Goal: Transaction & Acquisition: Purchase product/service

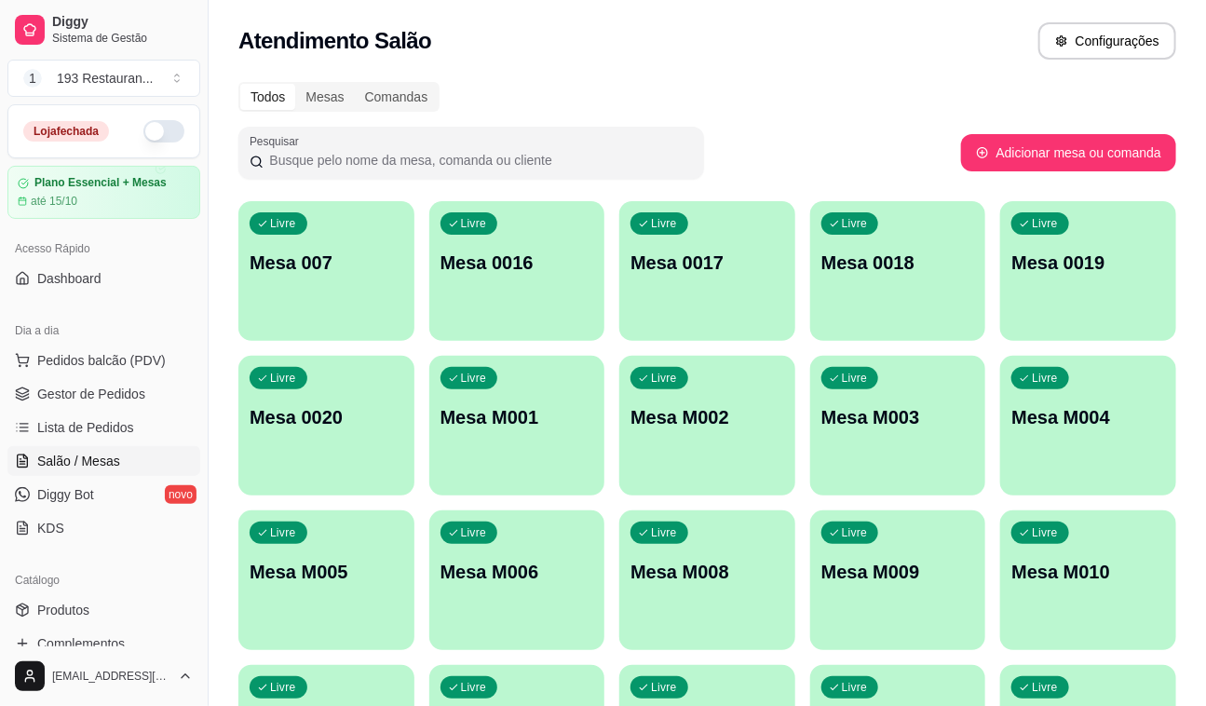
click at [560, 414] on p "Mesa M001" at bounding box center [518, 417] width 154 height 26
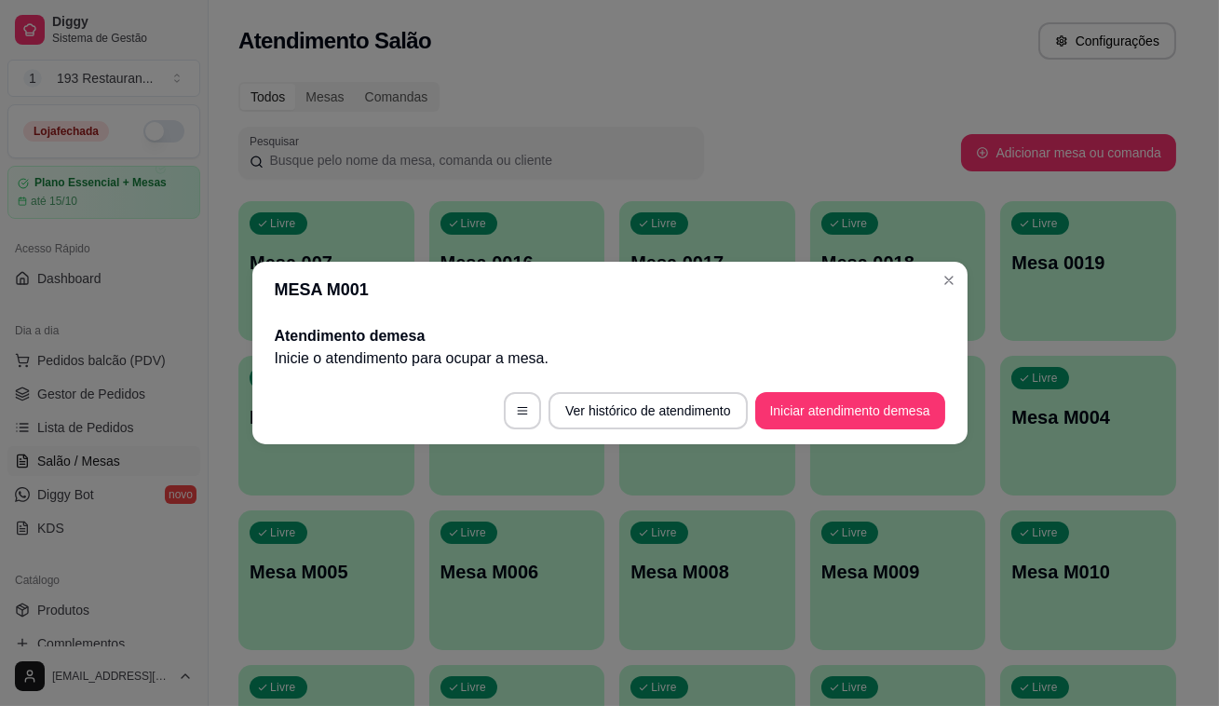
click at [806, 414] on button "Iniciar atendimento de mesa" at bounding box center [850, 410] width 190 height 37
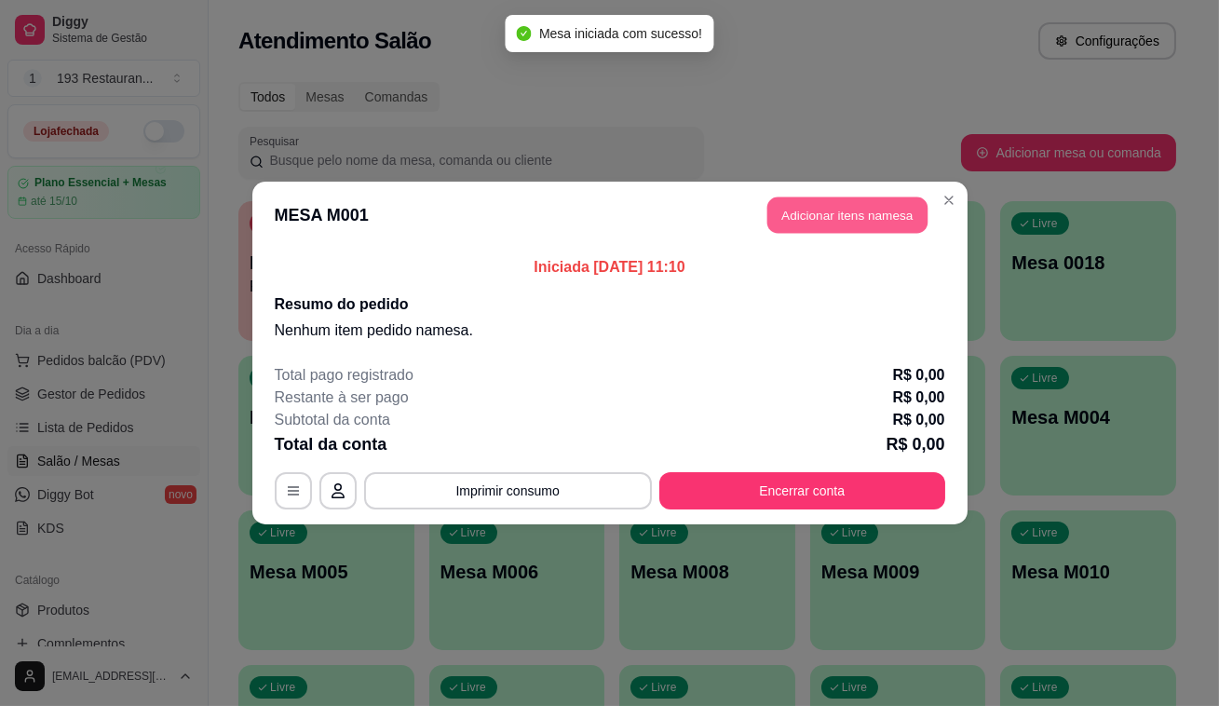
click at [816, 201] on button "Adicionar itens na mesa" at bounding box center [848, 215] width 160 height 36
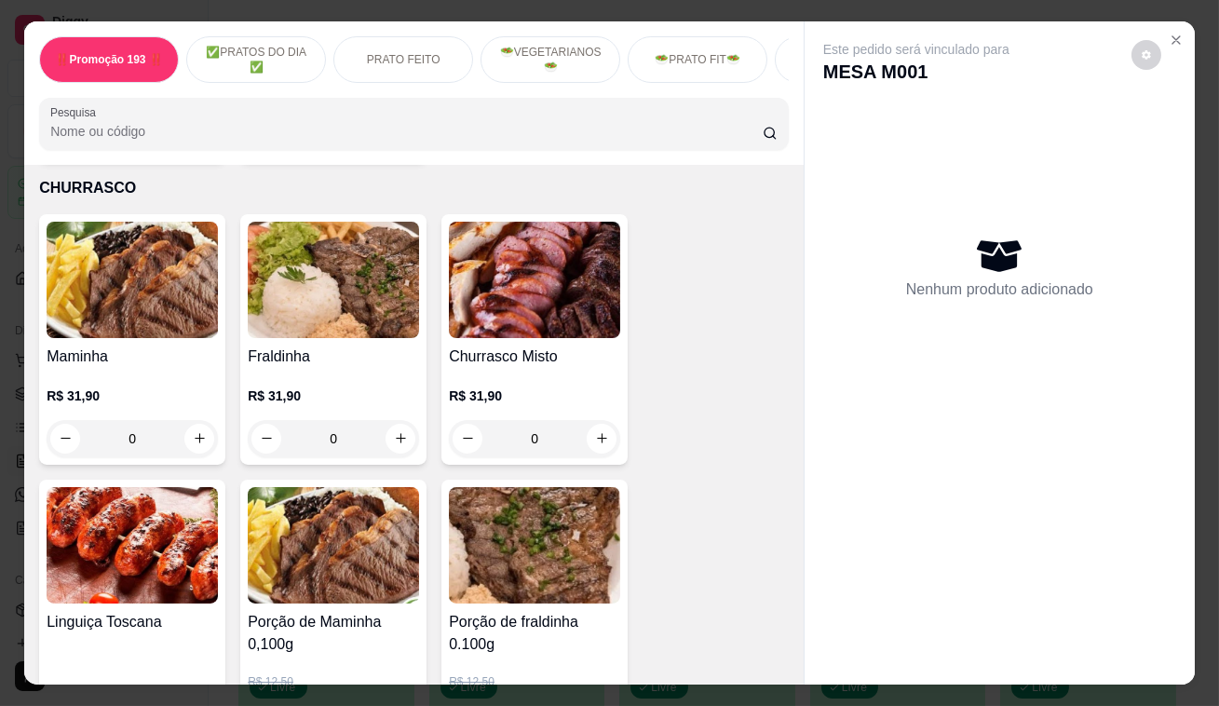
scroll to position [3810, 0]
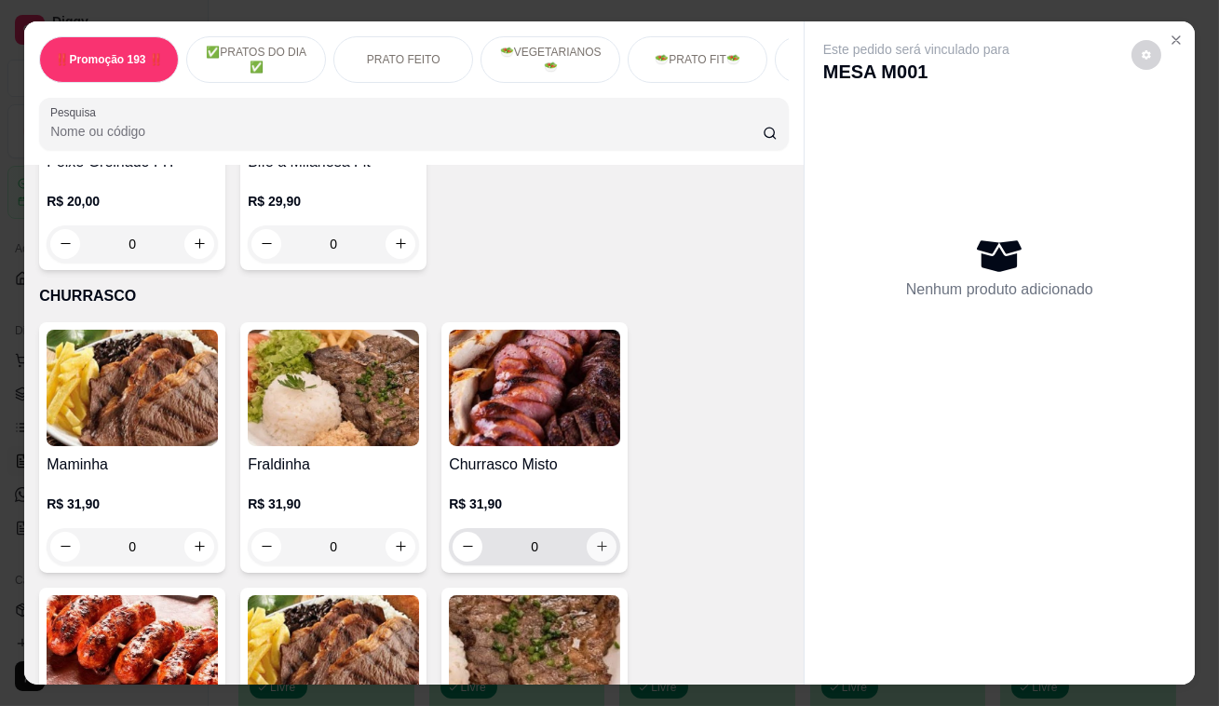
click at [595, 539] on icon "increase-product-quantity" at bounding box center [602, 546] width 14 height 14
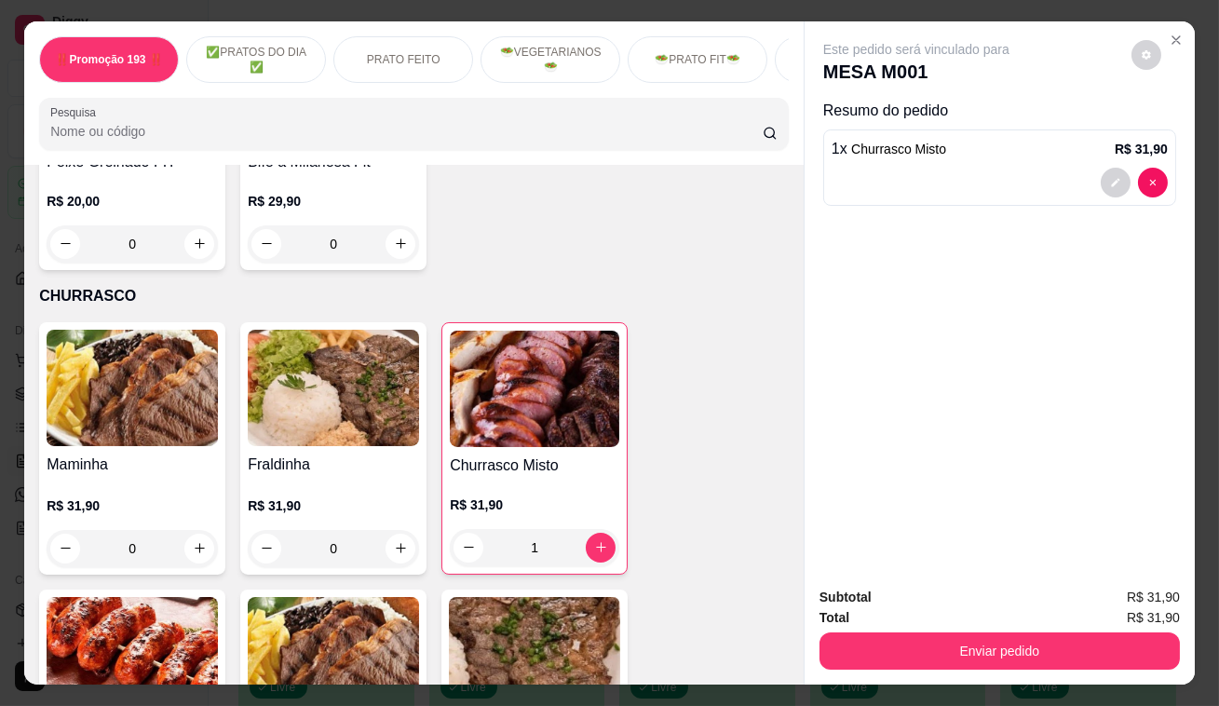
type input "1"
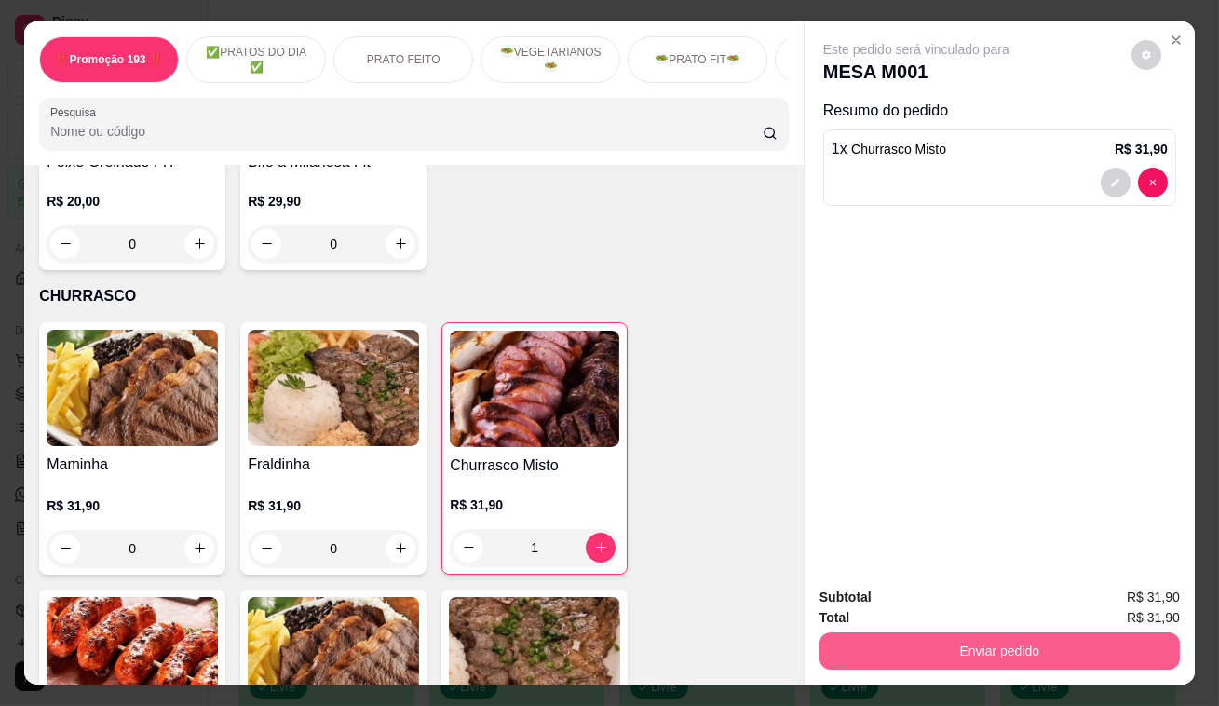
click at [889, 643] on button "Enviar pedido" at bounding box center [1000, 650] width 360 height 37
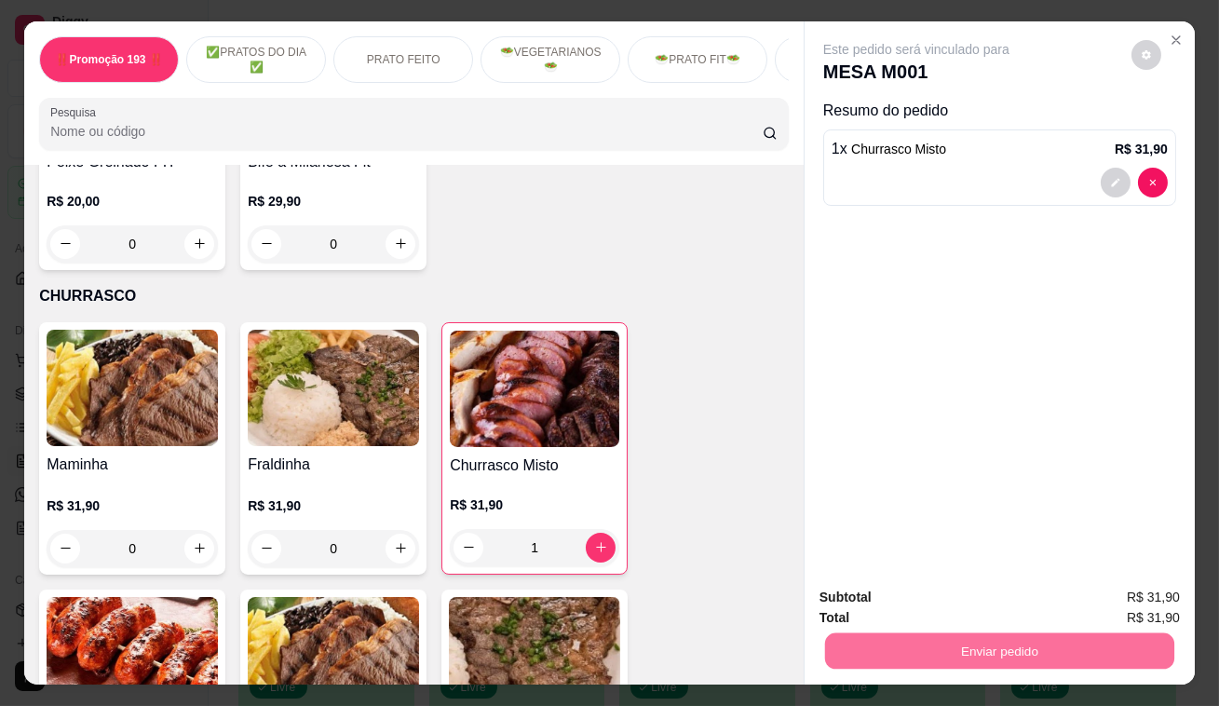
click at [1109, 598] on button "Enviar pedido" at bounding box center [1132, 599] width 102 height 34
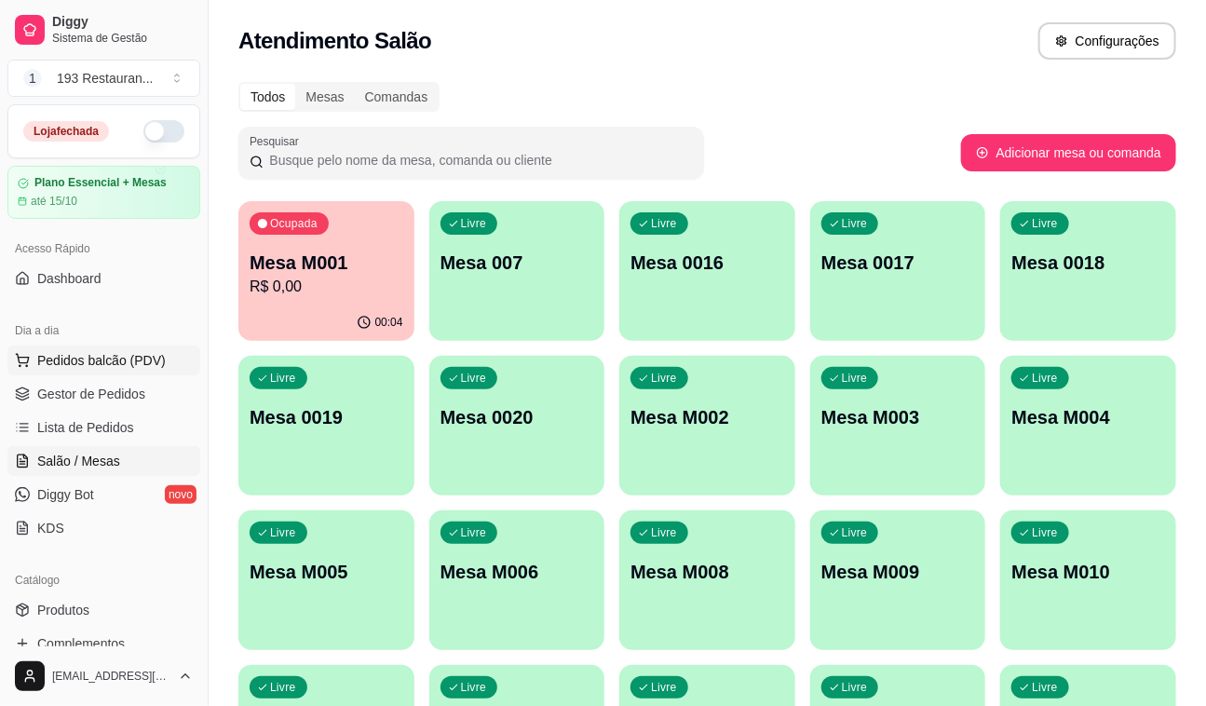
click at [104, 360] on span "Pedidos balcão (PDV)" at bounding box center [101, 360] width 129 height 19
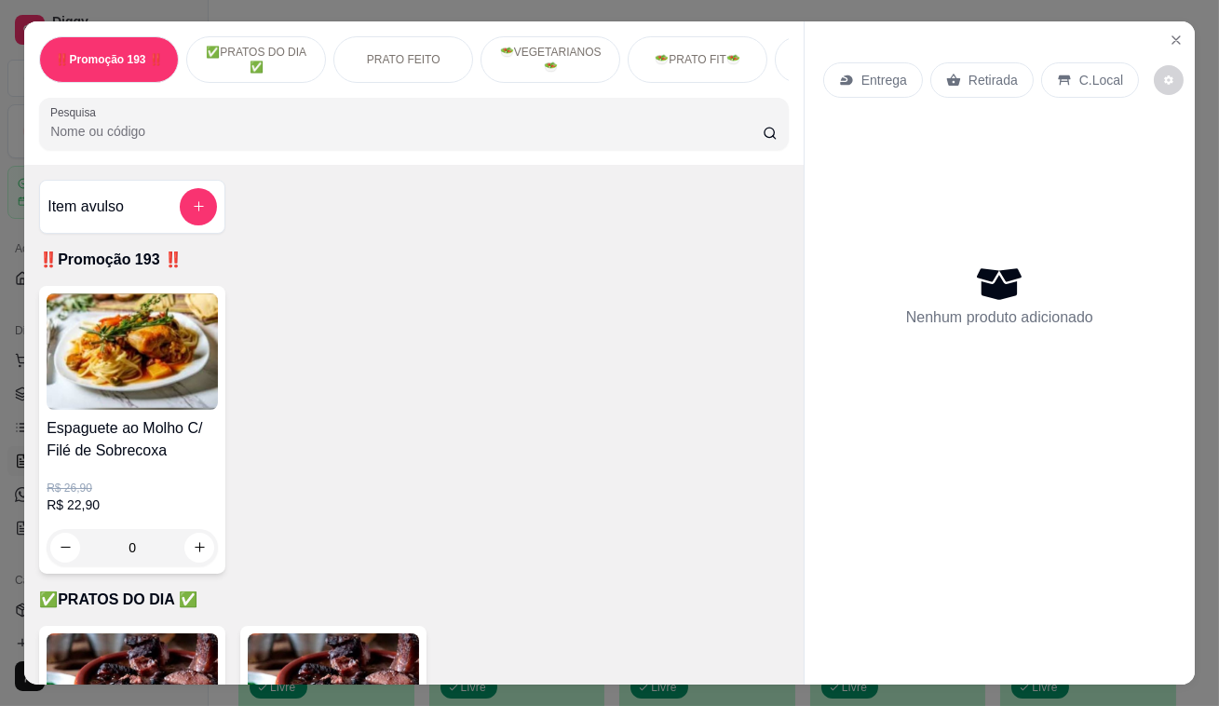
click at [864, 85] on div "Entrega" at bounding box center [873, 79] width 100 height 35
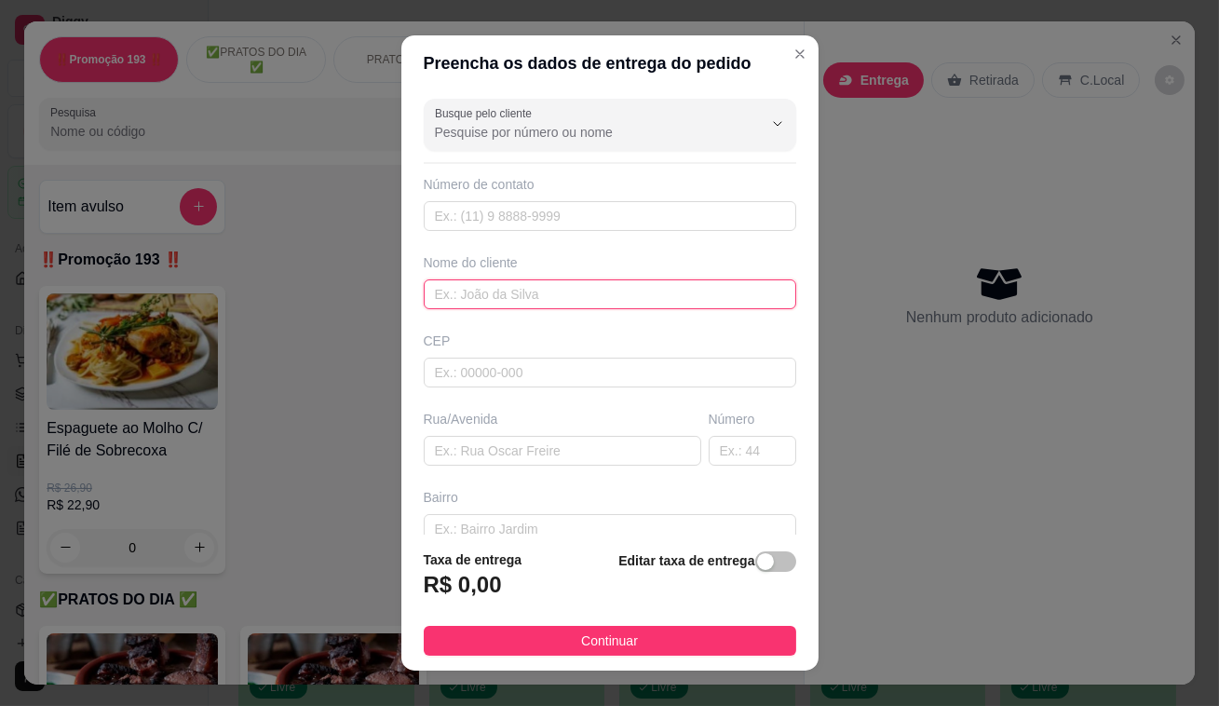
click at [563, 288] on input "text" at bounding box center [610, 294] width 373 height 30
type input "cleoniza"
click at [782, 558] on footer "Taxa de entrega R$ 0,00 Editar taxa de entrega Continuar" at bounding box center [609, 603] width 417 height 136
click at [755, 564] on button "button" at bounding box center [775, 561] width 41 height 20
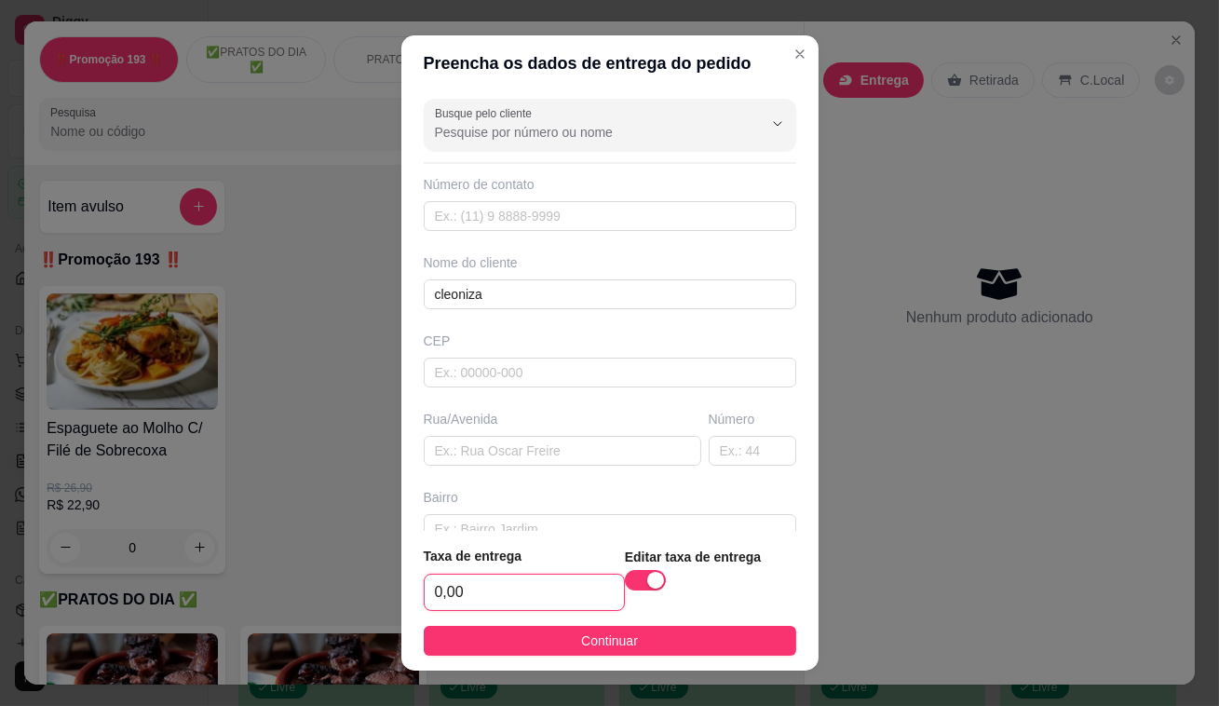
click at [492, 589] on input "0,00" at bounding box center [524, 592] width 199 height 35
type input "2,50"
click at [512, 526] on input "text" at bounding box center [610, 529] width 373 height 30
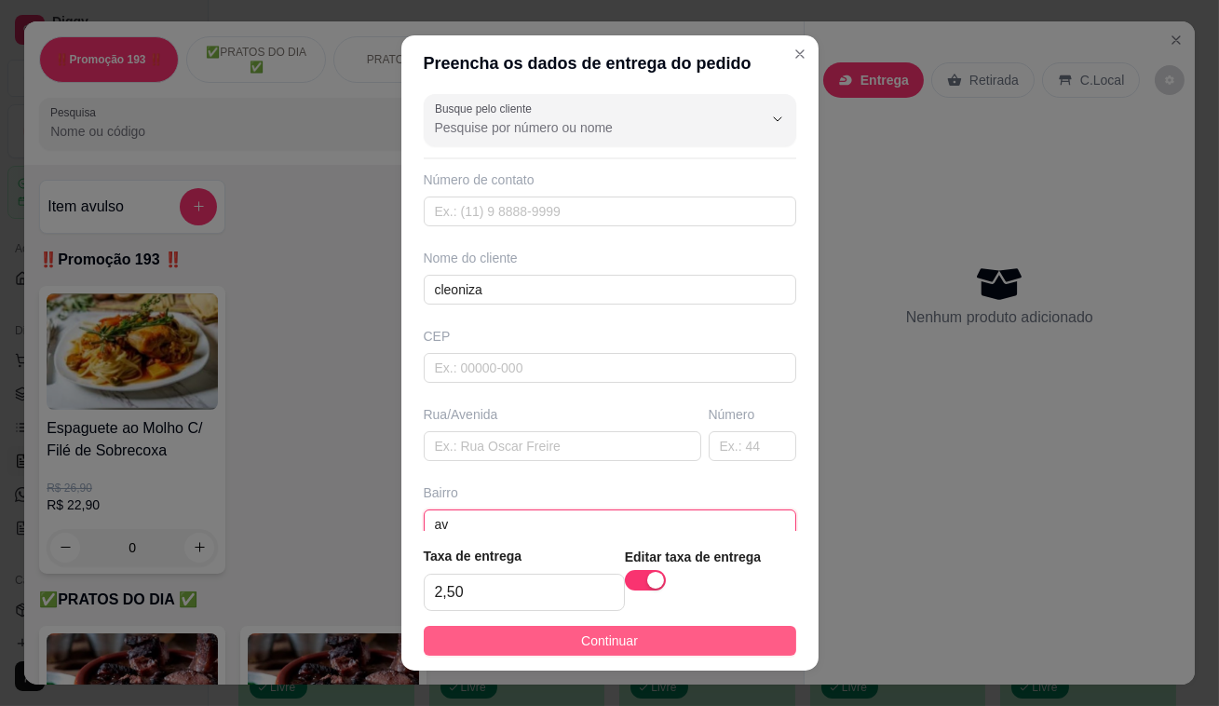
type input "a"
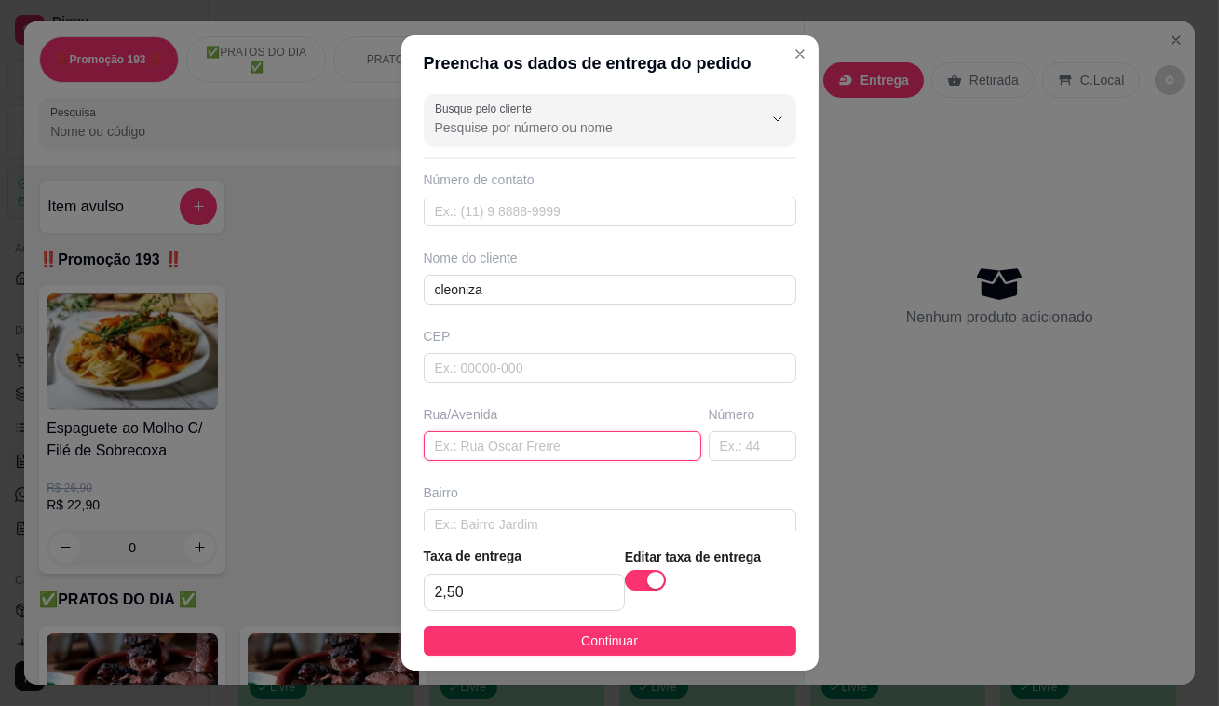
click at [550, 452] on input "text" at bounding box center [563, 446] width 278 height 30
type input "av santo antonio"
click at [709, 449] on input "text" at bounding box center [753, 446] width 88 height 30
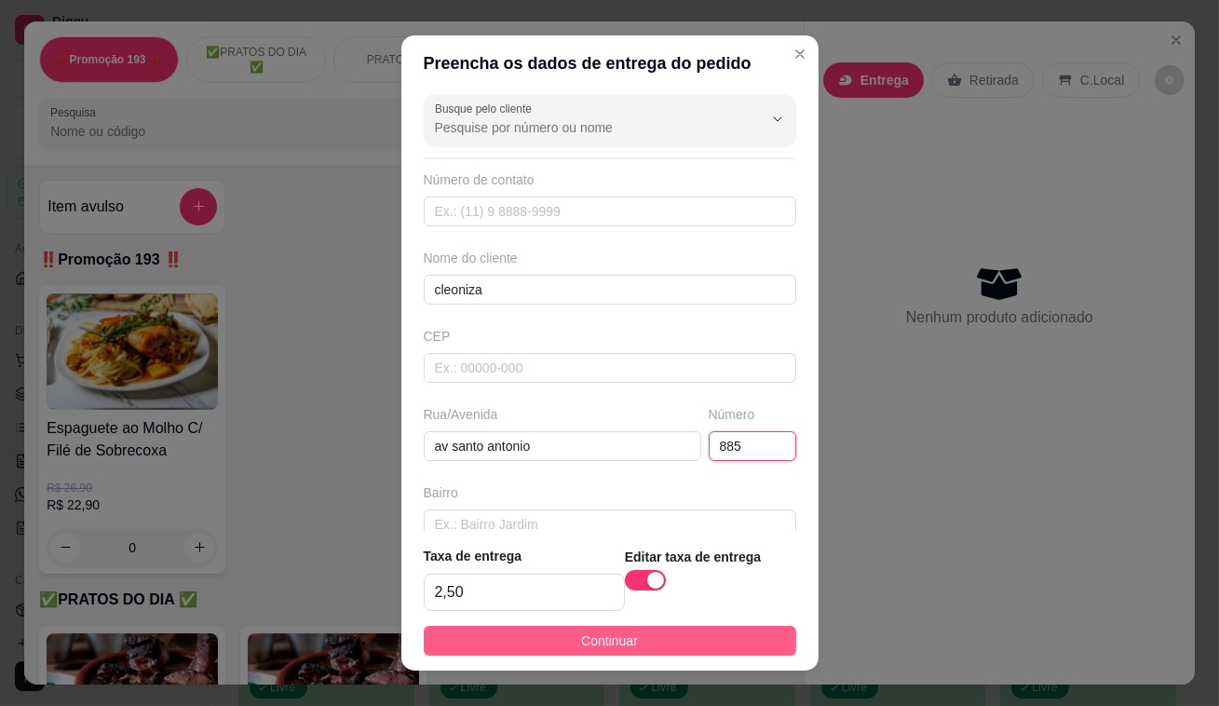
type input "885"
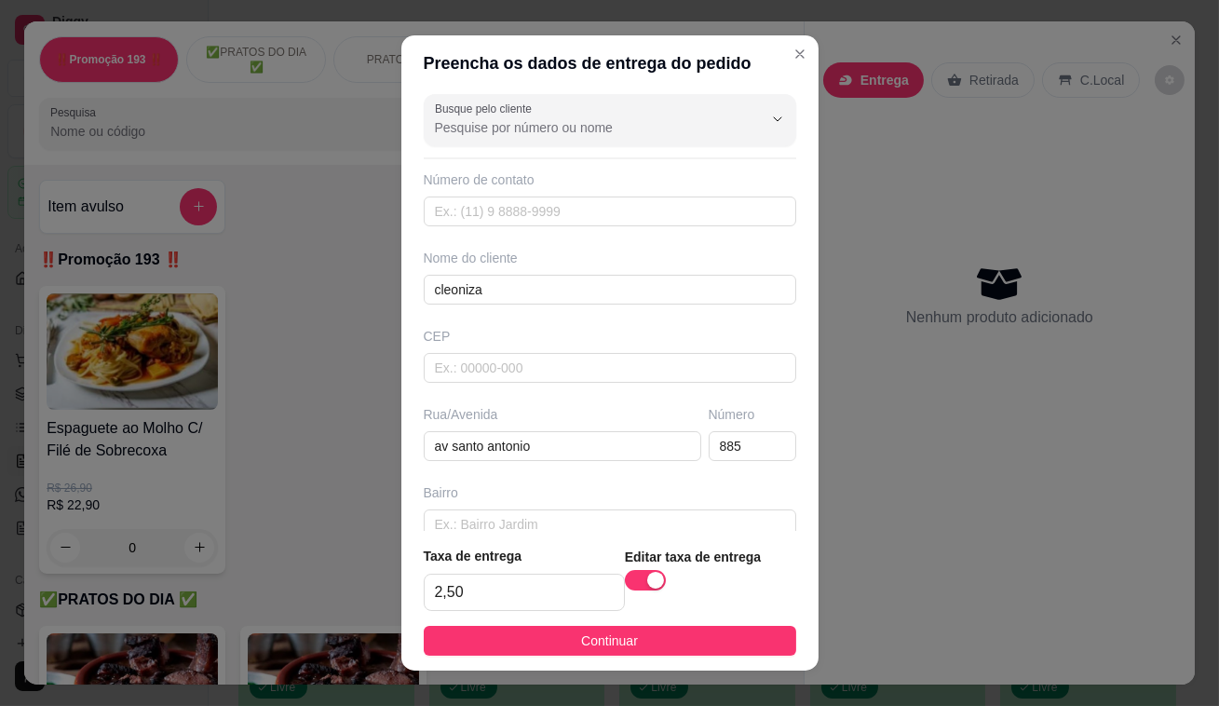
click at [757, 645] on button "Continuar" at bounding box center [610, 641] width 373 height 30
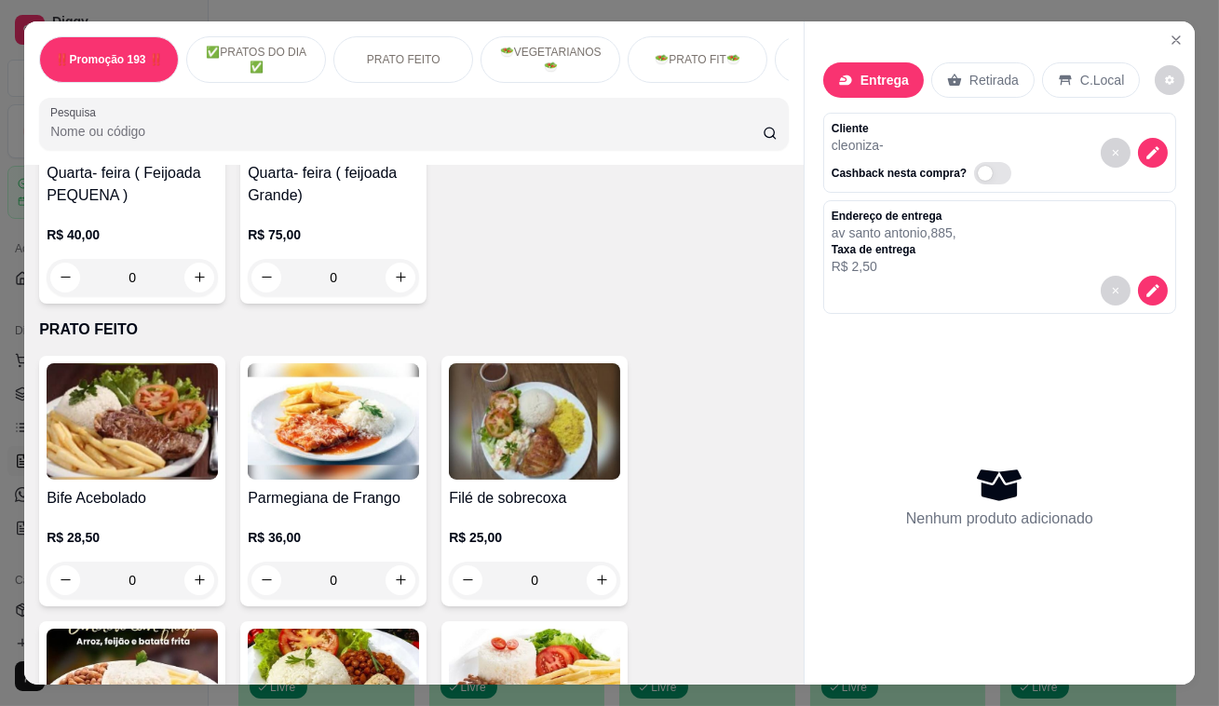
scroll to position [847, 0]
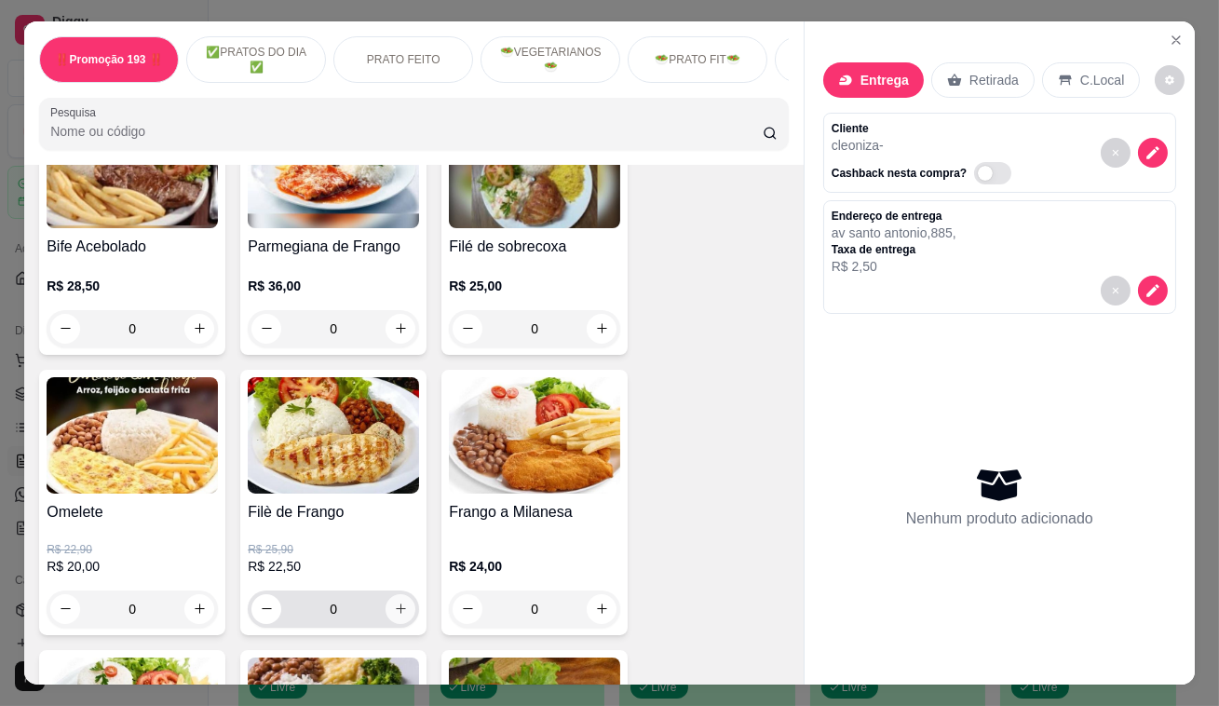
click at [394, 612] on icon "increase-product-quantity" at bounding box center [401, 609] width 14 height 14
type input "1"
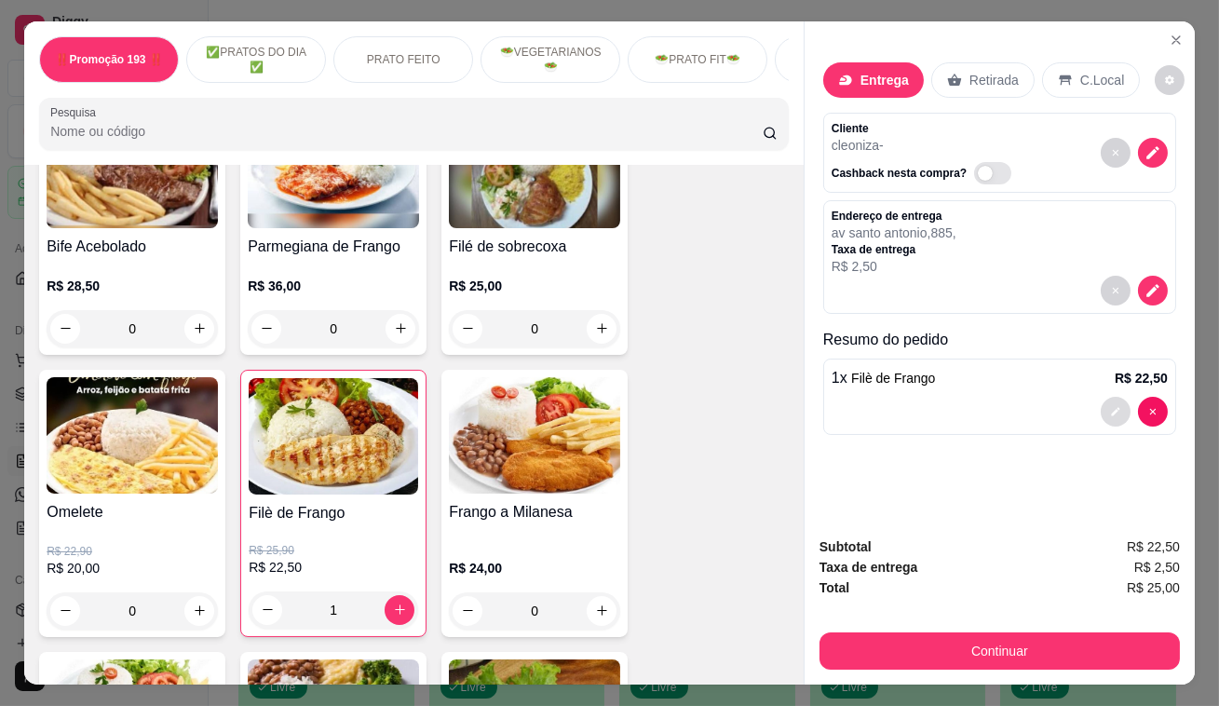
click at [1110, 406] on icon "decrease-product-quantity" at bounding box center [1115, 411] width 11 height 11
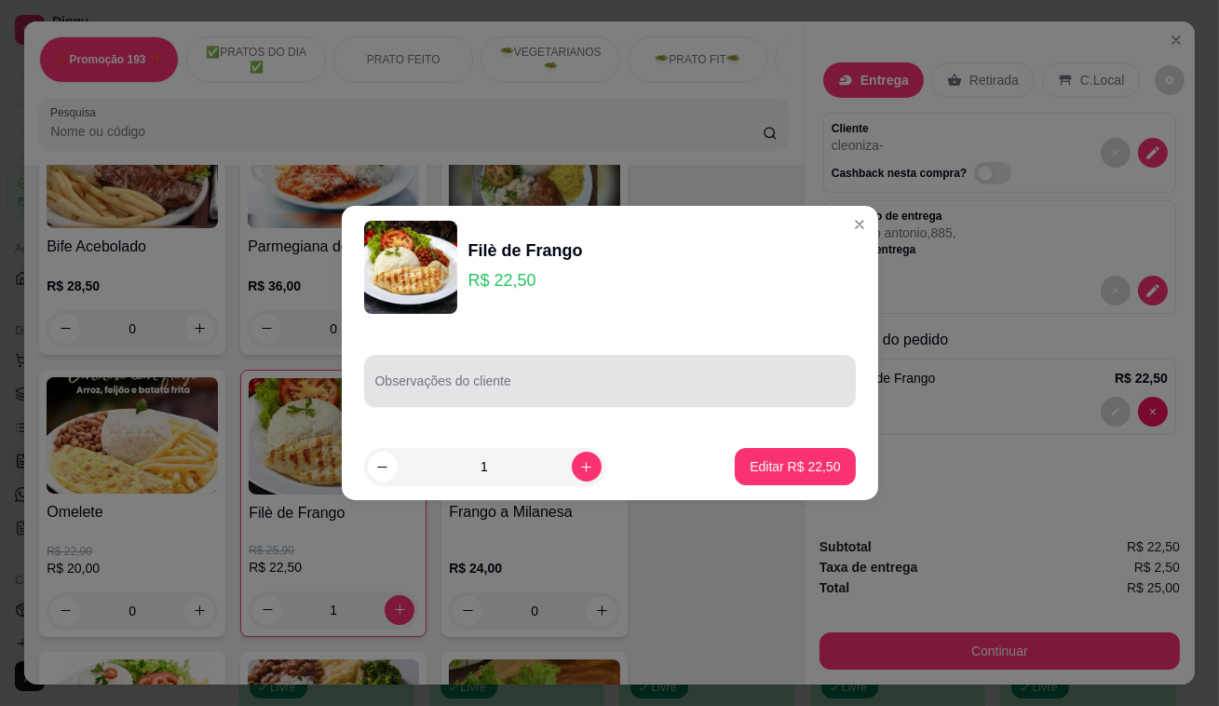
click at [722, 375] on div at bounding box center [609, 380] width 469 height 37
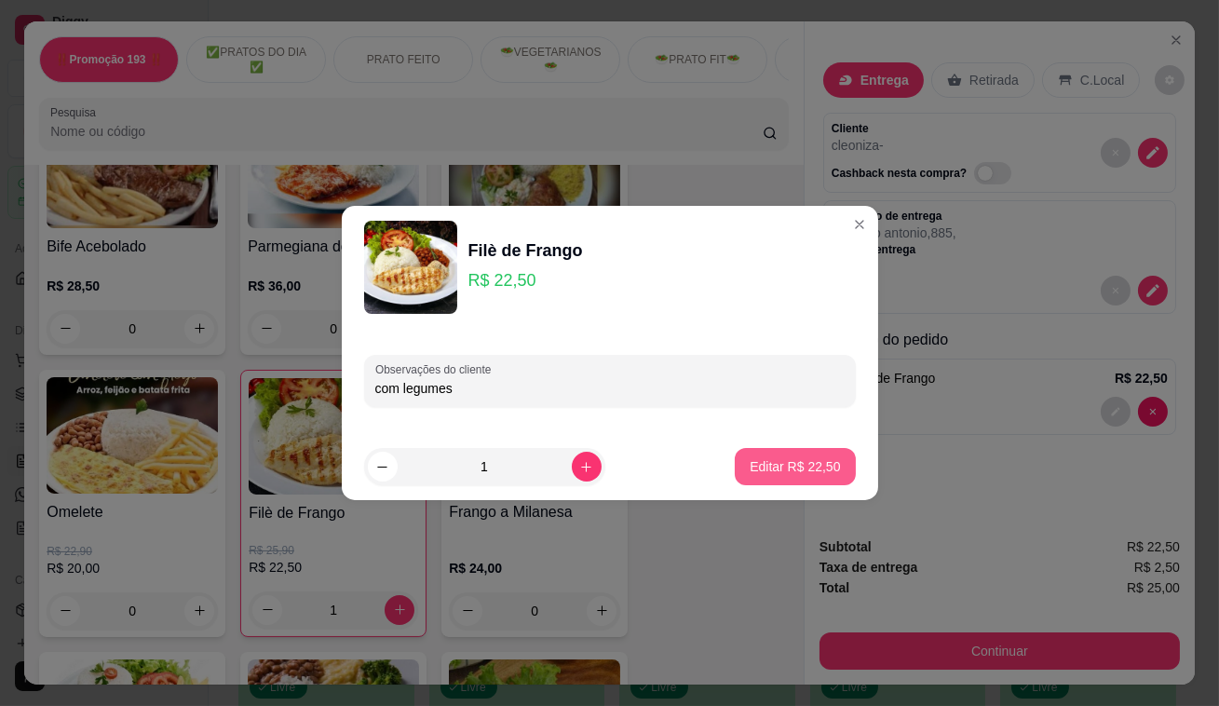
type input "com legumes"
click at [792, 474] on p "Editar R$ 22,50" at bounding box center [795, 466] width 90 height 19
type input "0"
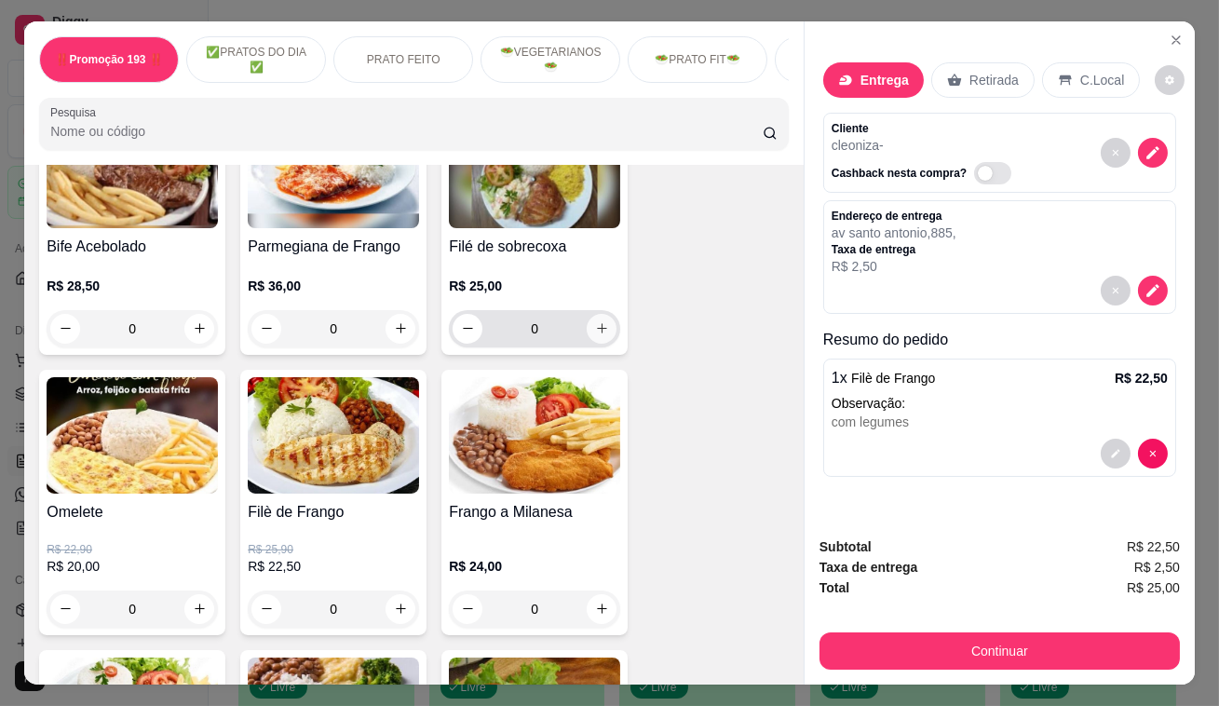
click at [595, 335] on icon "increase-product-quantity" at bounding box center [602, 328] width 14 height 14
click at [597, 334] on icon "increase-product-quantity" at bounding box center [602, 329] width 10 height 10
type input "2"
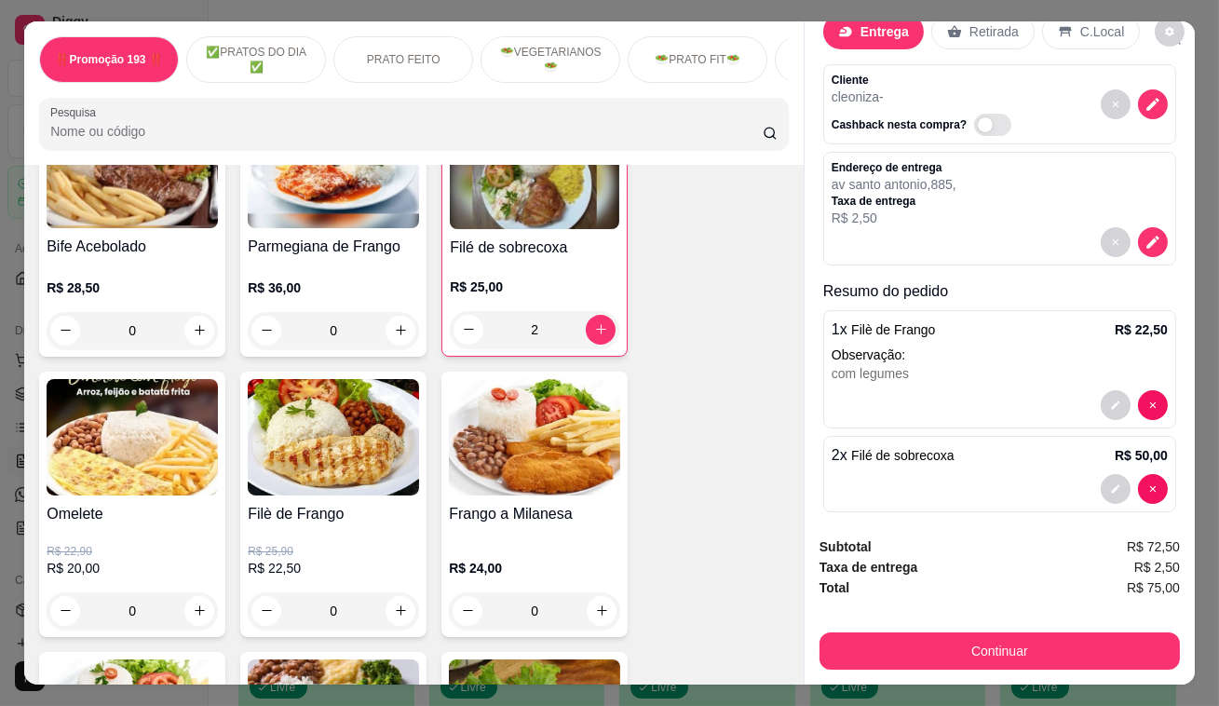
scroll to position [63, 0]
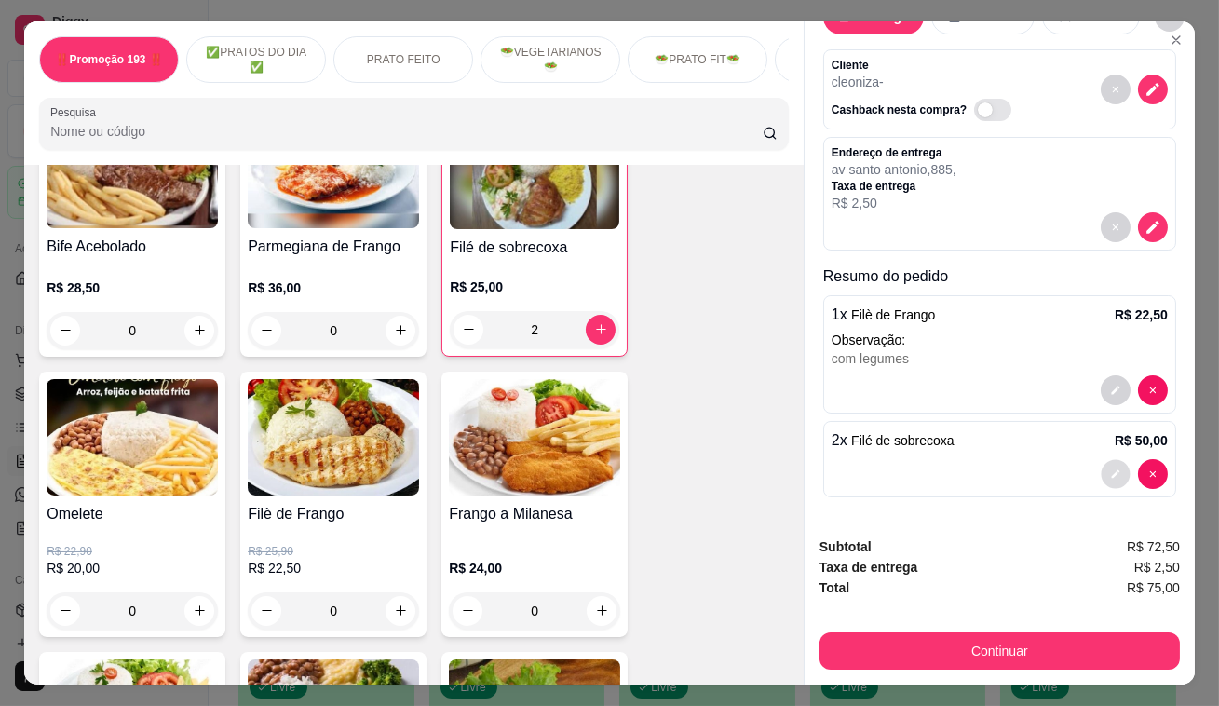
click at [1101, 459] on button "decrease-product-quantity" at bounding box center [1115, 473] width 29 height 29
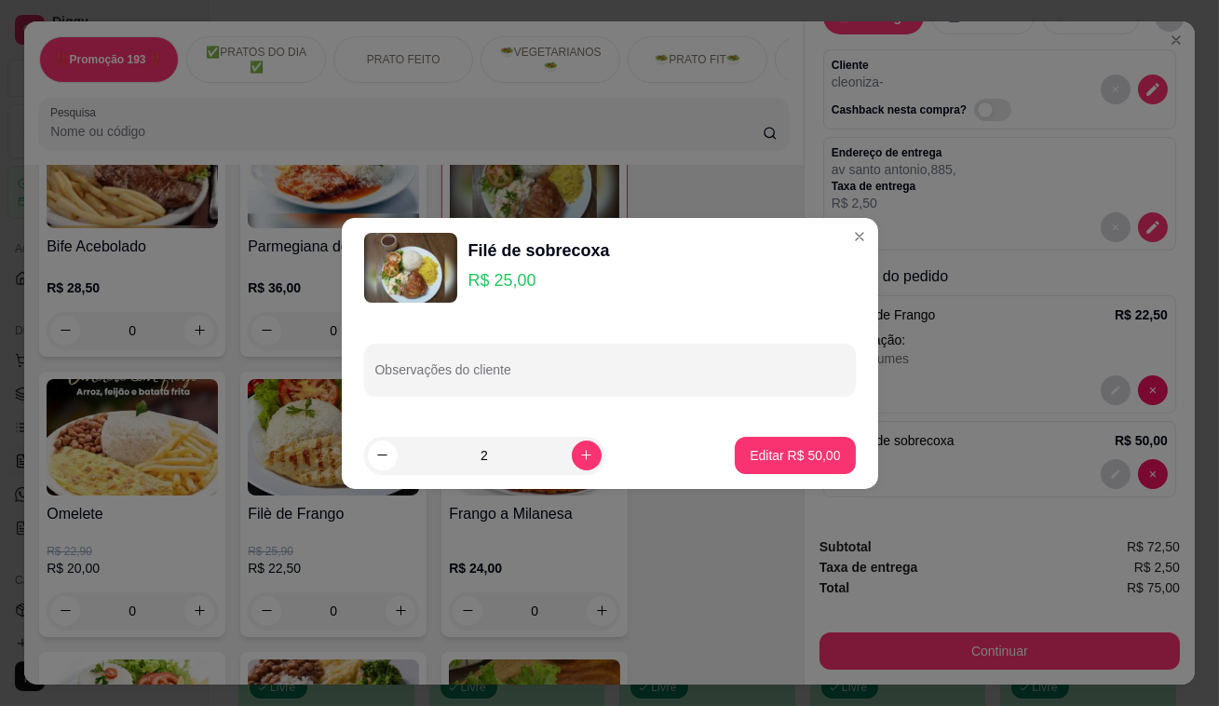
click at [752, 408] on div "Observações do cliente" at bounding box center [610, 370] width 537 height 104
click at [749, 400] on div "Observações do cliente" at bounding box center [610, 370] width 537 height 104
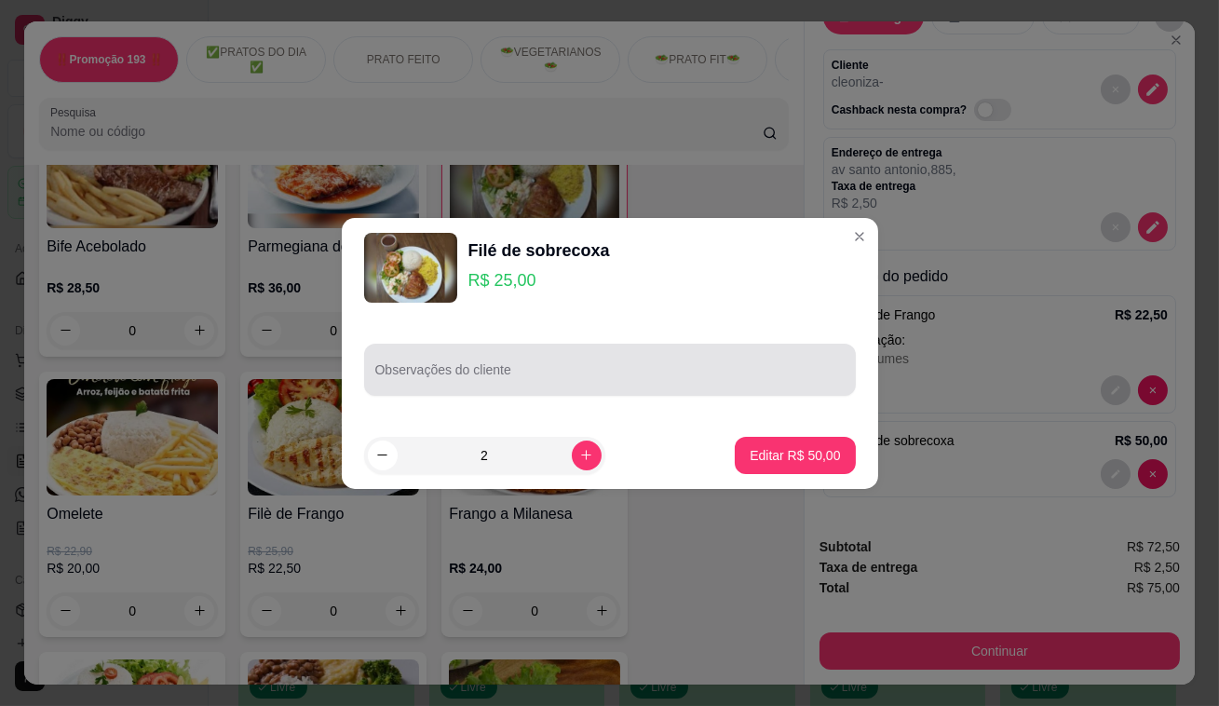
click at [752, 374] on input "Observações do cliente" at bounding box center [609, 377] width 469 height 19
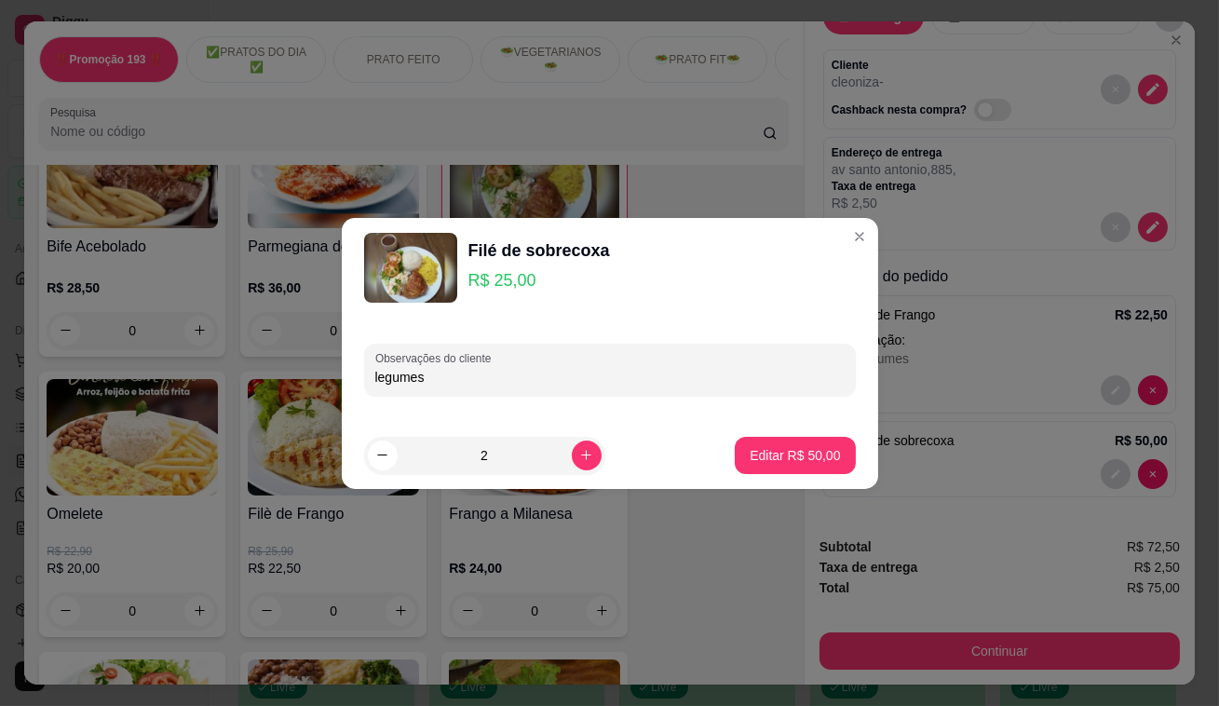
type input "legumes"
click at [799, 455] on p "Editar R$ 50,00" at bounding box center [795, 455] width 90 height 19
type input "0"
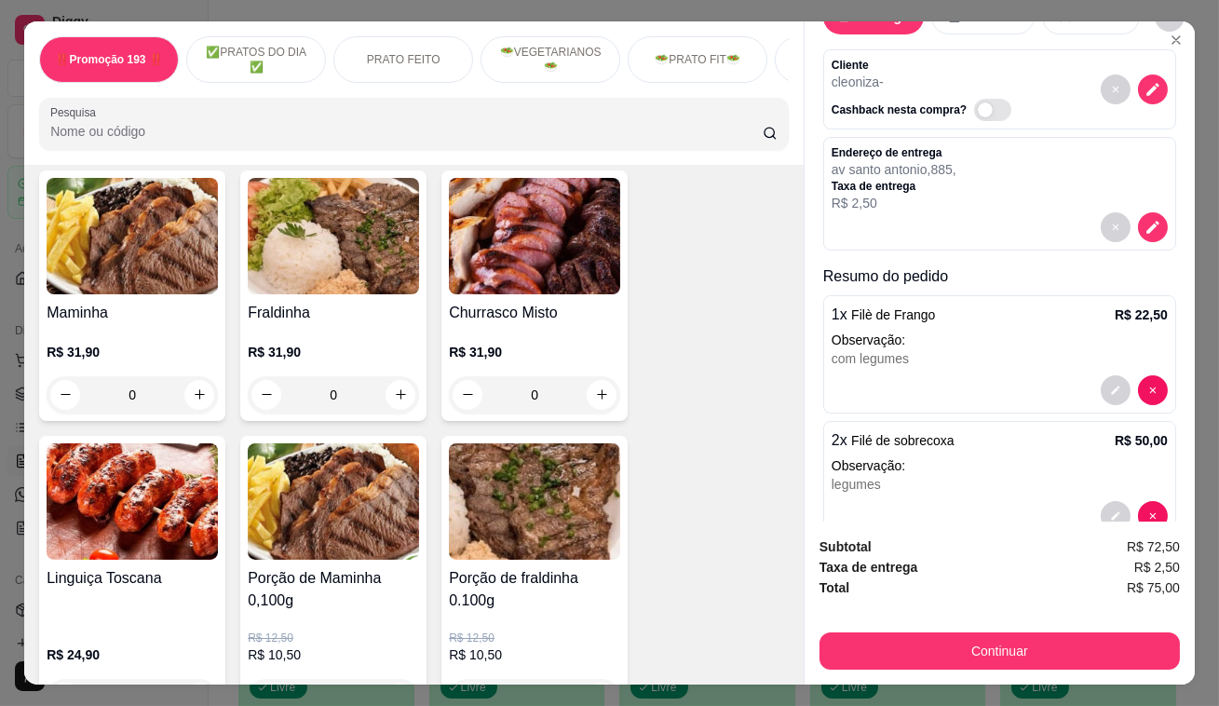
scroll to position [3894, 0]
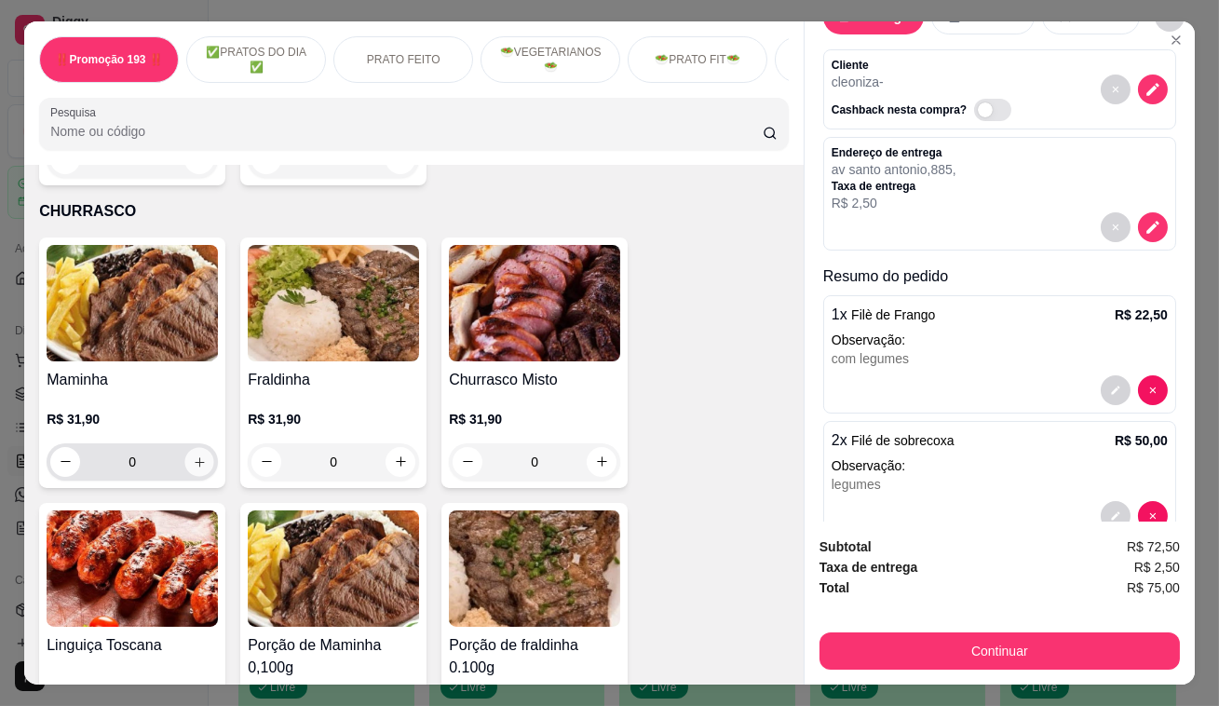
click at [196, 455] on icon "increase-product-quantity" at bounding box center [200, 462] width 14 height 14
type input "1"
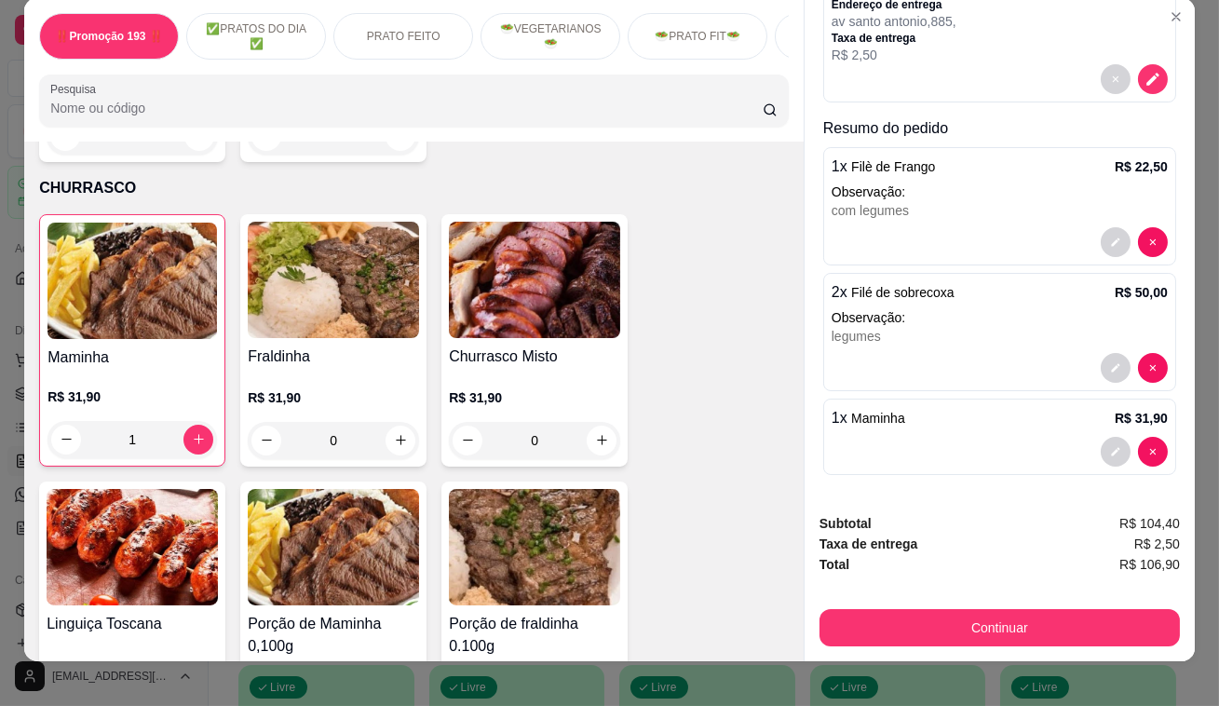
scroll to position [45, 0]
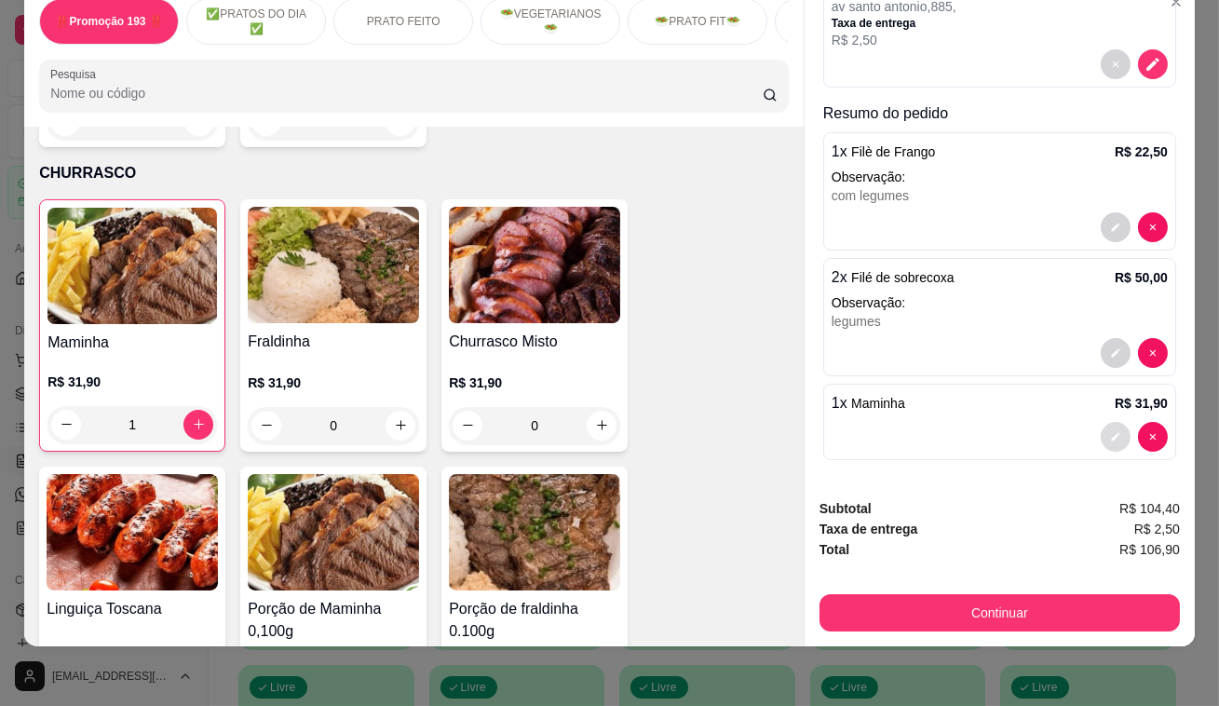
click at [1101, 422] on button "decrease-product-quantity" at bounding box center [1116, 437] width 30 height 30
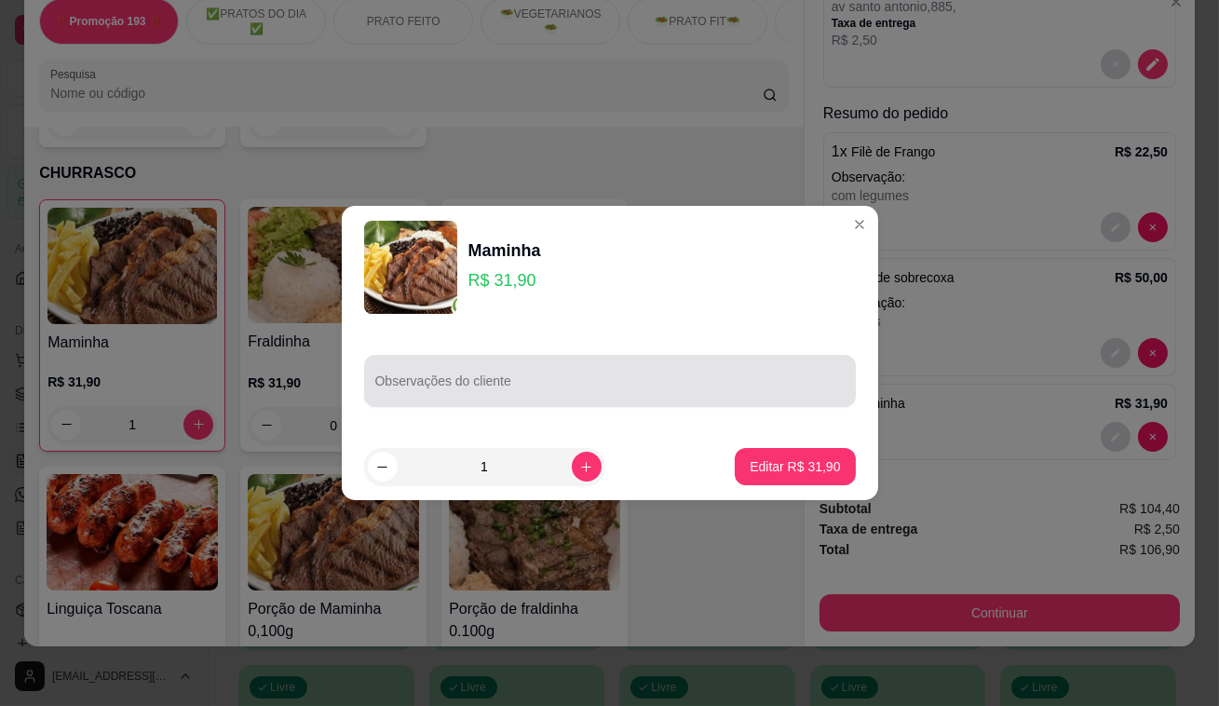
click at [586, 393] on input "Observações do cliente" at bounding box center [609, 388] width 469 height 19
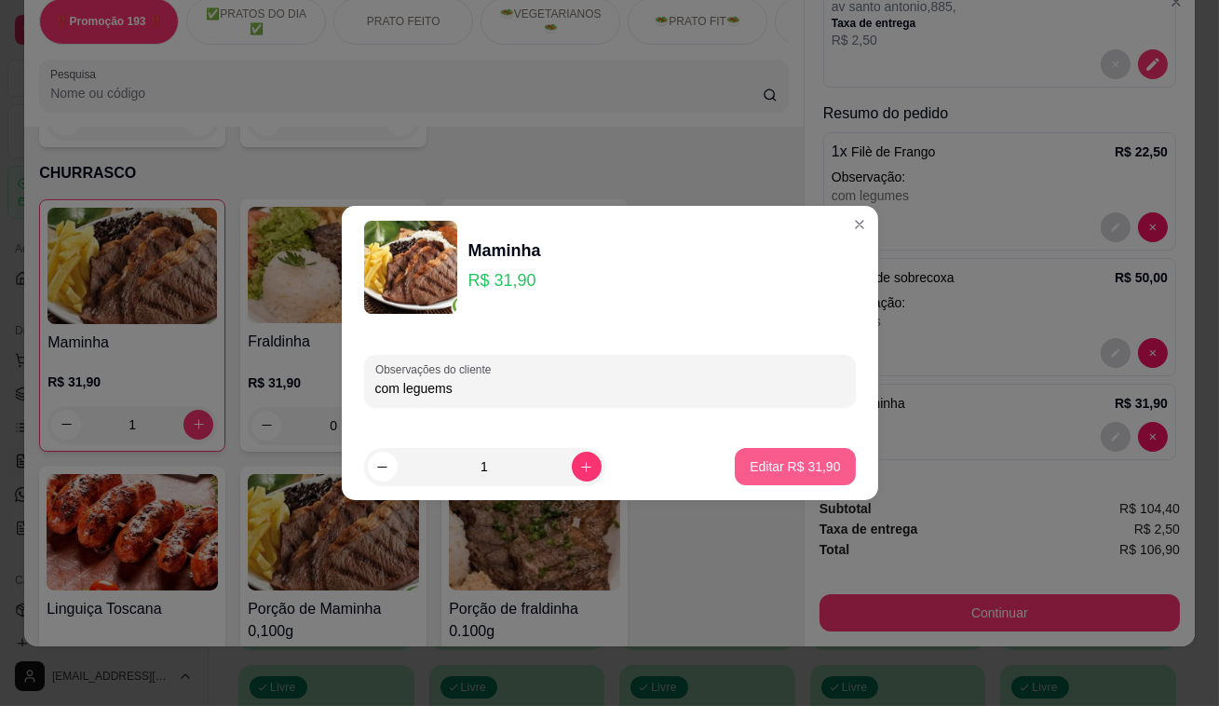
type input "com leguems"
click at [784, 468] on p "Editar R$ 31,90" at bounding box center [796, 466] width 88 height 18
type input "0"
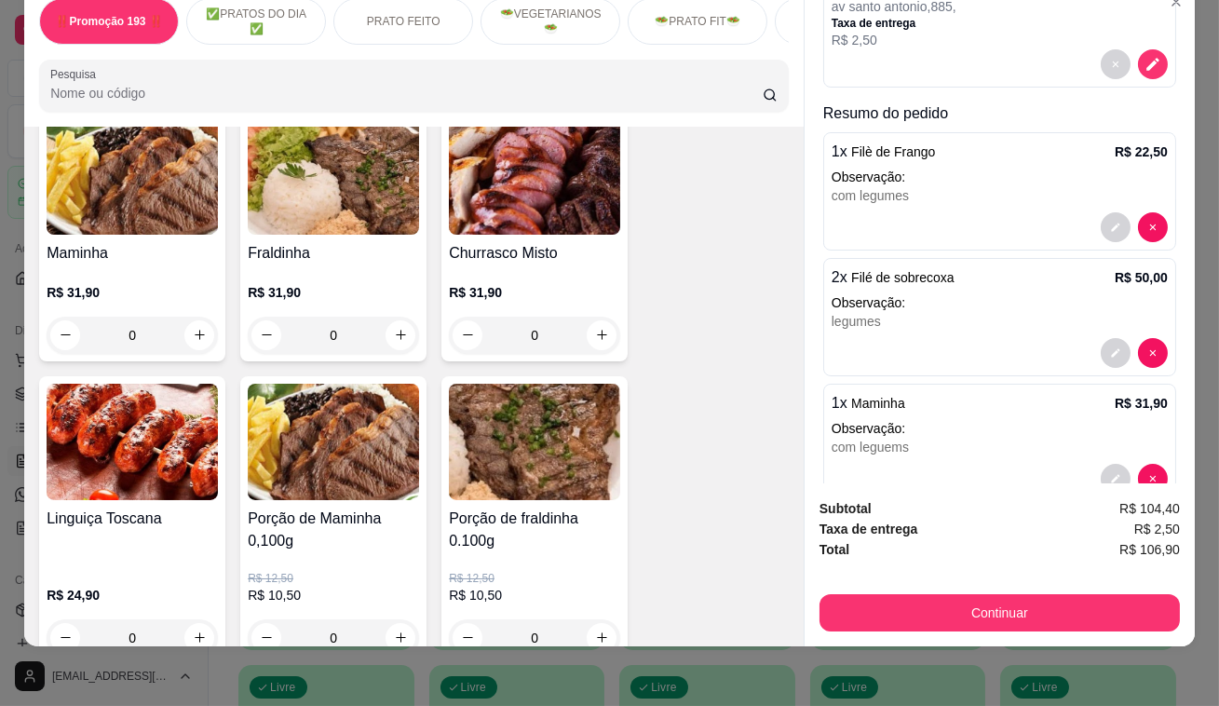
scroll to position [4064, 0]
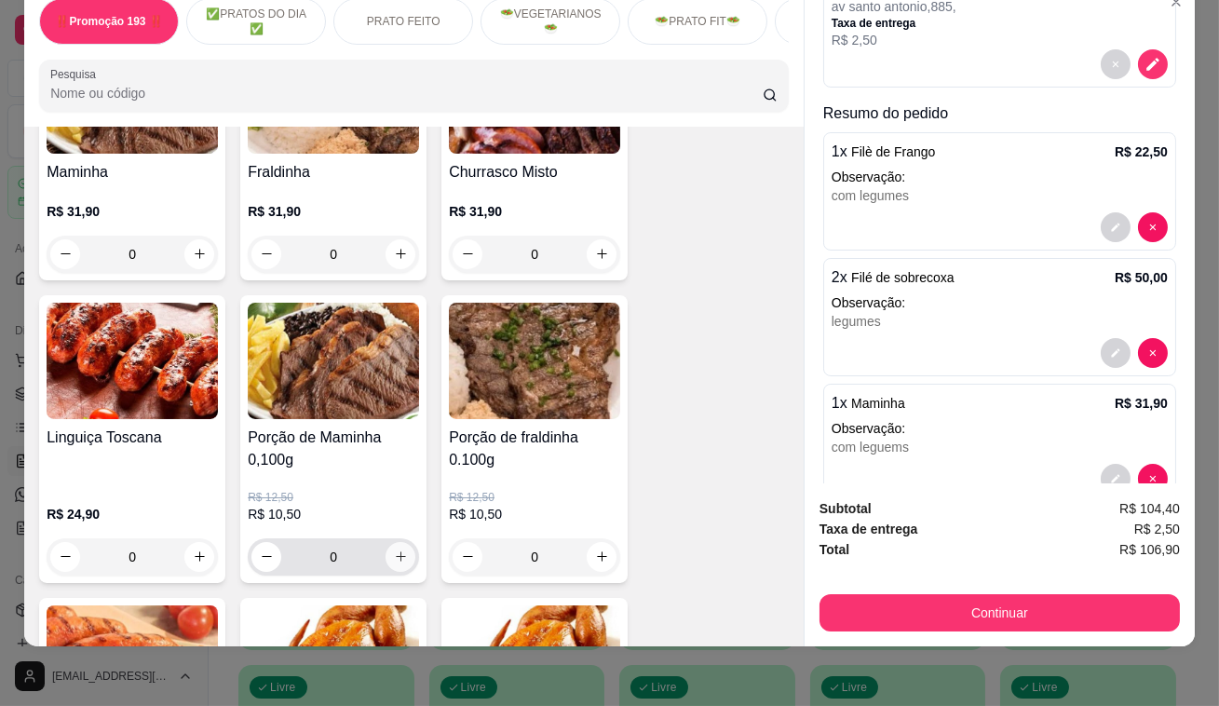
click at [394, 550] on icon "increase-product-quantity" at bounding box center [401, 557] width 14 height 14
type input "1"
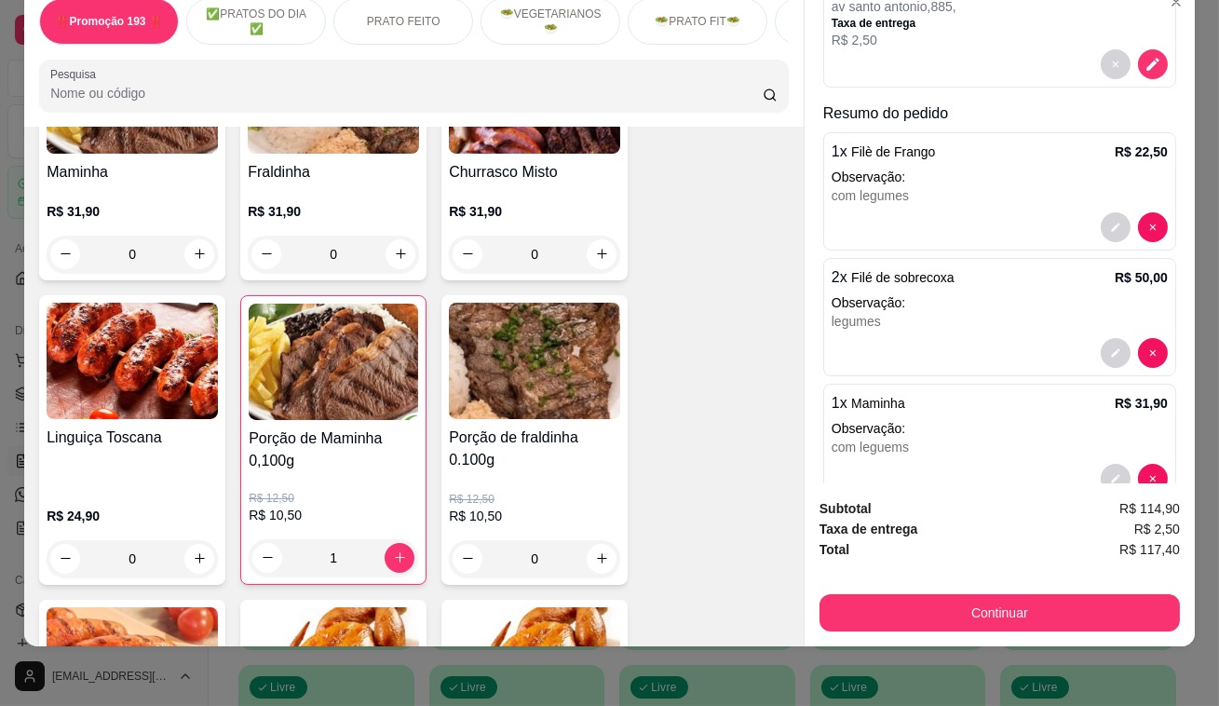
click at [920, 604] on button "Continuar" at bounding box center [1000, 612] width 360 height 37
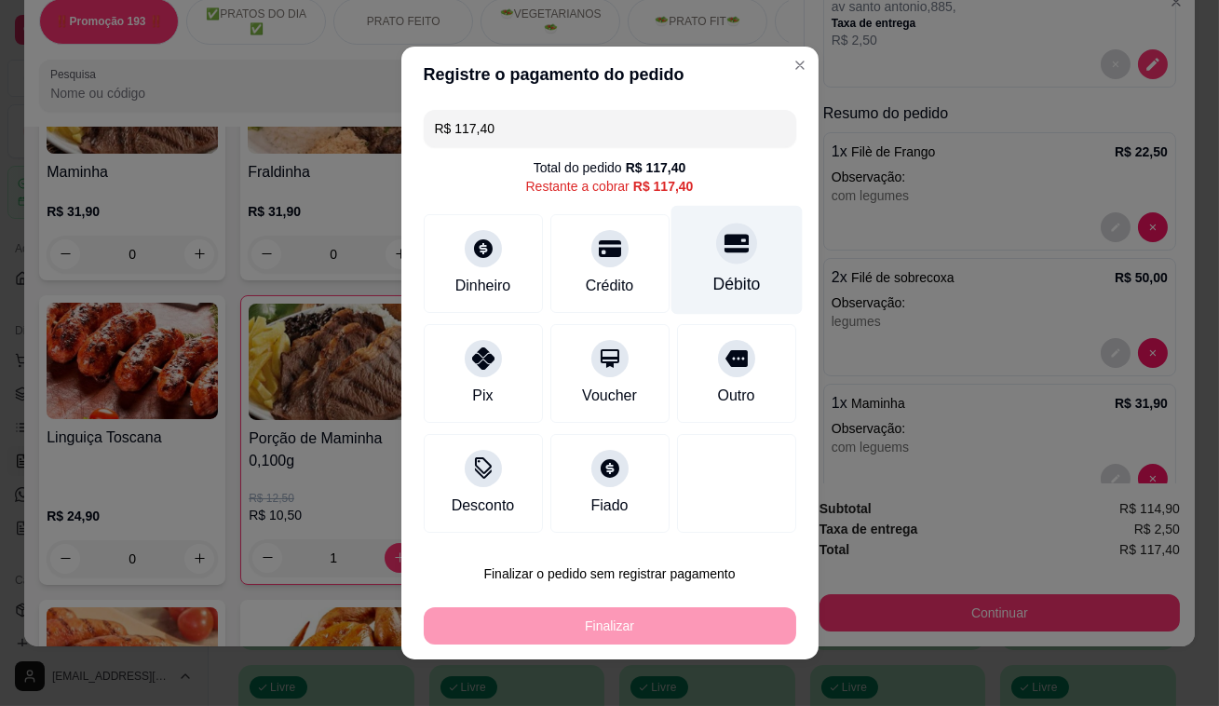
click at [749, 249] on div "Débito" at bounding box center [736, 260] width 131 height 109
type input "R$ 0,00"
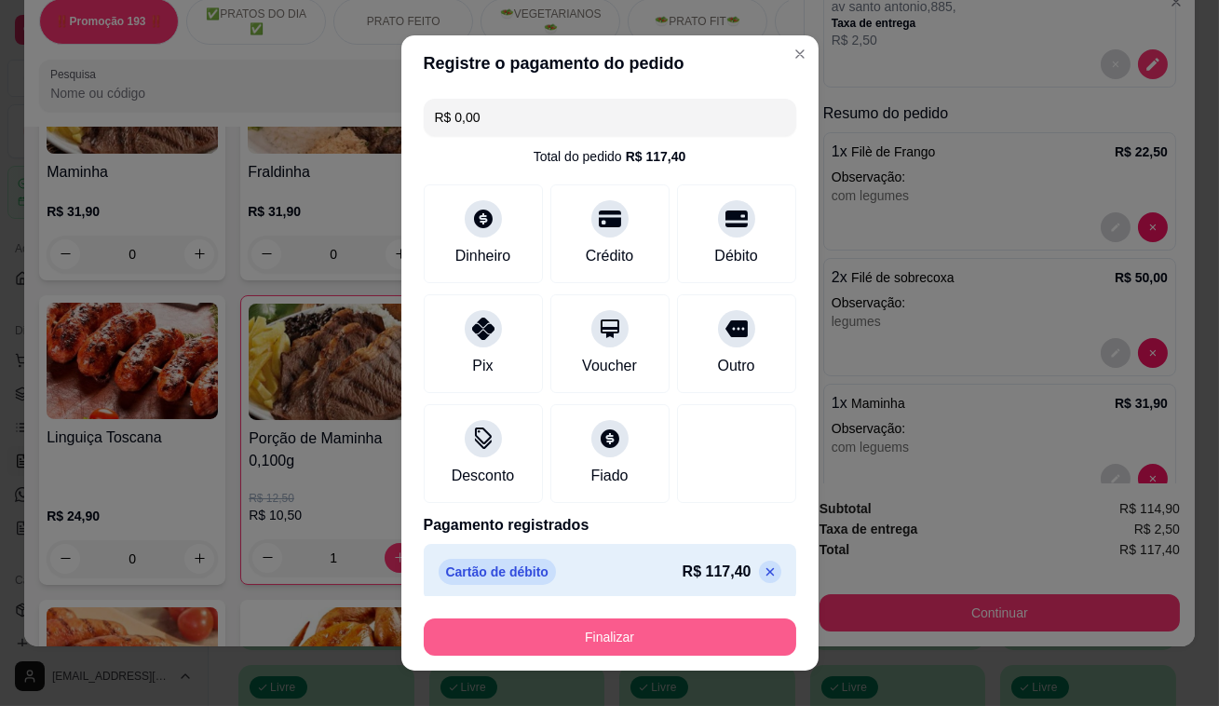
click at [704, 640] on button "Finalizar" at bounding box center [610, 636] width 373 height 37
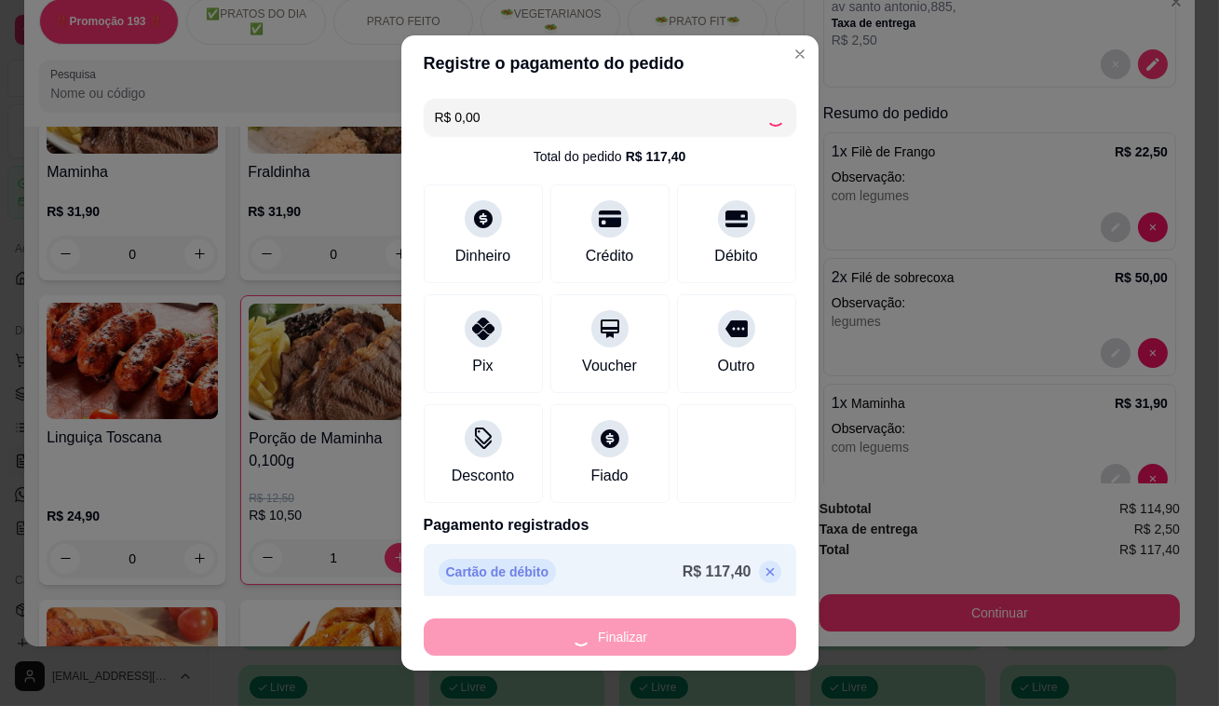
type input "0"
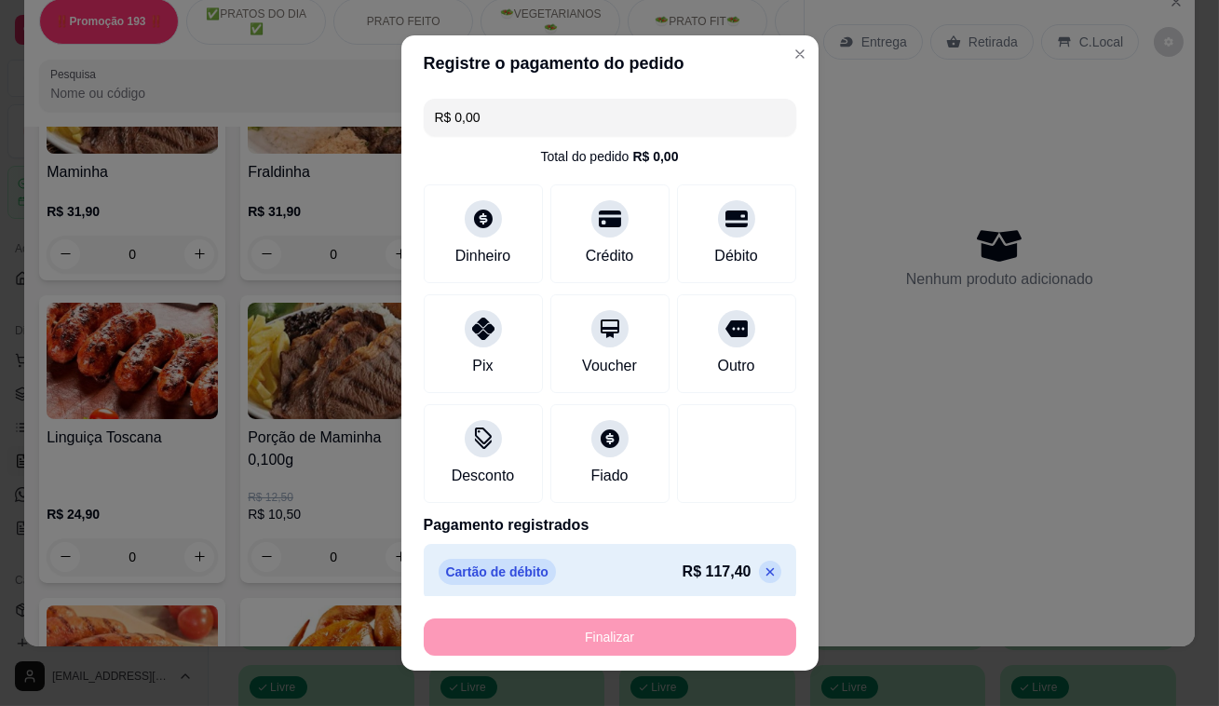
type input "-R$ 117,40"
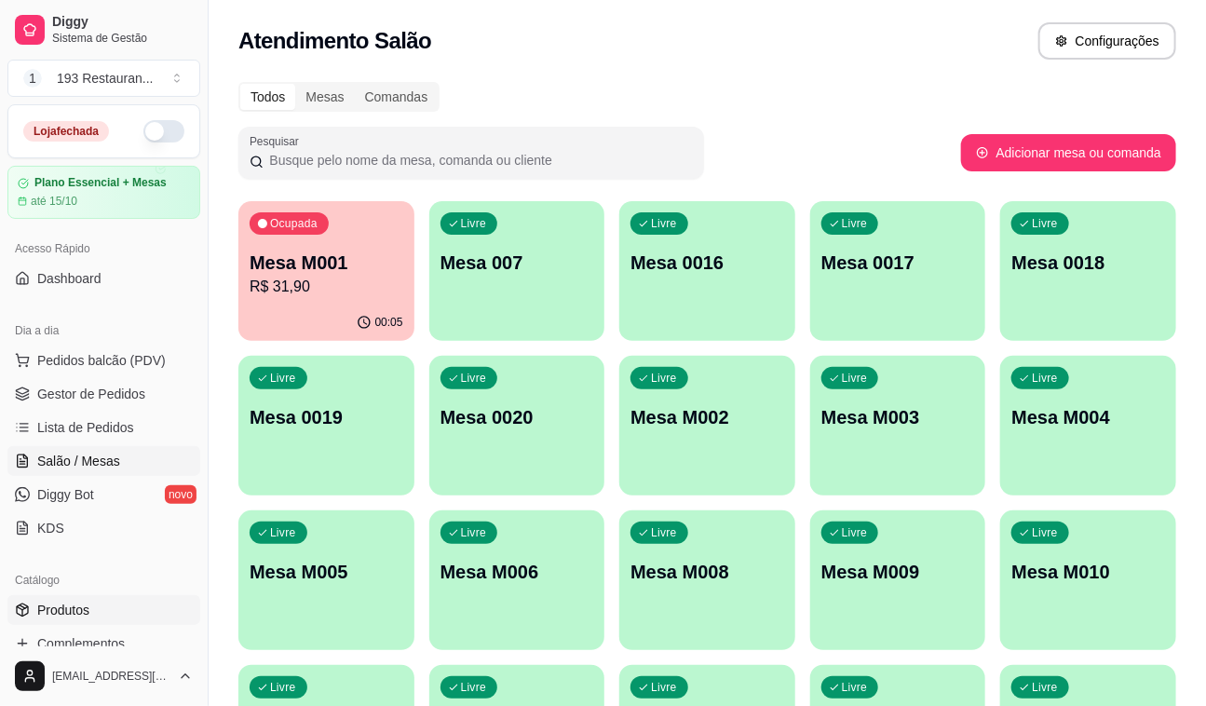
click at [143, 616] on link "Produtos" at bounding box center [103, 610] width 193 height 30
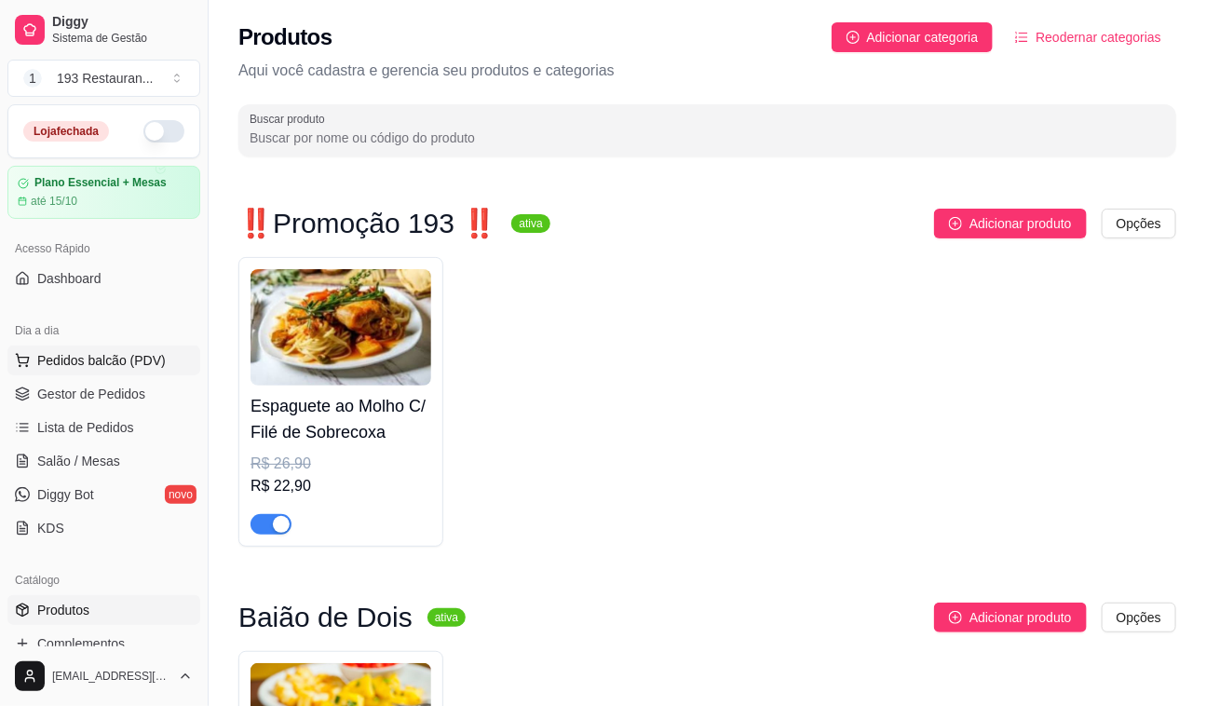
click at [145, 354] on span "Pedidos balcão (PDV)" at bounding box center [101, 360] width 129 height 19
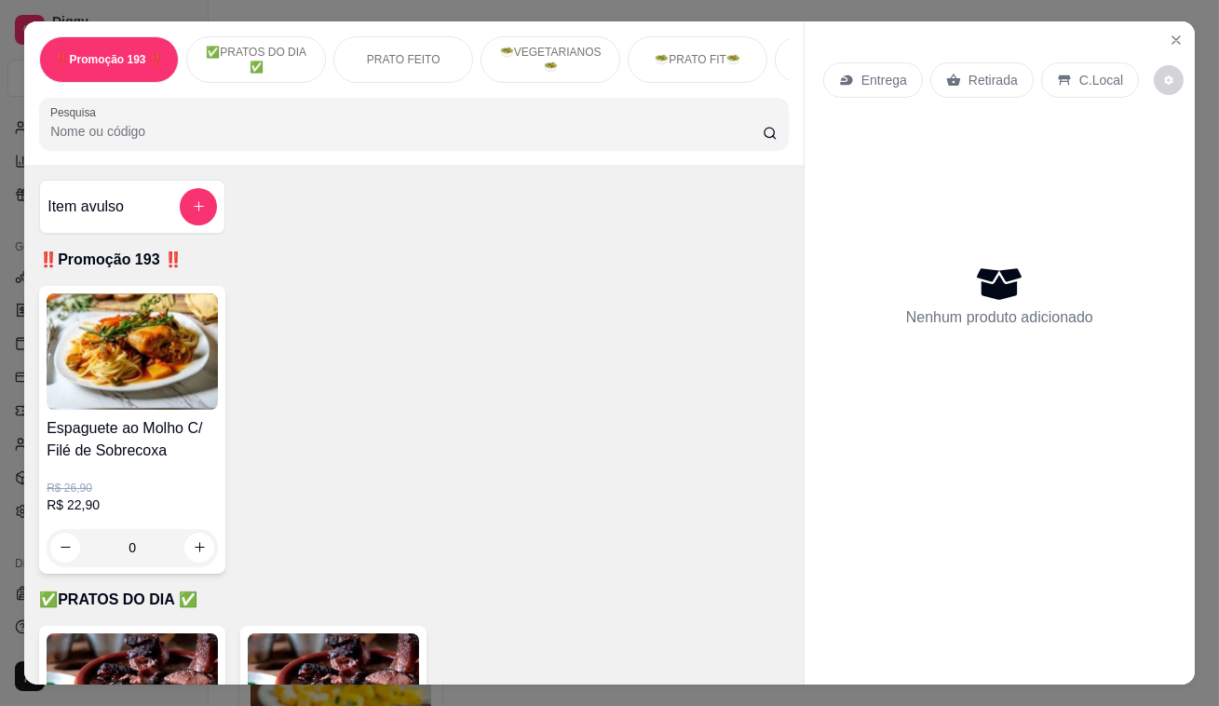
scroll to position [632, 0]
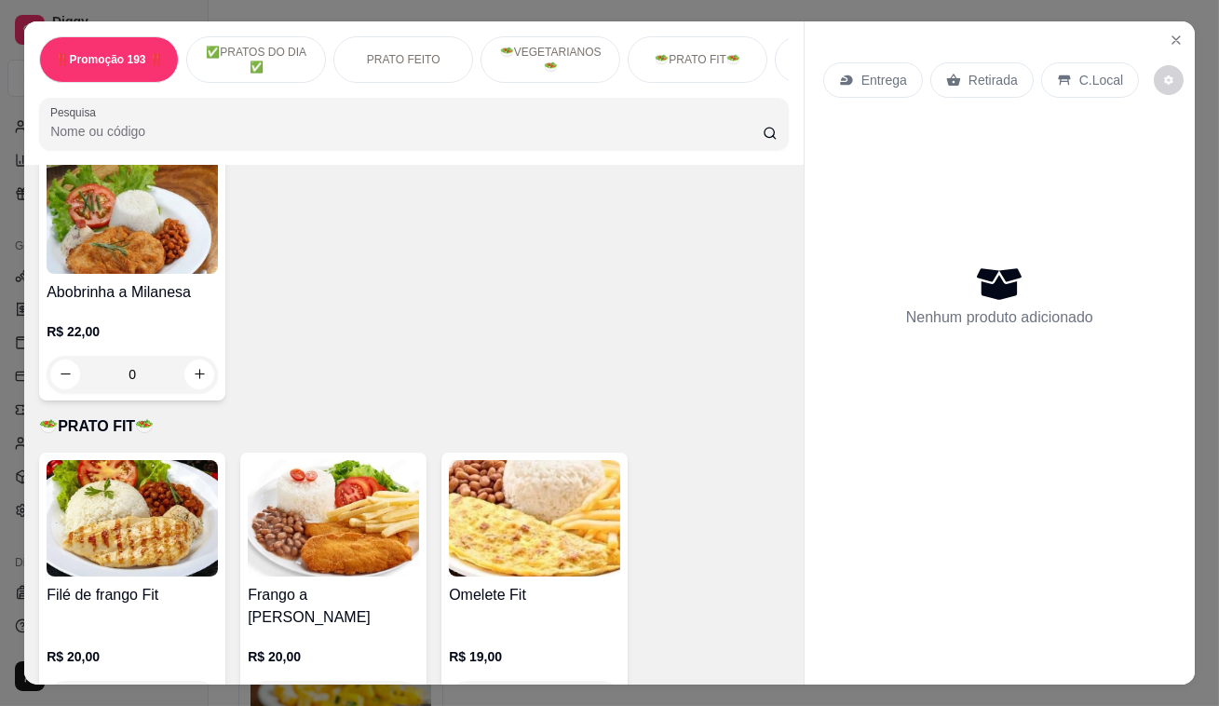
click at [266, 460] on img at bounding box center [333, 518] width 171 height 116
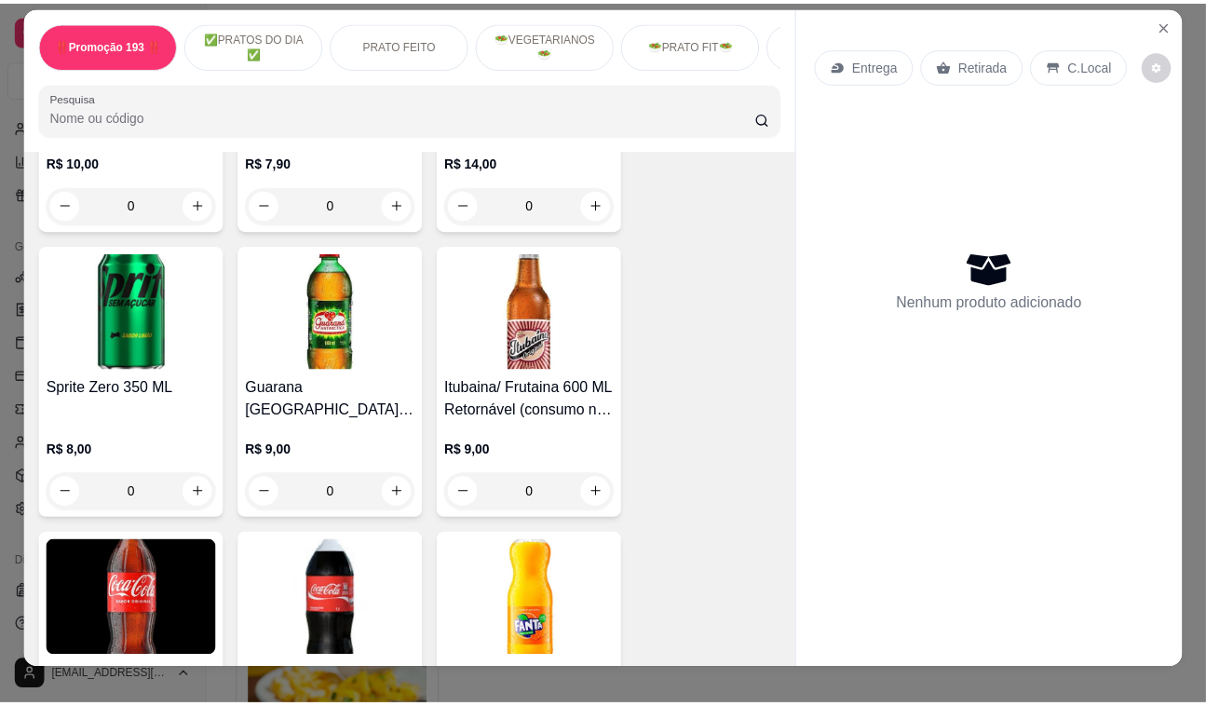
scroll to position [0, 0]
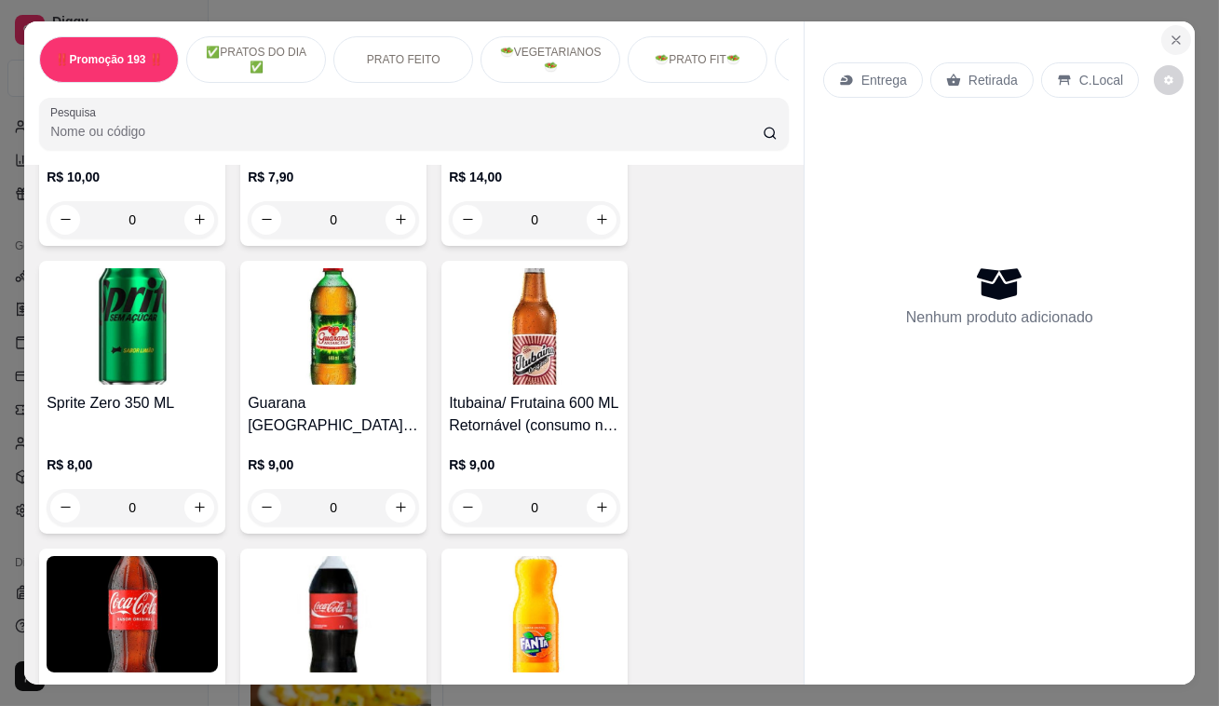
click at [1169, 25] on button "Close" at bounding box center [1177, 40] width 30 height 30
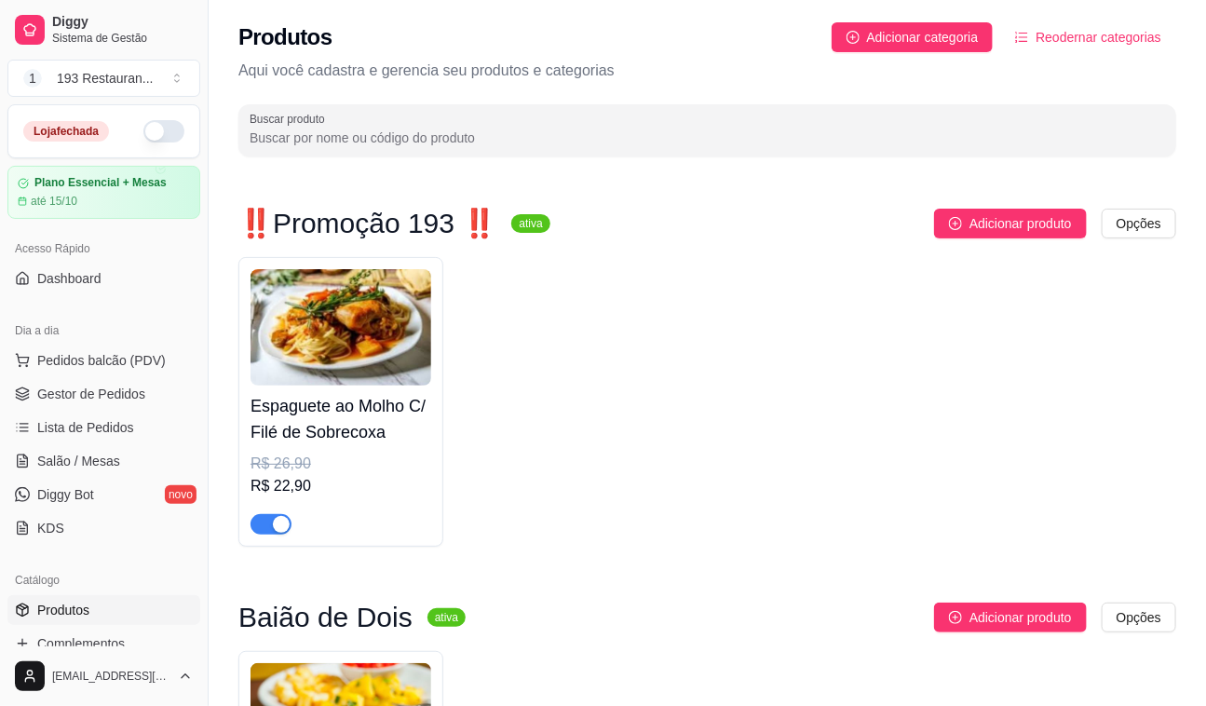
click at [84, 605] on span "Produtos" at bounding box center [63, 610] width 52 height 19
click at [60, 573] on div "Catálogo" at bounding box center [103, 580] width 193 height 30
click at [65, 609] on span "Produtos" at bounding box center [63, 610] width 52 height 19
click at [177, 397] on link "Gestor de Pedidos" at bounding box center [103, 394] width 193 height 30
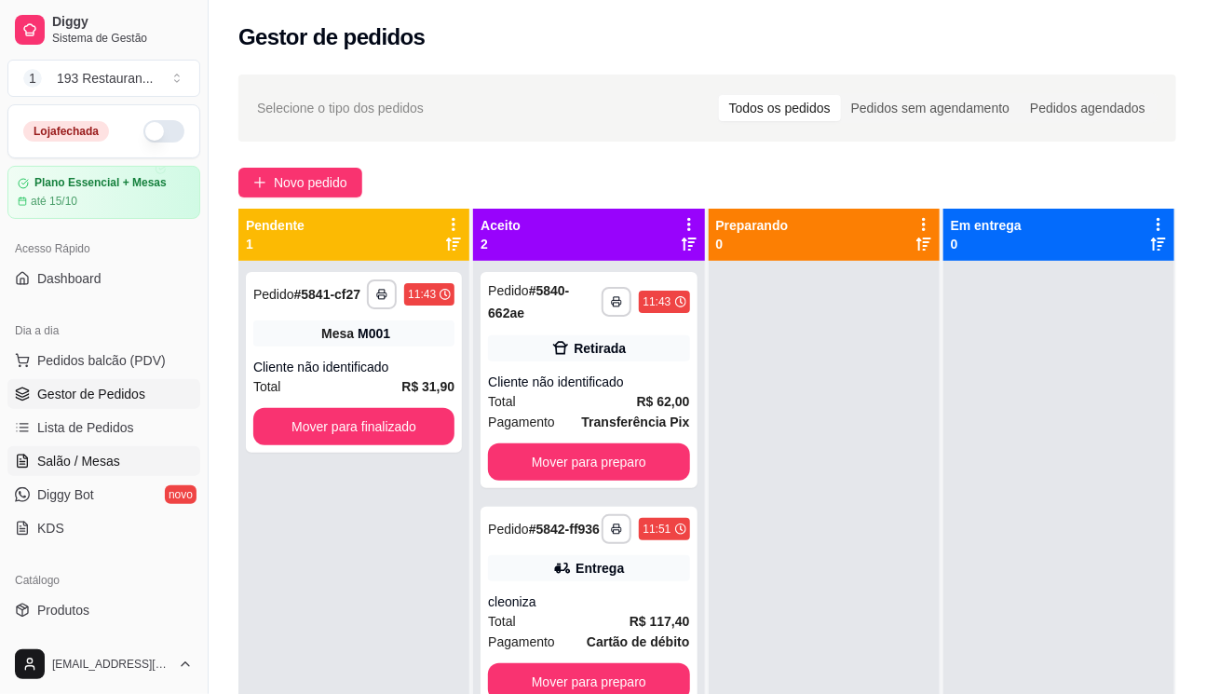
click at [102, 456] on span "Salão / Mesas" at bounding box center [78, 461] width 83 height 19
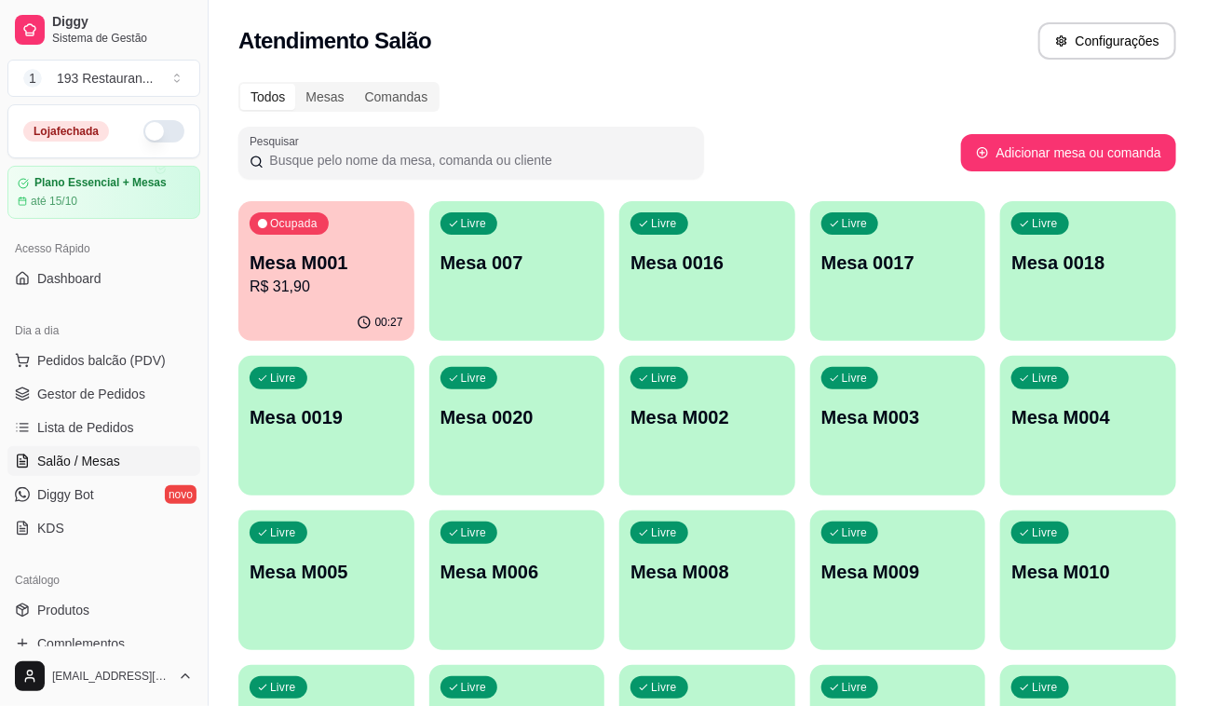
click at [524, 296] on div "Livre Mesa 007" at bounding box center [517, 259] width 176 height 117
click at [531, 579] on p "Mesa M006" at bounding box center [518, 572] width 154 height 26
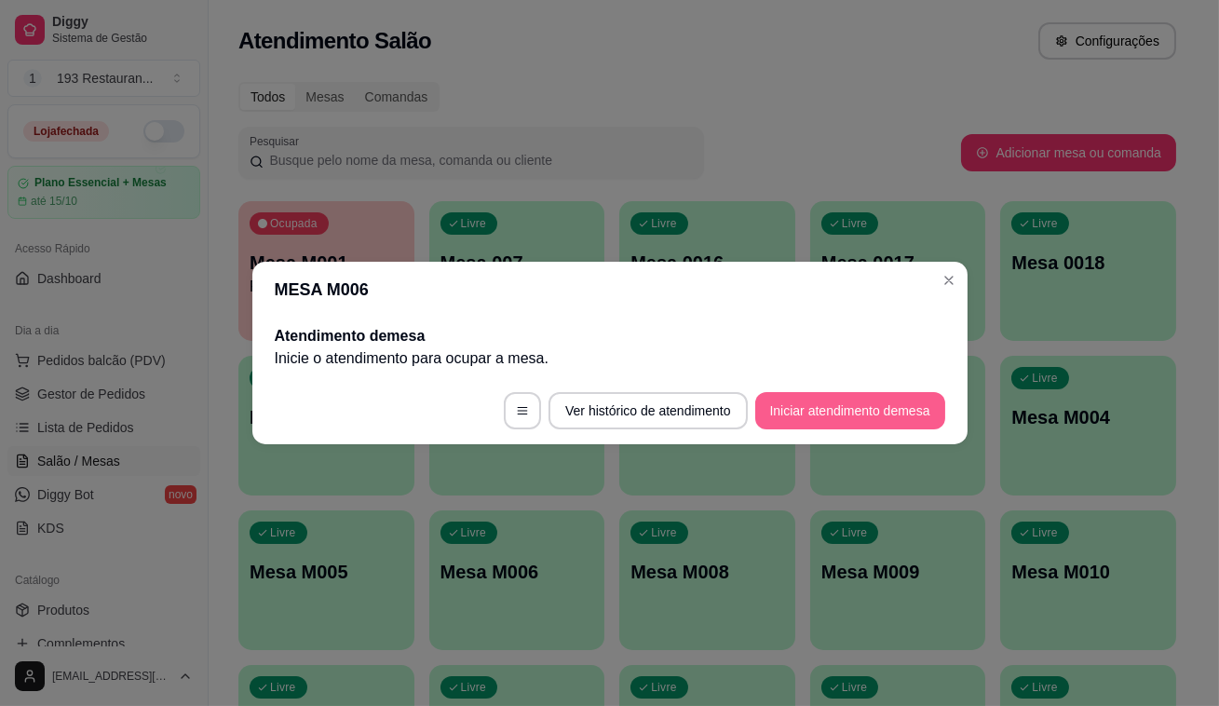
click at [837, 373] on div "Atendimento de mesa Inicie o atendimento para ocupar a mesa ." at bounding box center [609, 348] width 715 height 60
click at [837, 395] on button "Iniciar atendimento de mesa" at bounding box center [850, 411] width 184 height 36
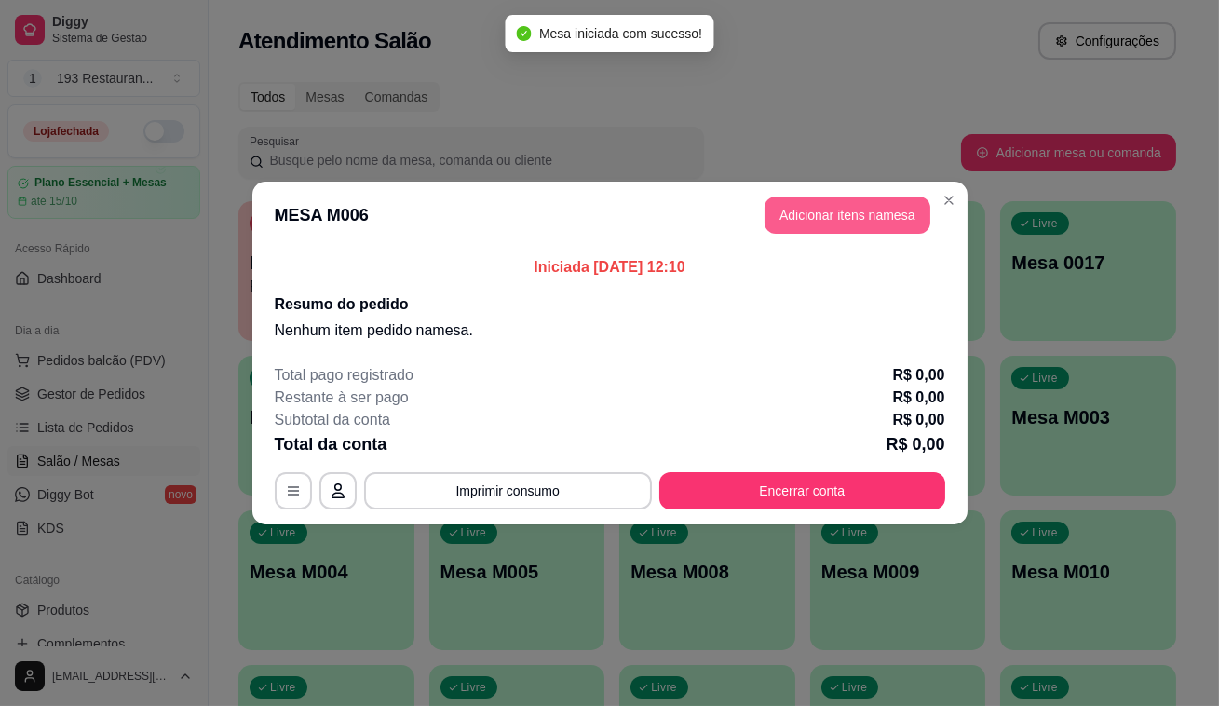
click at [799, 213] on button "Adicionar itens na mesa" at bounding box center [848, 215] width 166 height 37
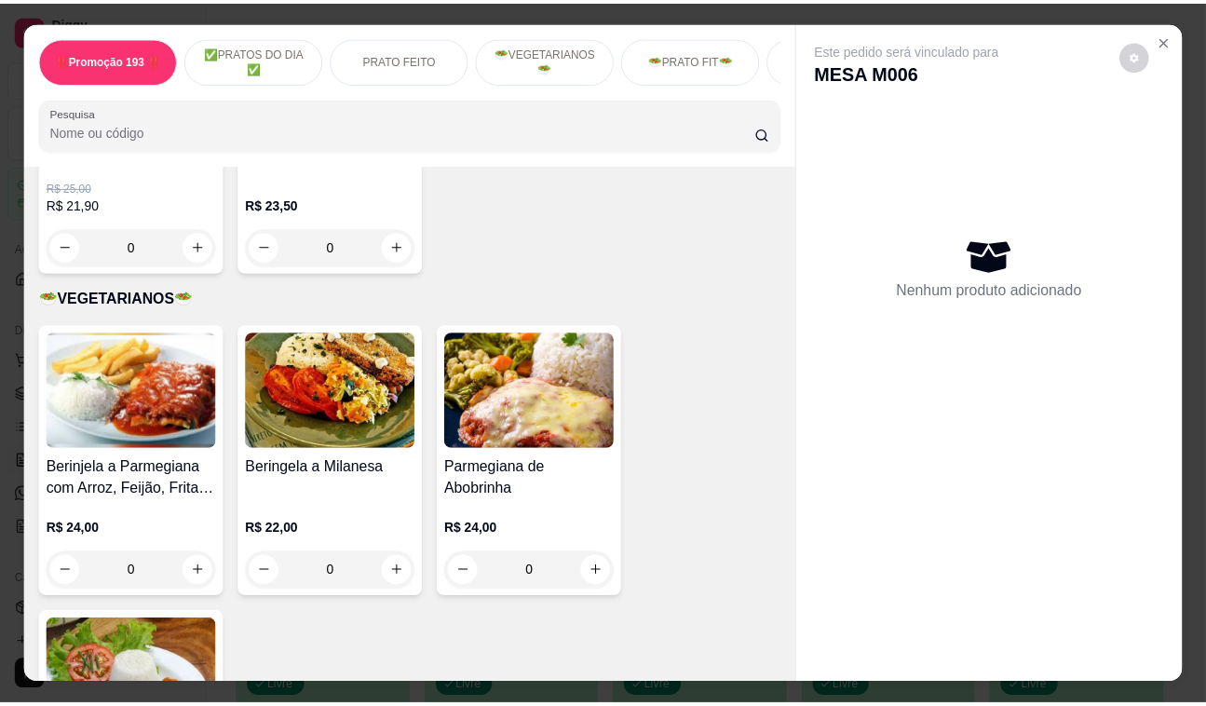
scroll to position [2540, 0]
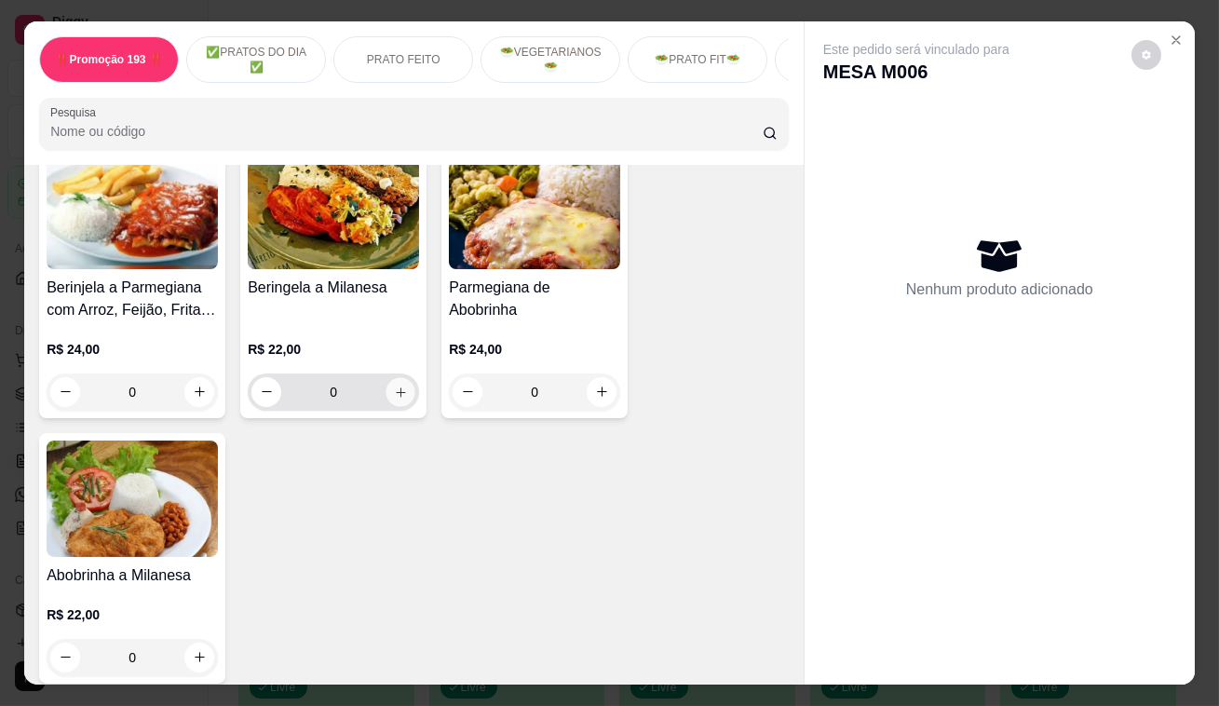
click at [396, 387] on icon "increase-product-quantity" at bounding box center [400, 391] width 9 height 9
type input "1"
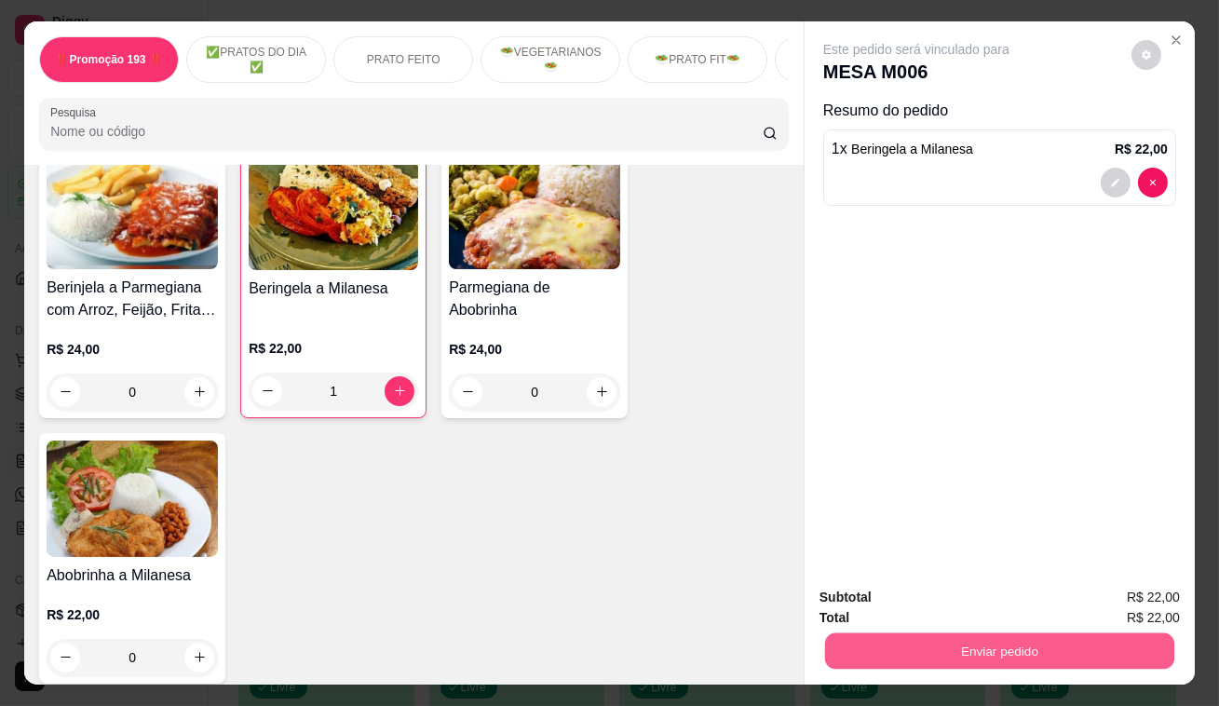
click at [826, 633] on button "Enviar pedido" at bounding box center [999, 651] width 349 height 36
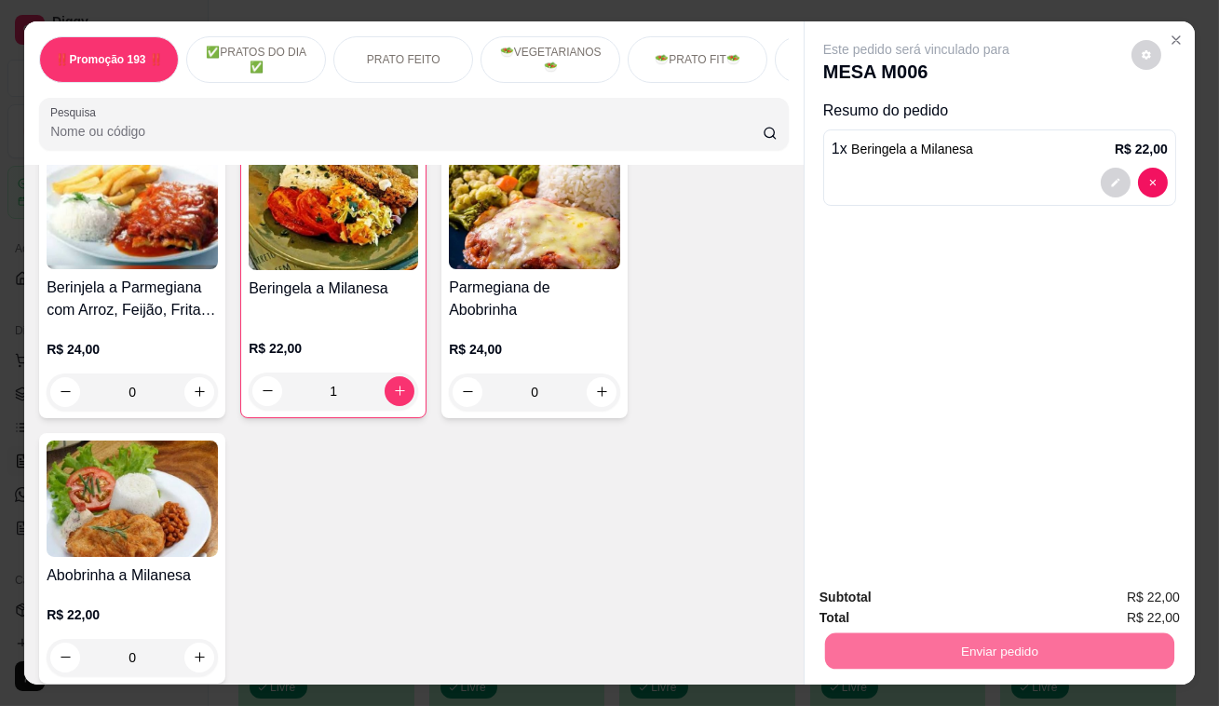
click at [1159, 595] on button "Enviar pedido" at bounding box center [1132, 599] width 102 height 34
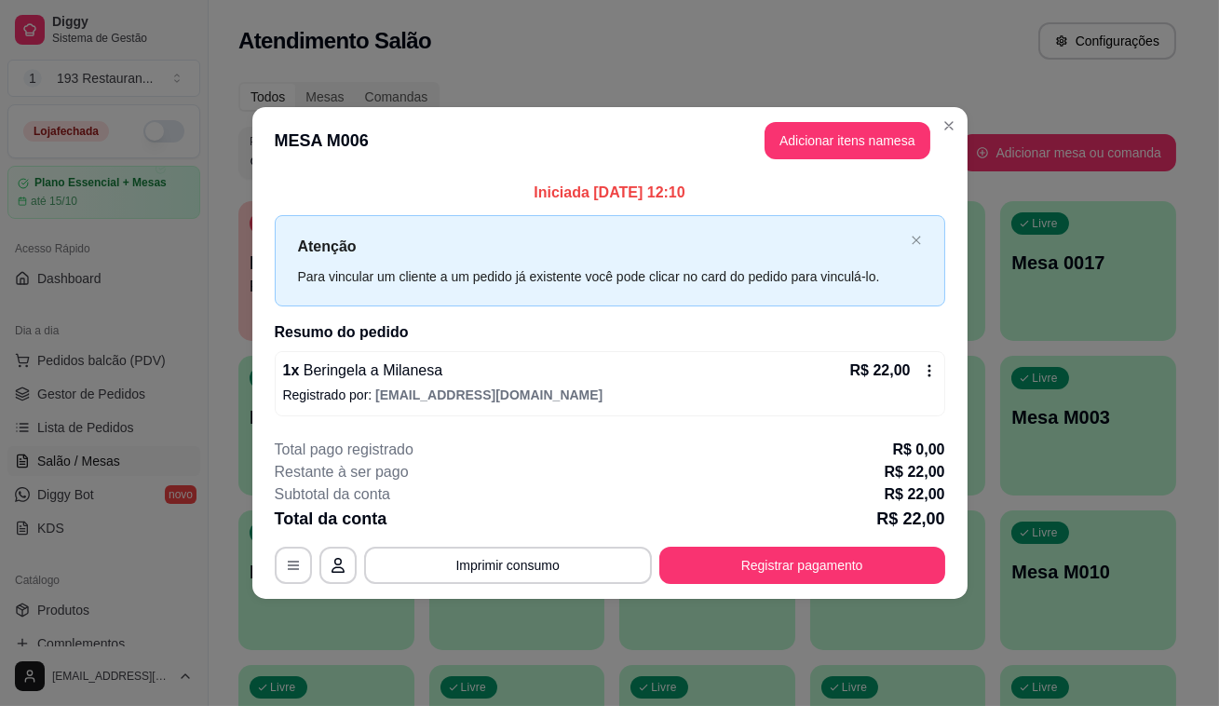
drag, startPoint x: 1114, startPoint y: 578, endPoint x: 1107, endPoint y: 507, distance: 72.0
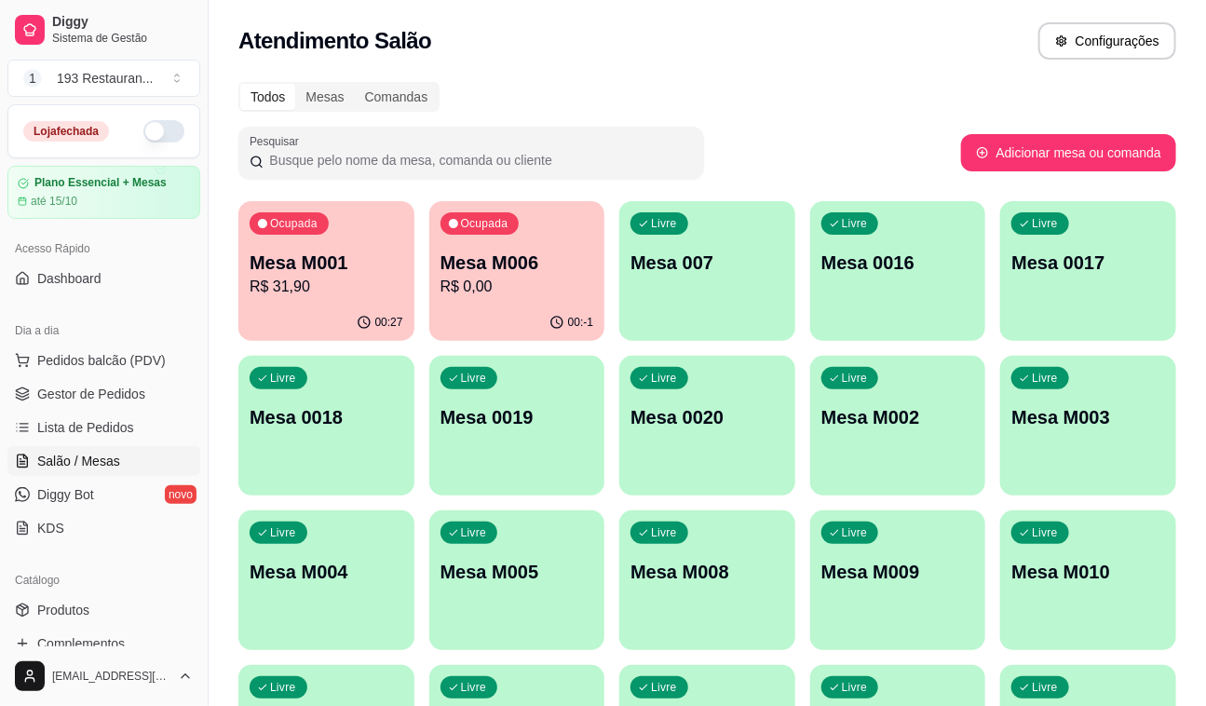
click at [308, 267] on p "Mesa M001" at bounding box center [327, 263] width 154 height 26
click at [108, 363] on span "Pedidos balcão (PDV)" at bounding box center [101, 360] width 129 height 19
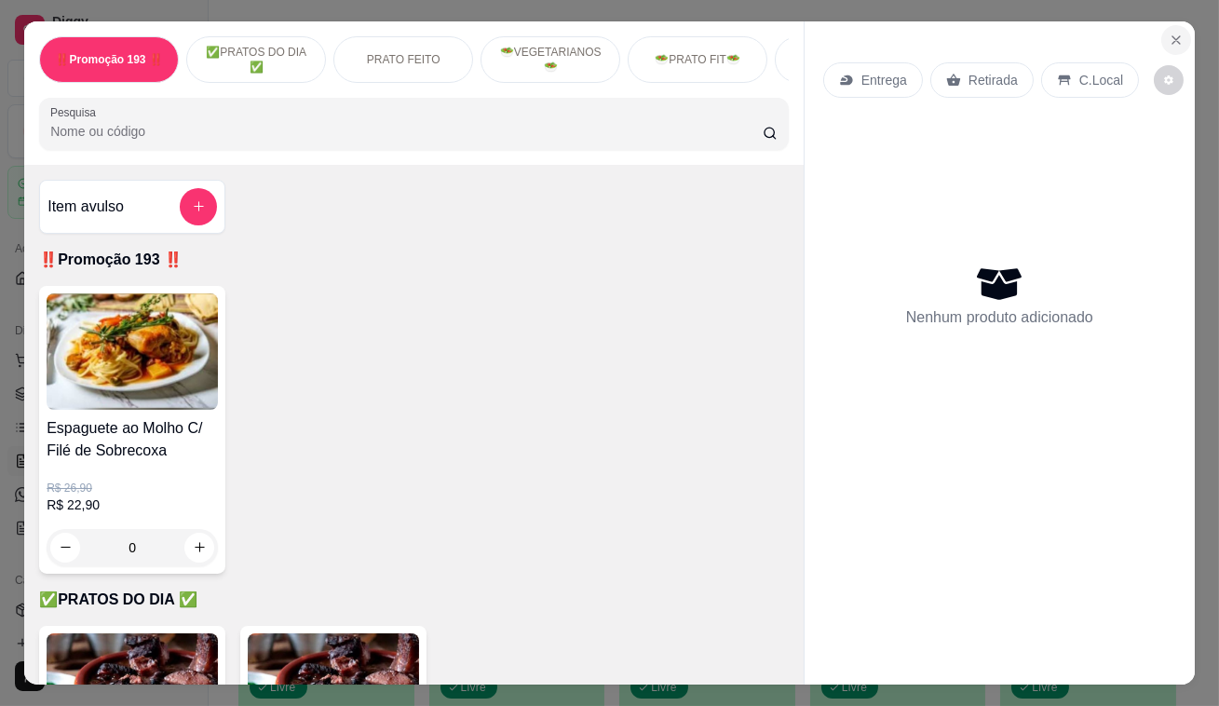
click at [1173, 36] on icon "Close" at bounding box center [1176, 39] width 7 height 7
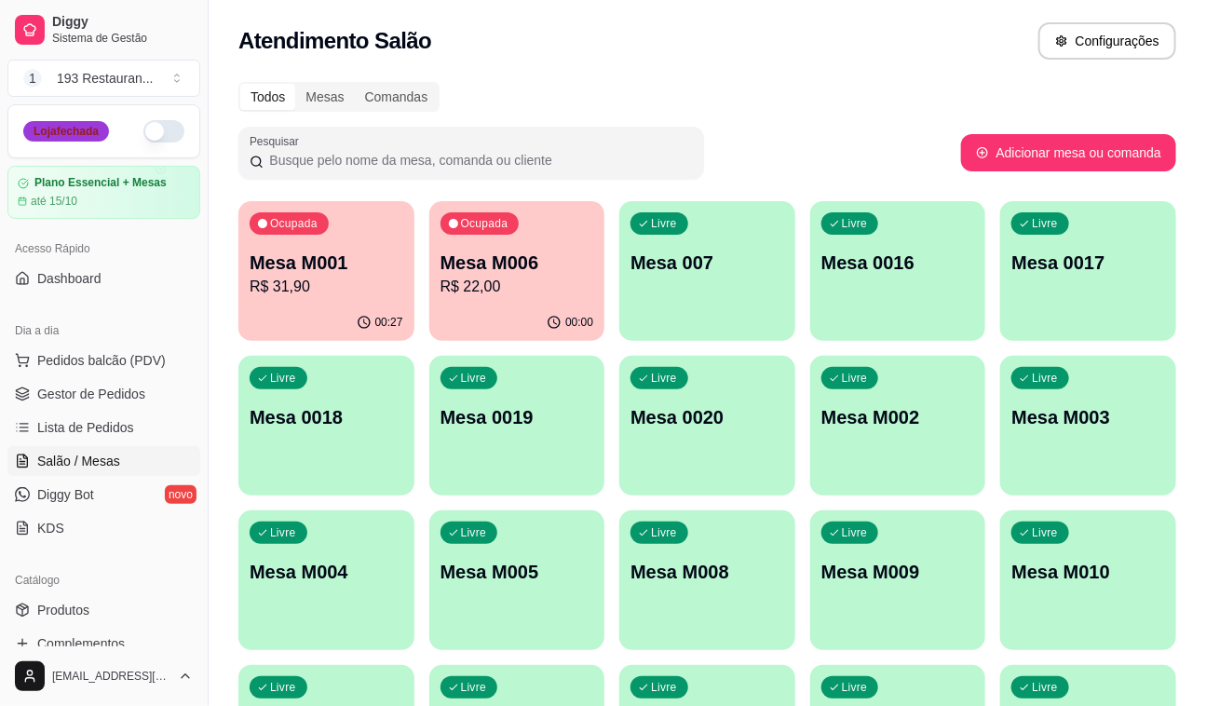
click at [60, 134] on div "Loja fechada" at bounding box center [66, 131] width 86 height 20
click at [158, 132] on button "button" at bounding box center [163, 131] width 41 height 22
click at [169, 123] on button "button" at bounding box center [163, 131] width 41 height 22
click at [347, 322] on div "00:28" at bounding box center [326, 321] width 170 height 35
click at [319, 251] on p "Mesa M001" at bounding box center [325, 263] width 149 height 25
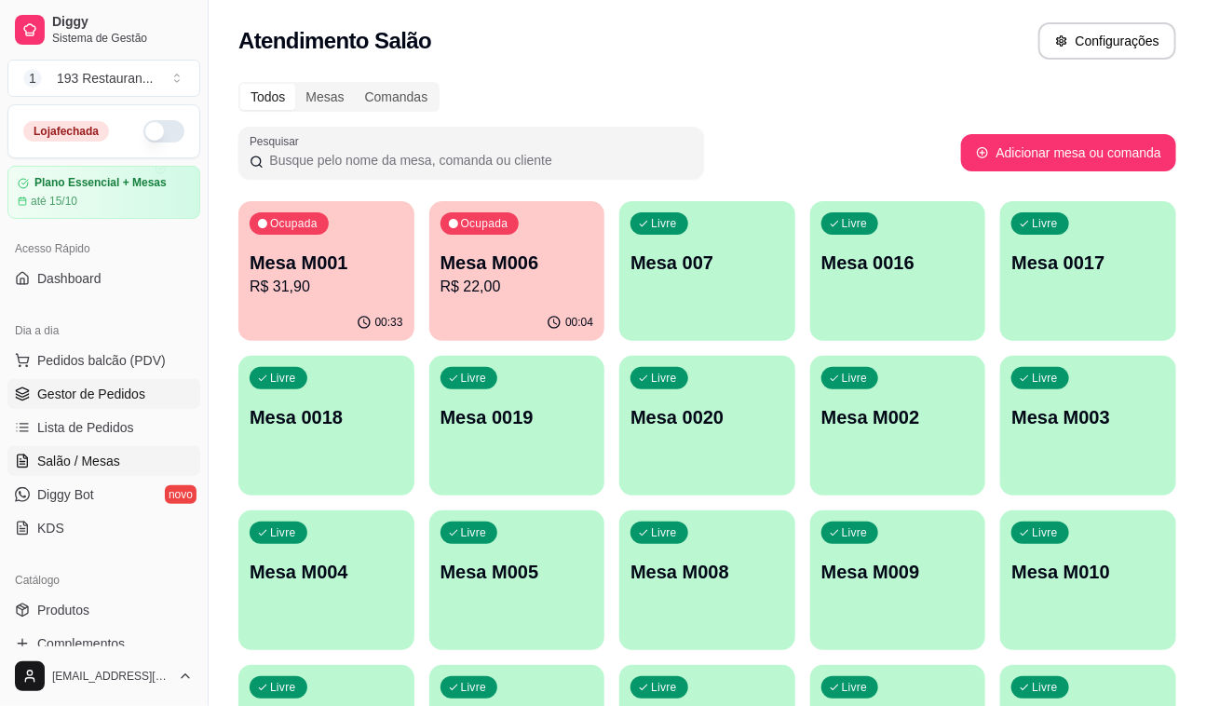
click at [107, 387] on span "Gestor de Pedidos" at bounding box center [91, 394] width 108 height 19
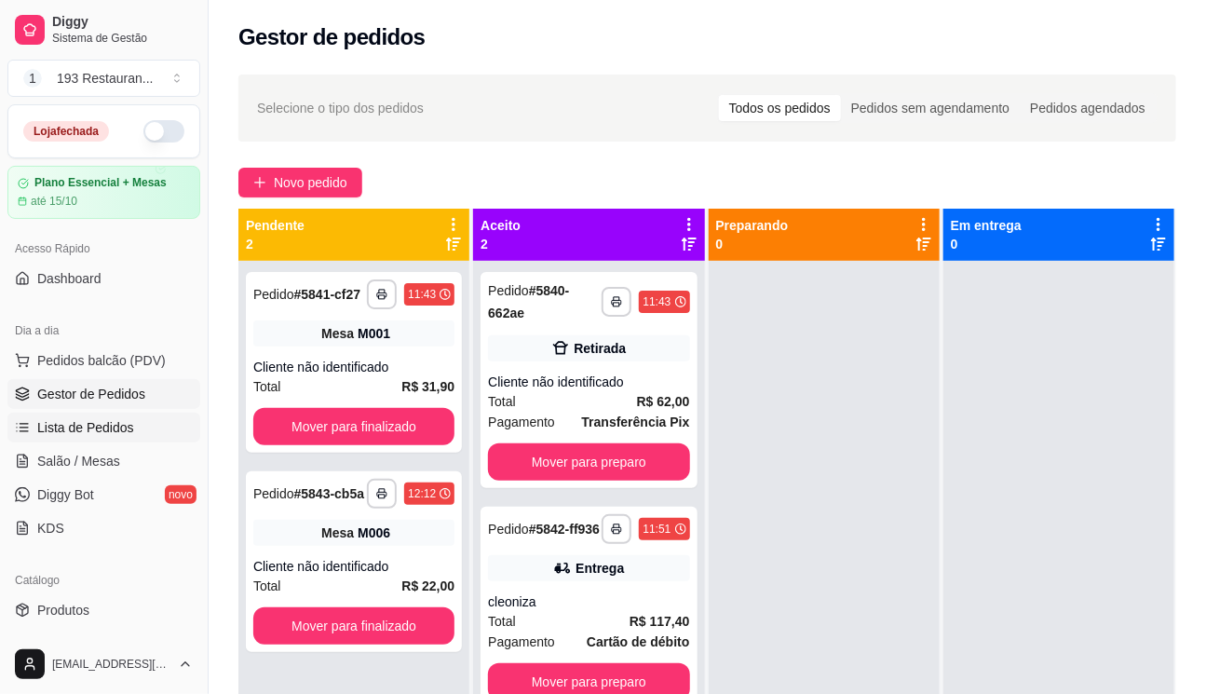
click at [125, 434] on span "Lista de Pedidos" at bounding box center [85, 427] width 97 height 19
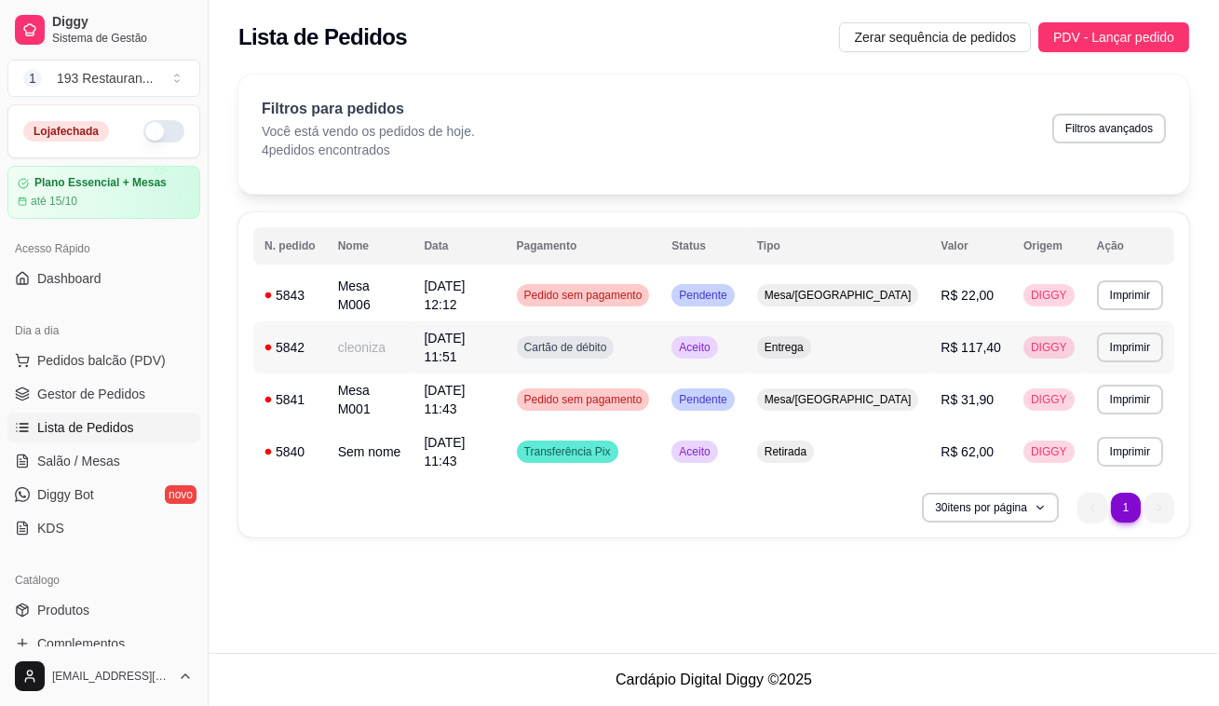
click at [953, 340] on span "R$ 117,40" at bounding box center [971, 347] width 61 height 15
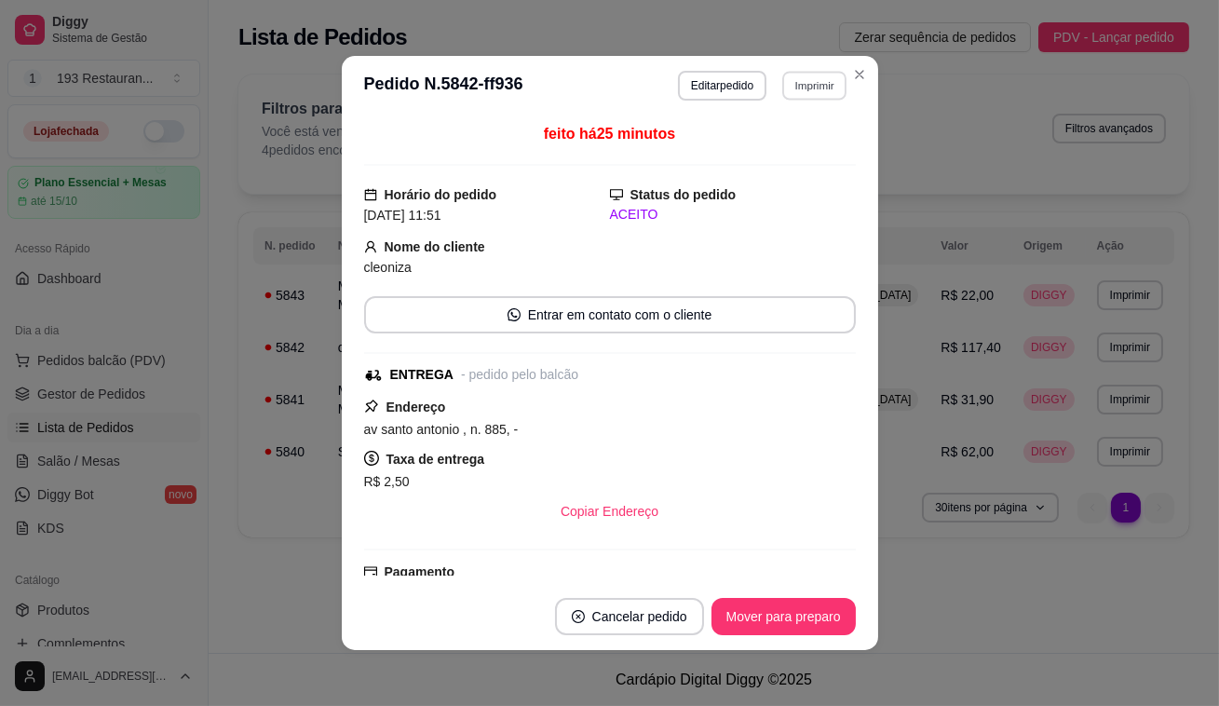
click at [808, 85] on button "Imprimir" at bounding box center [814, 85] width 64 height 29
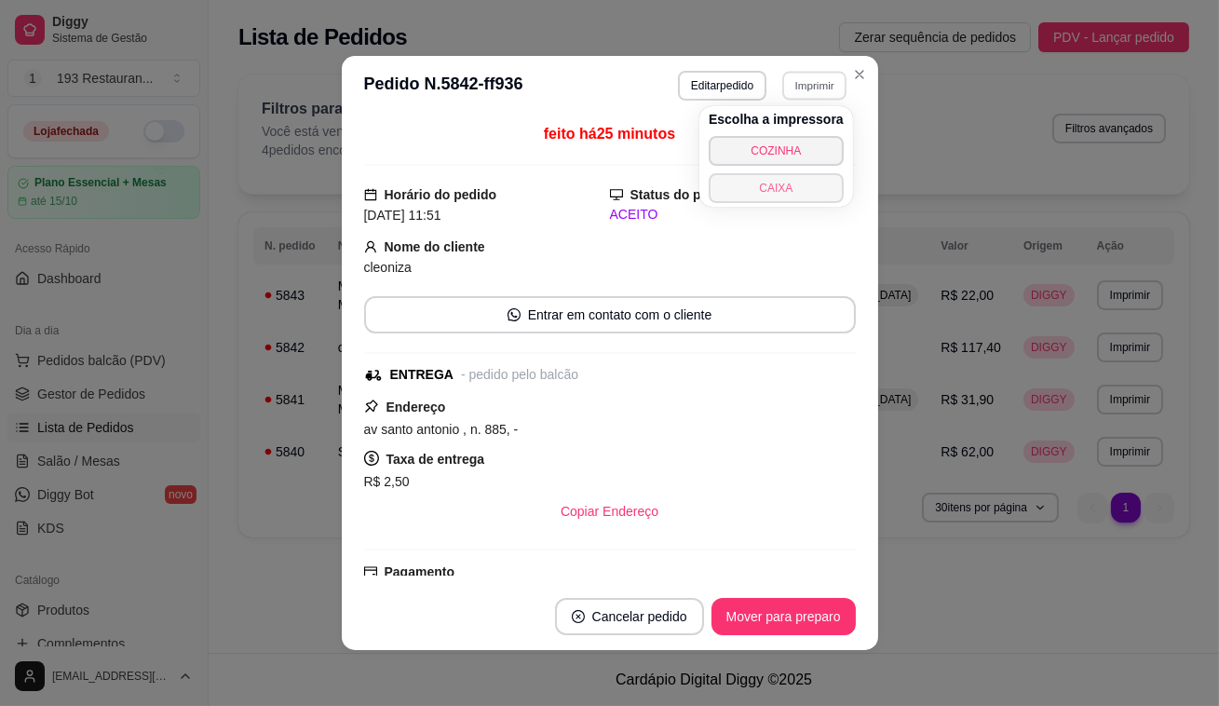
click at [785, 183] on button "CAIXA" at bounding box center [776, 188] width 135 height 30
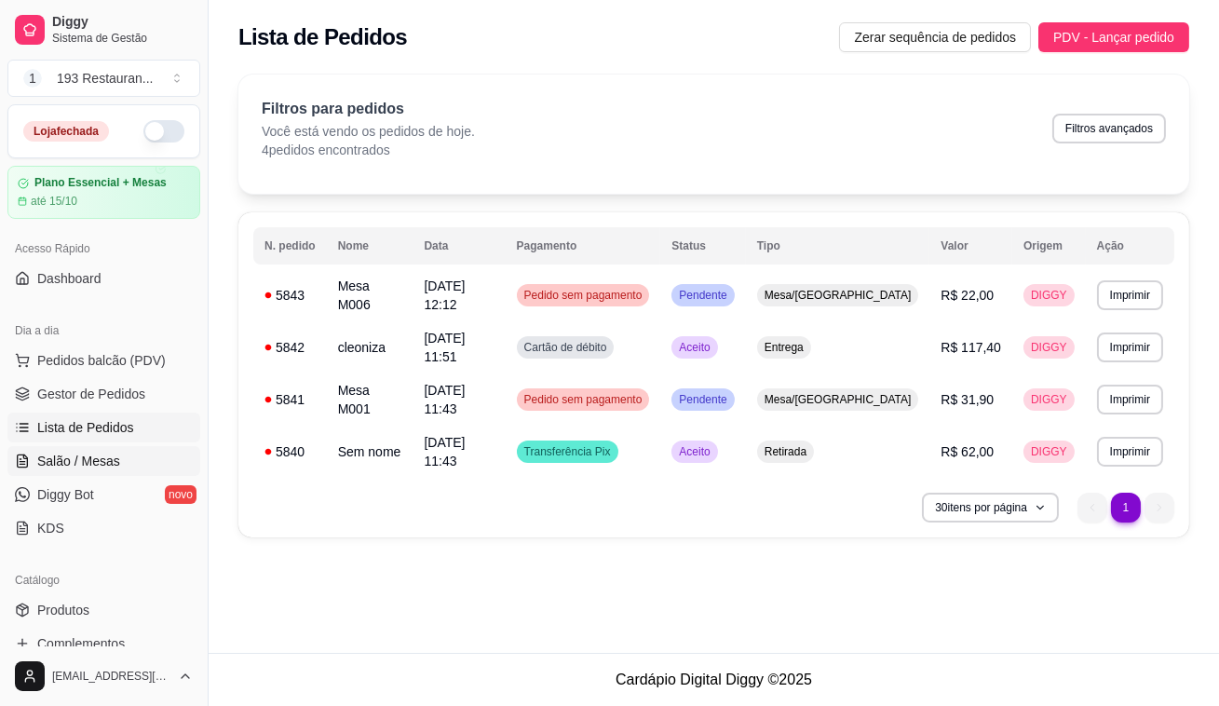
click at [113, 455] on span "Salão / Mesas" at bounding box center [78, 461] width 83 height 19
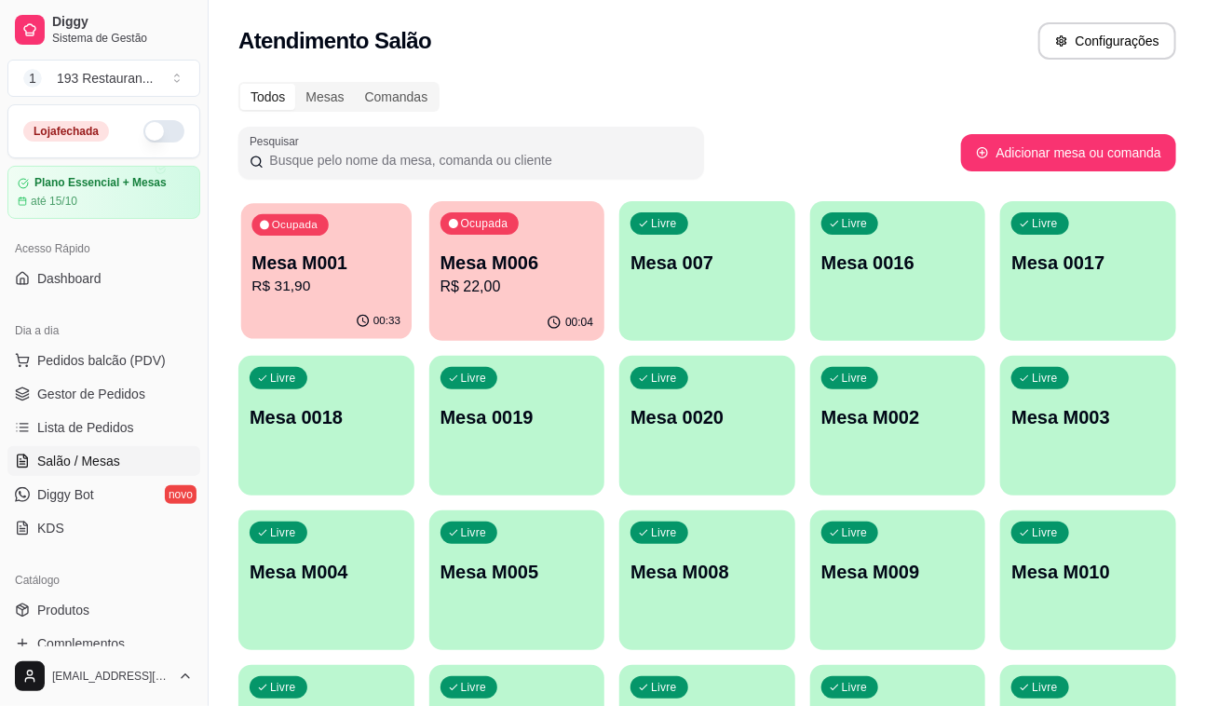
click at [288, 307] on div "00:33" at bounding box center [326, 321] width 170 height 35
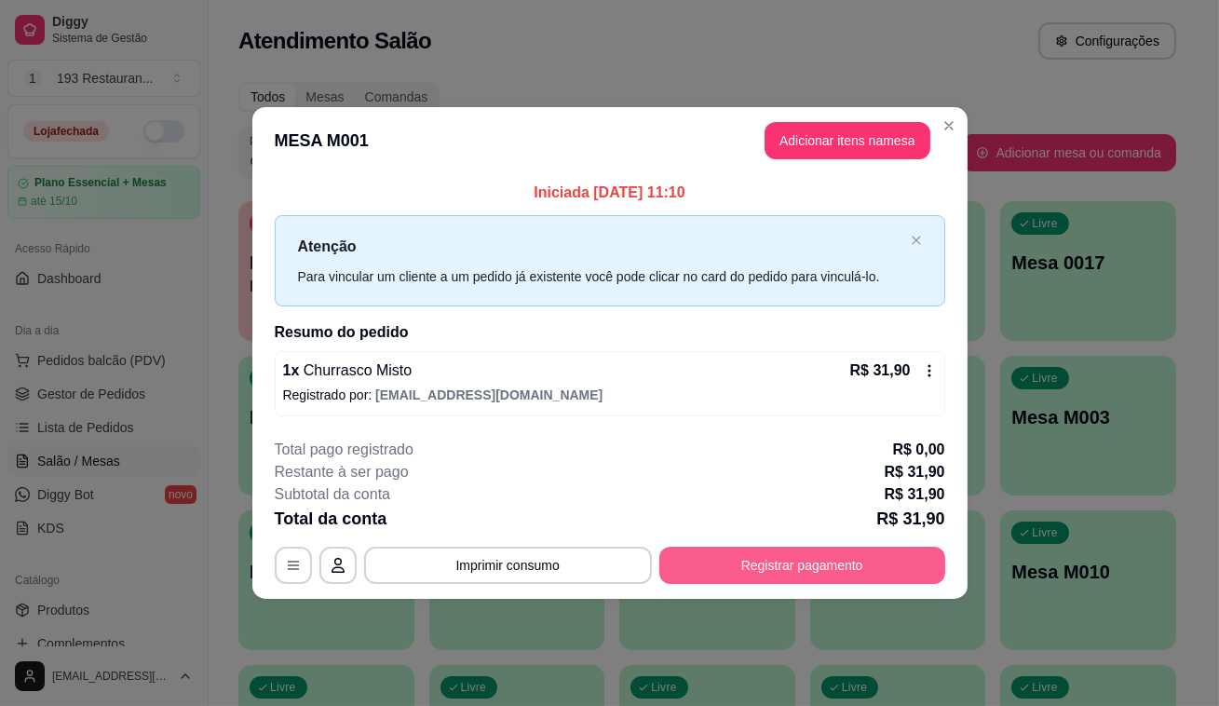
click at [816, 557] on button "Registrar pagamento" at bounding box center [802, 565] width 286 height 37
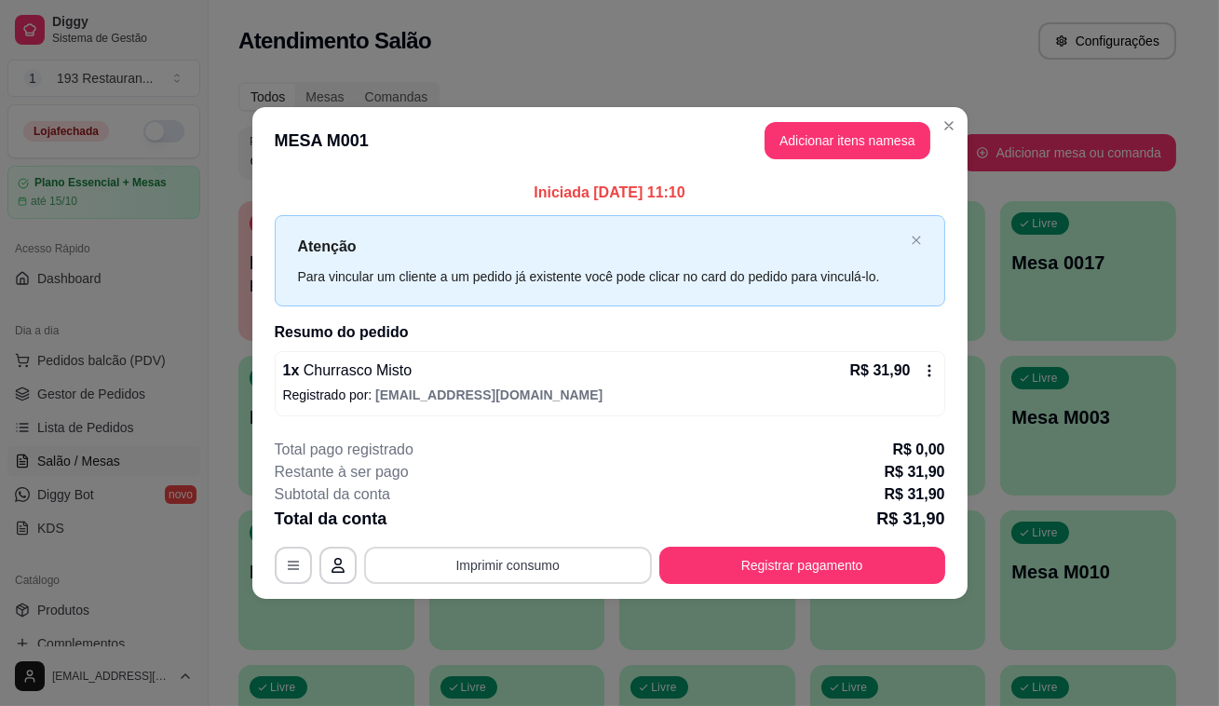
click at [497, 551] on button "Imprimir consumo" at bounding box center [508, 565] width 288 height 37
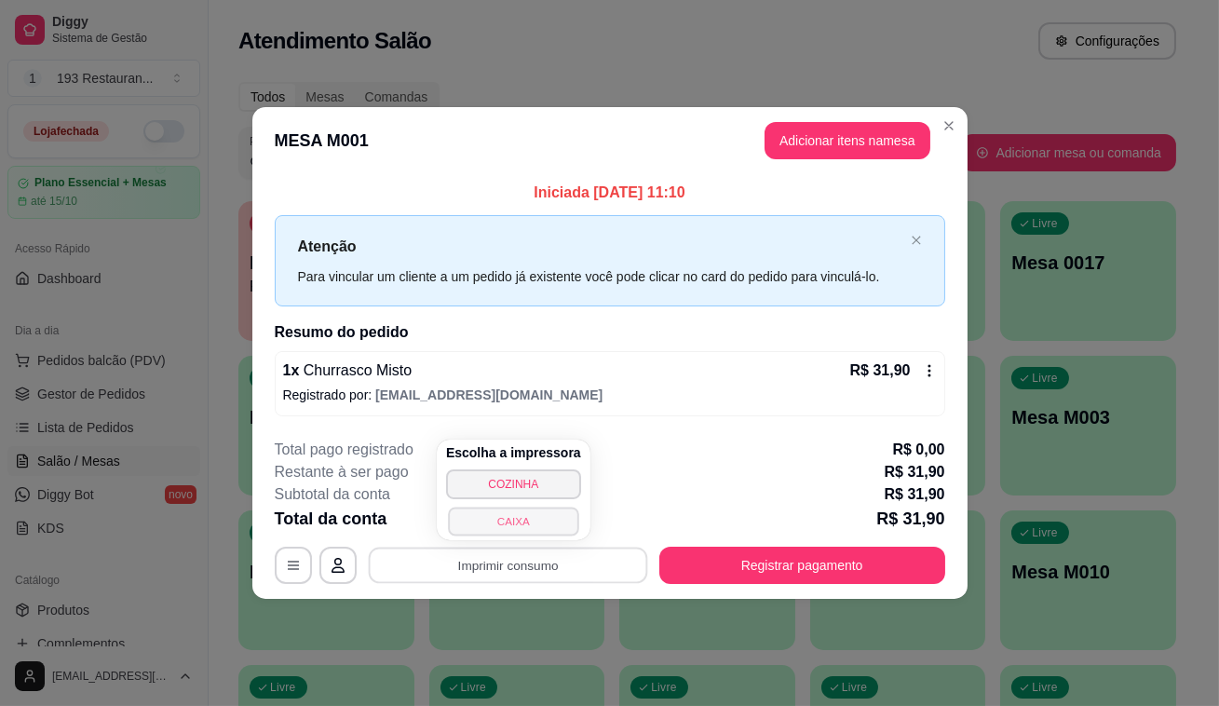
click at [562, 524] on button "CAIXA" at bounding box center [513, 521] width 130 height 29
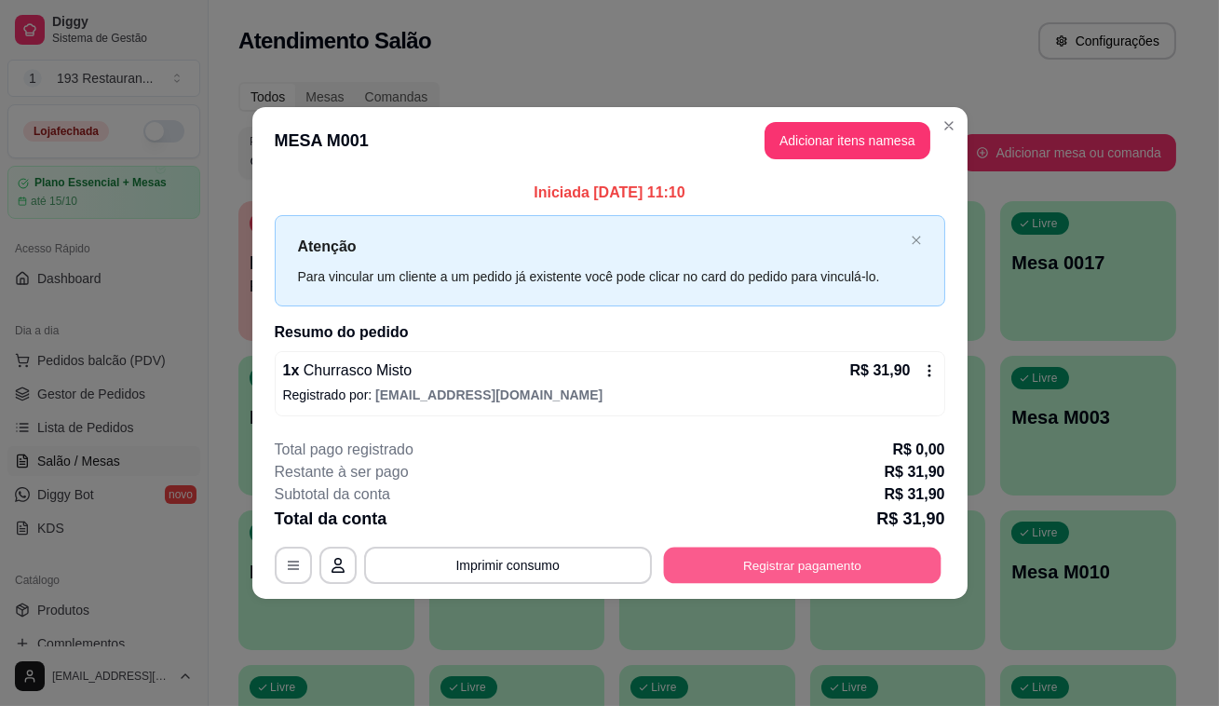
click at [782, 553] on button "Registrar pagamento" at bounding box center [802, 565] width 278 height 36
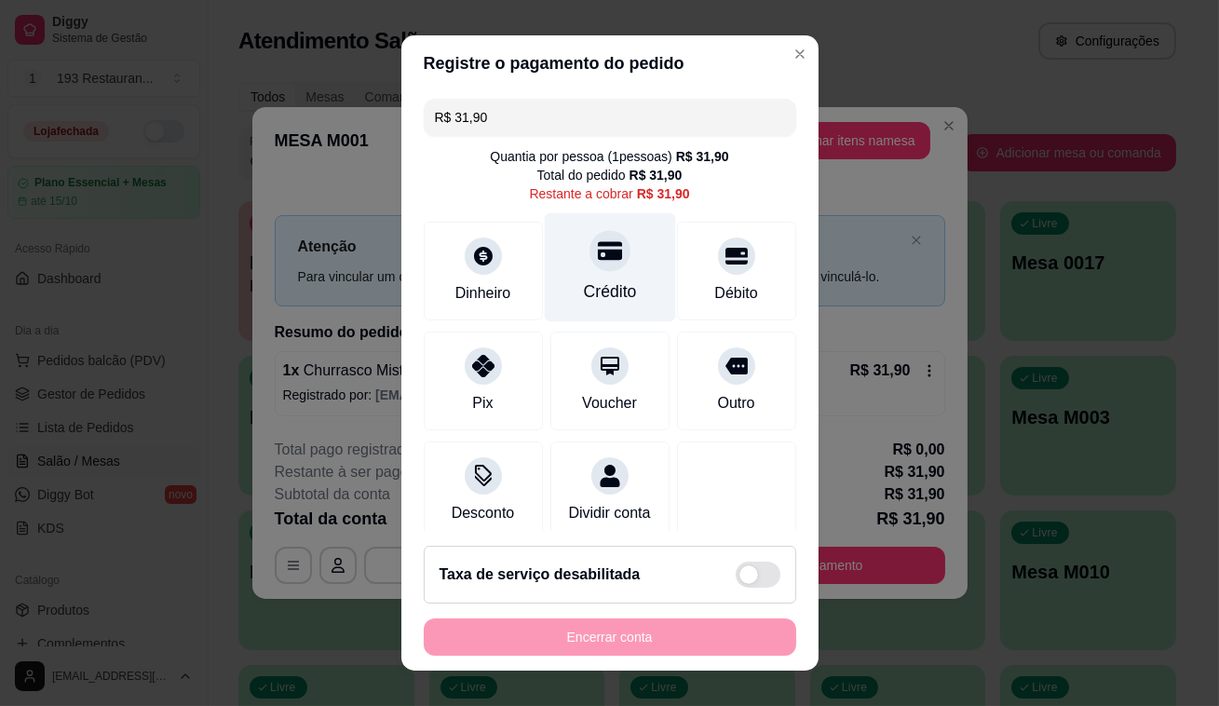
click at [591, 271] on div "Crédito" at bounding box center [609, 267] width 131 height 109
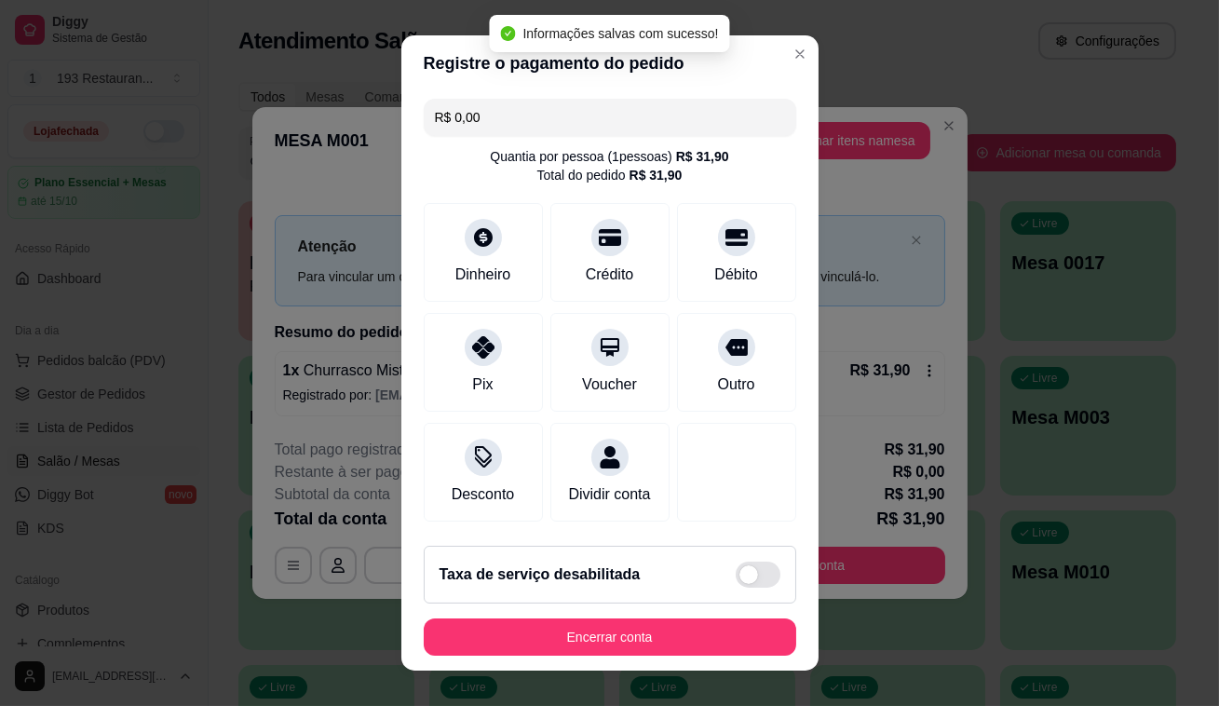
type input "R$ 0,00"
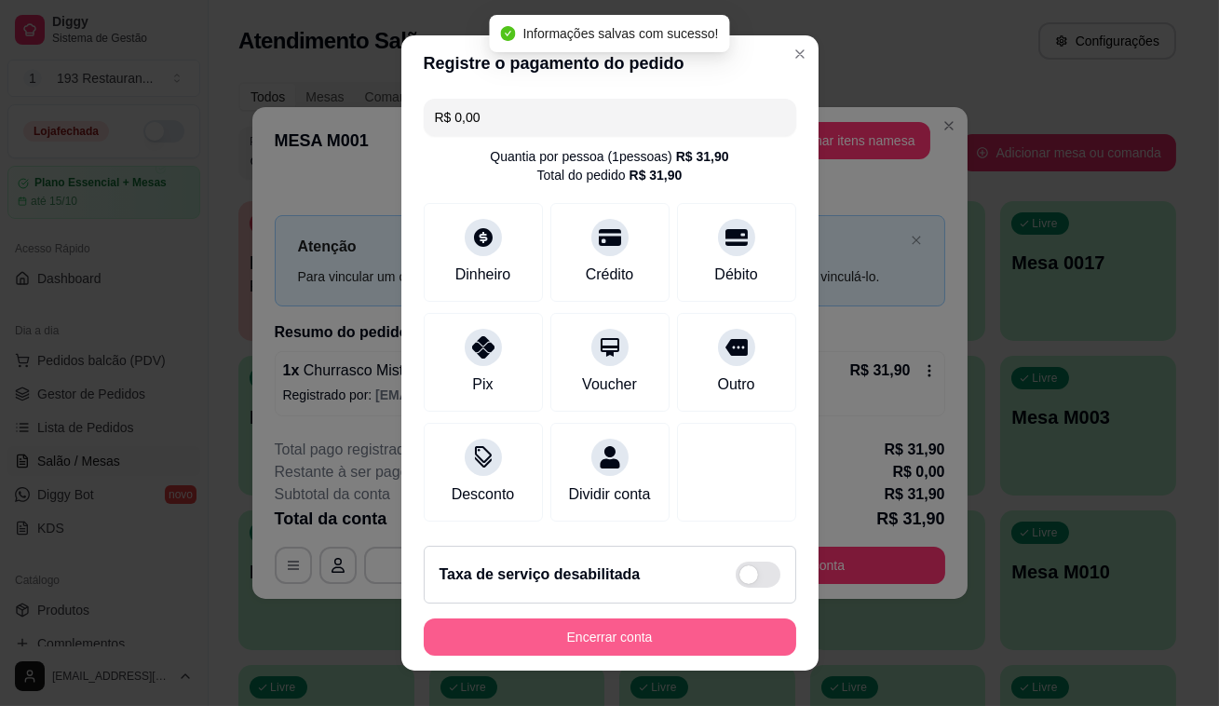
click at [634, 644] on button "Encerrar conta" at bounding box center [610, 636] width 373 height 37
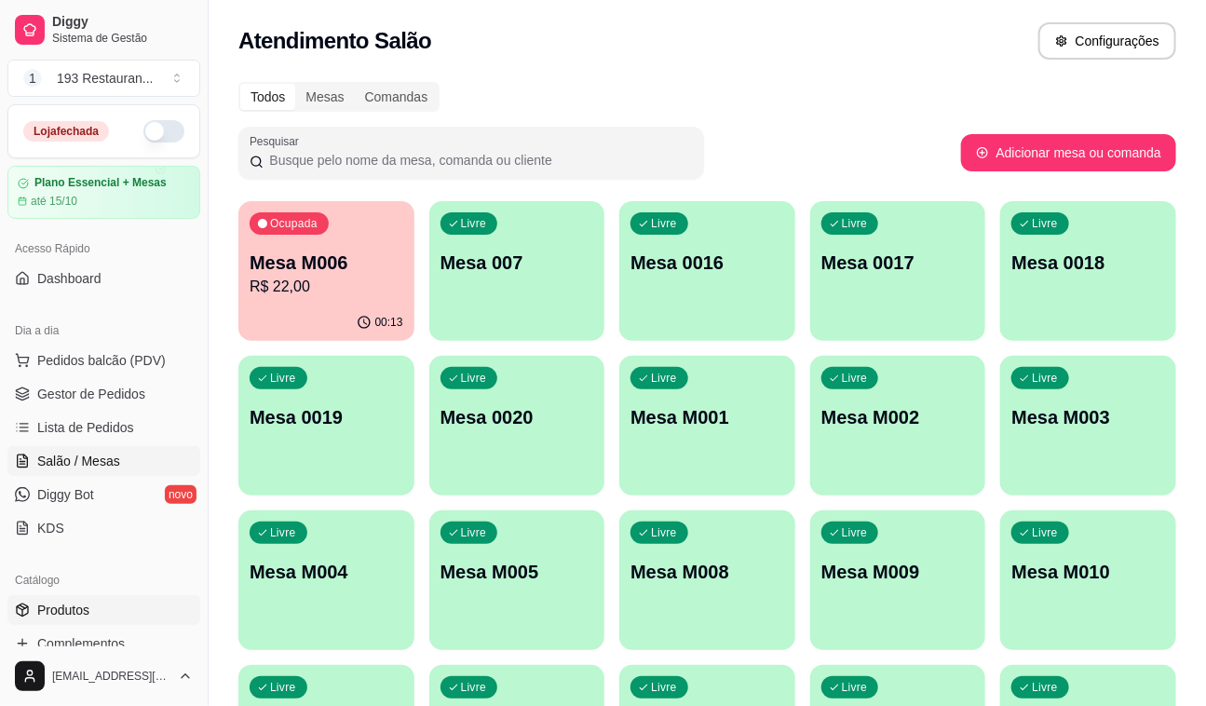
click at [98, 615] on link "Produtos" at bounding box center [103, 610] width 193 height 30
click at [352, 296] on p "R$ 22,00" at bounding box center [325, 286] width 149 height 21
drag, startPoint x: 303, startPoint y: 181, endPoint x: 334, endPoint y: 289, distance: 112.6
click at [311, 201] on div "Todos Mesas Comandas Pesquisar Adicionar mesa ou comanda Ocupada Mesa M006 R$ 2…" at bounding box center [708, 449] width 998 height 756
click at [334, 292] on p "R$ 22,00" at bounding box center [327, 287] width 154 height 22
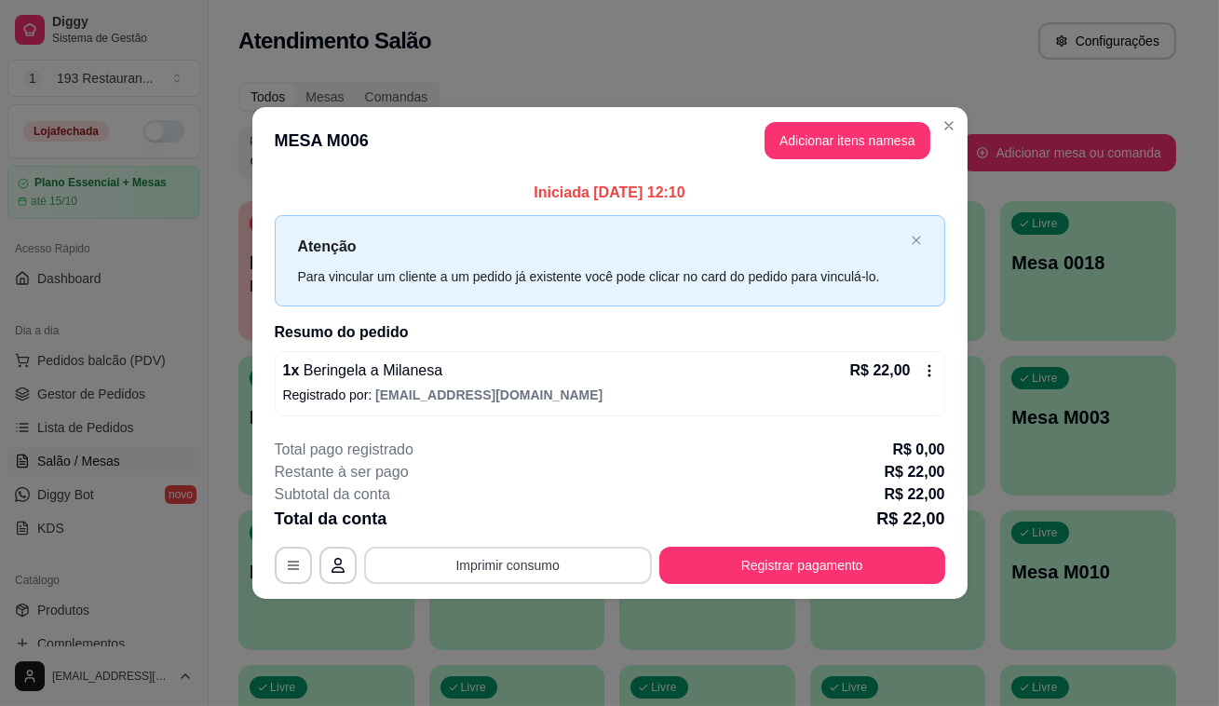
click at [554, 575] on button "Imprimir consumo" at bounding box center [508, 565] width 288 height 37
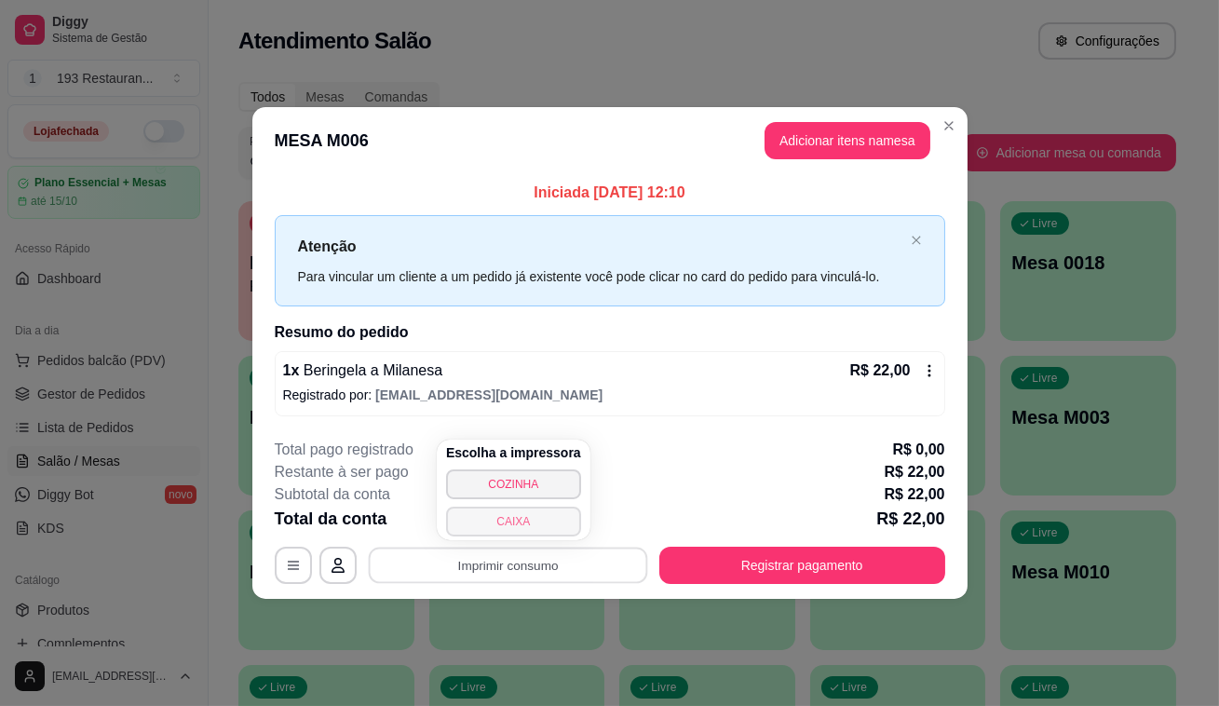
click at [548, 516] on button "CAIXA" at bounding box center [513, 522] width 135 height 30
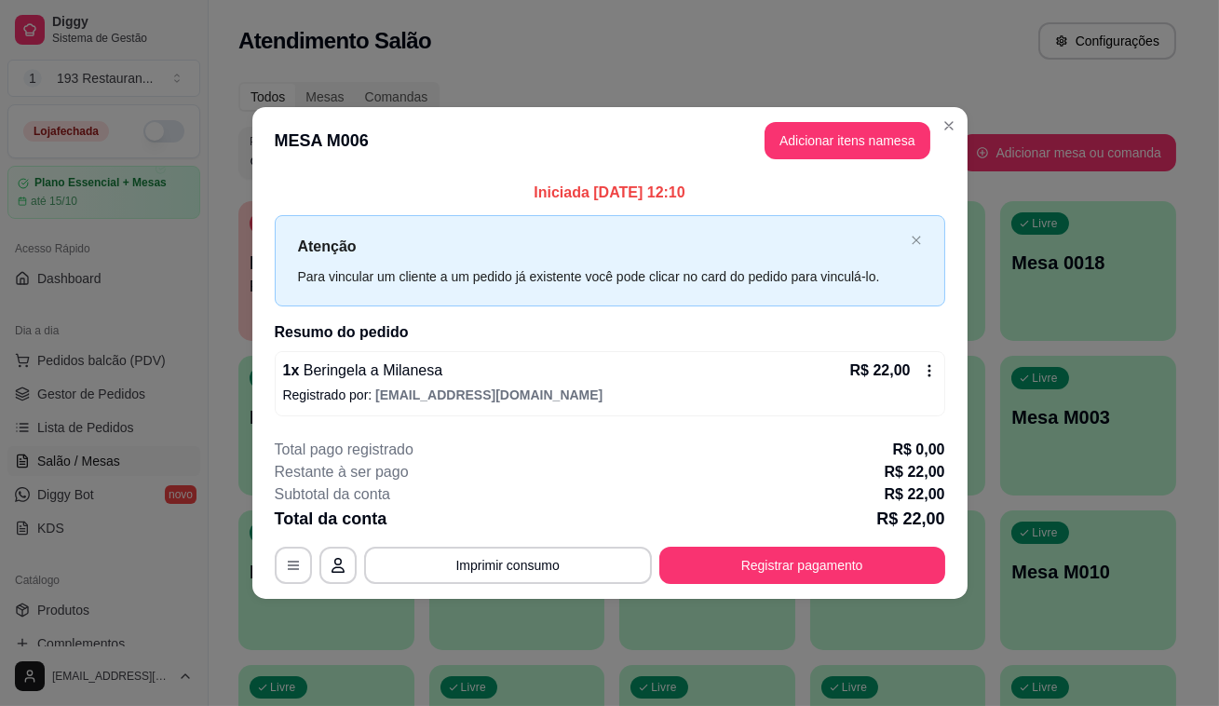
drag, startPoint x: 329, startPoint y: 536, endPoint x: 375, endPoint y: 645, distance: 119.4
click at [368, 647] on div "**********" at bounding box center [609, 353] width 1219 height 706
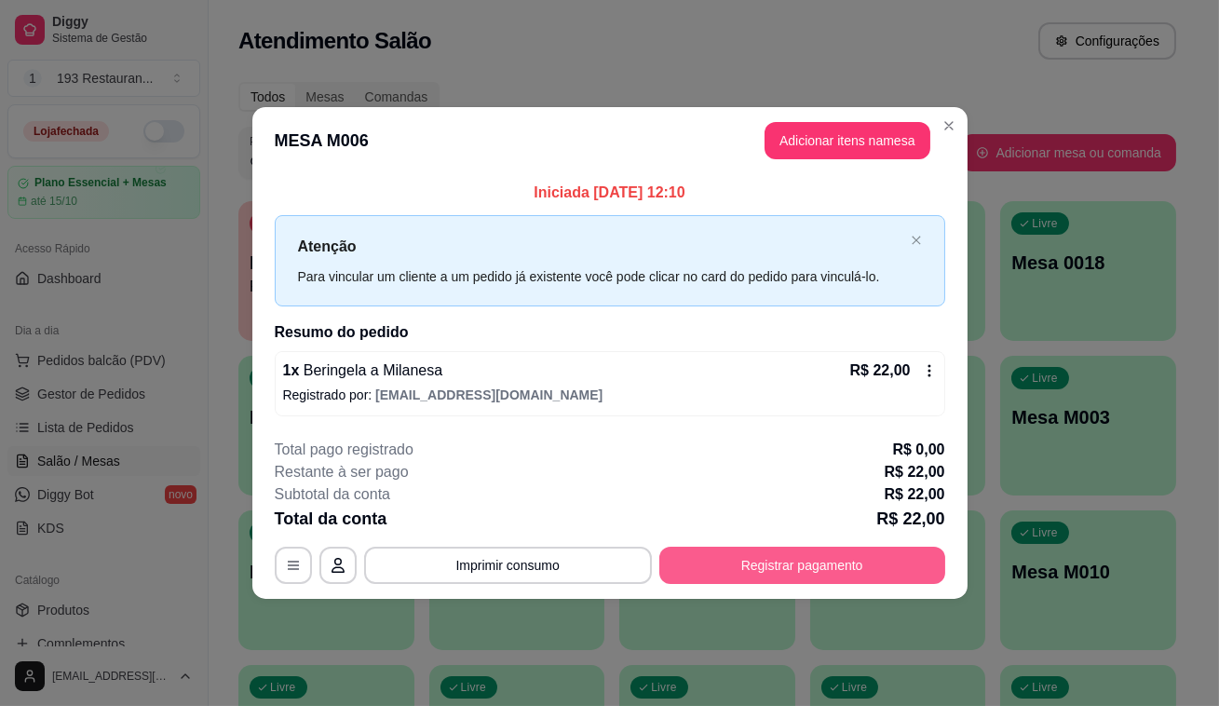
click at [801, 562] on button "Registrar pagamento" at bounding box center [802, 565] width 286 height 37
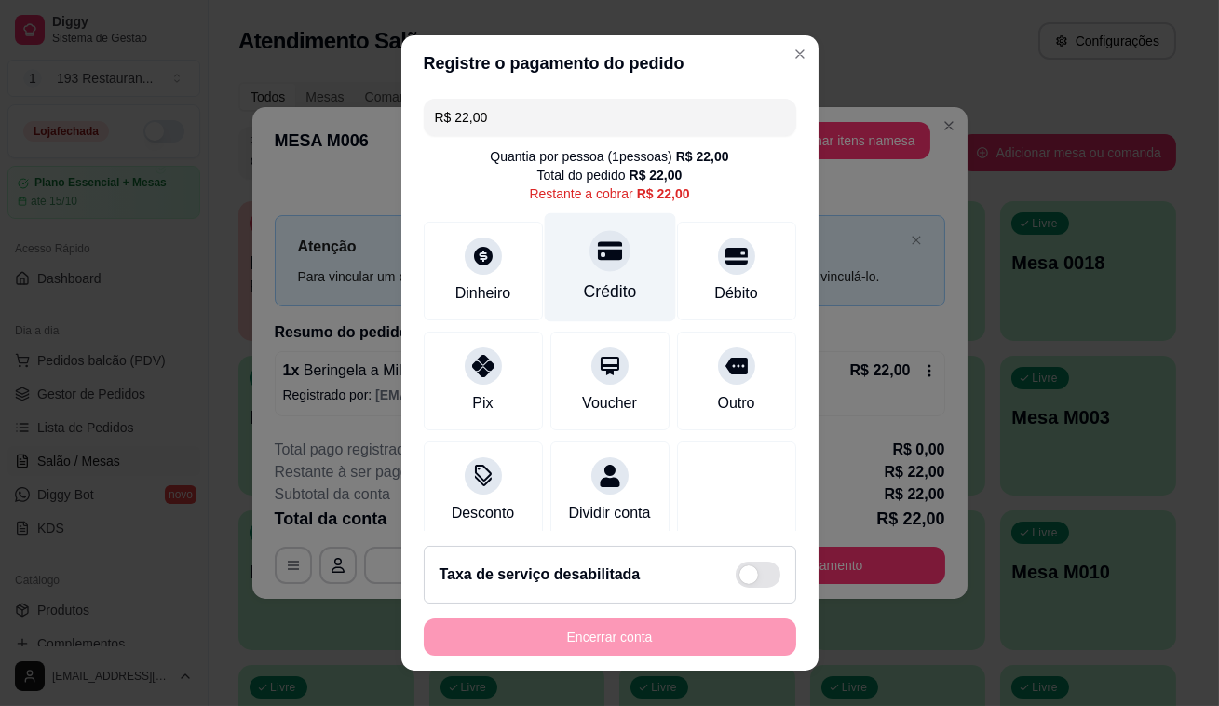
click at [604, 291] on div "Crédito" at bounding box center [609, 291] width 53 height 24
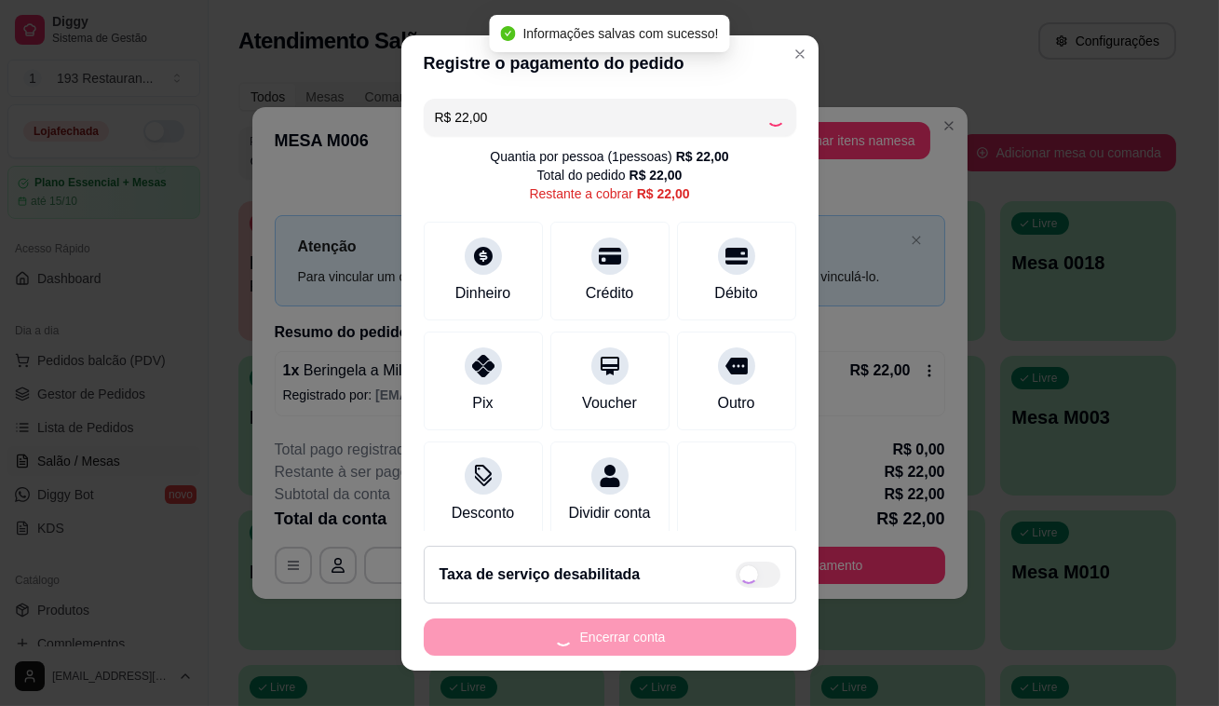
type input "R$ 0,00"
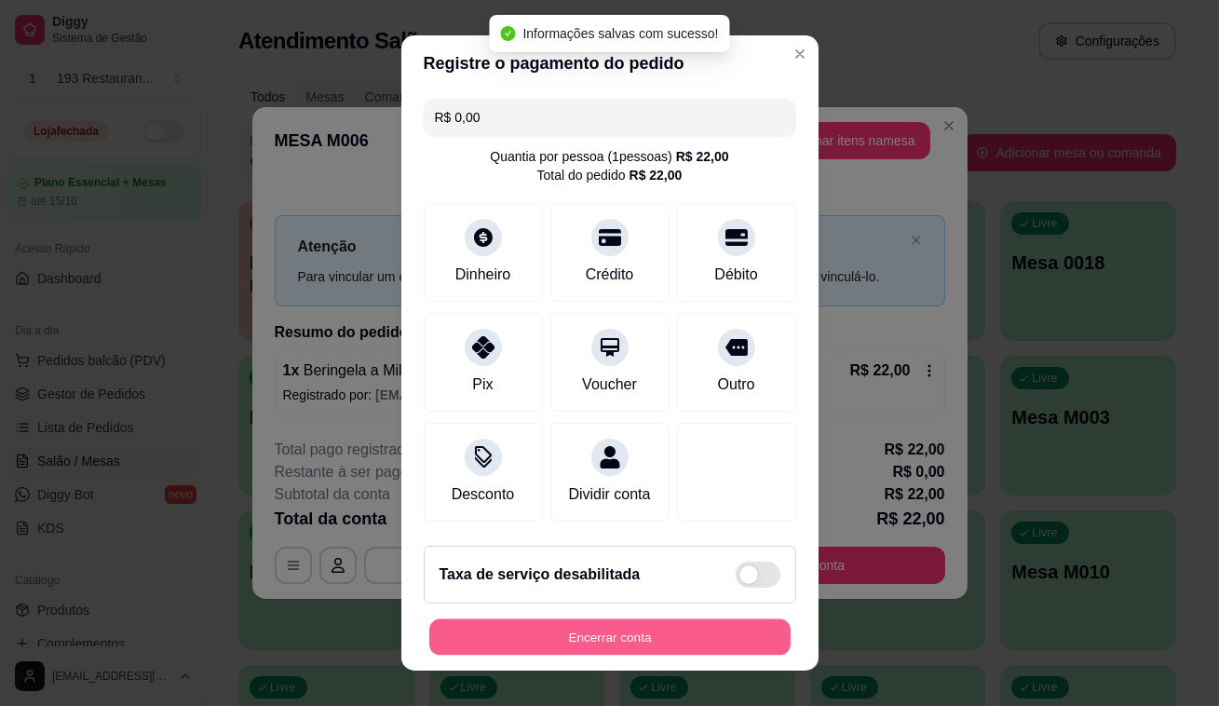
click at [613, 624] on button "Encerrar conta" at bounding box center [609, 637] width 361 height 36
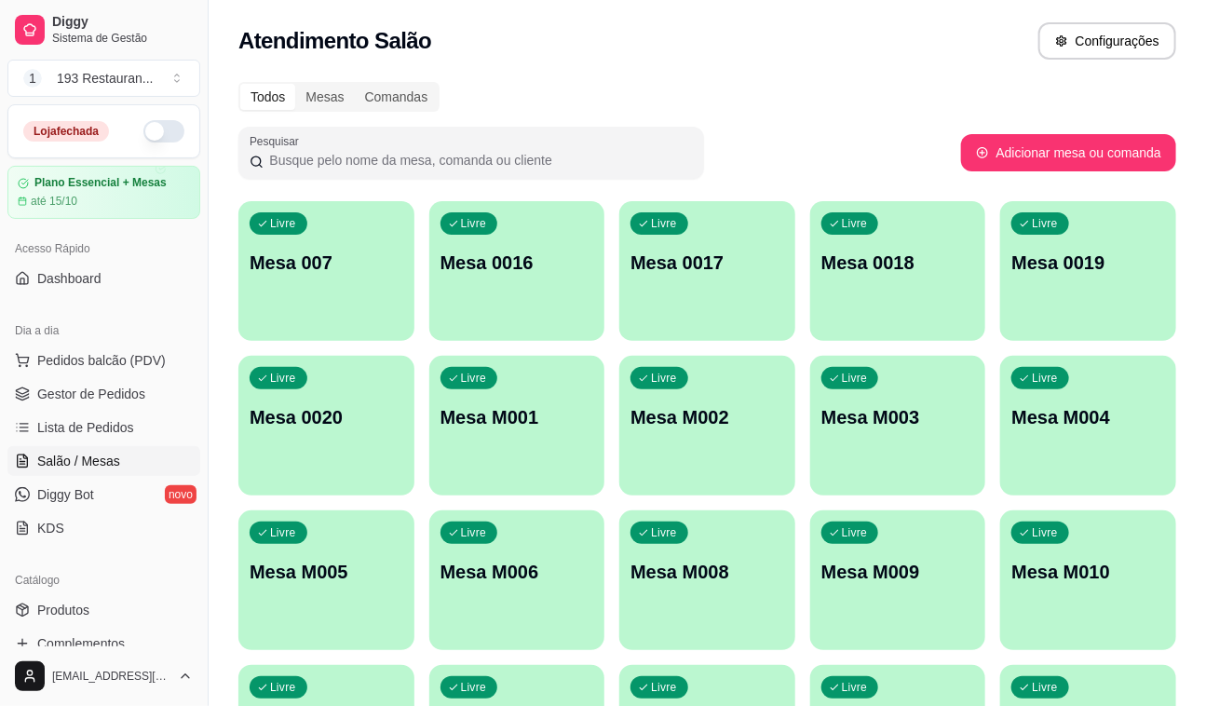
click at [756, 562] on p "Mesa M008" at bounding box center [708, 572] width 154 height 26
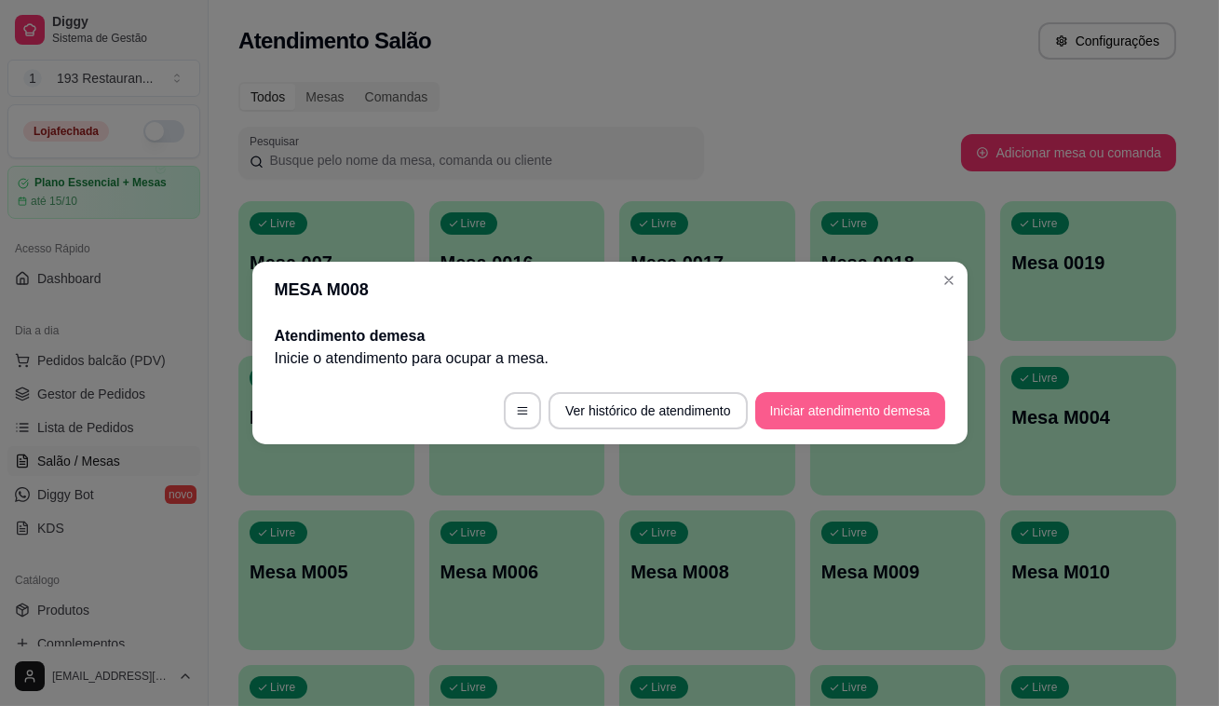
click at [857, 424] on button "Iniciar atendimento de mesa" at bounding box center [850, 410] width 190 height 37
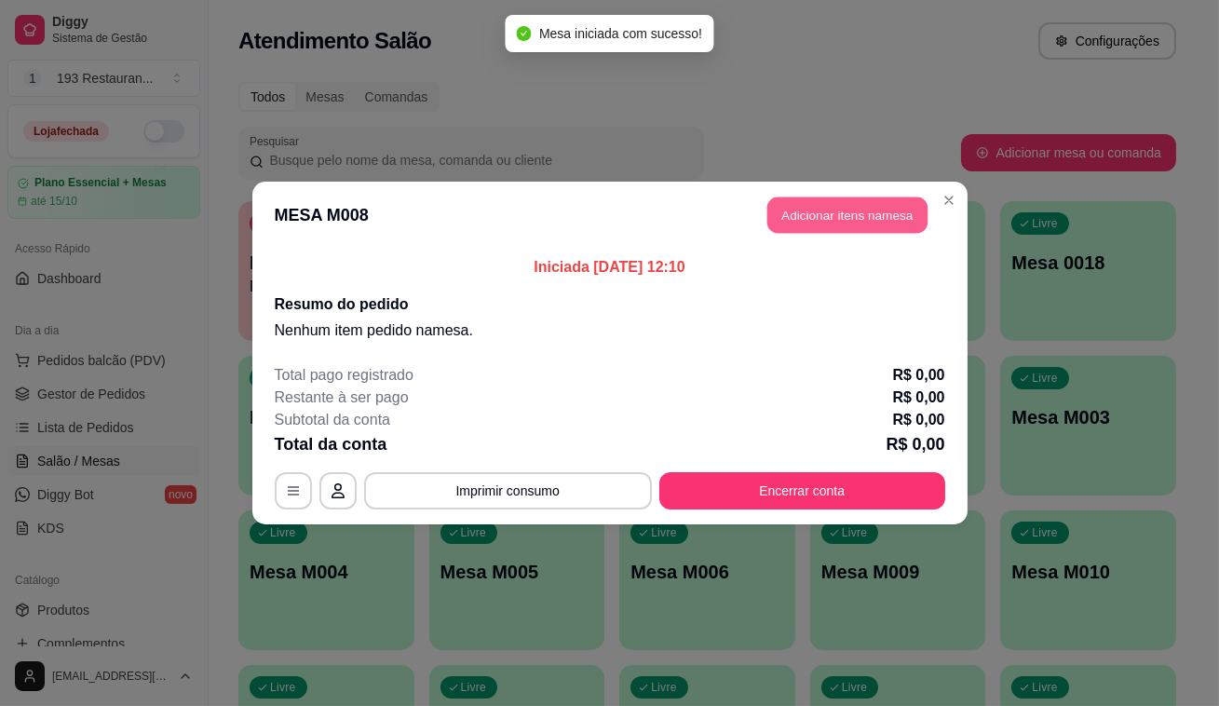
click at [822, 214] on button "Adicionar itens na mesa" at bounding box center [848, 215] width 160 height 36
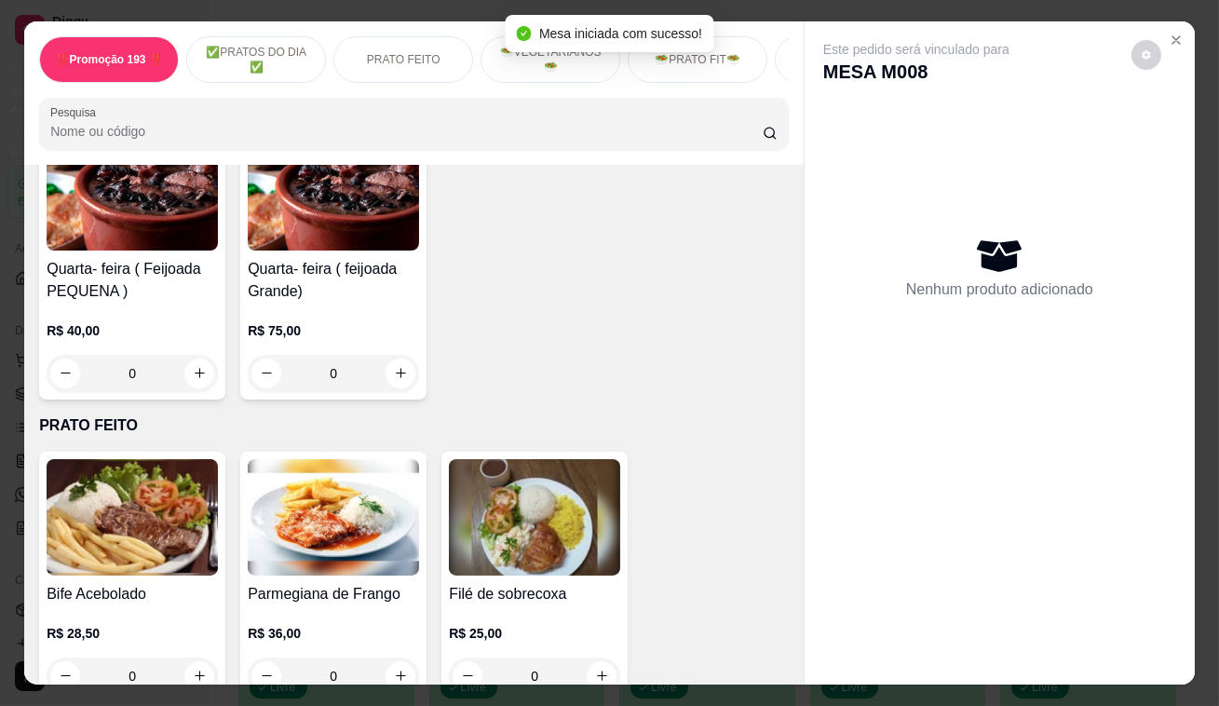
scroll to position [592, 0]
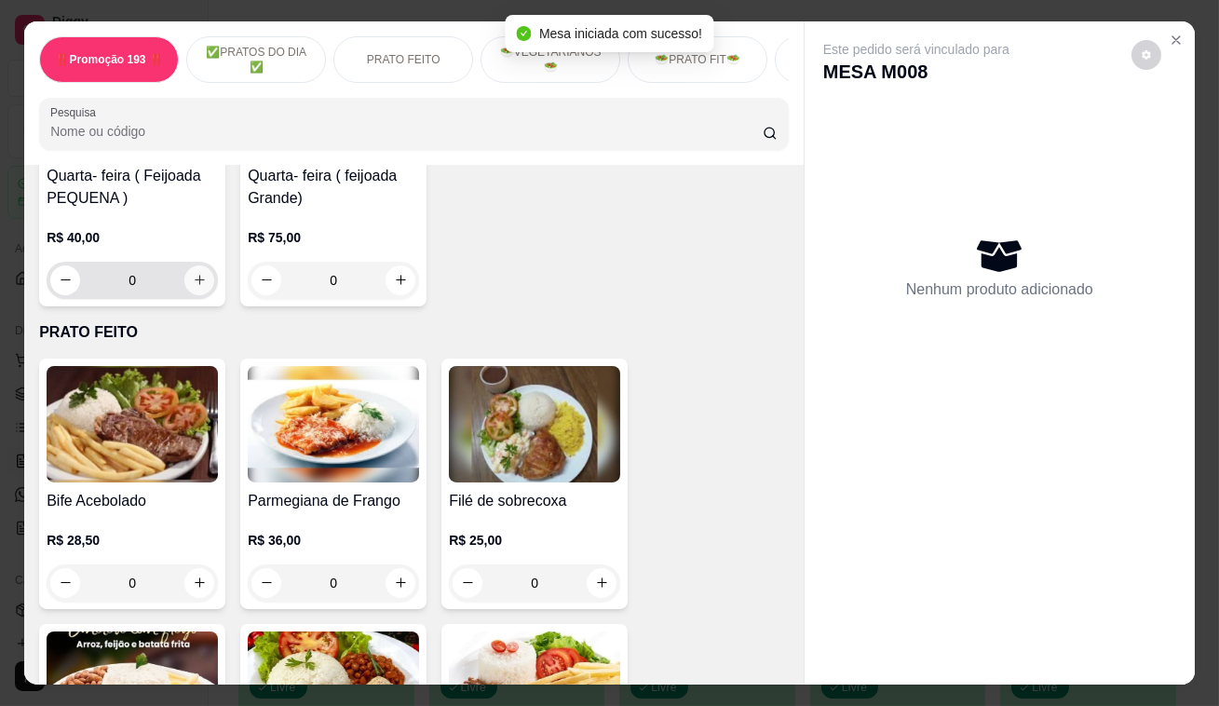
click at [196, 287] on icon "increase-product-quantity" at bounding box center [200, 280] width 14 height 14
type input "1"
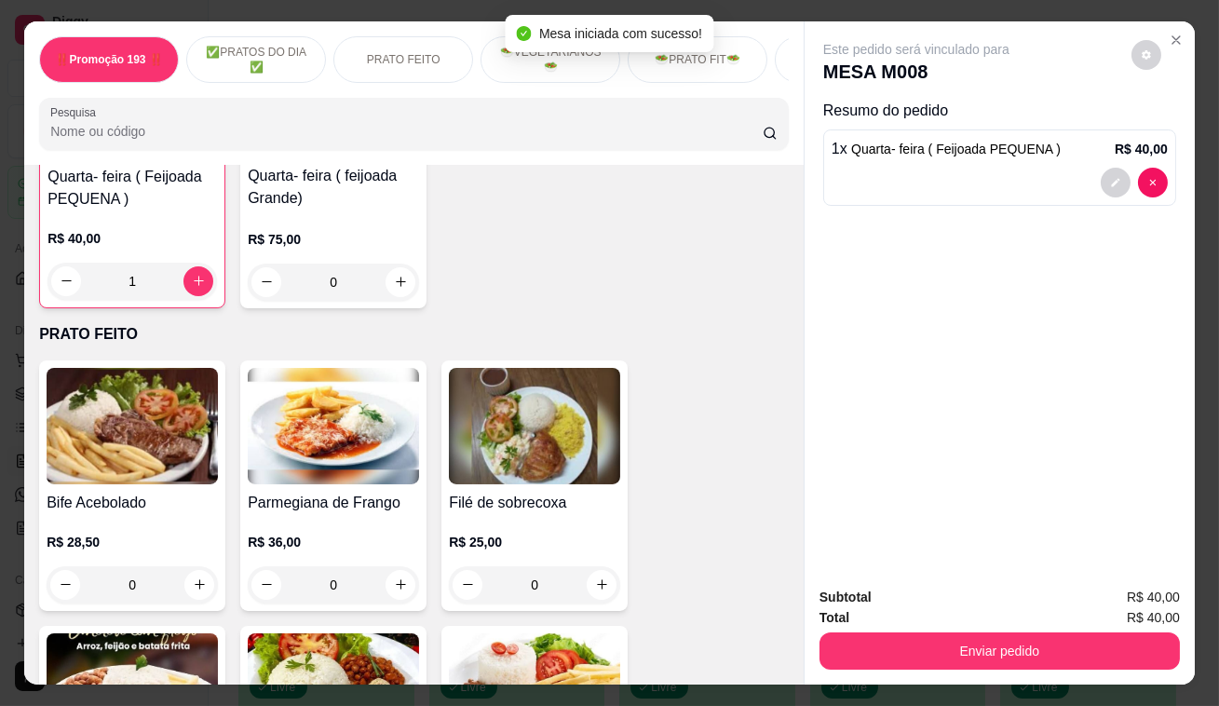
scroll to position [593, 0]
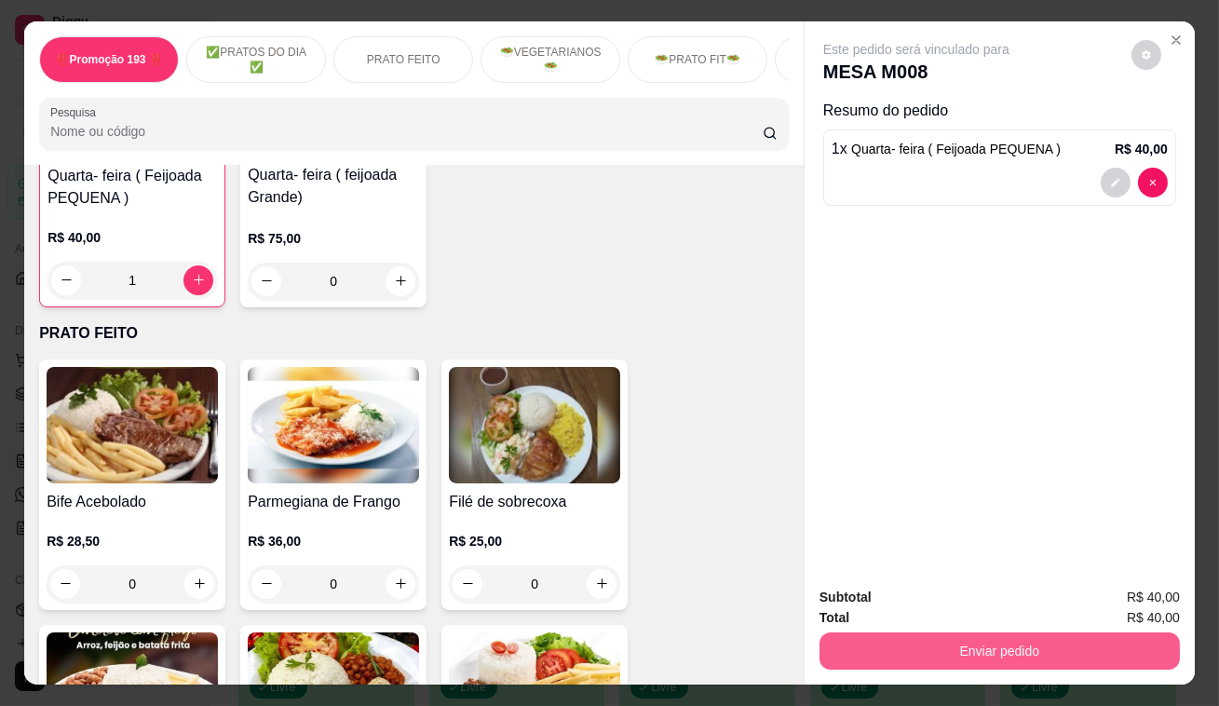
click at [942, 643] on button "Enviar pedido" at bounding box center [1000, 650] width 360 height 37
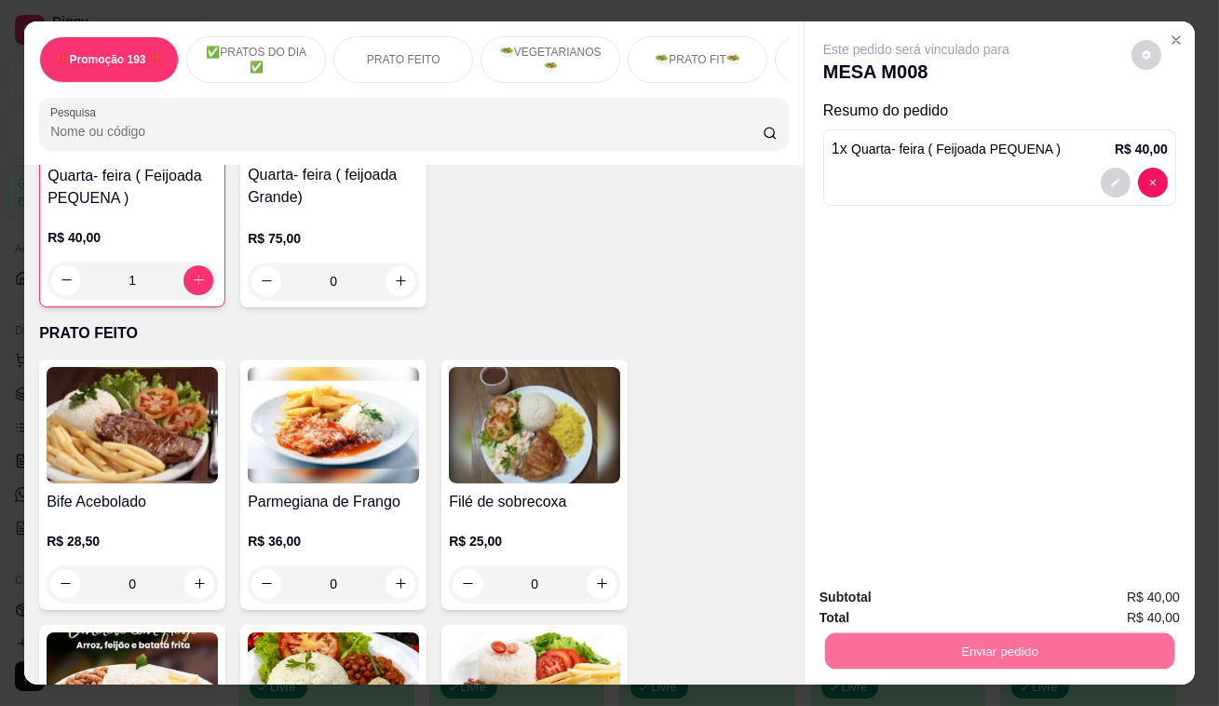
click at [1171, 592] on button "Enviar pedido" at bounding box center [1132, 599] width 105 height 35
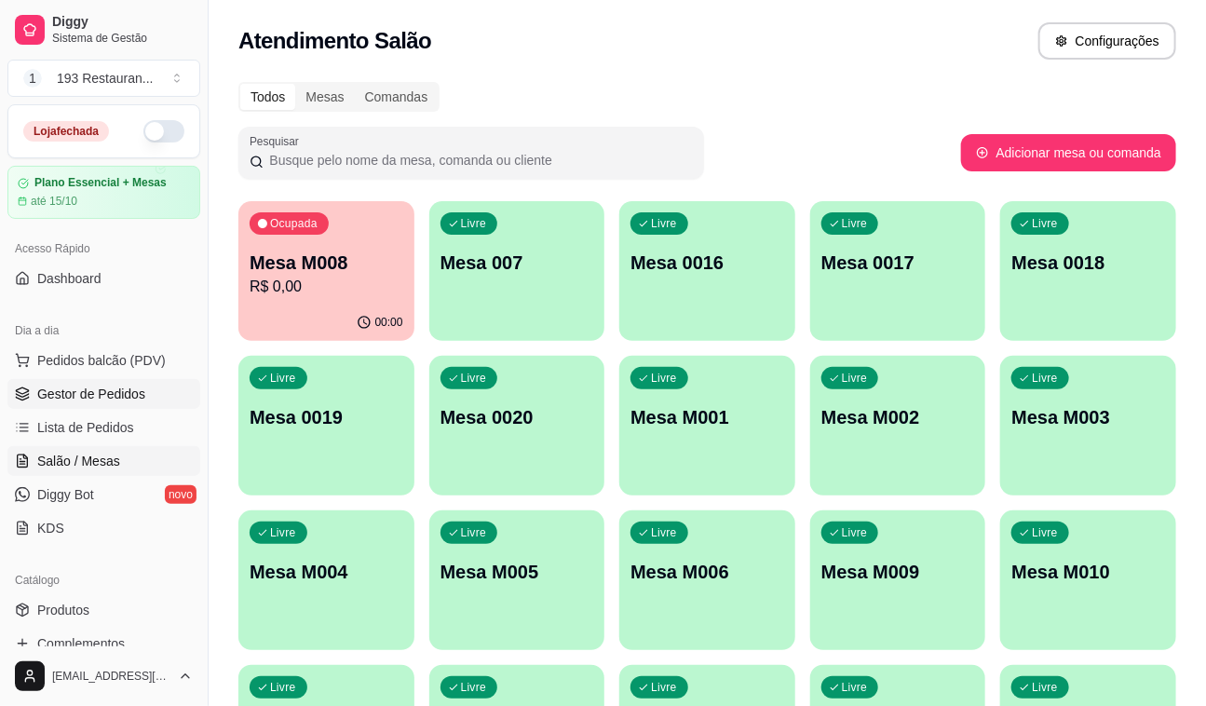
click at [81, 400] on span "Gestor de Pedidos" at bounding box center [91, 394] width 108 height 19
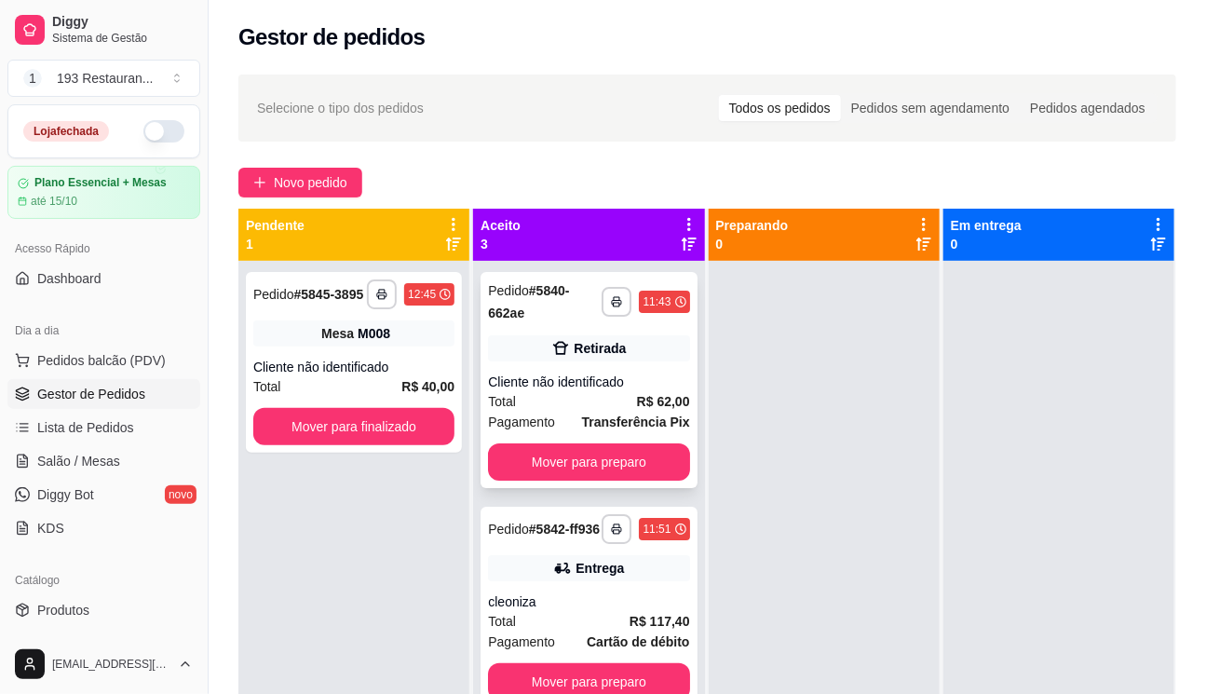
click at [588, 438] on div "**********" at bounding box center [589, 380] width 216 height 216
click at [610, 457] on button "Mover para preparo" at bounding box center [588, 461] width 201 height 37
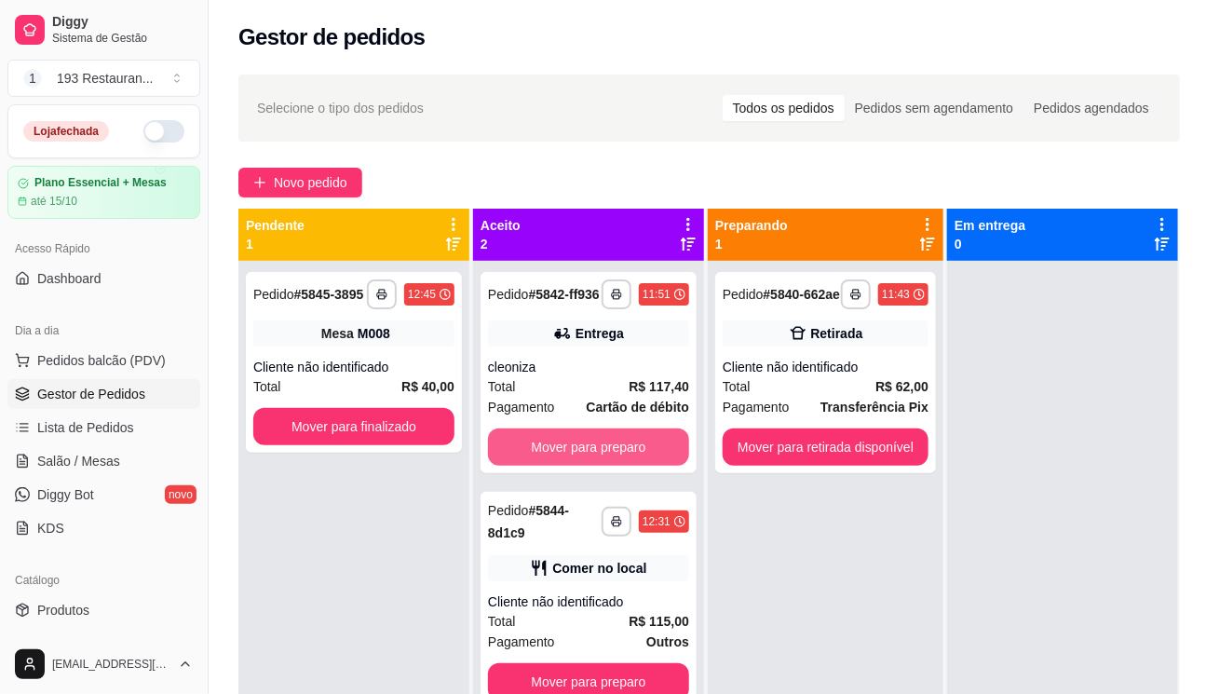
click at [610, 457] on button "Mover para preparo" at bounding box center [588, 446] width 201 height 37
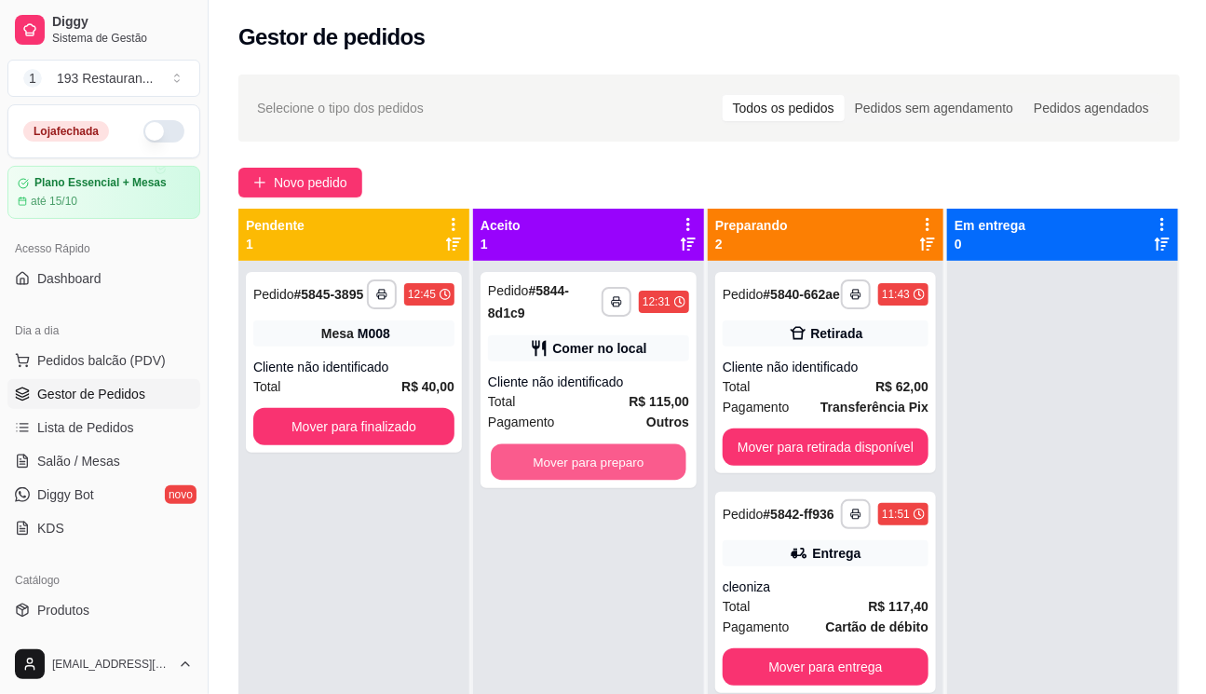
click at [609, 457] on button "Mover para preparo" at bounding box center [589, 462] width 196 height 36
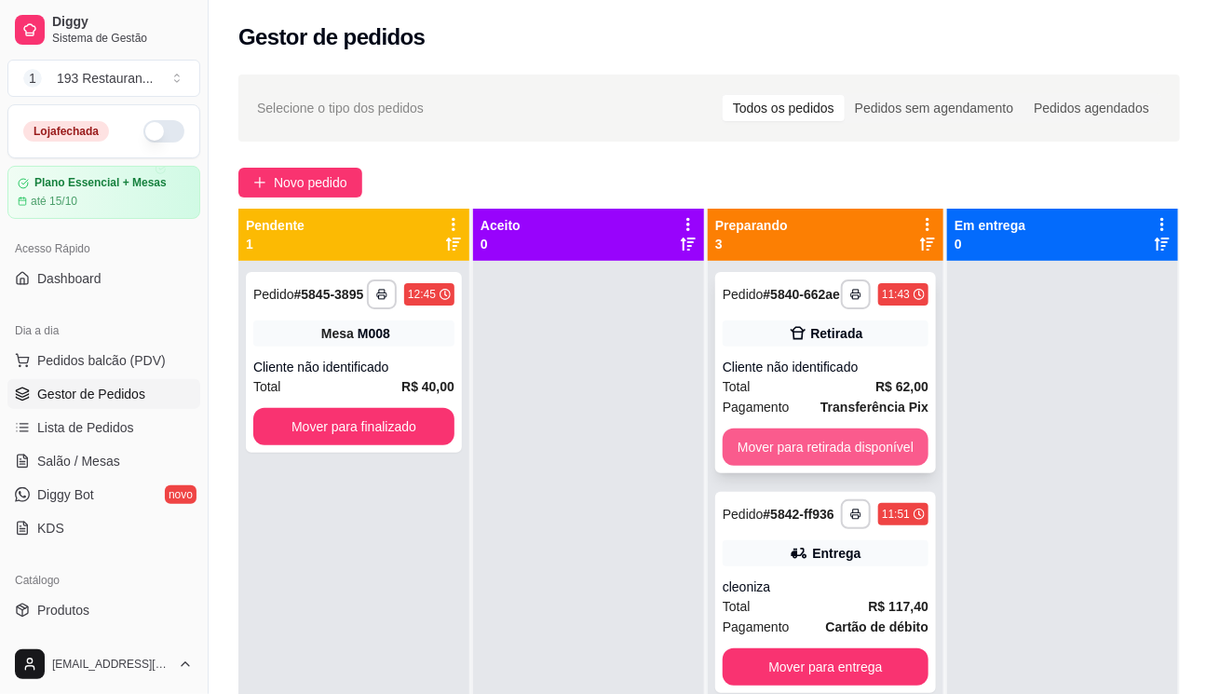
click at [802, 463] on button "Mover para retirada disponível" at bounding box center [826, 446] width 206 height 37
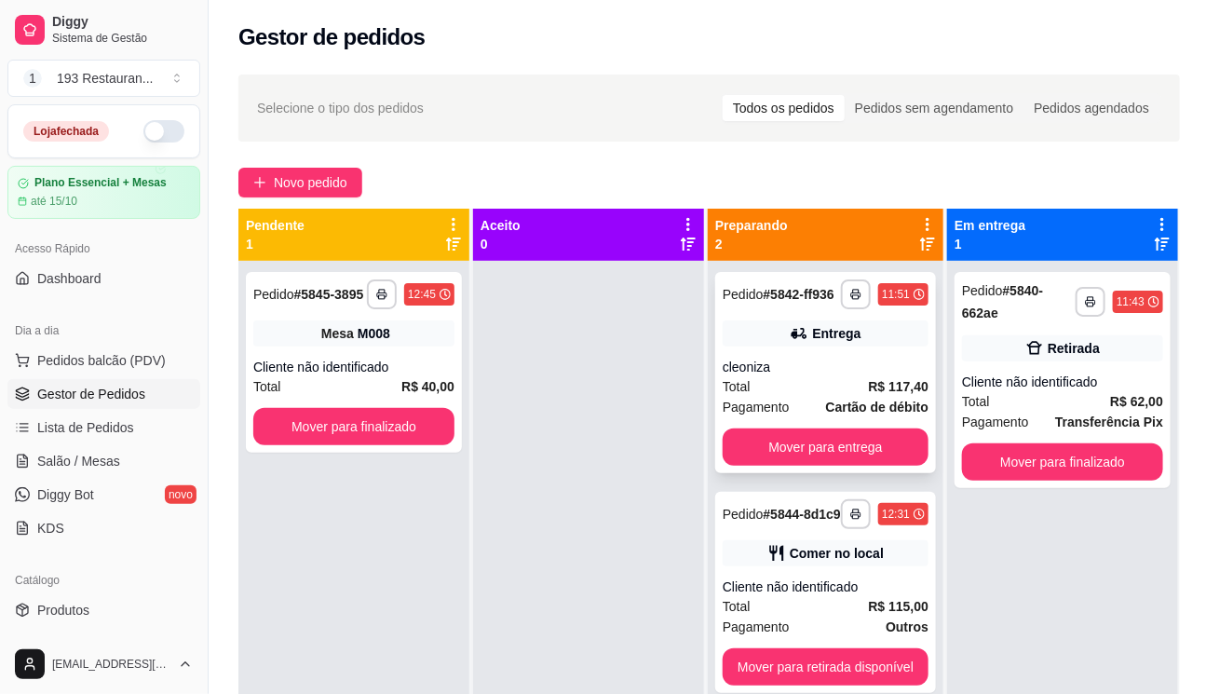
click at [800, 465] on div "**********" at bounding box center [825, 372] width 221 height 201
click at [853, 424] on div "**********" at bounding box center [825, 372] width 221 height 201
click at [884, 441] on button "Mover para entrega" at bounding box center [826, 446] width 206 height 37
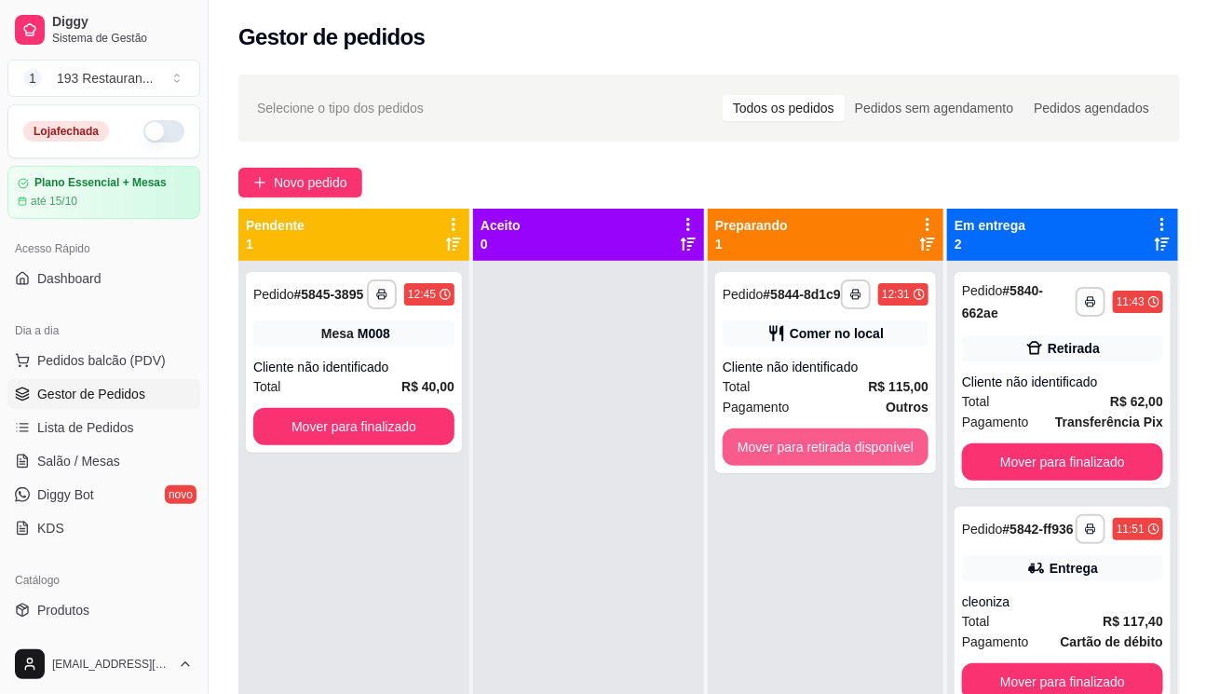
click at [884, 441] on button "Mover para retirada disponível" at bounding box center [826, 446] width 206 height 37
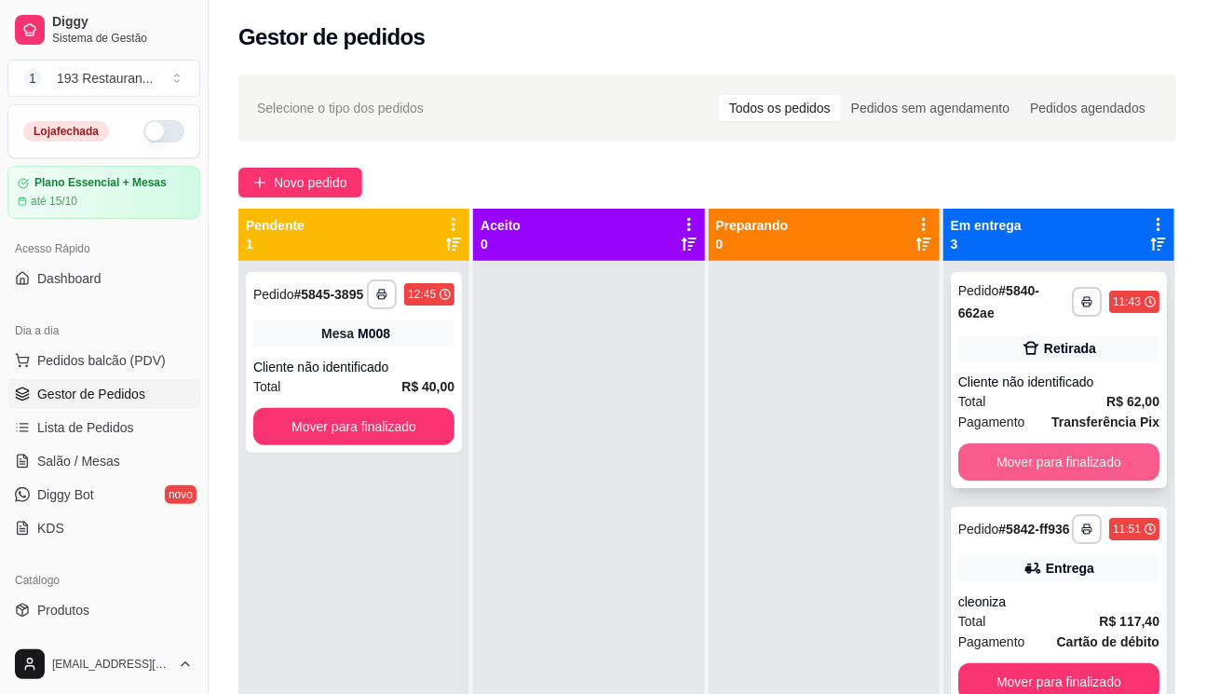
click at [1032, 455] on button "Mover para finalizado" at bounding box center [1058, 461] width 201 height 37
click at [1033, 663] on button "Mover para finalizado" at bounding box center [1058, 681] width 201 height 37
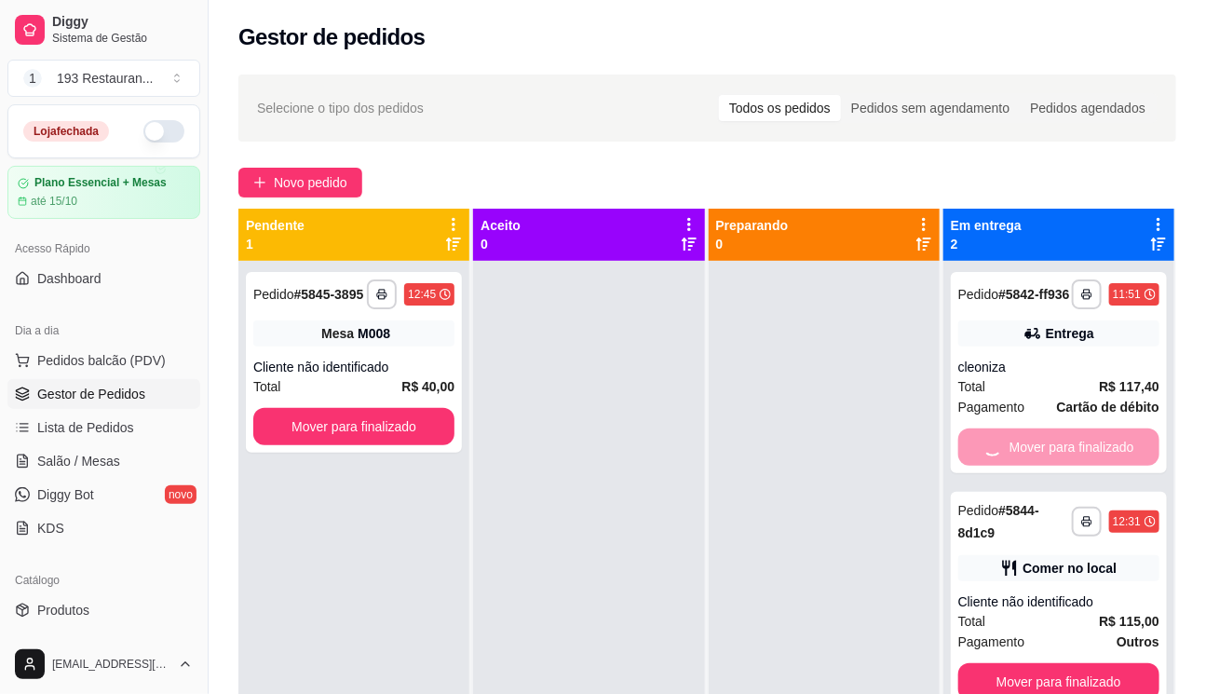
click at [1033, 663] on button "Mover para finalizado" at bounding box center [1058, 681] width 201 height 37
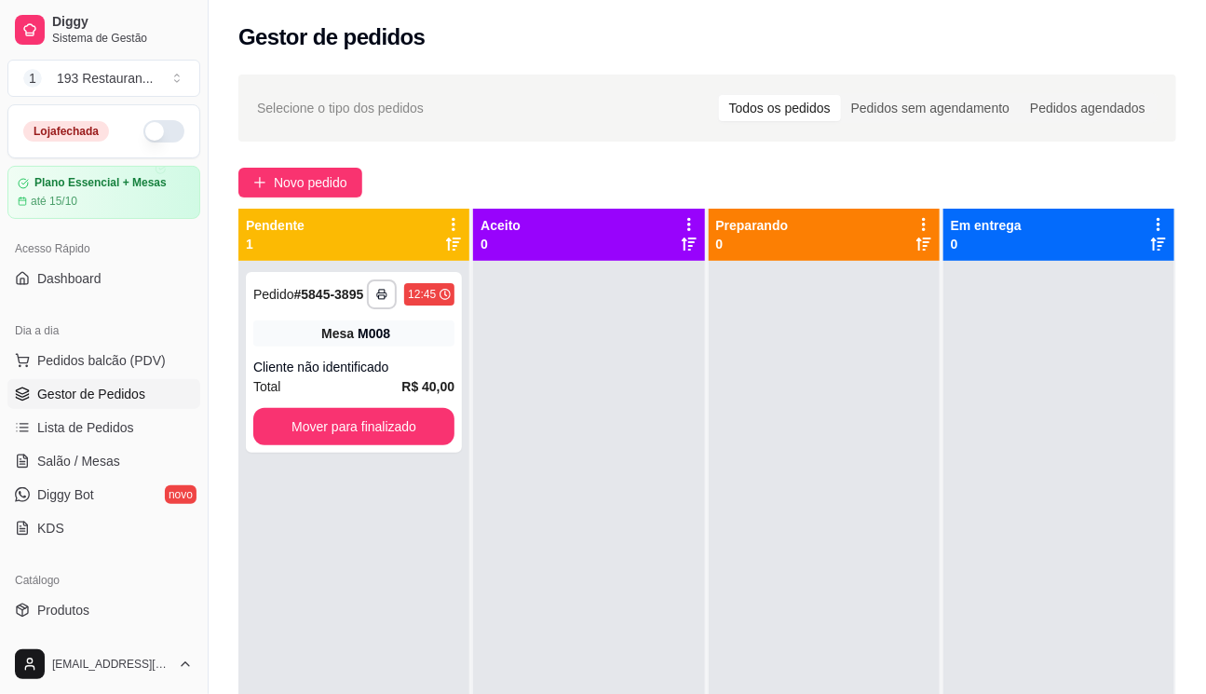
click at [545, 658] on div at bounding box center [588, 608] width 231 height 694
click at [129, 344] on div "Dia a dia Pedidos balcão (PDV) Gestor de Pedidos Lista de Pedidos Salão / Mesas…" at bounding box center [104, 429] width 208 height 242
click at [117, 346] on button "Pedidos balcão (PDV)" at bounding box center [103, 361] width 193 height 30
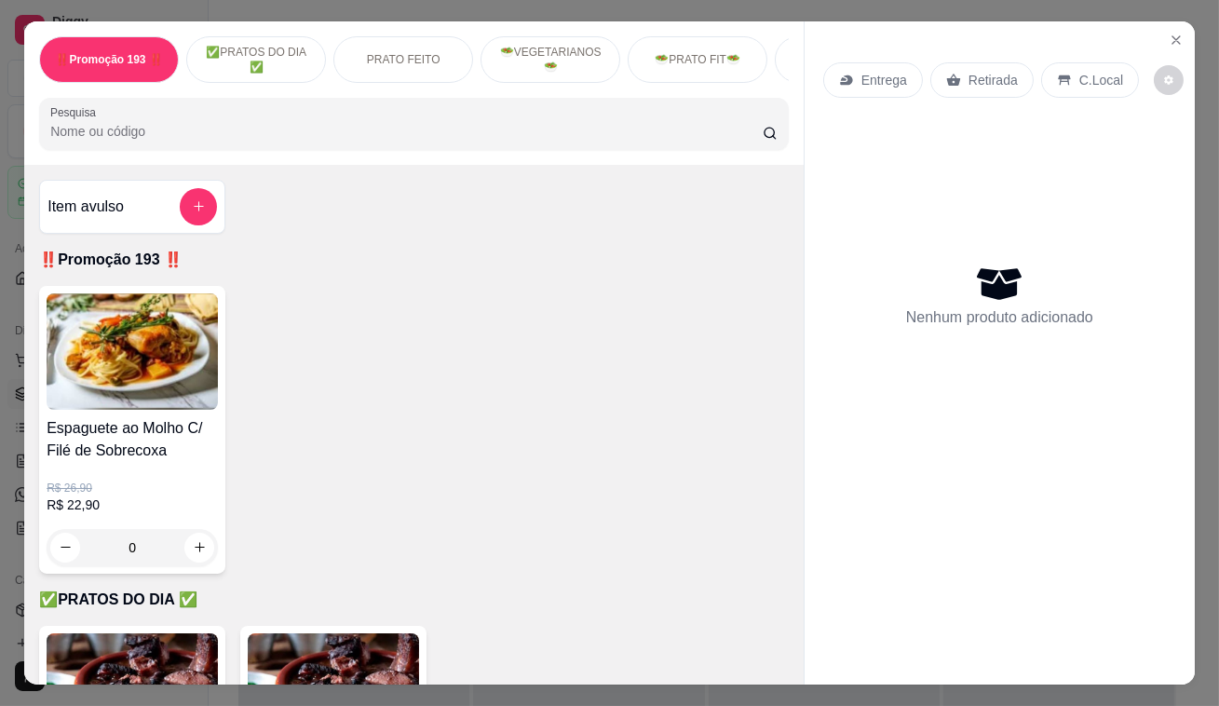
drag, startPoint x: 904, startPoint y: 147, endPoint x: 1040, endPoint y: 95, distance: 145.7
click at [916, 145] on div "Nenhum produto adicionado" at bounding box center [999, 295] width 353 height 365
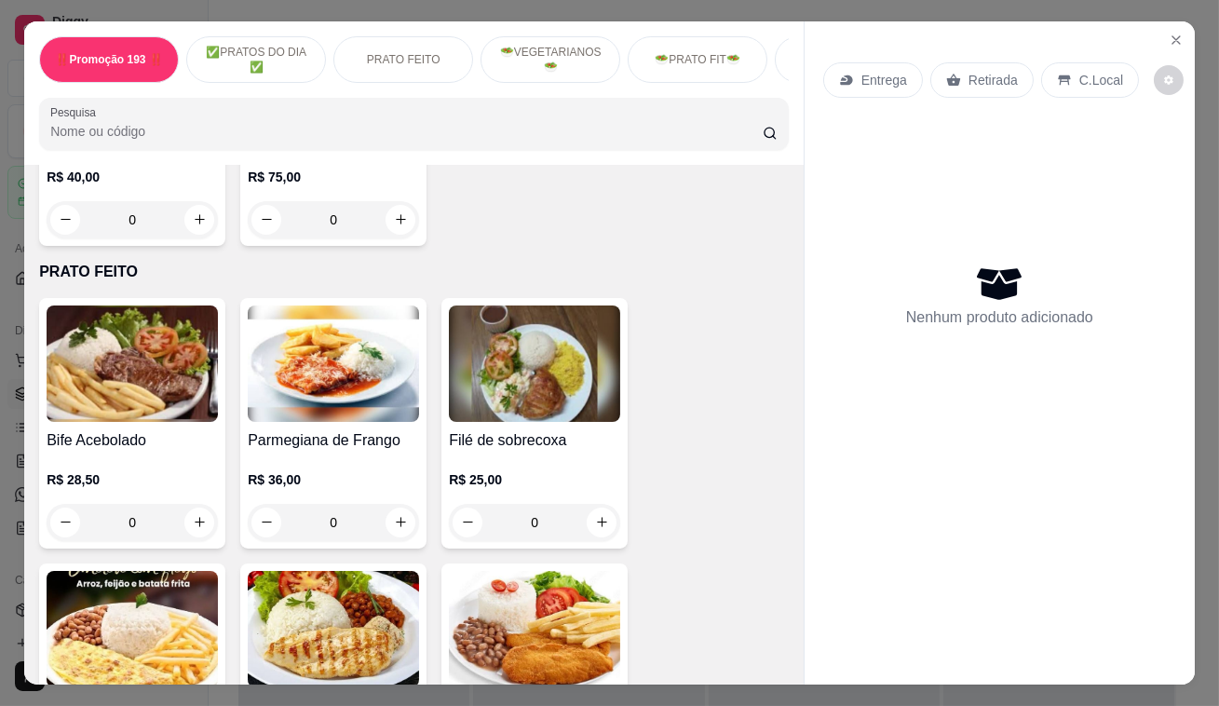
scroll to position [847, 0]
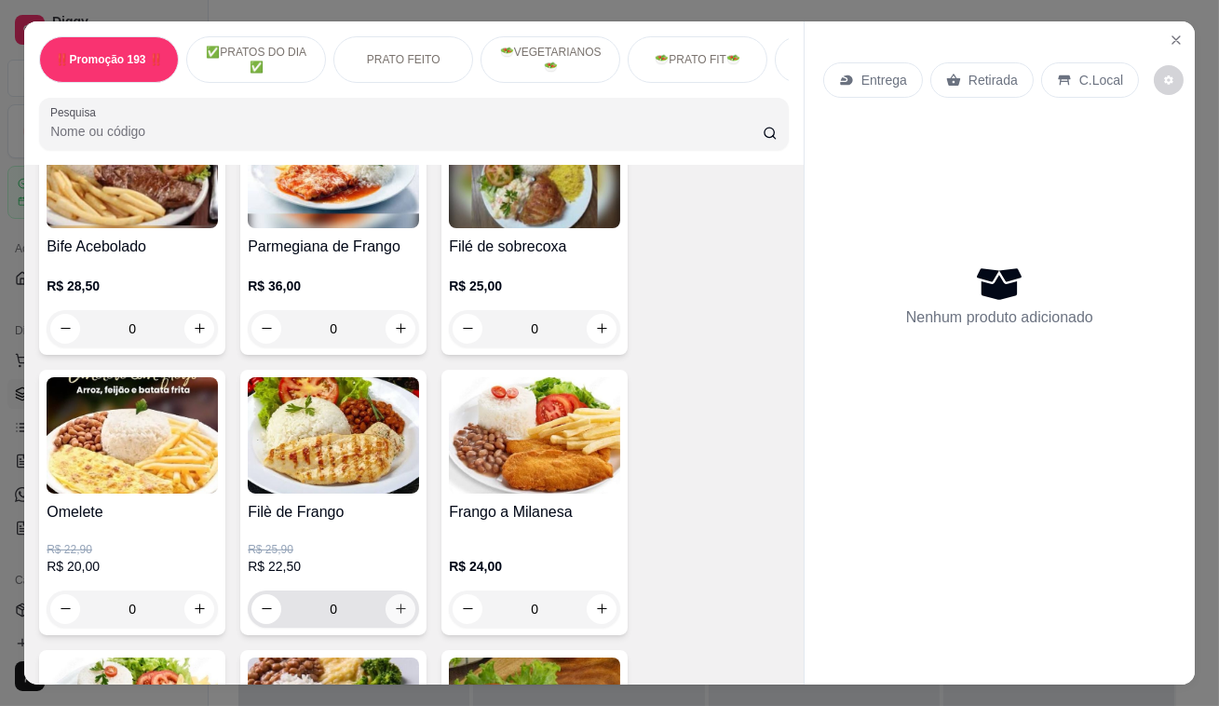
click at [386, 621] on button "increase-product-quantity" at bounding box center [401, 609] width 30 height 30
type input "1"
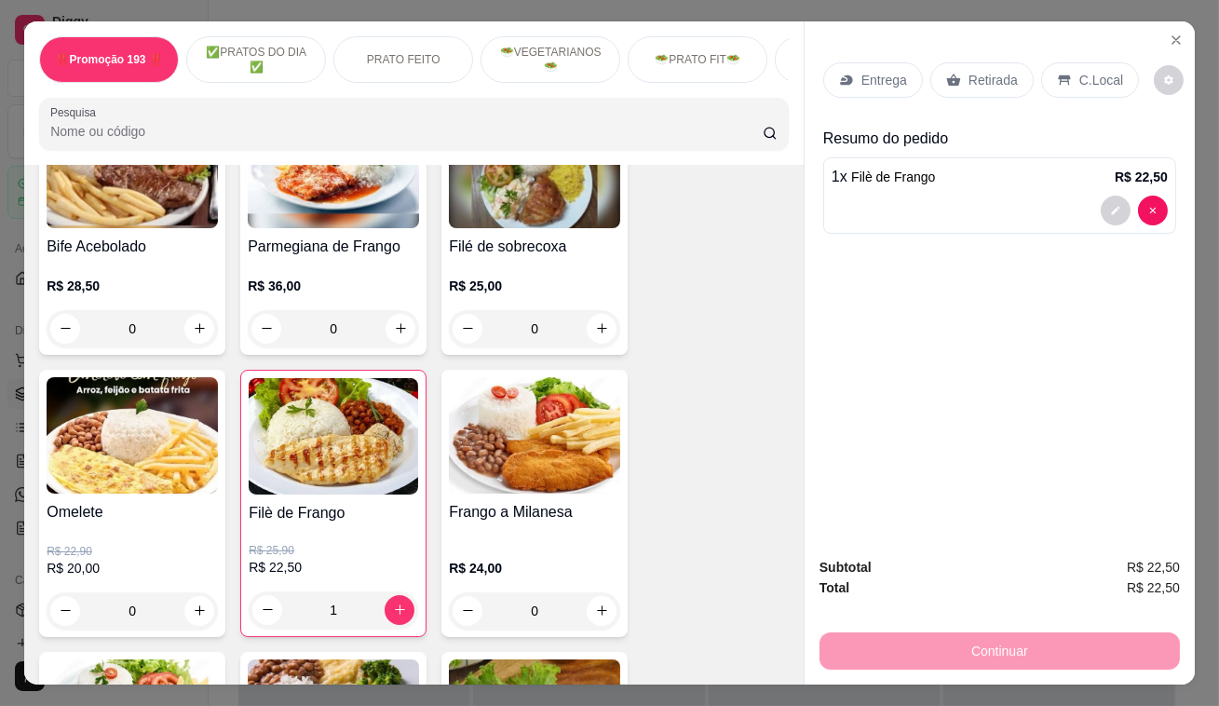
click at [992, 54] on div "Entrega Retirada C.Local" at bounding box center [999, 80] width 353 height 65
click at [979, 75] on p "Retirada" at bounding box center [993, 80] width 49 height 19
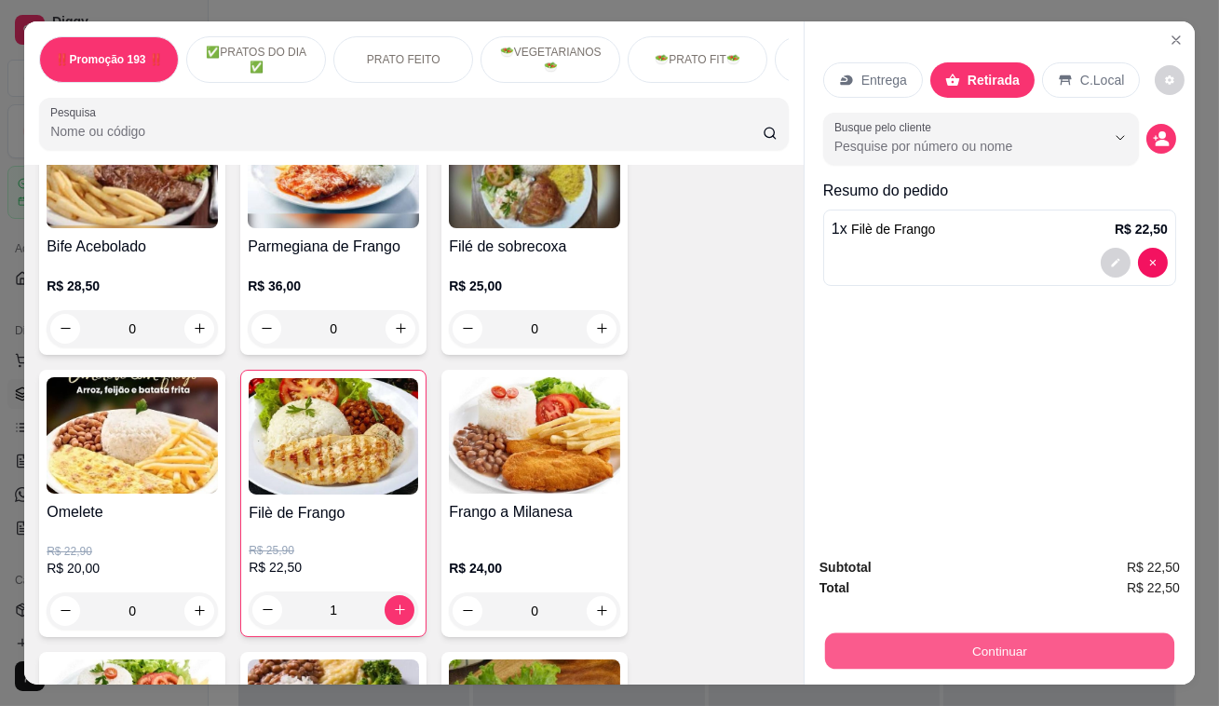
click at [966, 641] on button "Continuar" at bounding box center [999, 651] width 349 height 36
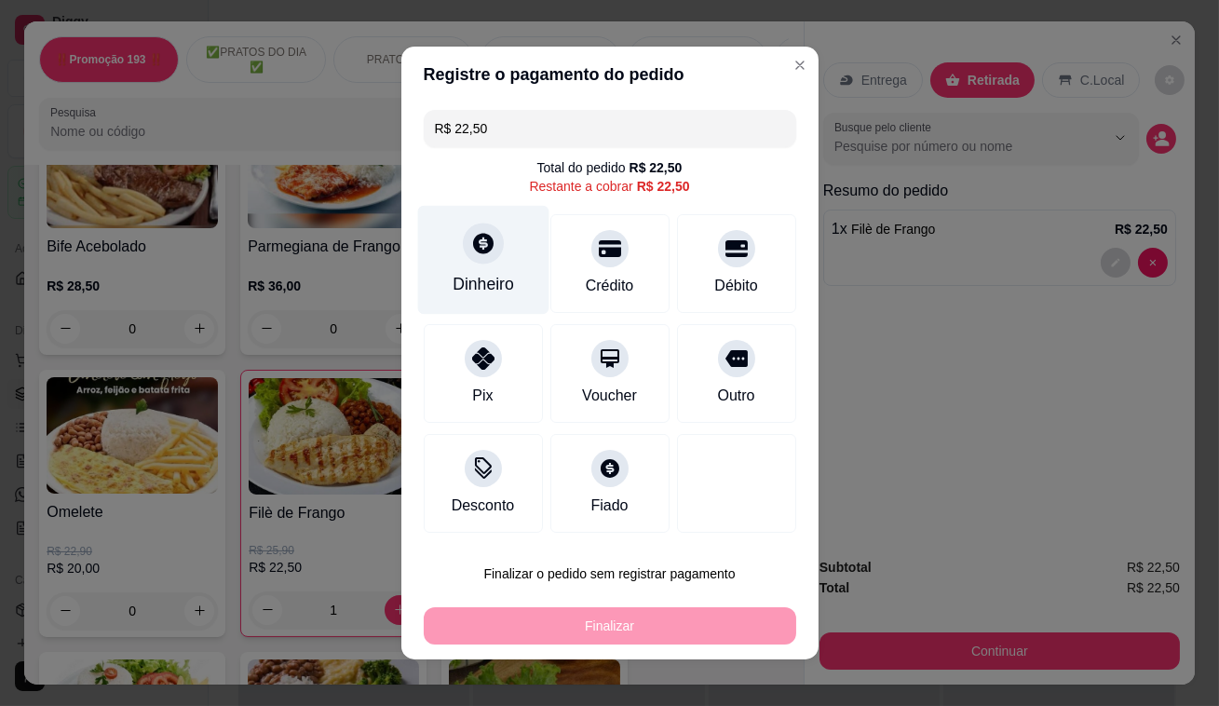
click at [470, 245] on icon at bounding box center [482, 243] width 24 height 24
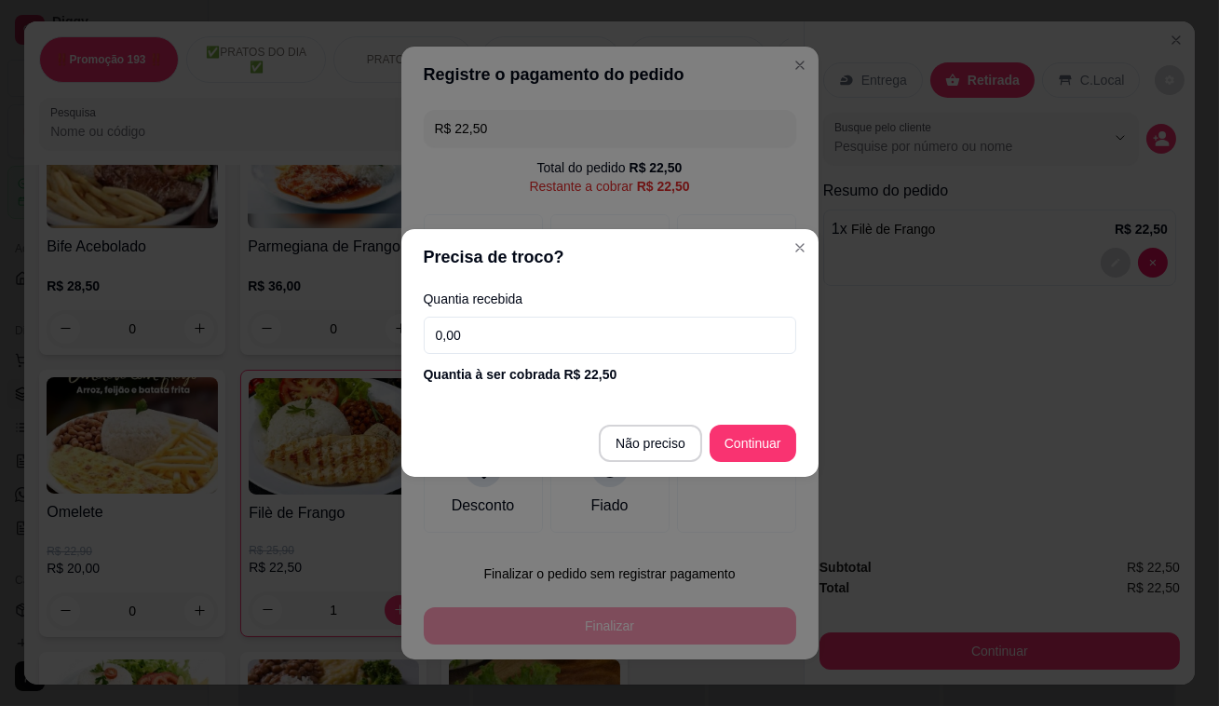
click at [599, 344] on input "0,00" at bounding box center [610, 335] width 373 height 37
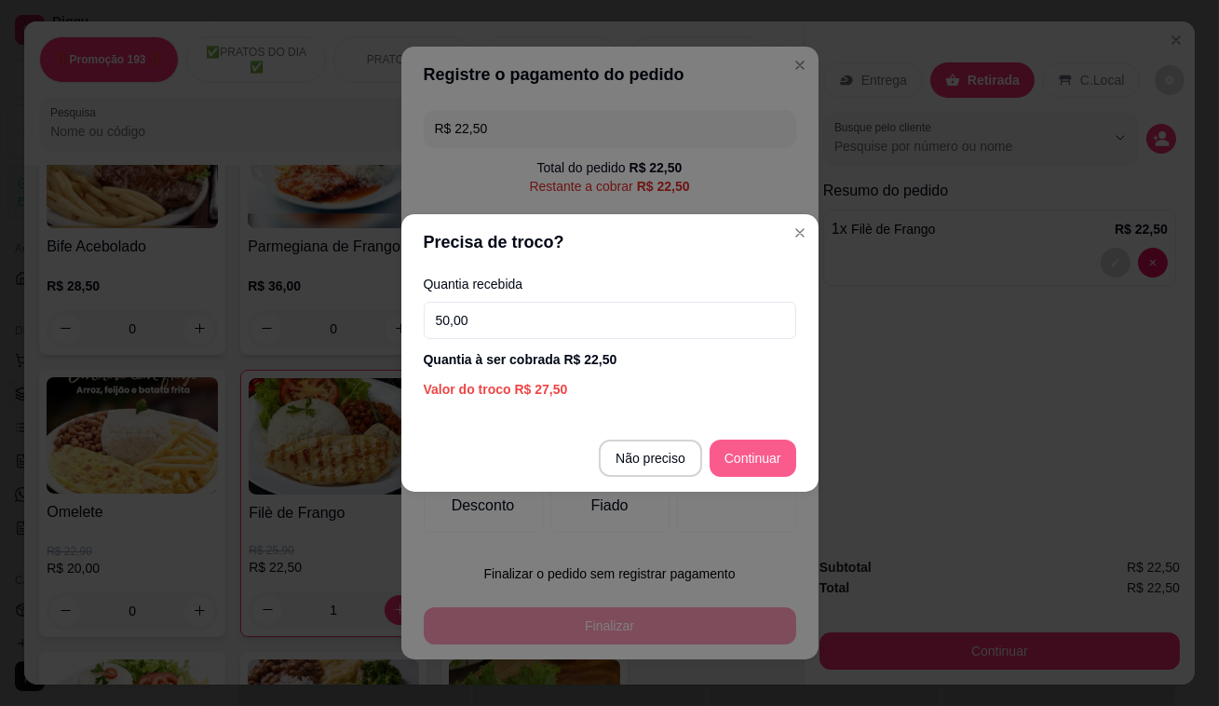
type input "50,00"
type input "R$ 0,00"
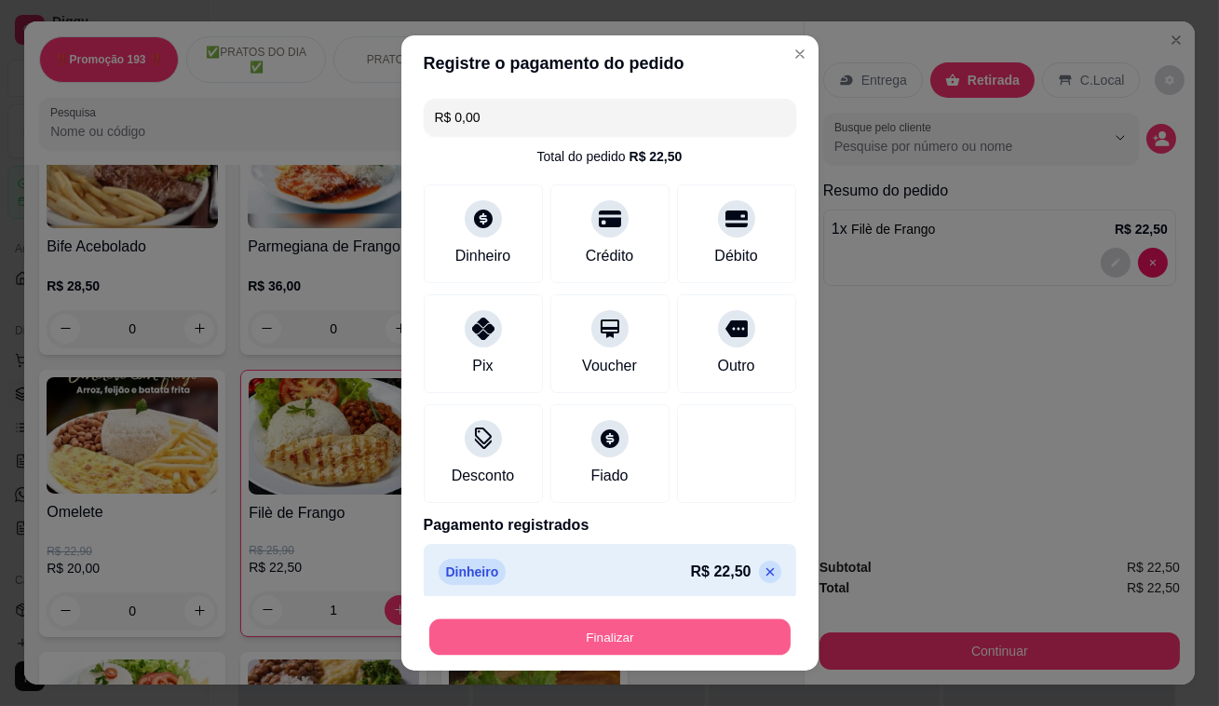
click at [675, 627] on button "Finalizar" at bounding box center [609, 637] width 361 height 36
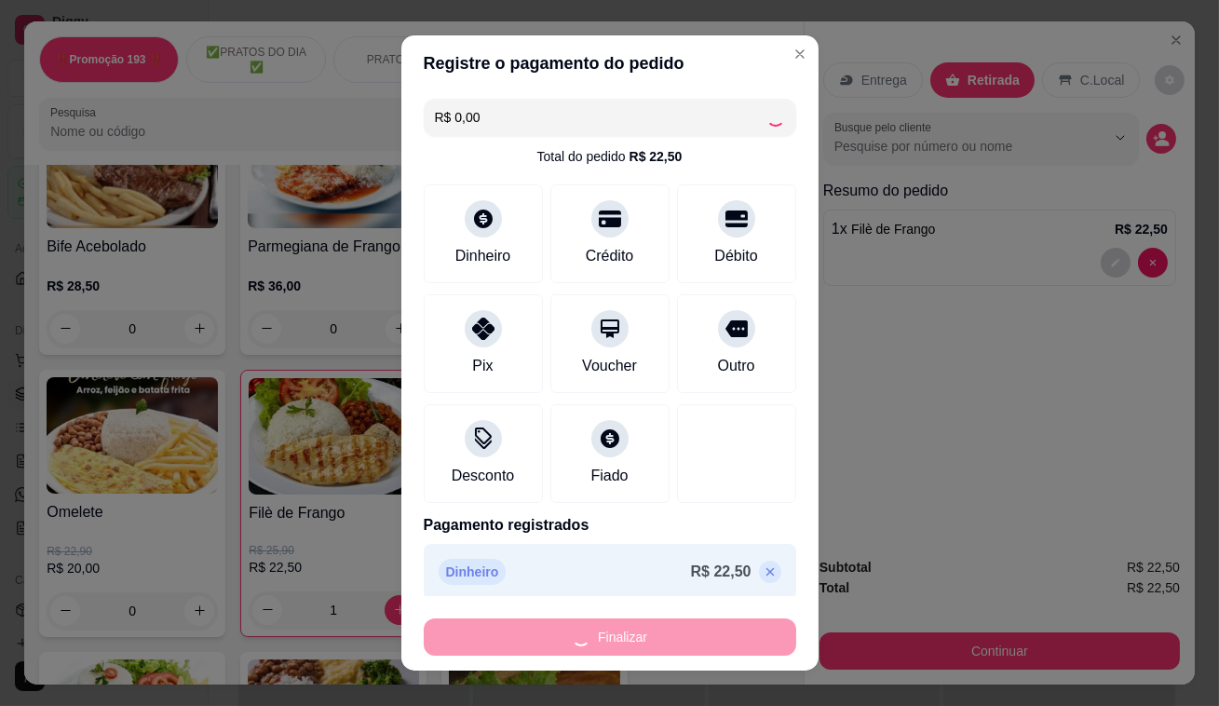
type input "0"
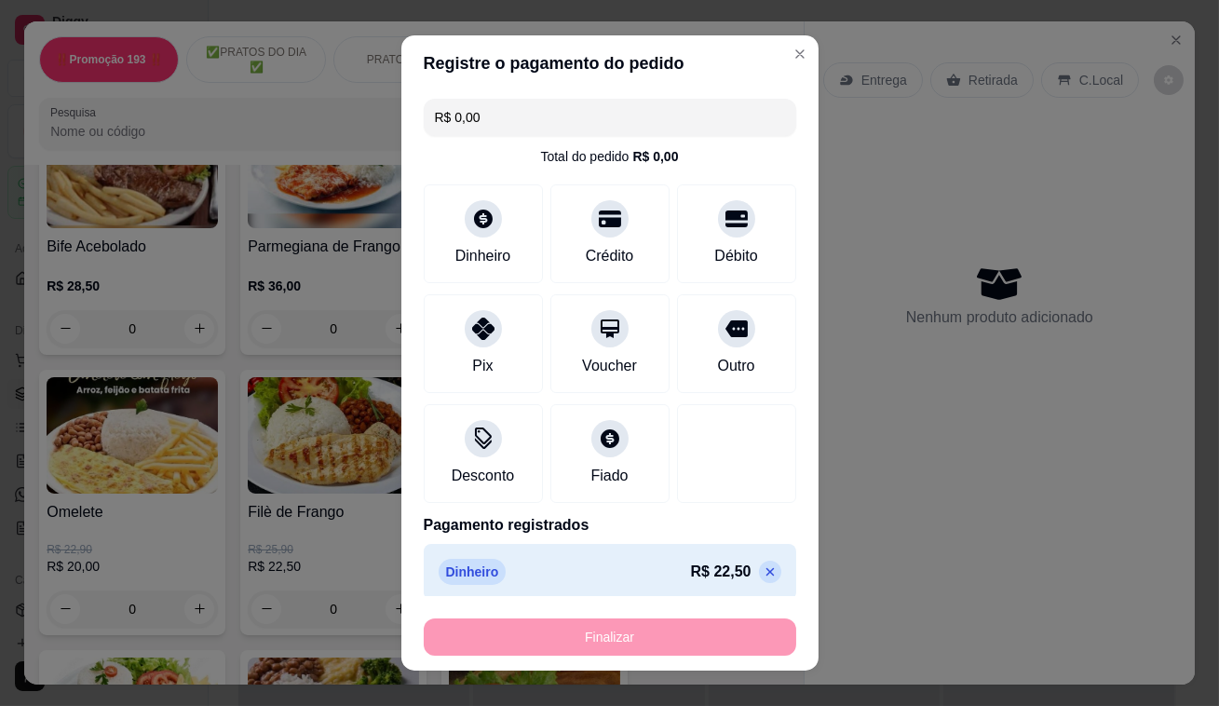
type input "-R$ 22,50"
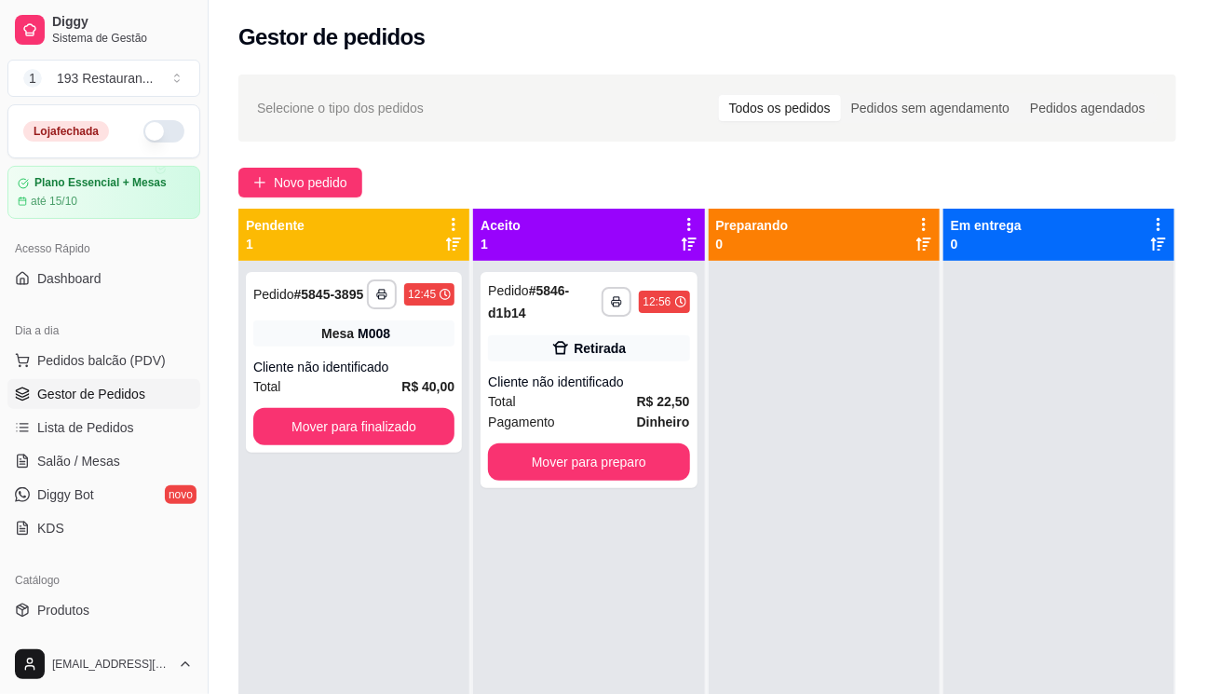
drag, startPoint x: 7, startPoint y: 326, endPoint x: 0, endPoint y: 365, distance: 39.8
click at [3, 324] on div "Dia a dia Pedidos balcão (PDV) Gestor de Pedidos Lista de Pedidos Salão / Mesas…" at bounding box center [104, 429] width 208 height 242
click at [64, 360] on span "Pedidos balcão (PDV)" at bounding box center [101, 360] width 129 height 19
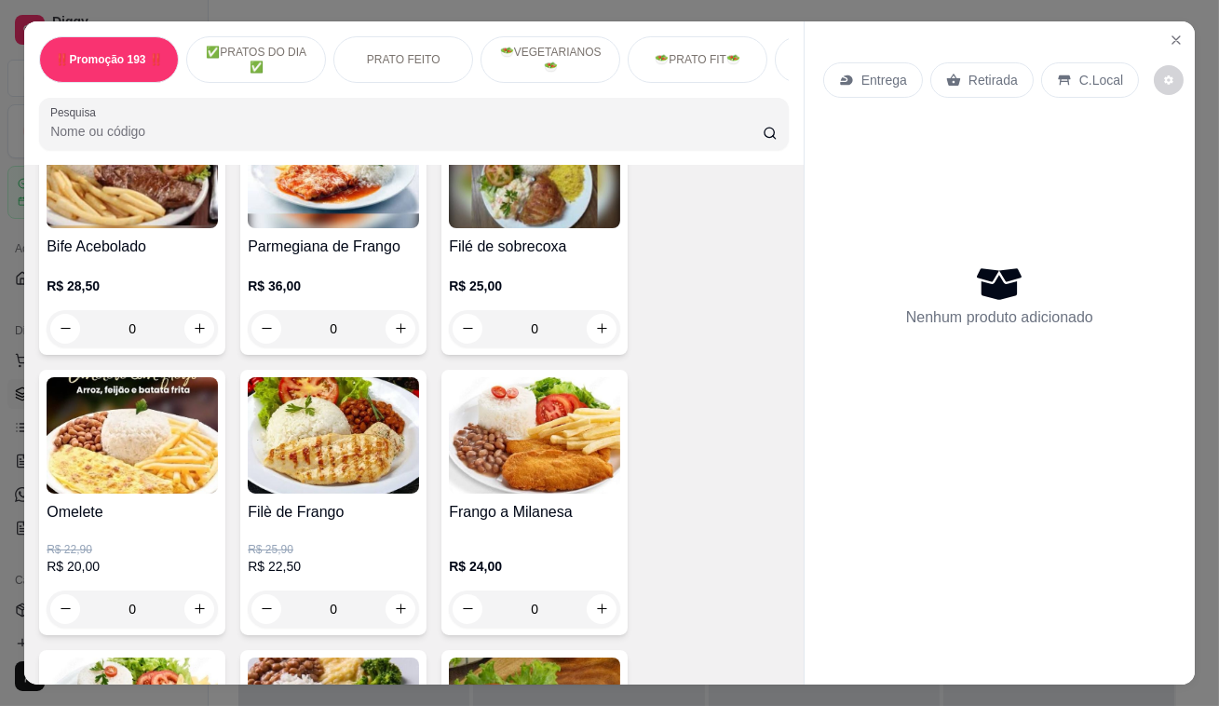
scroll to position [1100, 0]
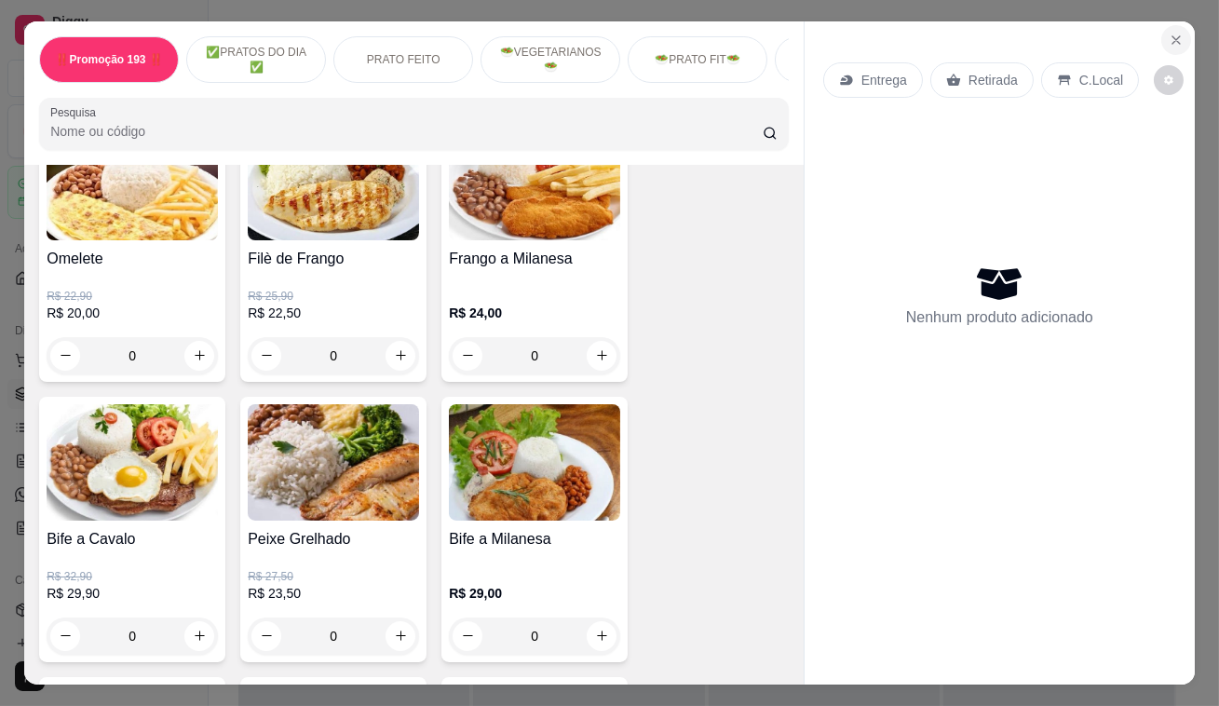
click at [1170, 25] on button "Close" at bounding box center [1177, 40] width 30 height 30
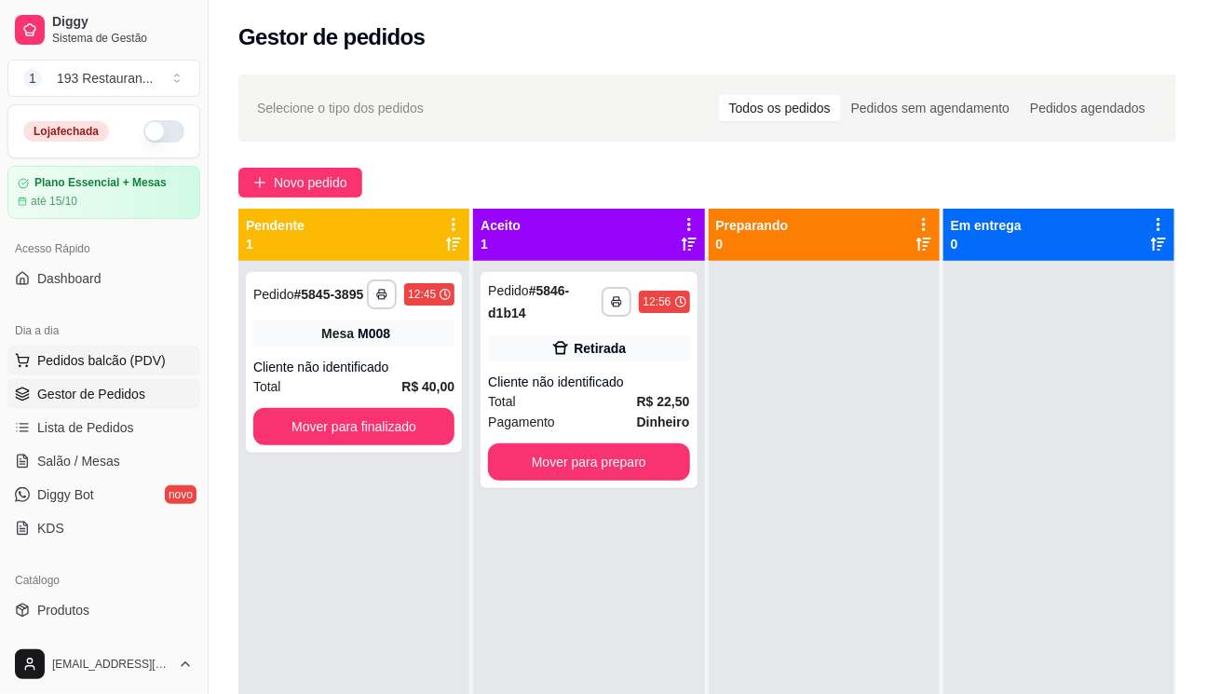
click at [149, 358] on span "Pedidos balcão (PDV)" at bounding box center [101, 360] width 129 height 19
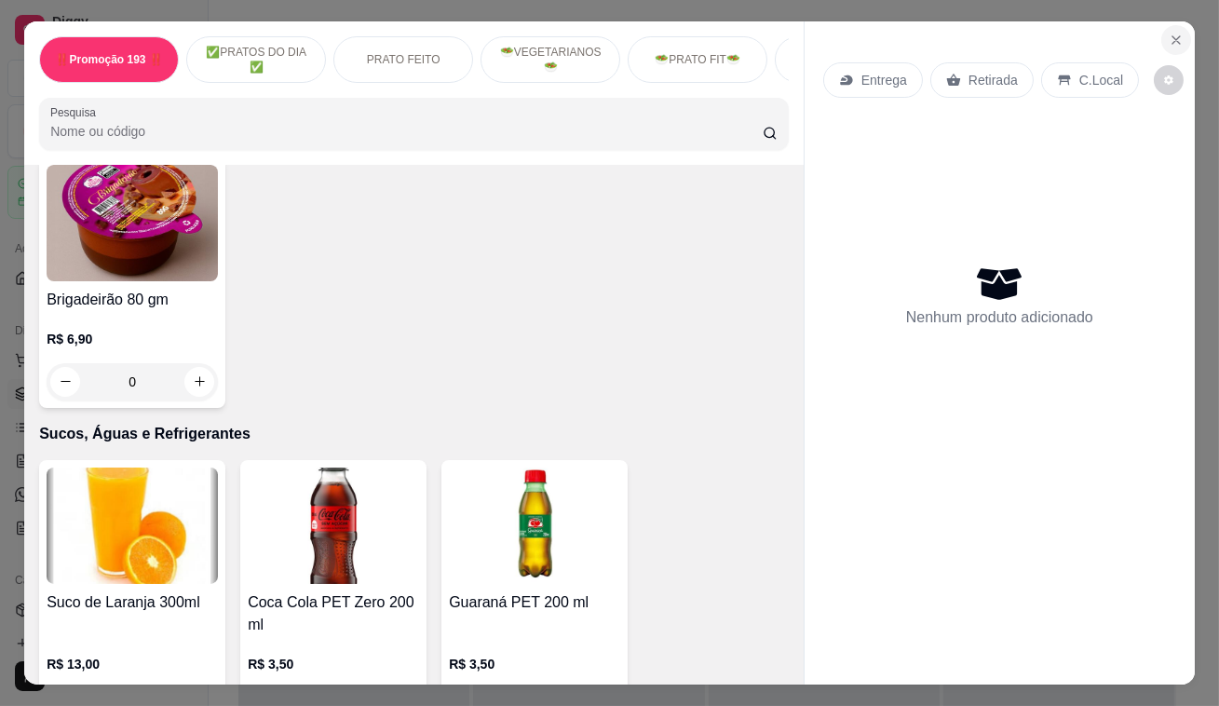
click at [1169, 33] on icon "Close" at bounding box center [1176, 40] width 15 height 15
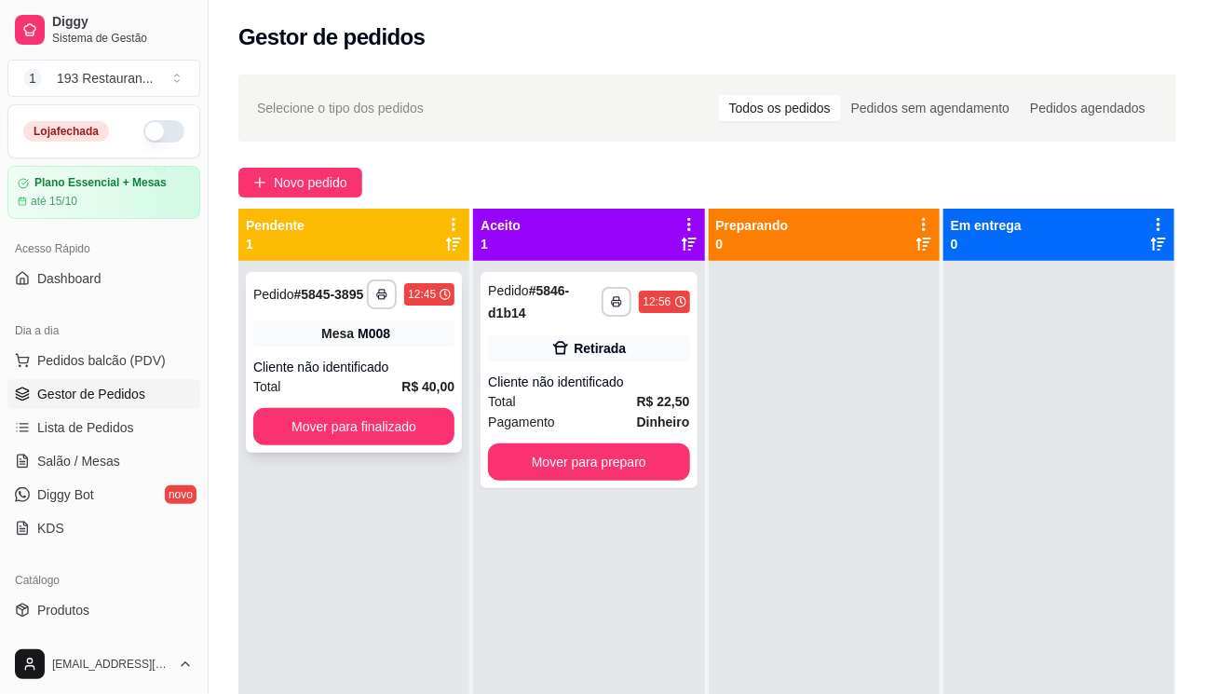
click at [7, 346] on button "Pedidos balcão (PDV)" at bounding box center [103, 361] width 193 height 30
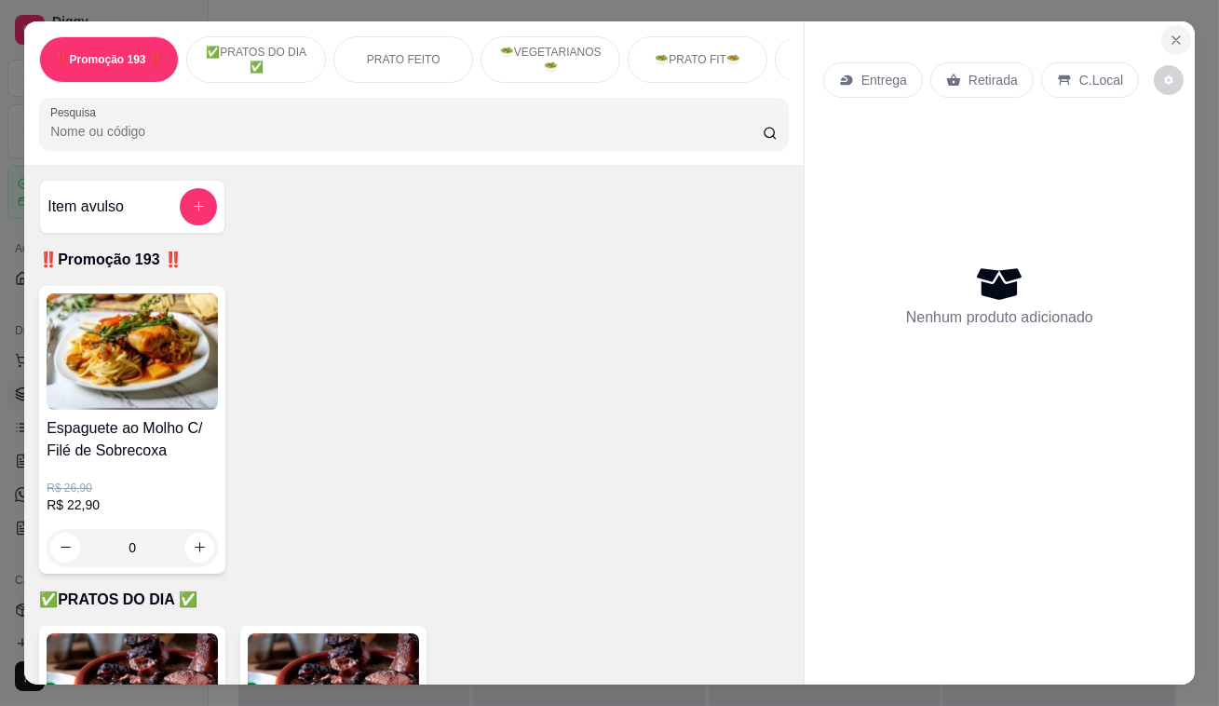
click at [1170, 37] on icon "Close" at bounding box center [1176, 40] width 15 height 15
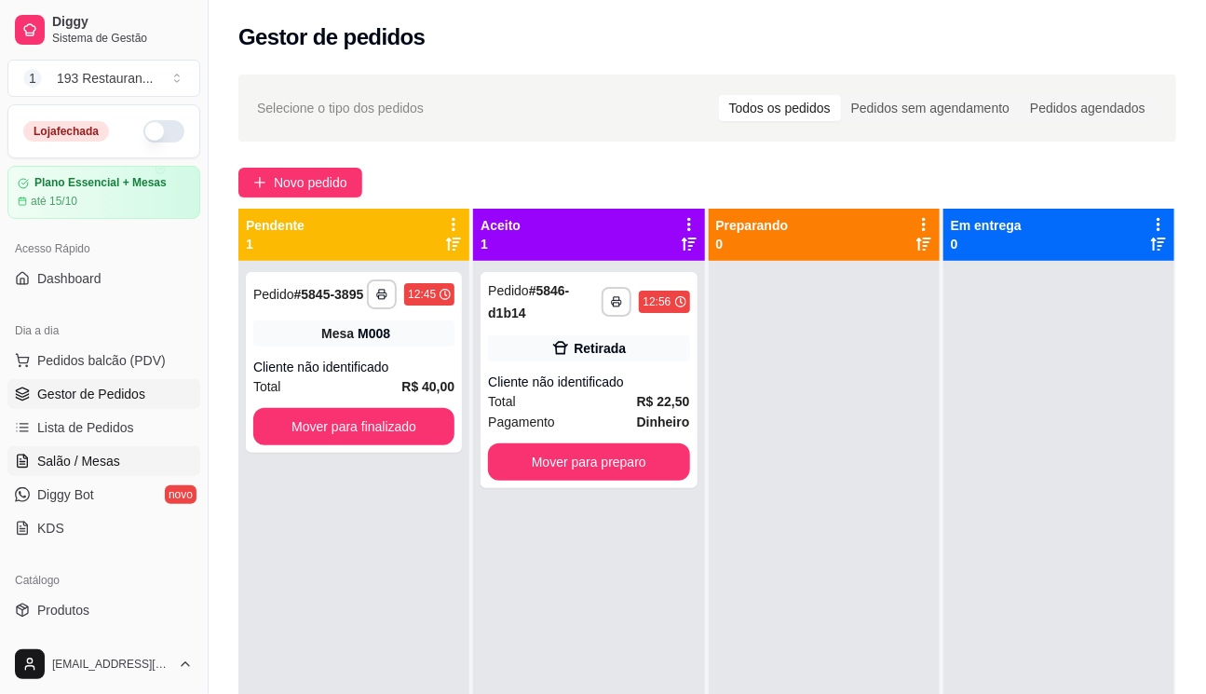
click at [89, 459] on span "Salão / Mesas" at bounding box center [78, 461] width 83 height 19
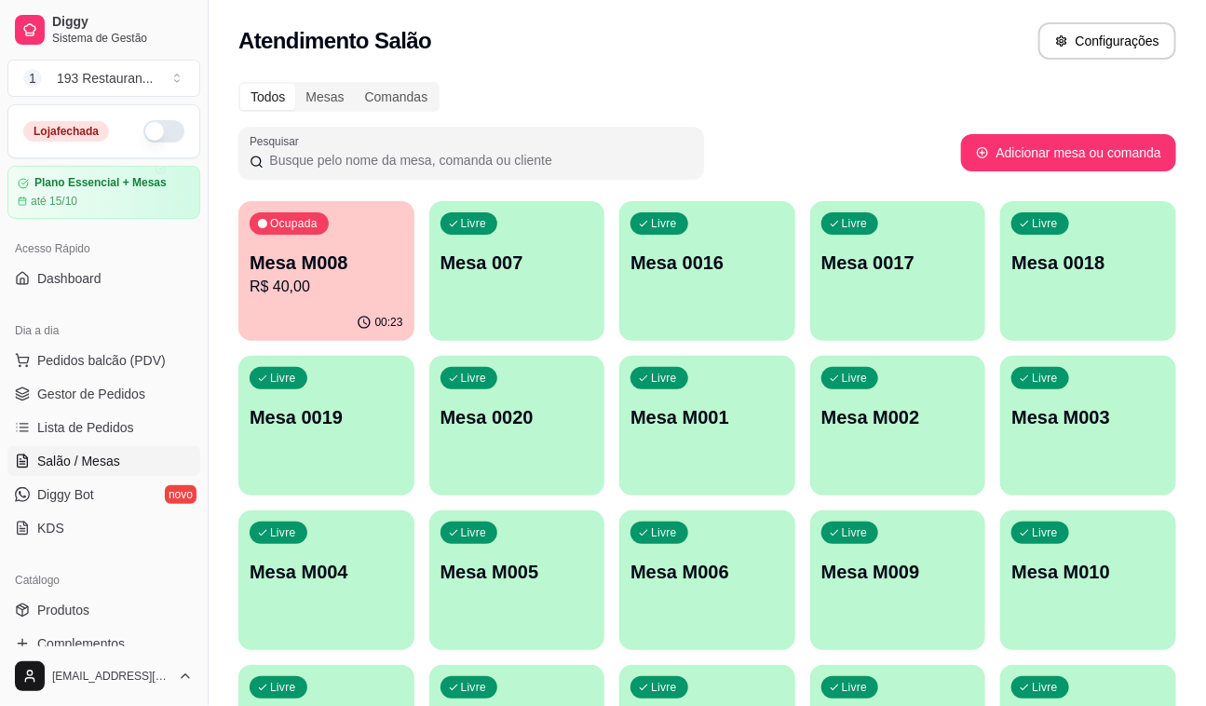
click at [324, 305] on div "00:23" at bounding box center [326, 323] width 176 height 36
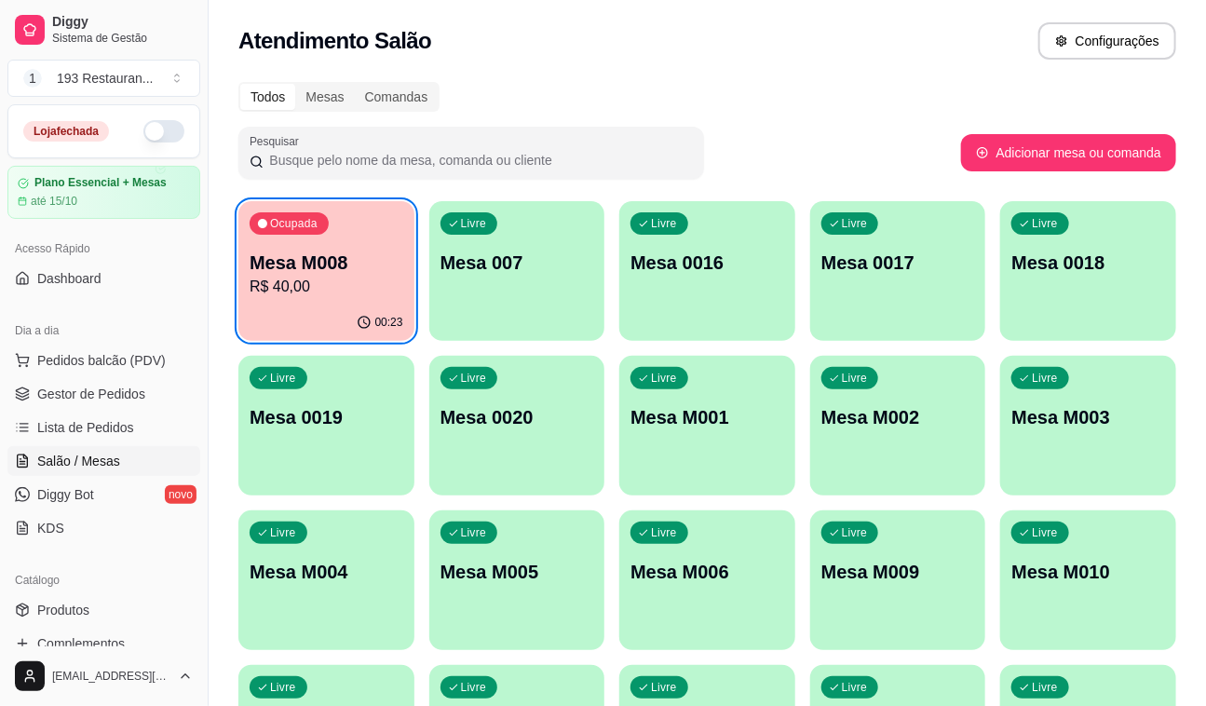
click at [373, 247] on div "Ocupada Mesa M008 R$ 40,00" at bounding box center [326, 252] width 176 height 103
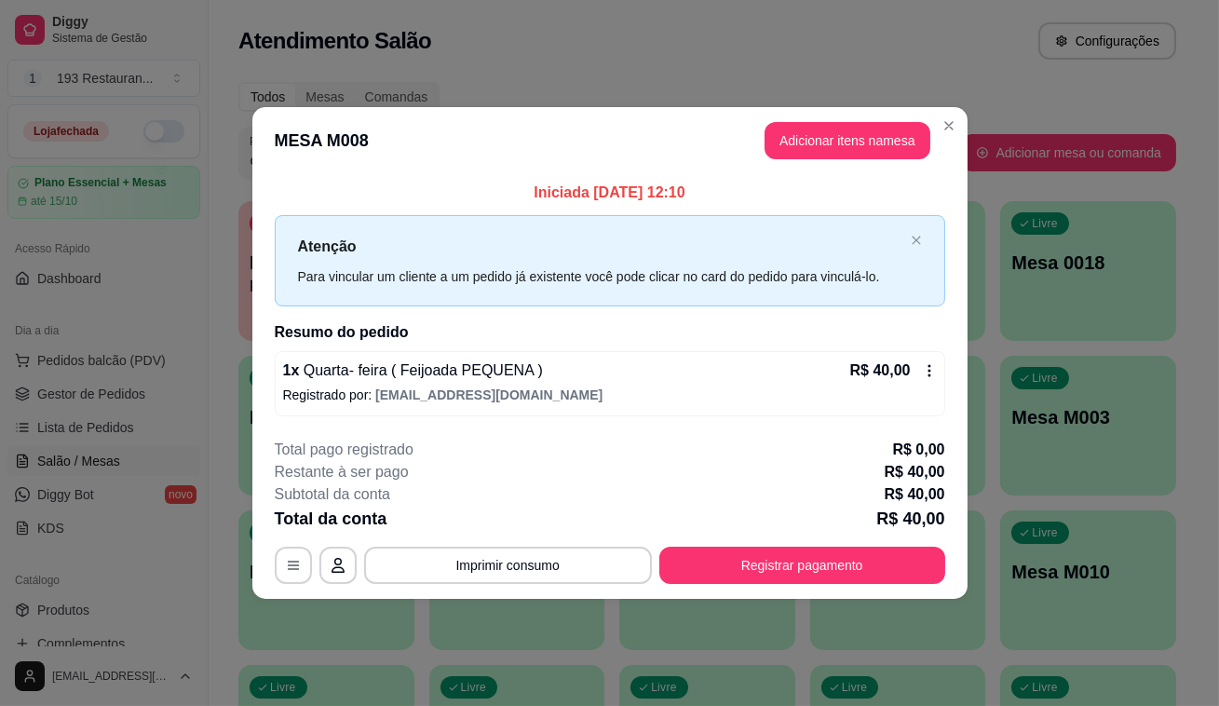
click at [564, 570] on button "Imprimir consumo" at bounding box center [508, 565] width 288 height 37
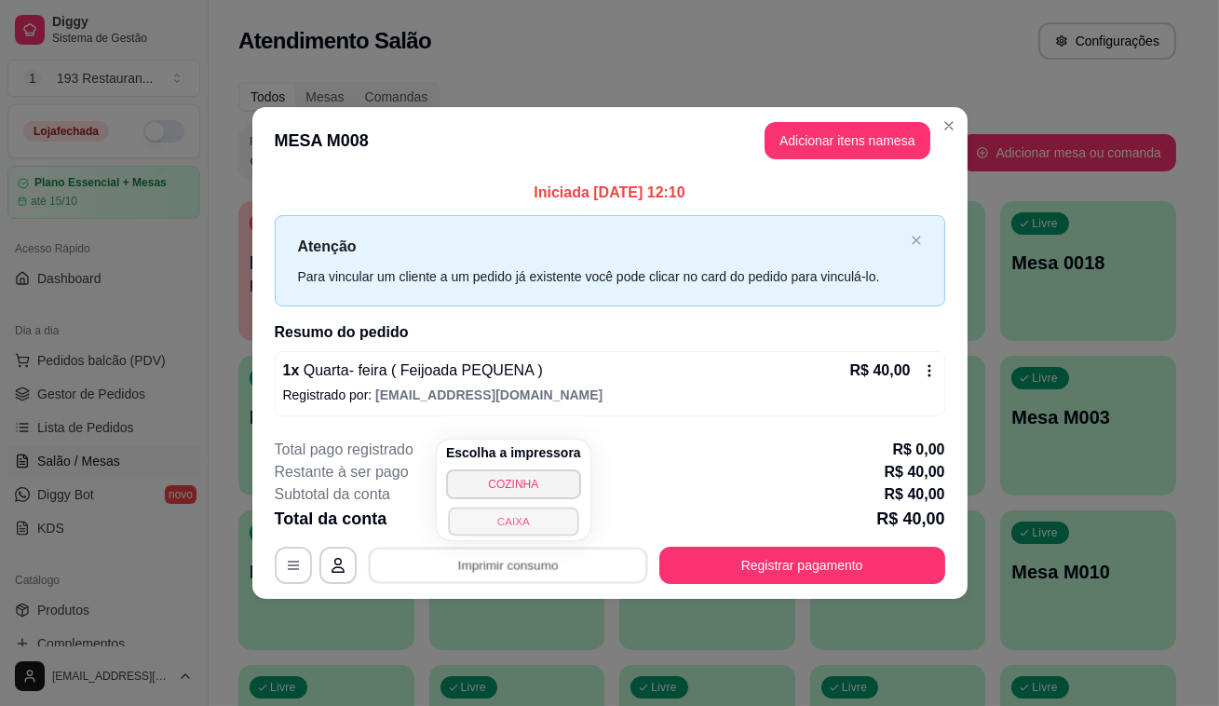
click at [549, 513] on button "CAIXA" at bounding box center [513, 521] width 130 height 29
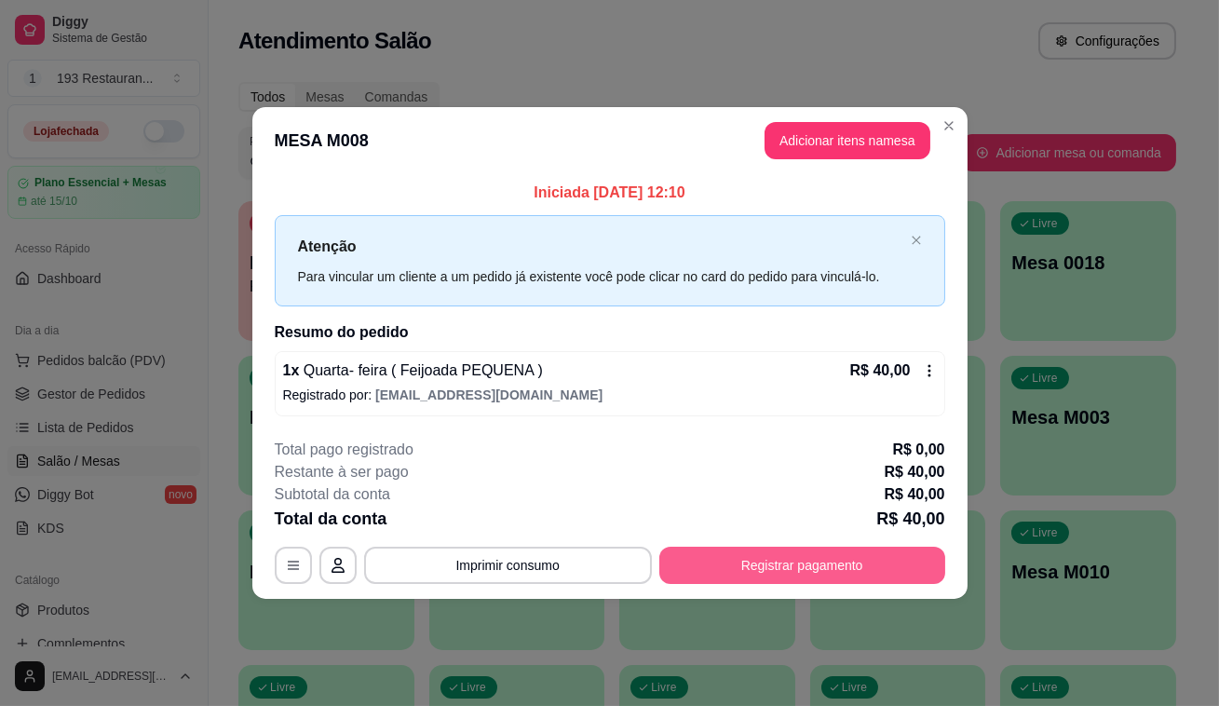
click at [746, 560] on button "Registrar pagamento" at bounding box center [802, 565] width 286 height 37
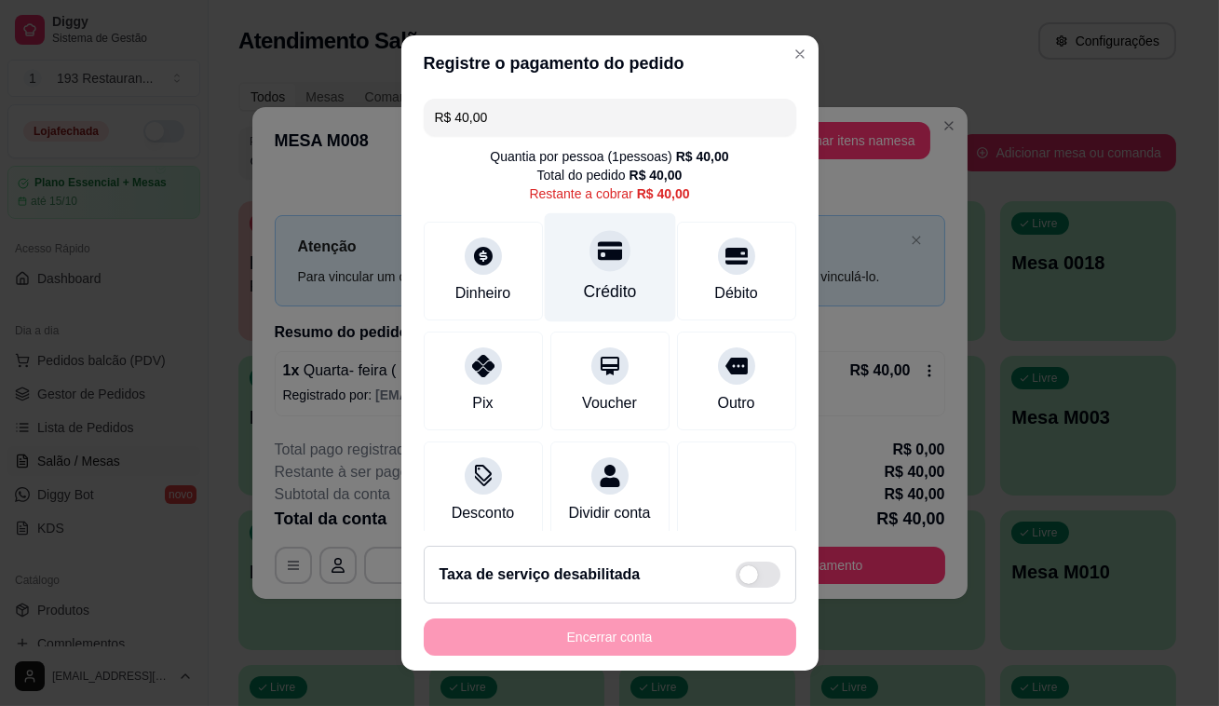
click at [597, 262] on icon at bounding box center [609, 250] width 24 height 24
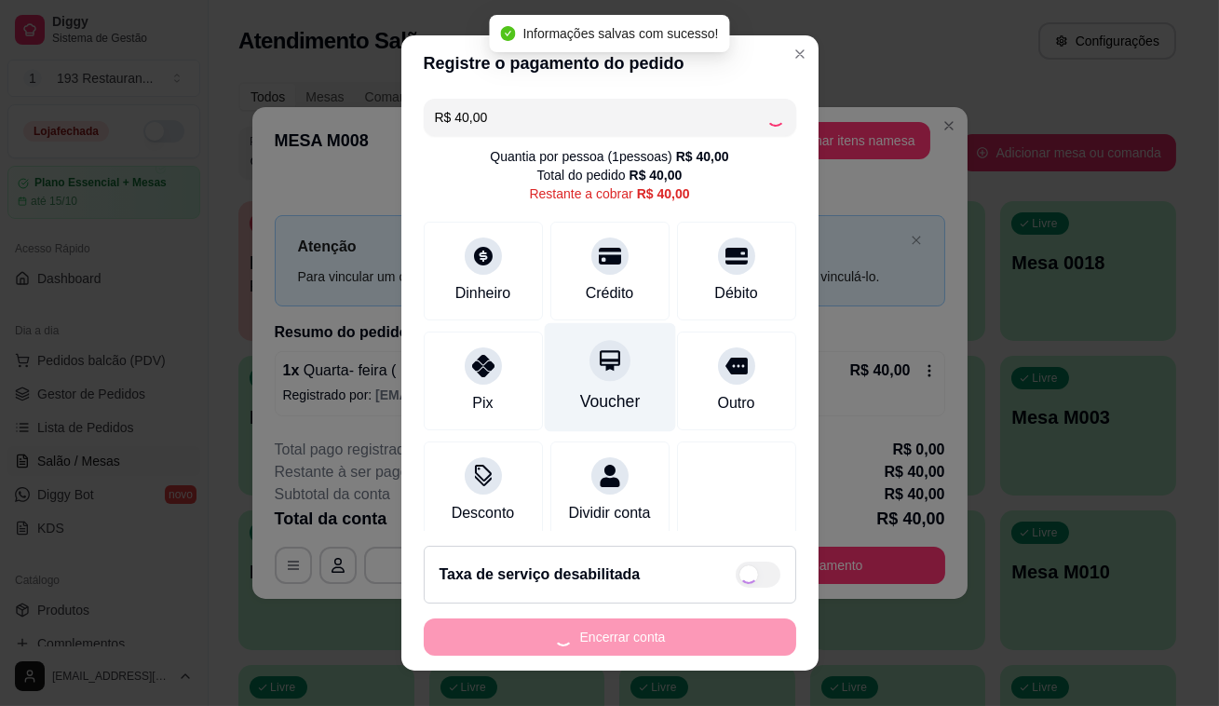
type input "R$ 0,00"
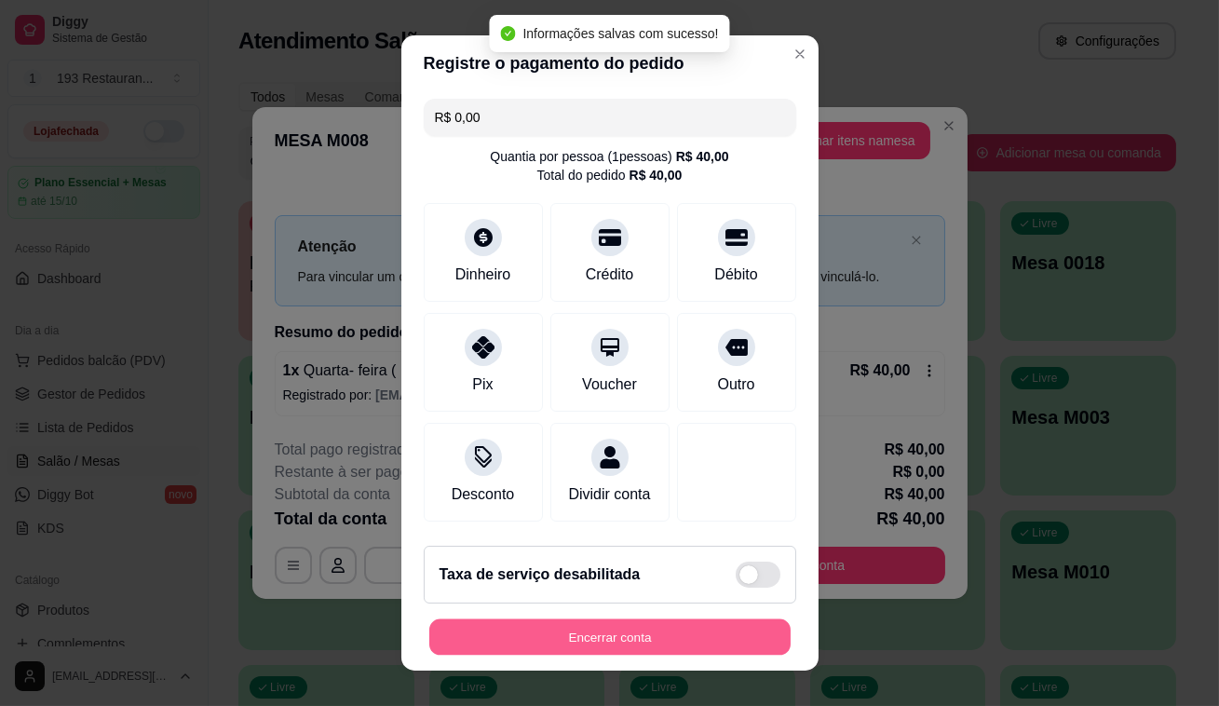
click at [632, 634] on button "Encerrar conta" at bounding box center [609, 637] width 361 height 36
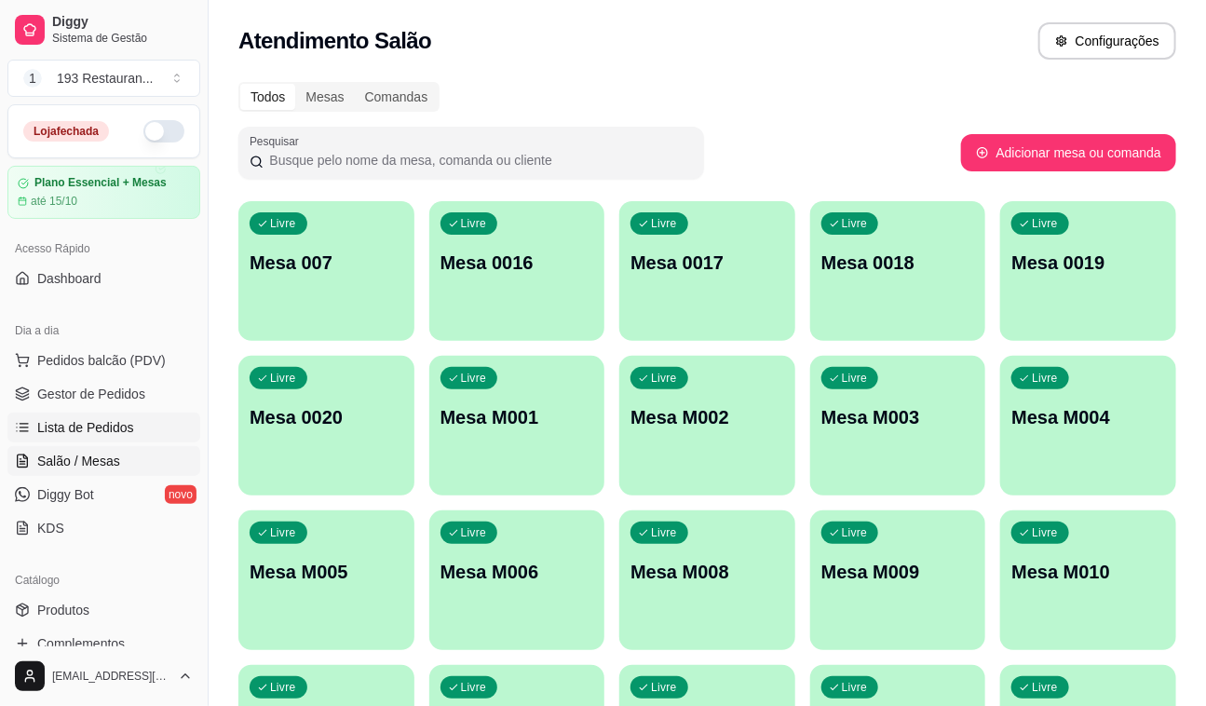
click at [80, 418] on span "Lista de Pedidos" at bounding box center [85, 427] width 97 height 19
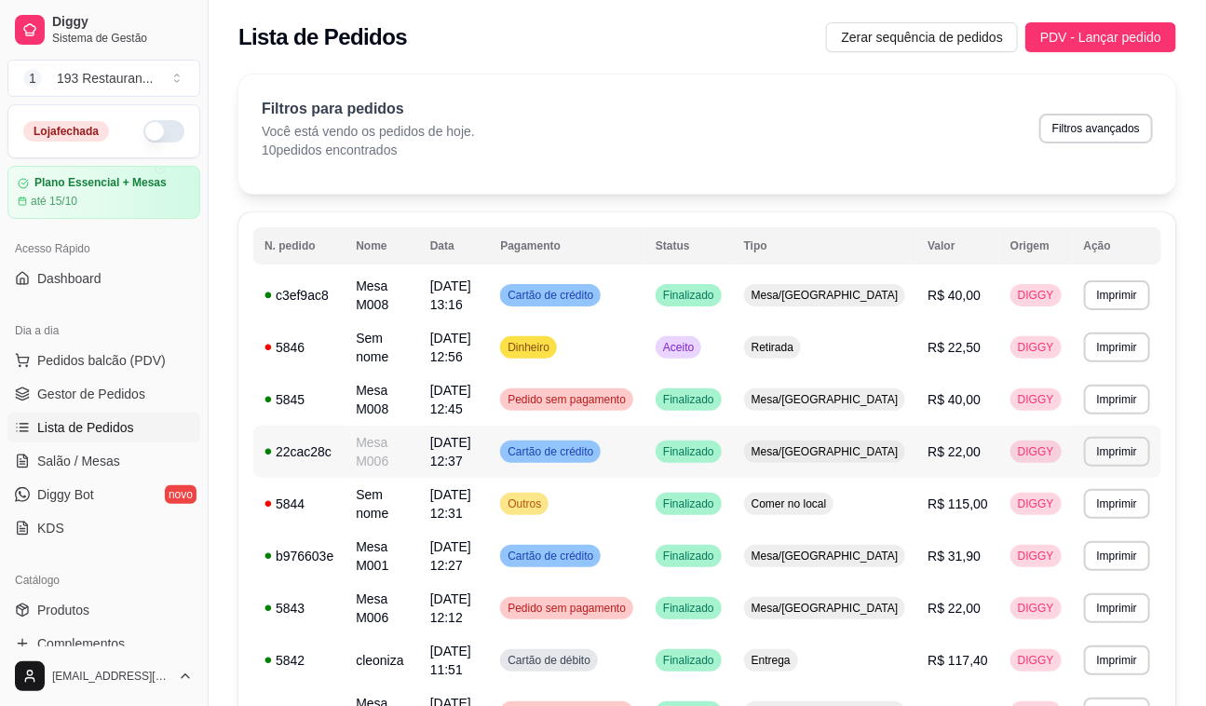
scroll to position [144, 0]
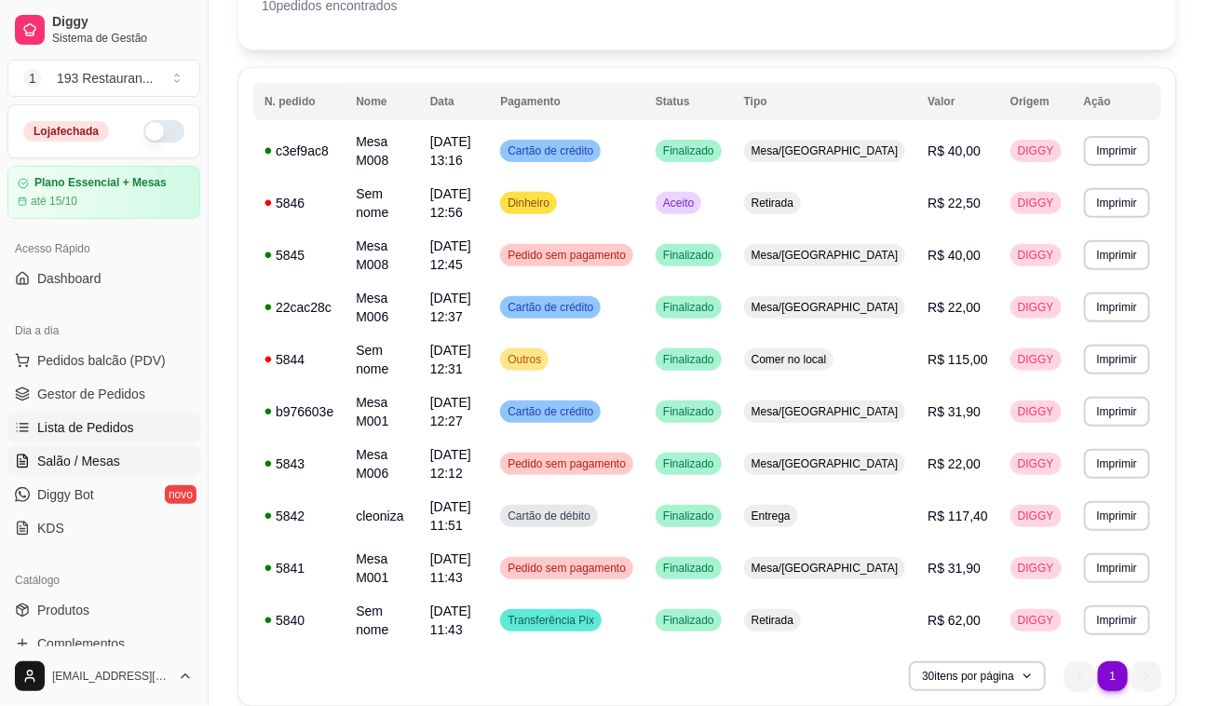
click at [94, 467] on span "Salão / Mesas" at bounding box center [78, 461] width 83 height 19
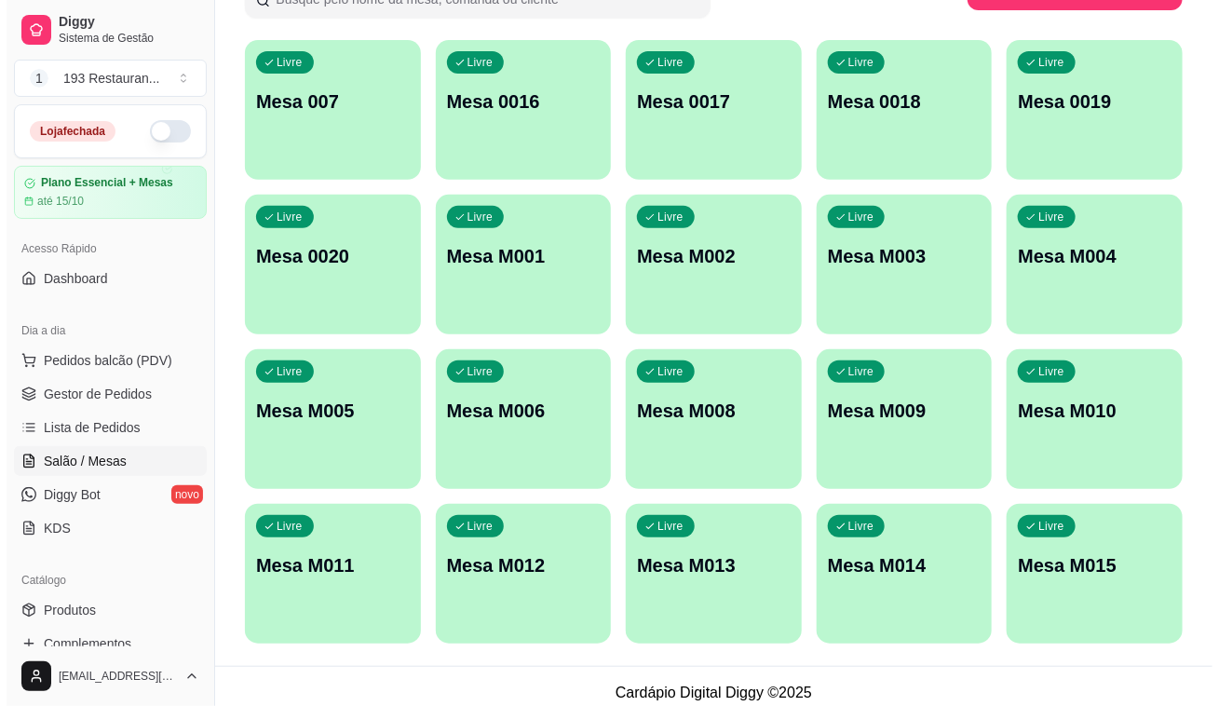
scroll to position [169, 0]
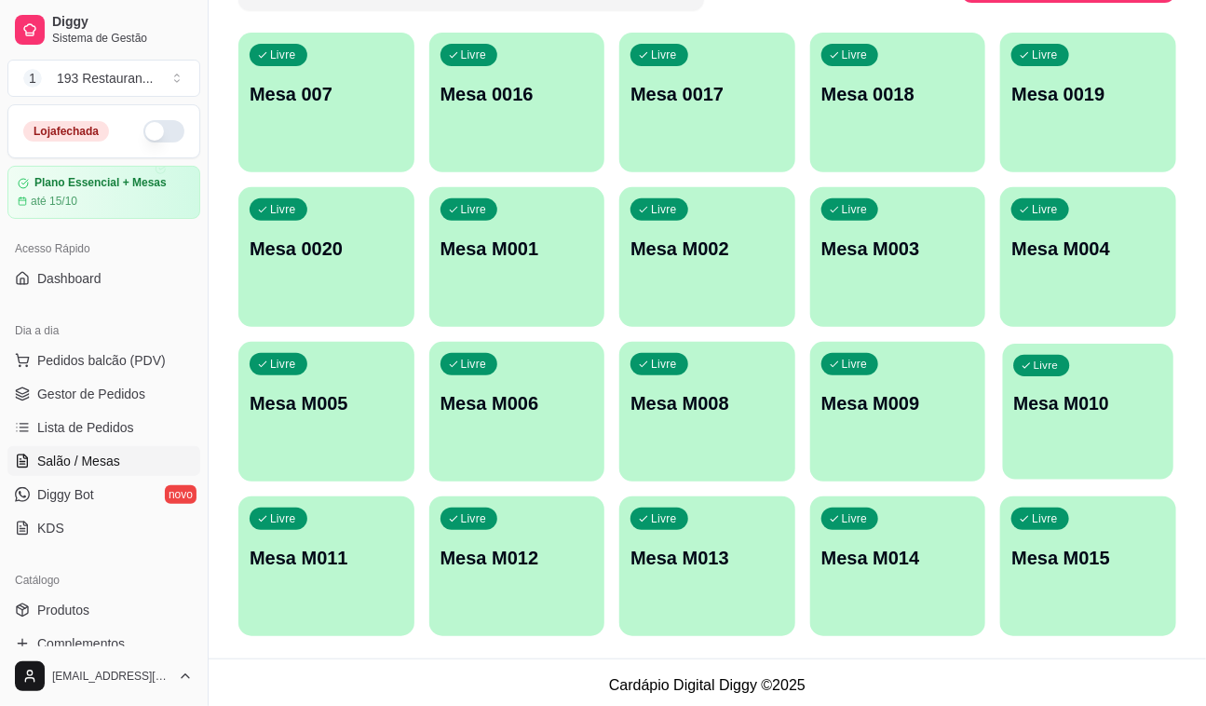
click at [1050, 408] on p "Mesa M010" at bounding box center [1088, 403] width 149 height 25
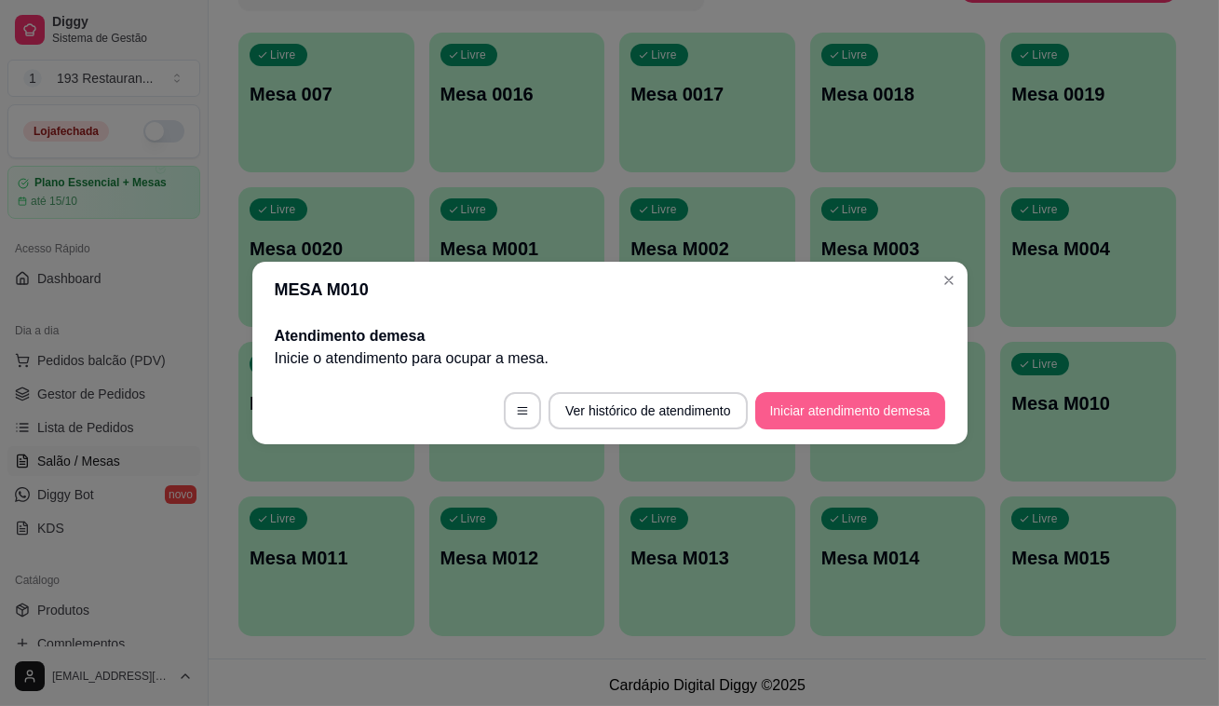
click at [847, 402] on button "Iniciar atendimento de mesa" at bounding box center [850, 410] width 190 height 37
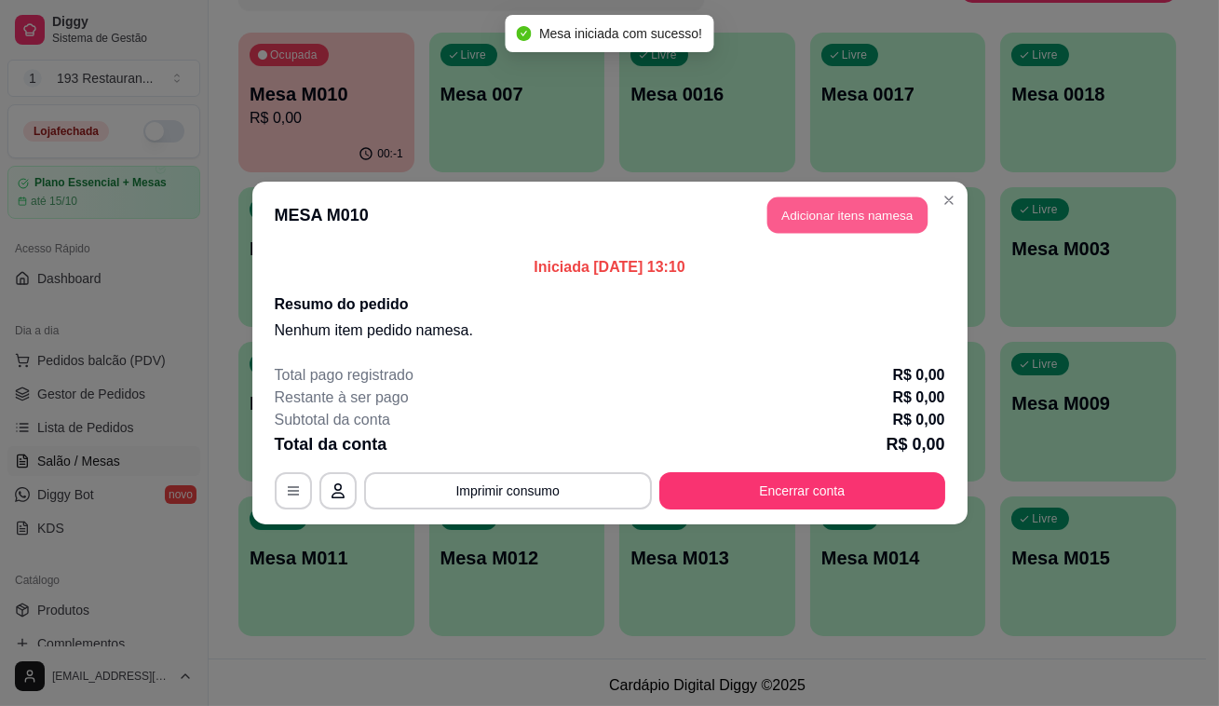
click at [847, 216] on button "Adicionar itens na mesa" at bounding box center [848, 215] width 160 height 36
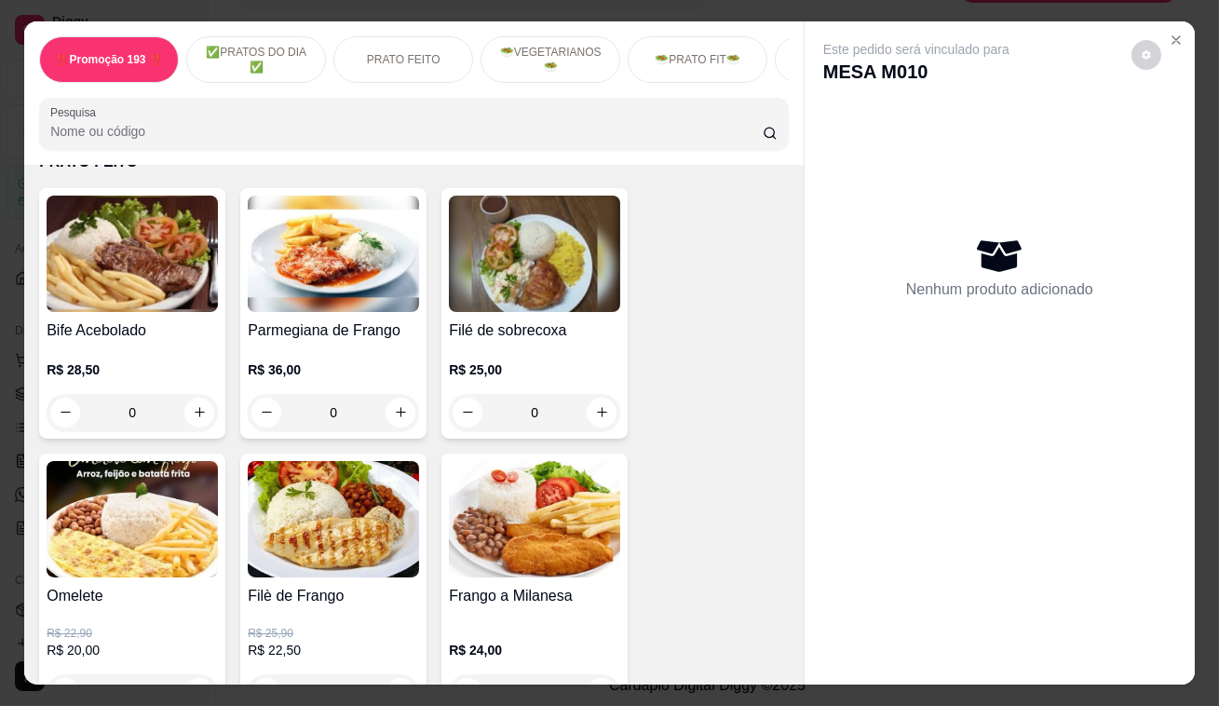
scroll to position [762, 0]
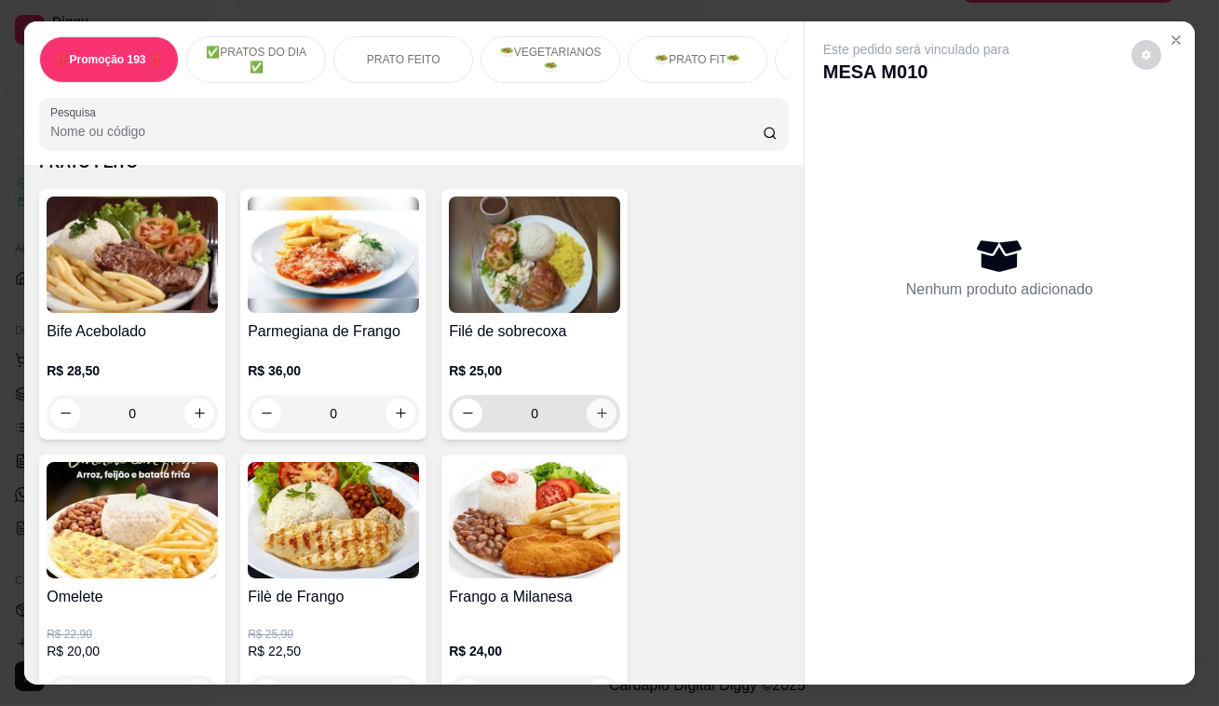
click at [595, 412] on icon "increase-product-quantity" at bounding box center [602, 413] width 14 height 14
type input "1"
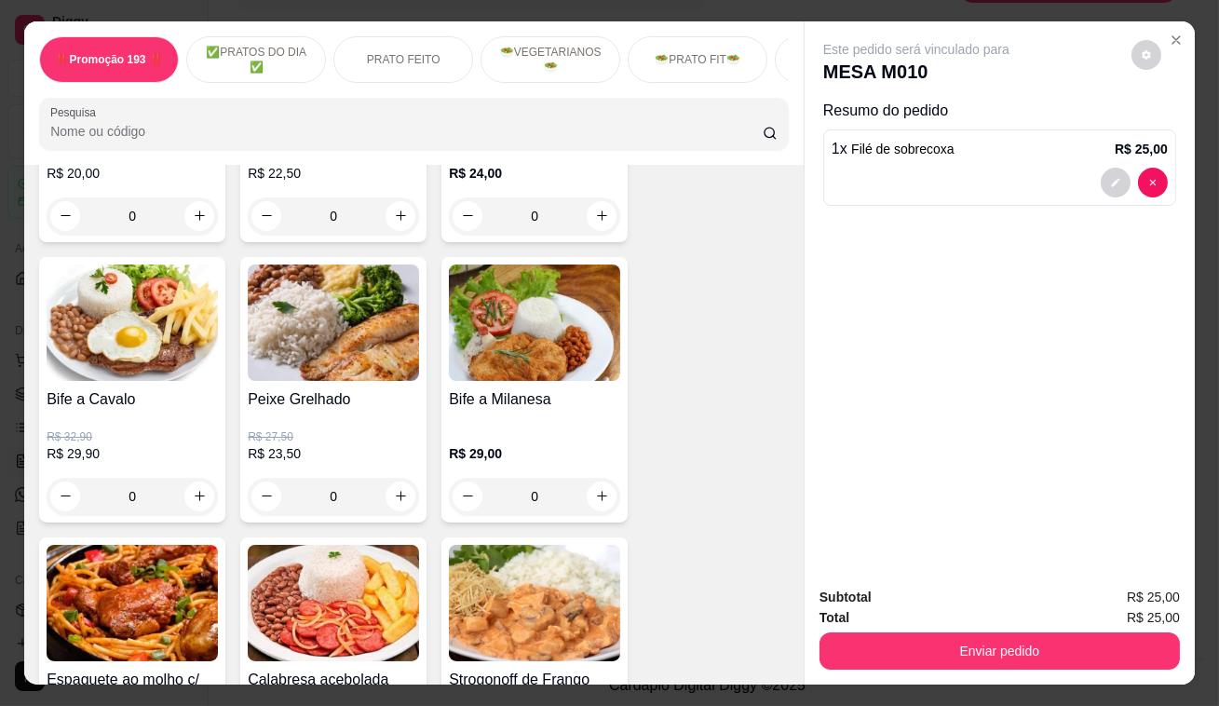
scroll to position [1270, 0]
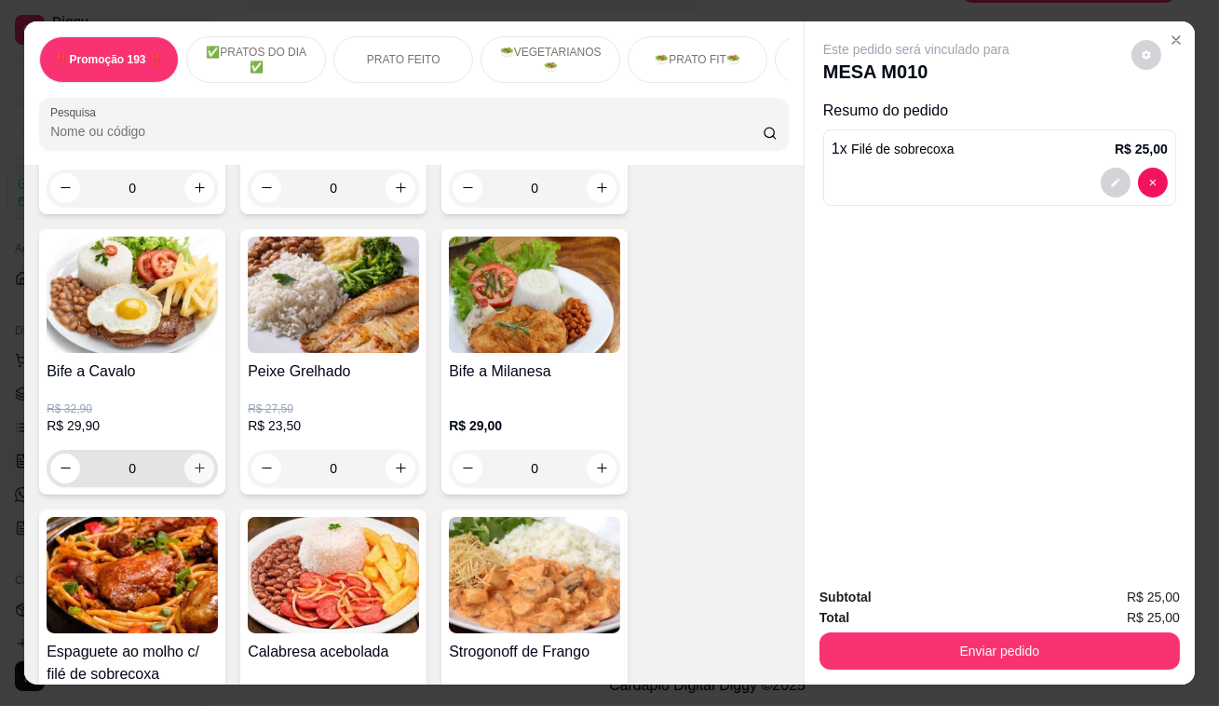
click at [193, 475] on icon "increase-product-quantity" at bounding box center [200, 468] width 14 height 14
type input "1"
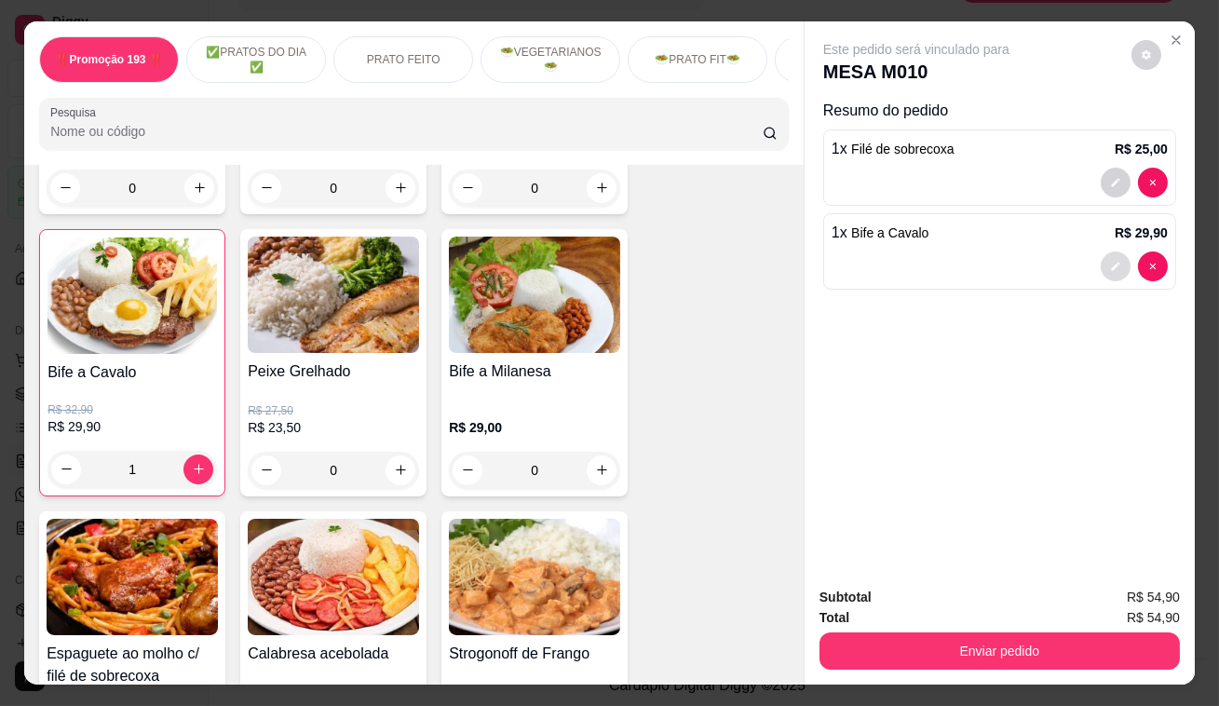
click at [1110, 261] on icon "decrease-product-quantity" at bounding box center [1115, 266] width 11 height 11
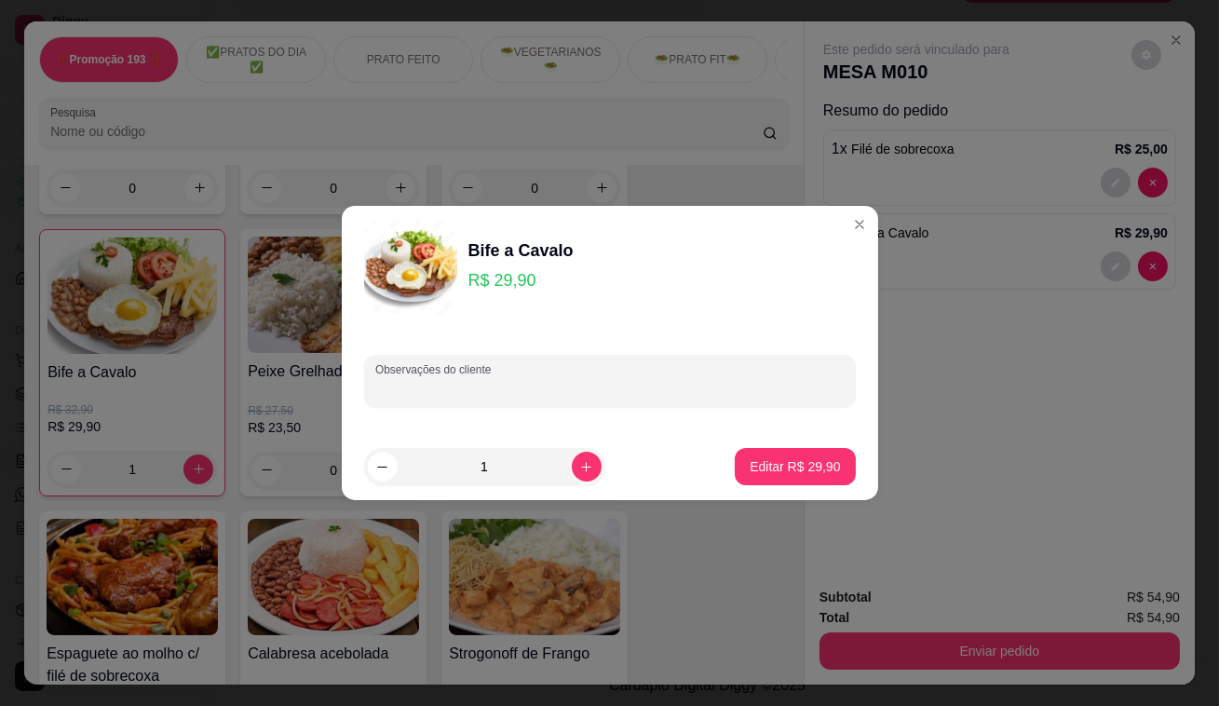
click at [484, 395] on input "Observações do cliente" at bounding box center [609, 388] width 469 height 19
type input "MAIS UM OVO"
click at [812, 463] on p "Editar R$ 29,90" at bounding box center [795, 466] width 90 height 19
type input "0"
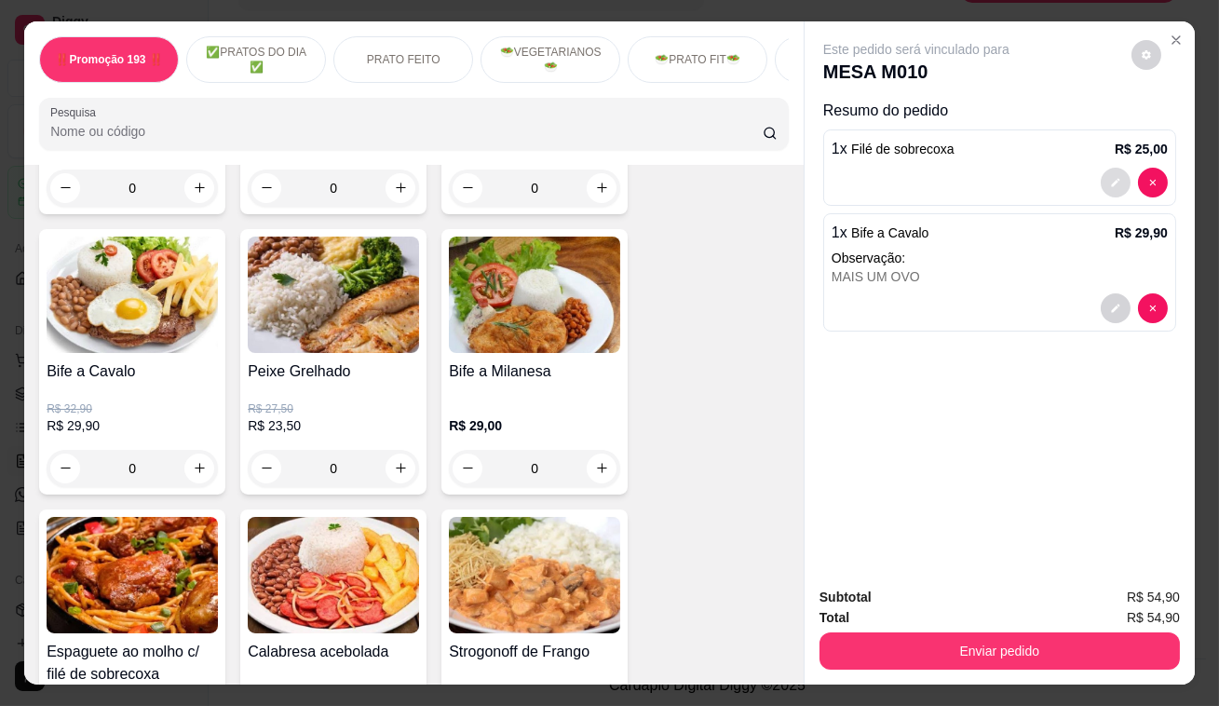
click at [1110, 177] on icon "decrease-product-quantity" at bounding box center [1115, 182] width 11 height 11
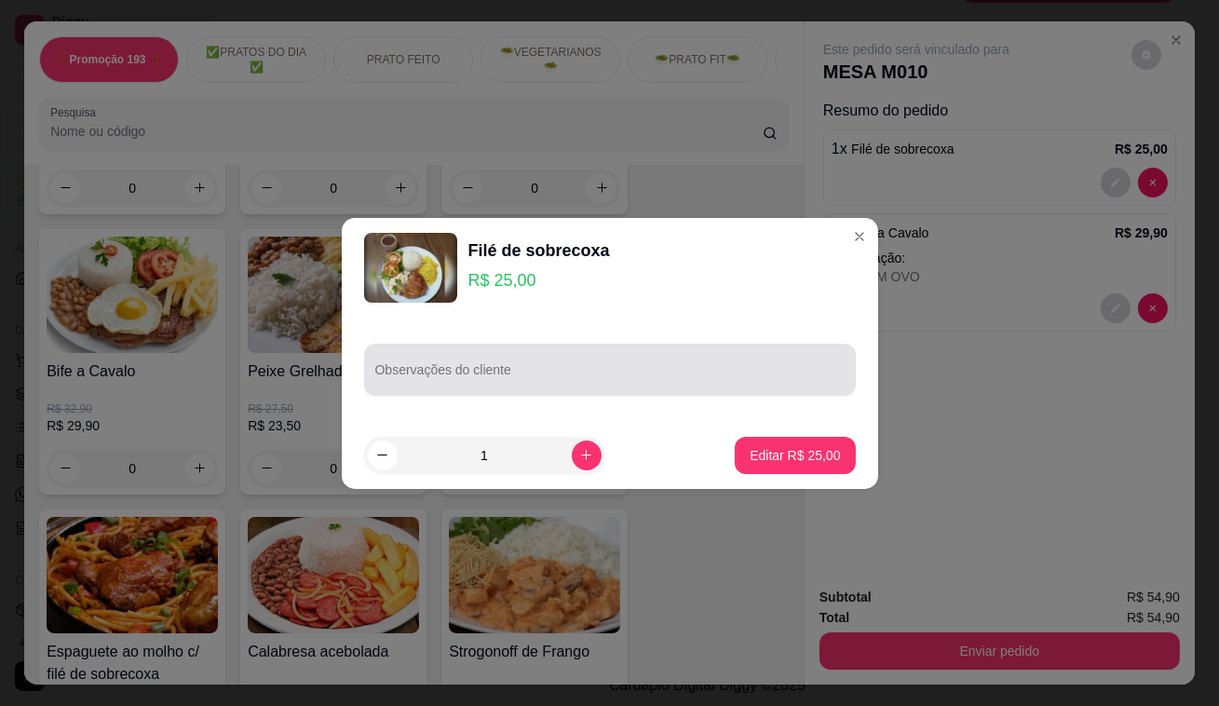
click at [543, 359] on div at bounding box center [609, 369] width 469 height 37
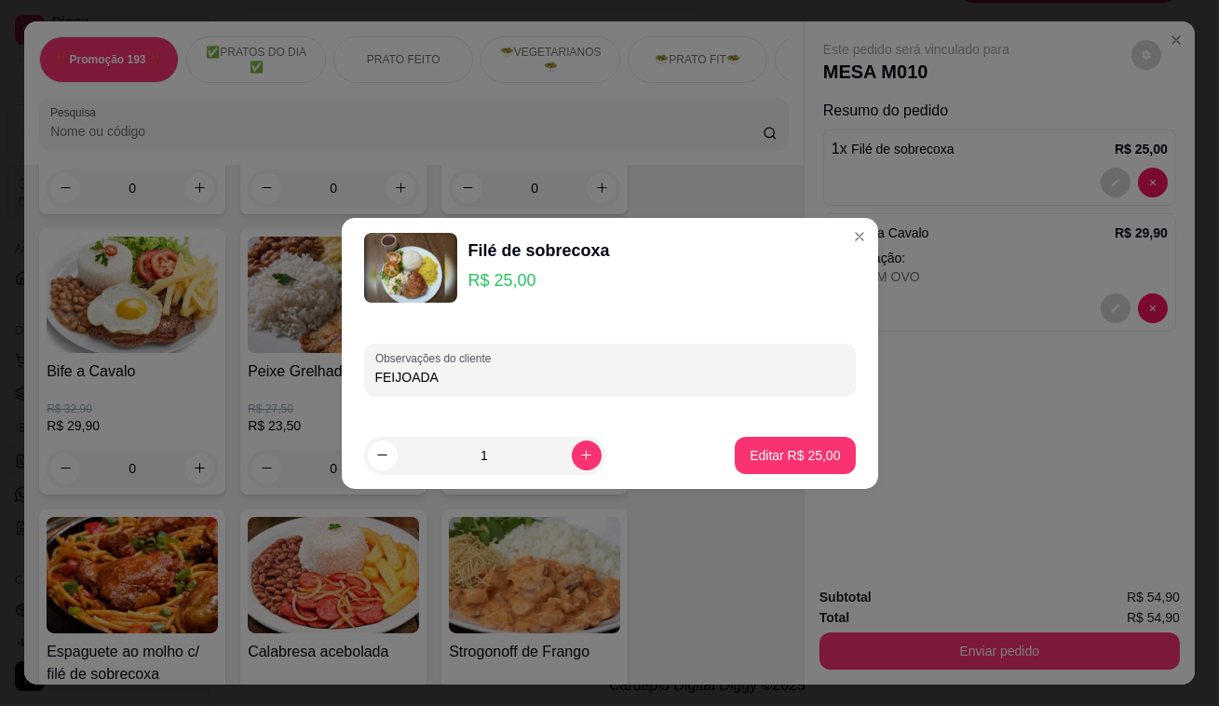
type input "FEIJOADA"
click at [819, 470] on button "Editar R$ 25,00" at bounding box center [795, 455] width 120 height 37
type input "0"
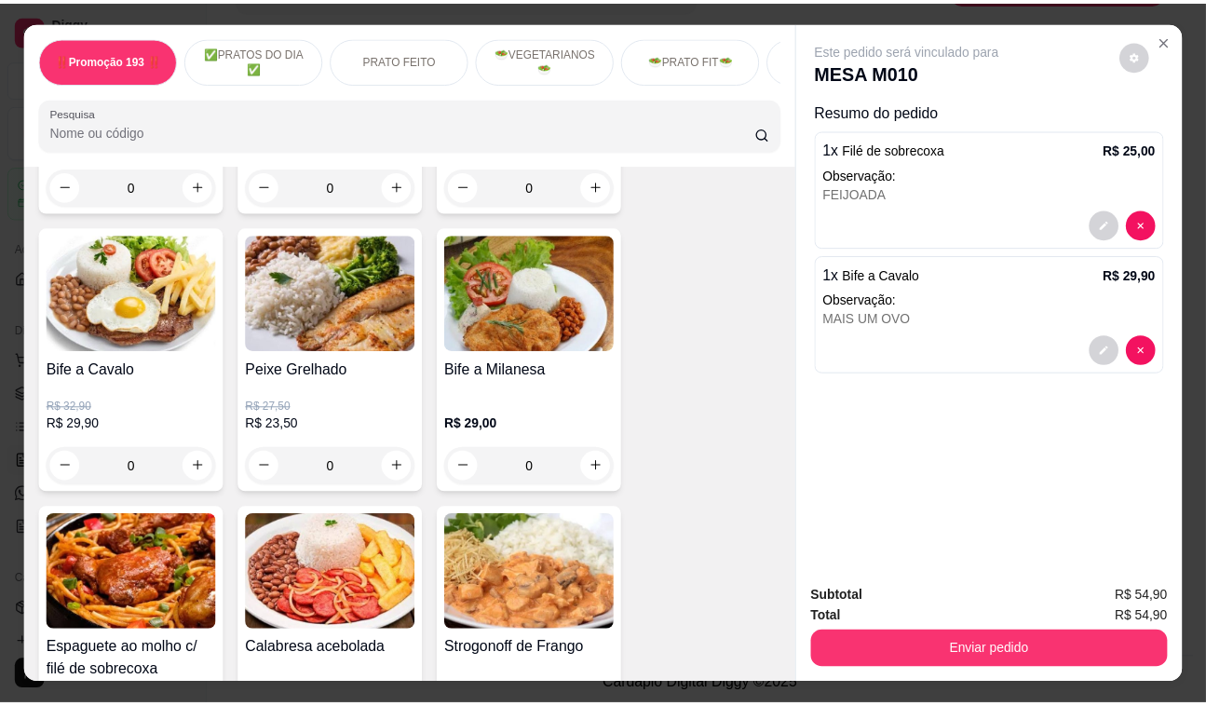
scroll to position [1268, 0]
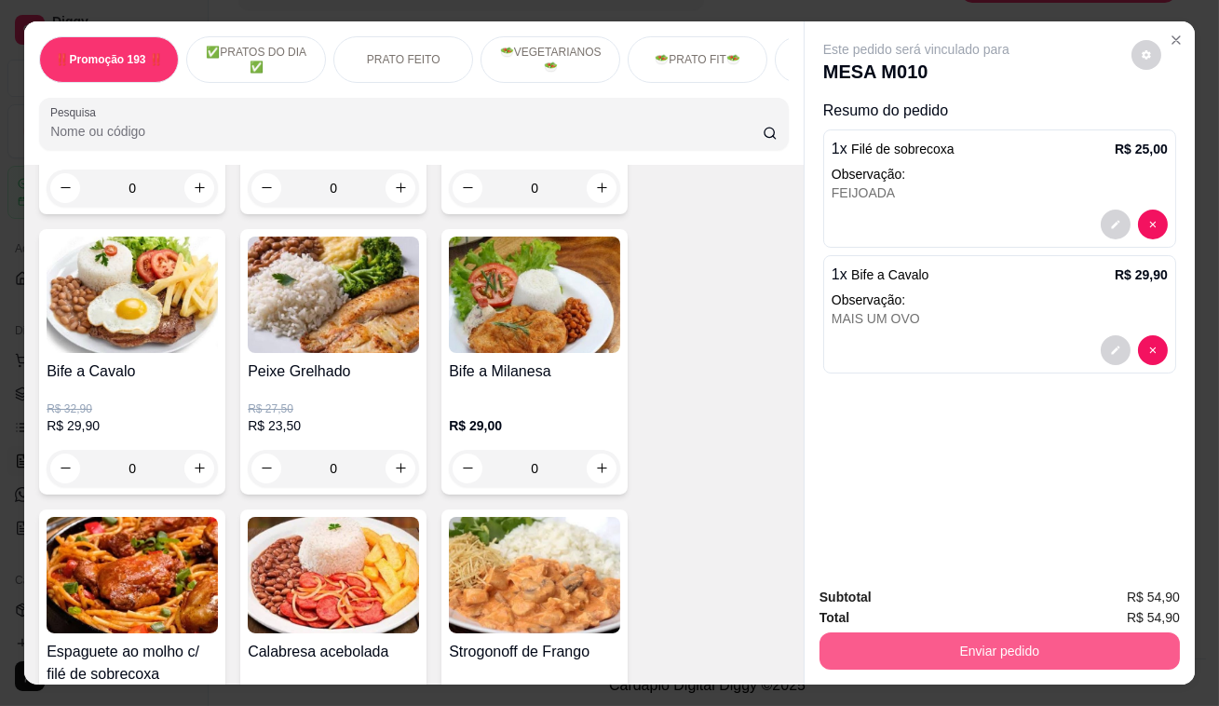
click at [944, 632] on button "Enviar pedido" at bounding box center [1000, 650] width 360 height 37
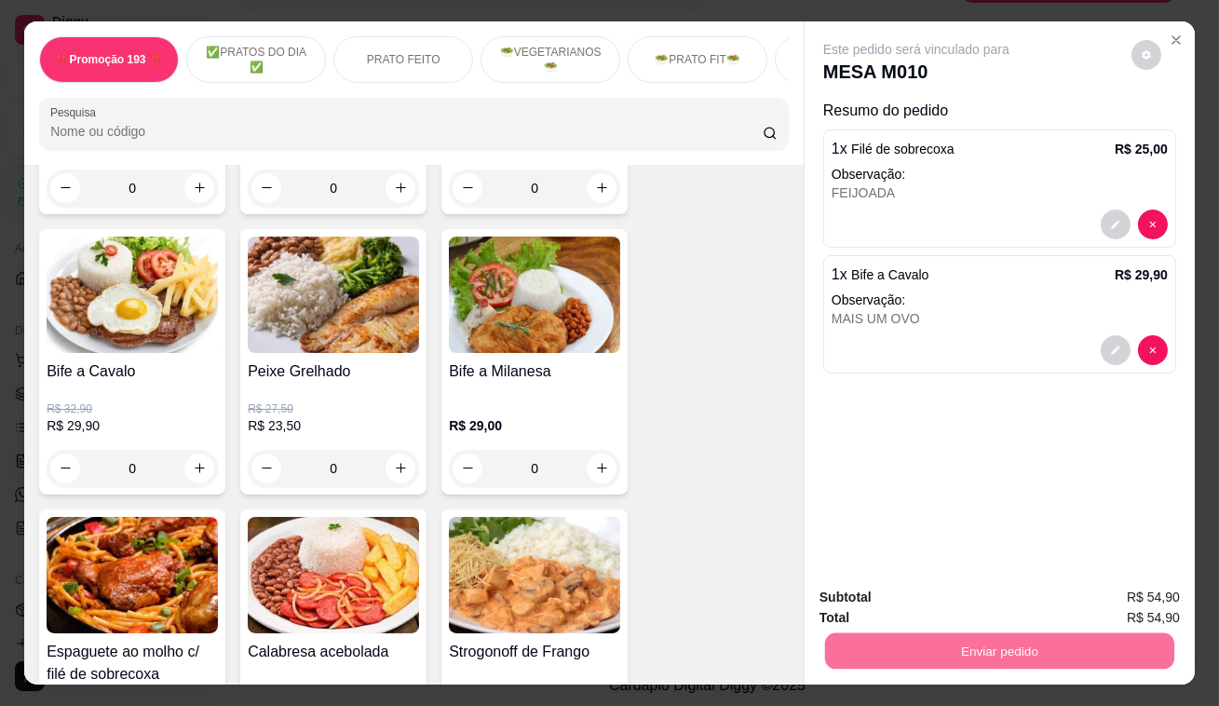
click at [1094, 595] on button "Enviar pedido" at bounding box center [1138, 599] width 106 height 36
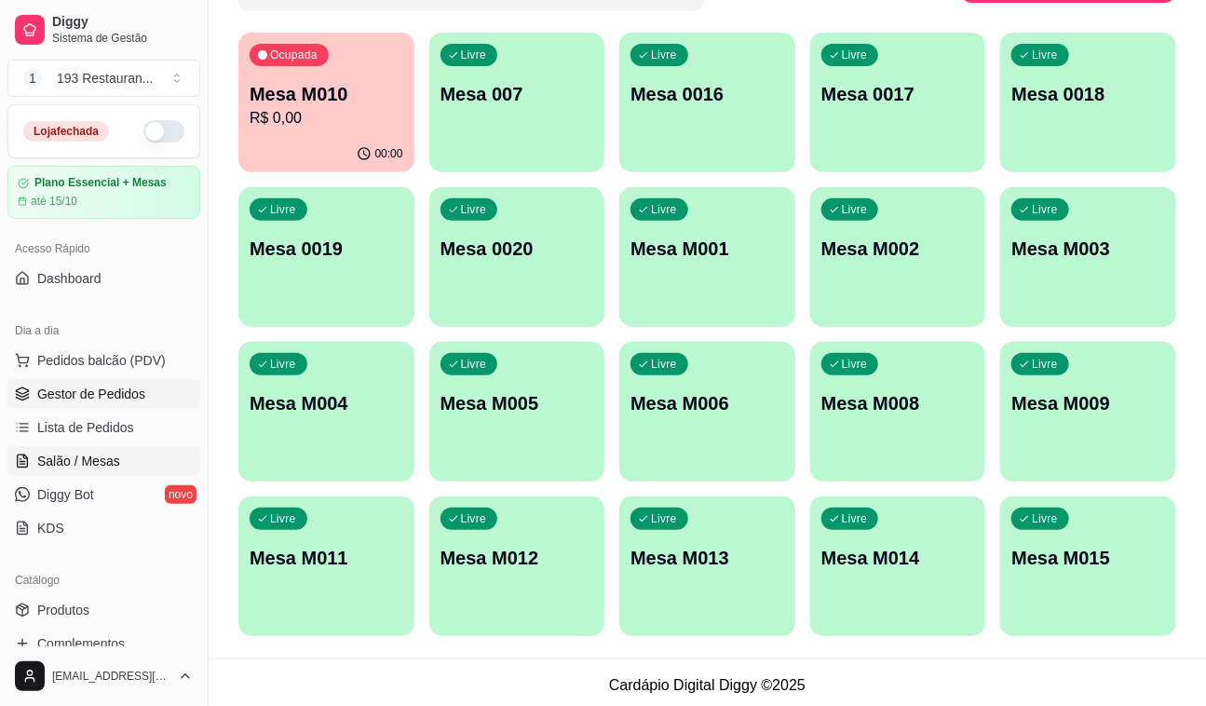
click at [111, 382] on link "Gestor de Pedidos" at bounding box center [103, 394] width 193 height 30
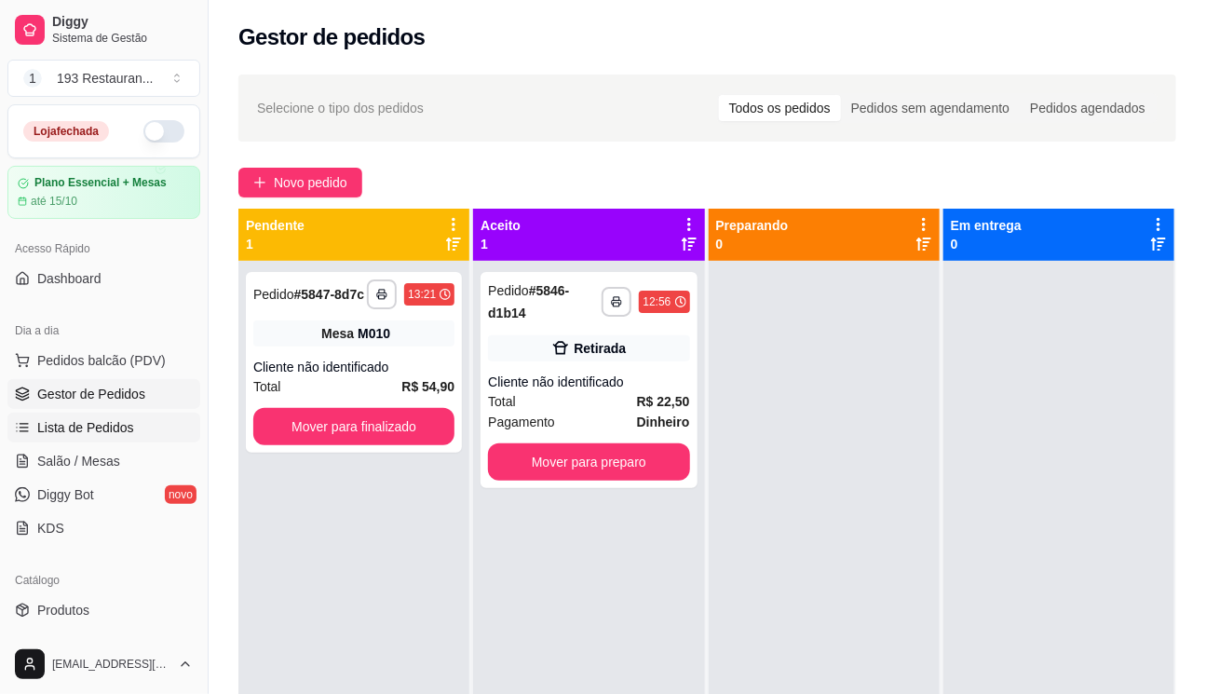
click at [74, 430] on span "Lista de Pedidos" at bounding box center [85, 427] width 97 height 19
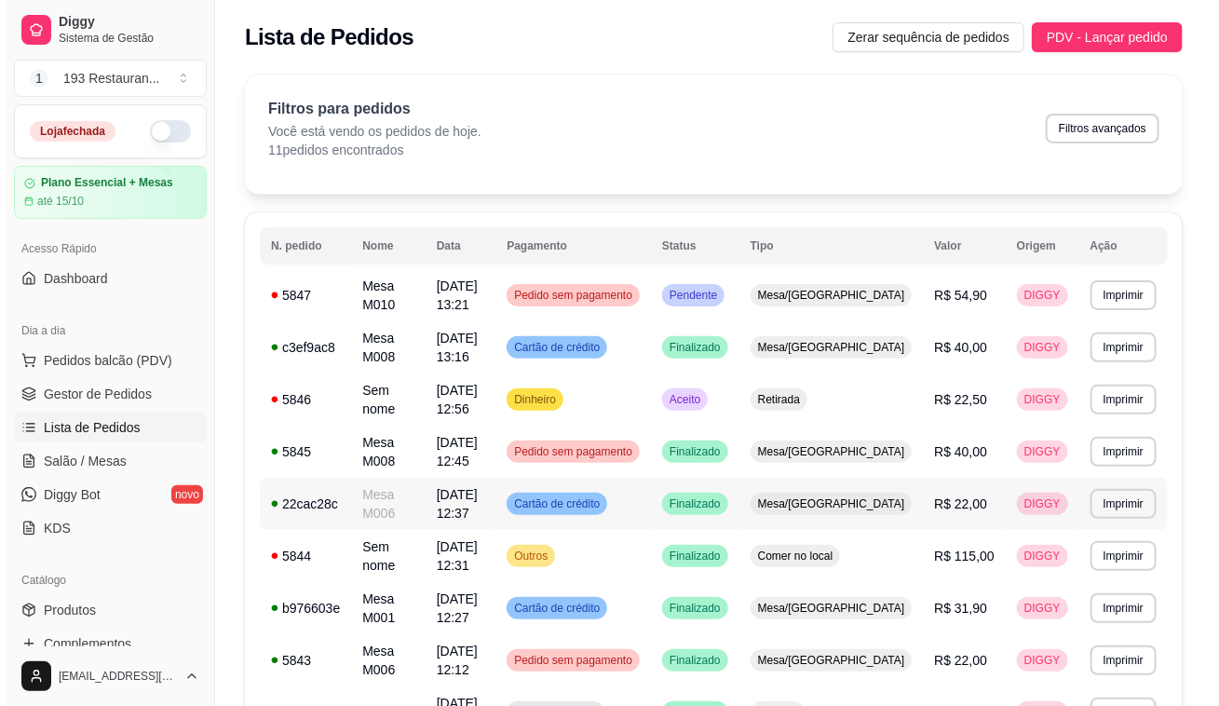
scroll to position [189, 0]
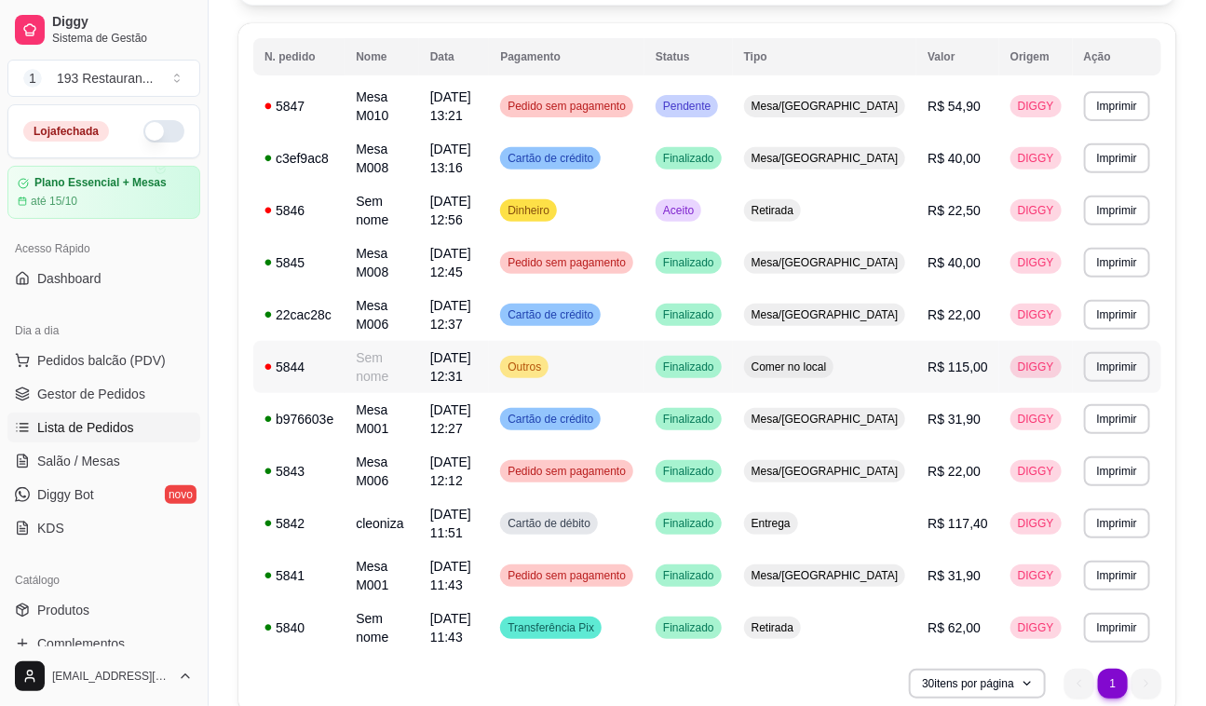
click at [831, 360] on span "Comer no local" at bounding box center [789, 367] width 83 height 15
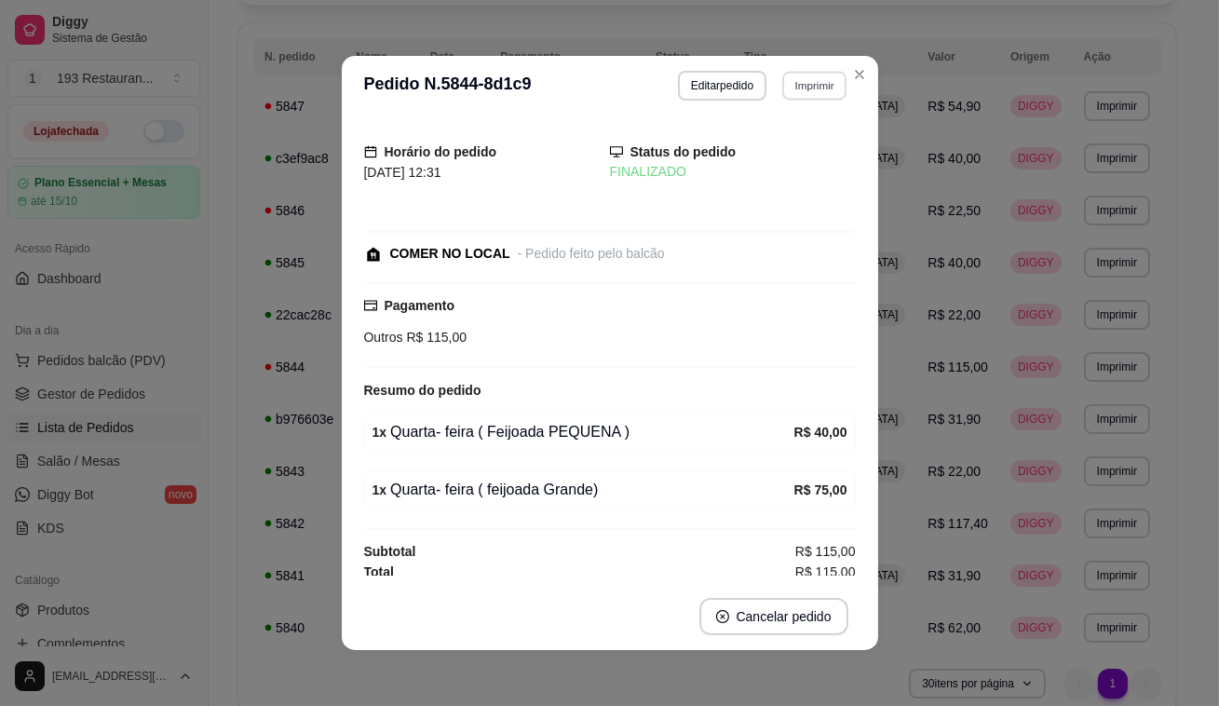
click at [800, 83] on button "Imprimir" at bounding box center [814, 85] width 64 height 29
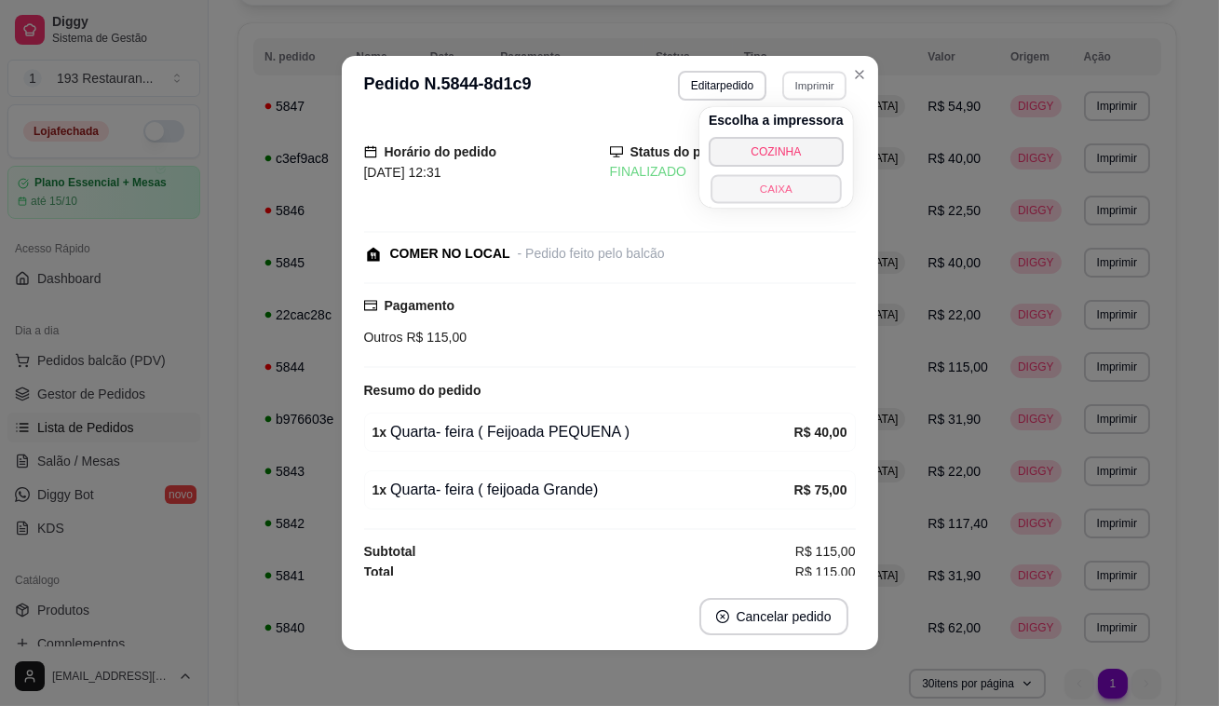
click at [783, 191] on button "CAIXA" at bounding box center [776, 188] width 130 height 29
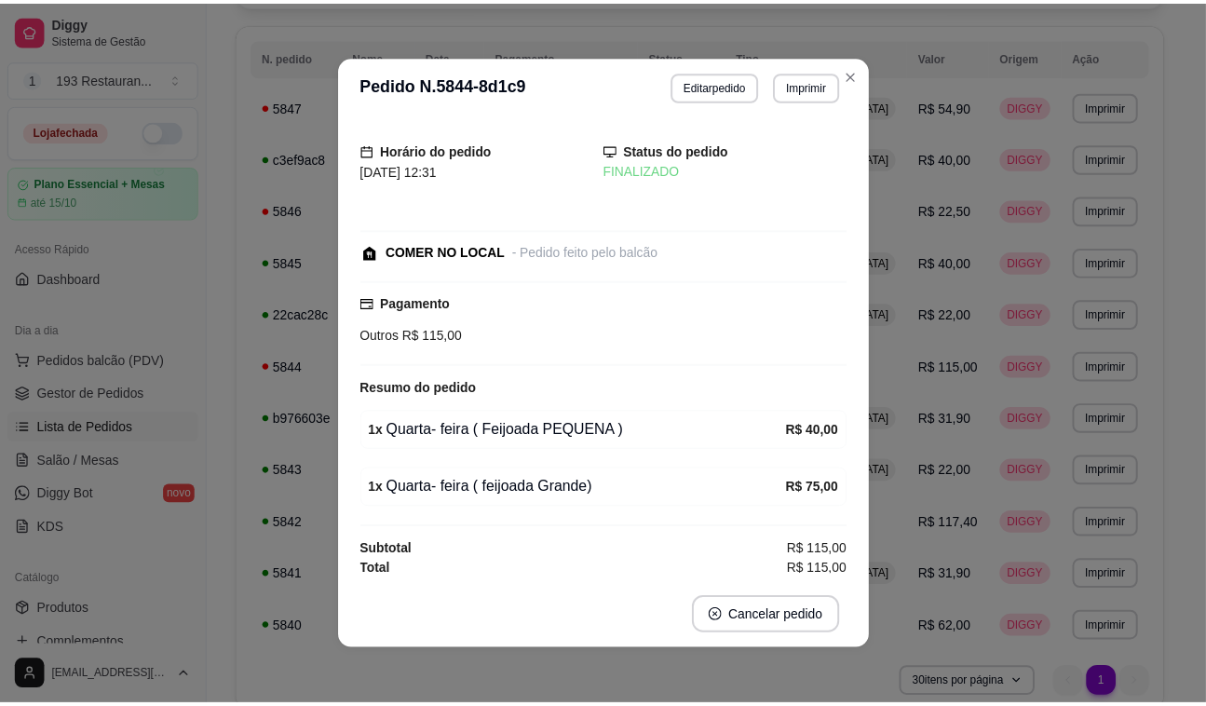
scroll to position [5, 0]
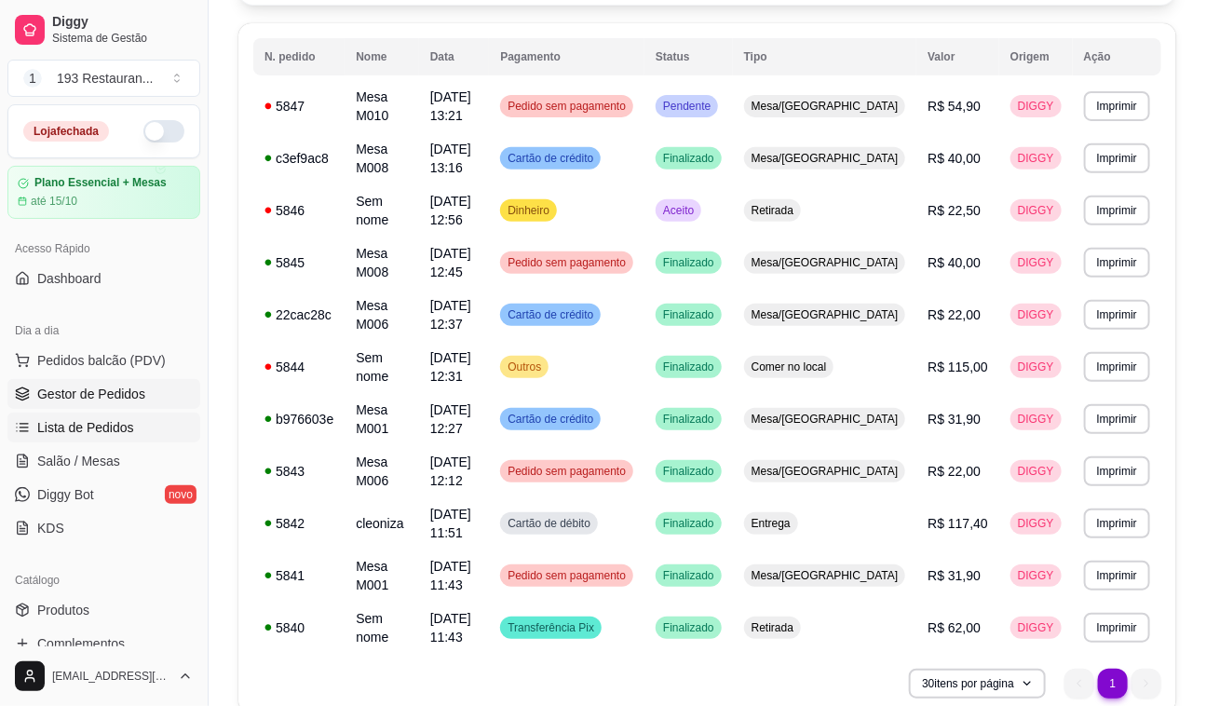
click at [119, 395] on span "Gestor de Pedidos" at bounding box center [91, 394] width 108 height 19
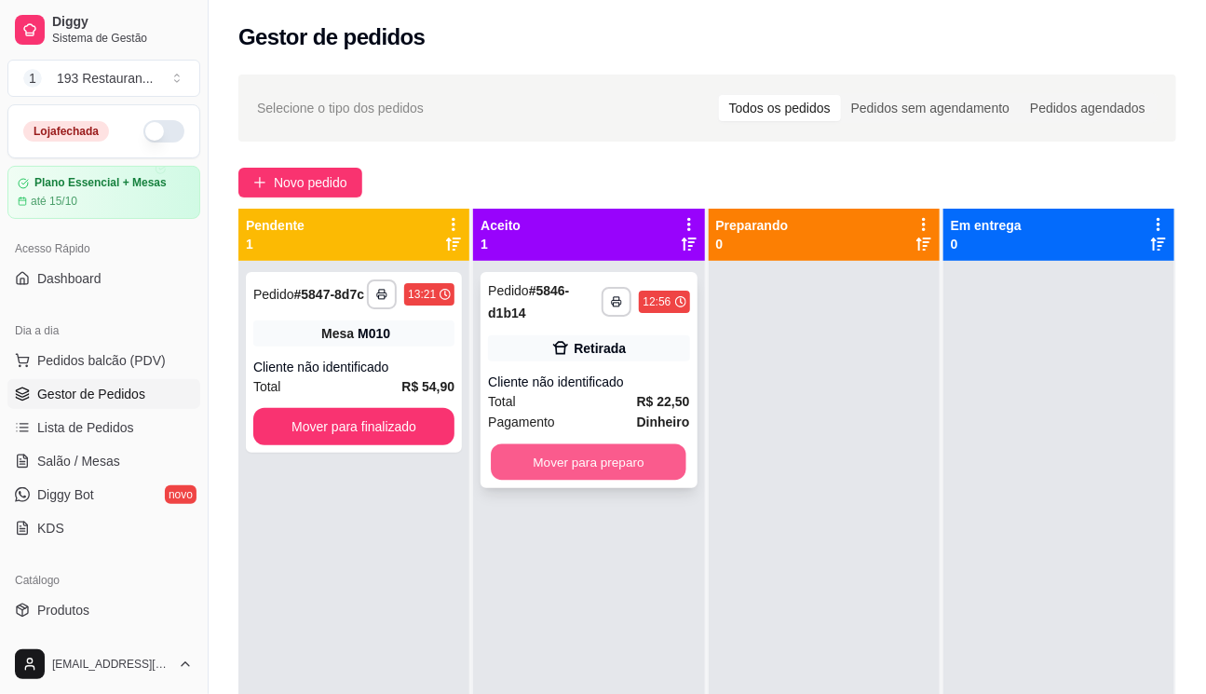
click at [584, 459] on button "Mover para preparo" at bounding box center [589, 462] width 196 height 36
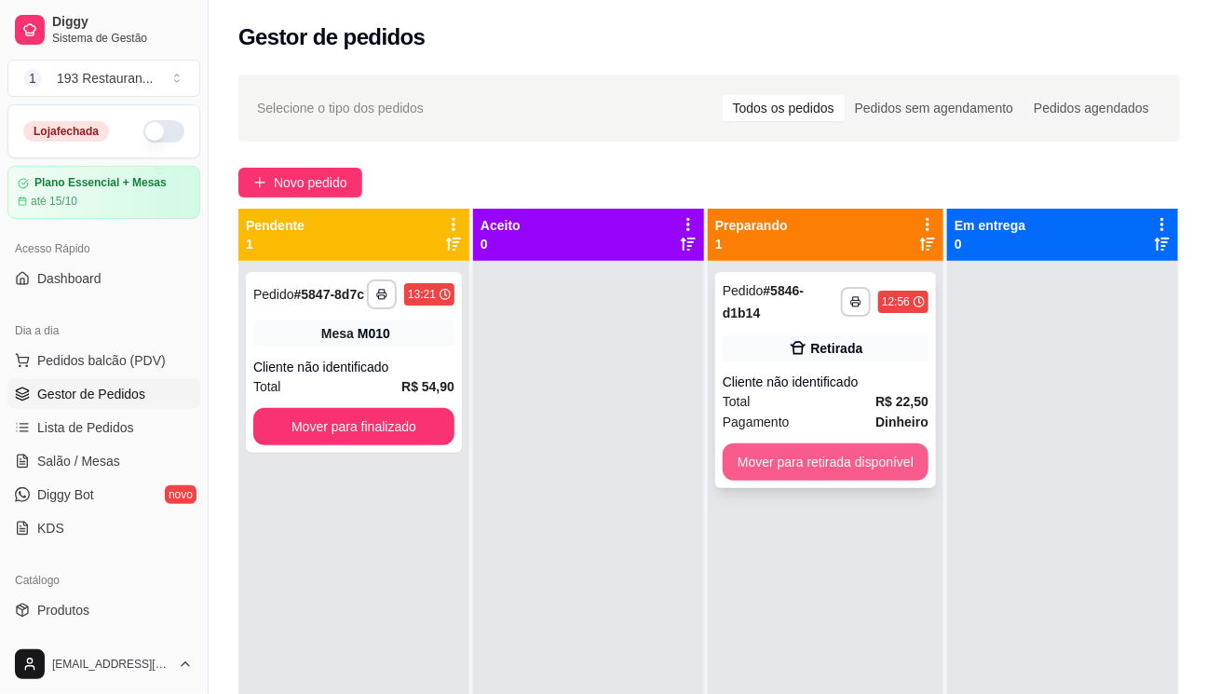
click at [815, 457] on button "Mover para retirada disponível" at bounding box center [826, 461] width 206 height 37
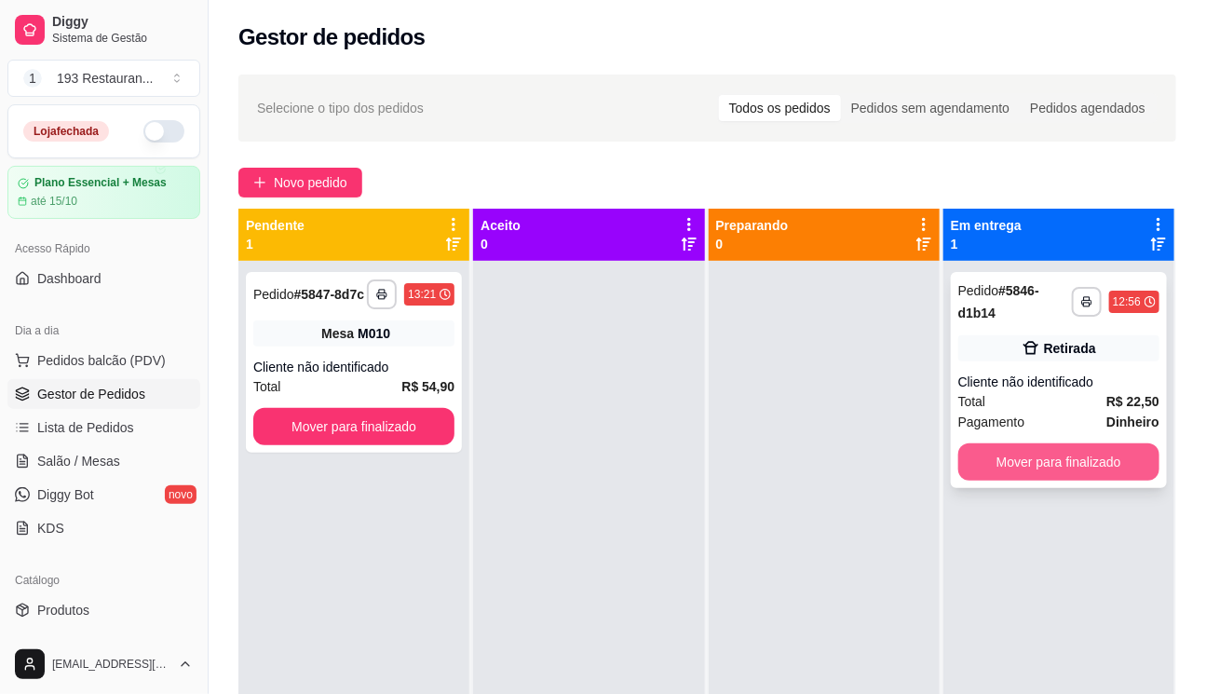
click at [1107, 453] on button "Mover para finalizado" at bounding box center [1058, 461] width 201 height 37
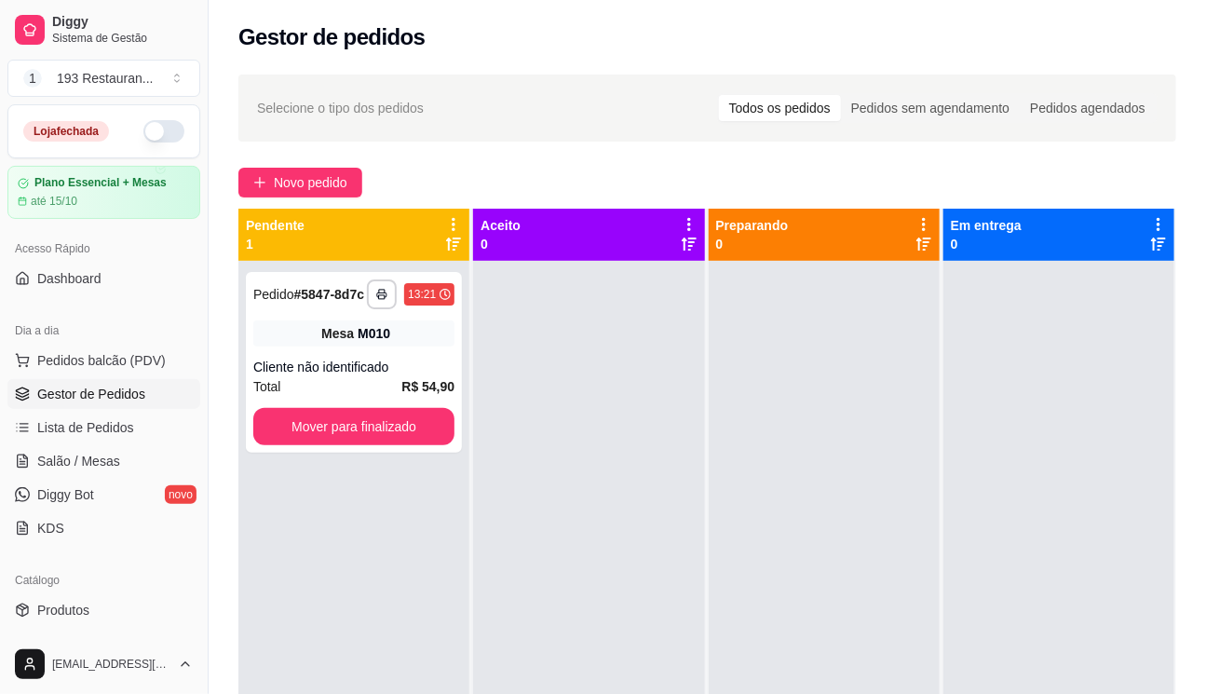
click at [67, 343] on div "Dia a dia" at bounding box center [103, 331] width 193 height 30
click at [103, 354] on span "Pedidos balcão (PDV)" at bounding box center [101, 360] width 129 height 19
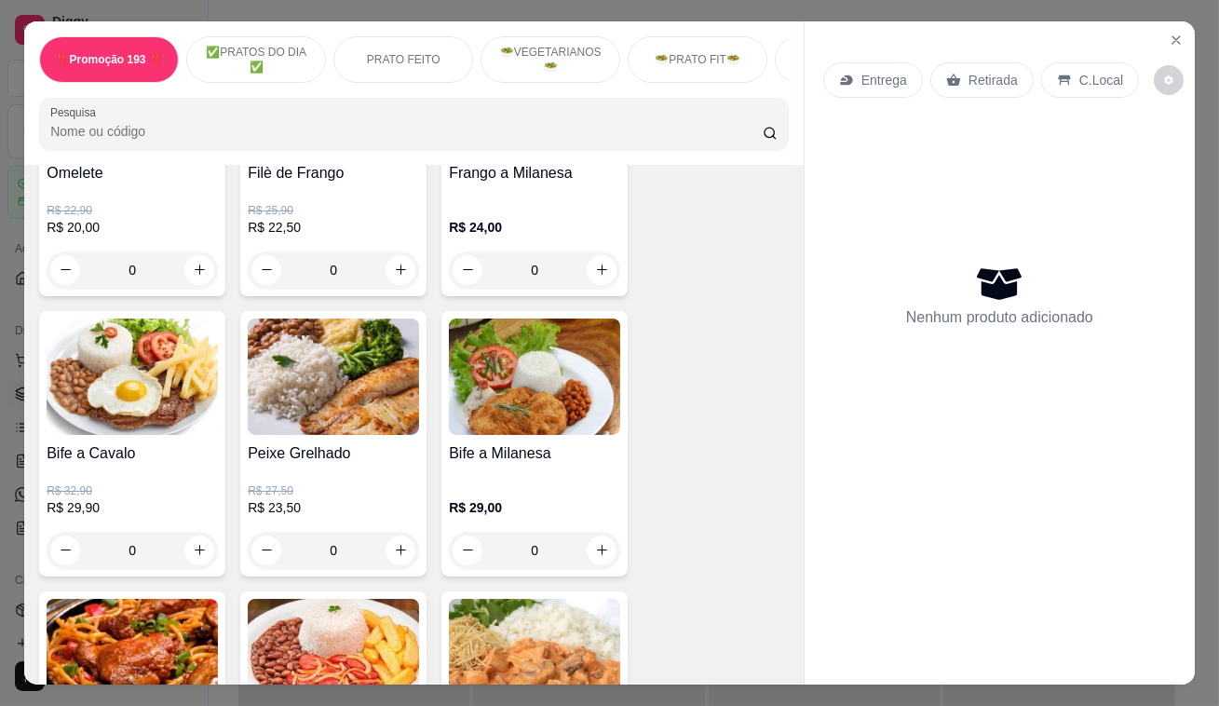
scroll to position [1185, 0]
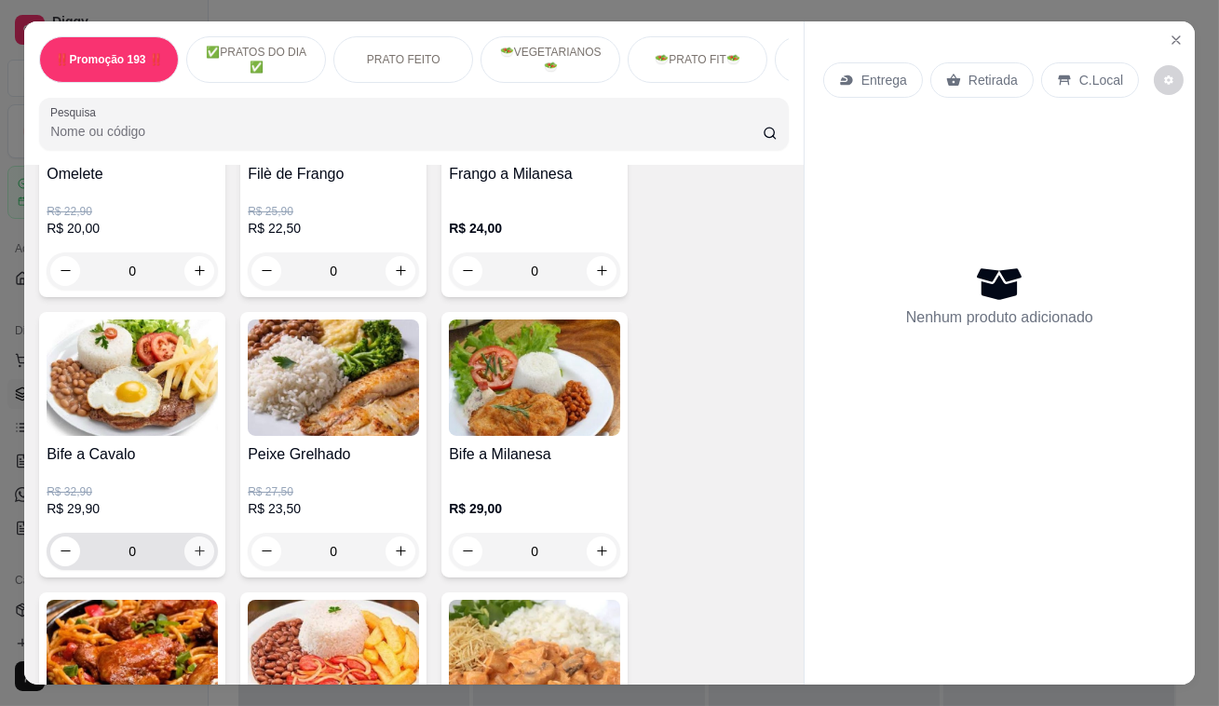
click at [197, 549] on icon "increase-product-quantity" at bounding box center [200, 551] width 14 height 14
type input "1"
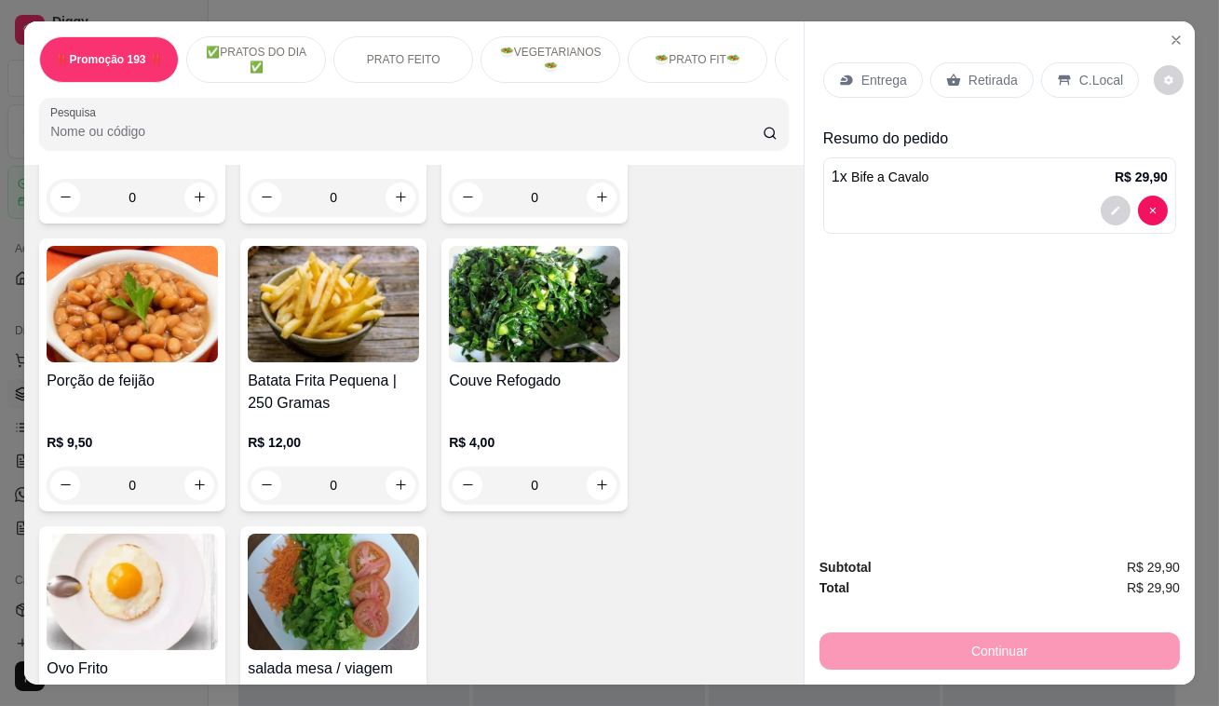
scroll to position [5292, 0]
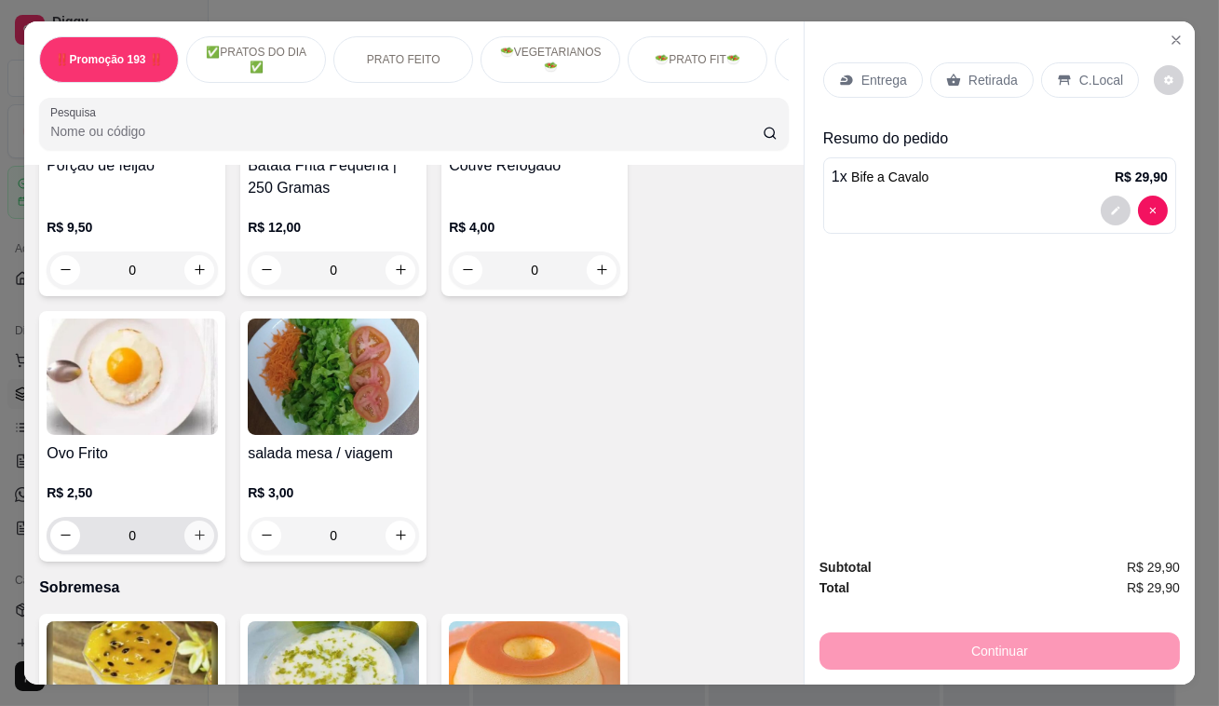
click at [197, 528] on icon "increase-product-quantity" at bounding box center [200, 535] width 14 height 14
type input "1"
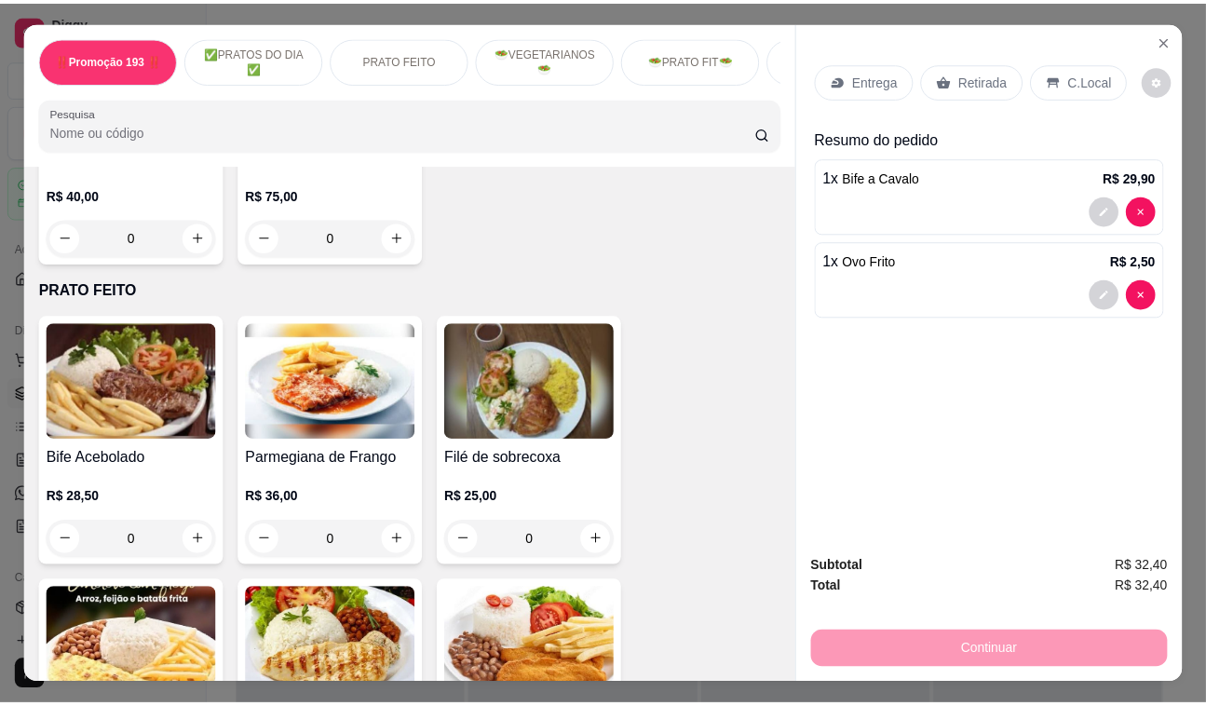
scroll to position [634, 0]
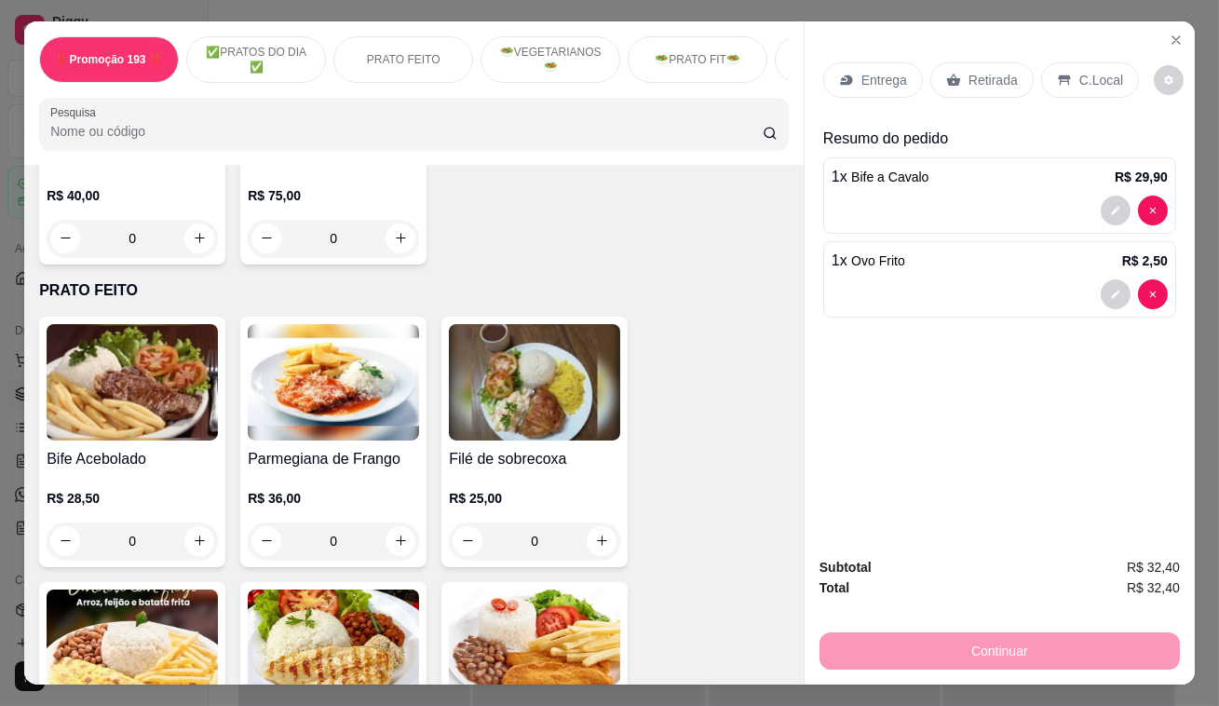
click at [972, 71] on p "Retirada" at bounding box center [993, 80] width 49 height 19
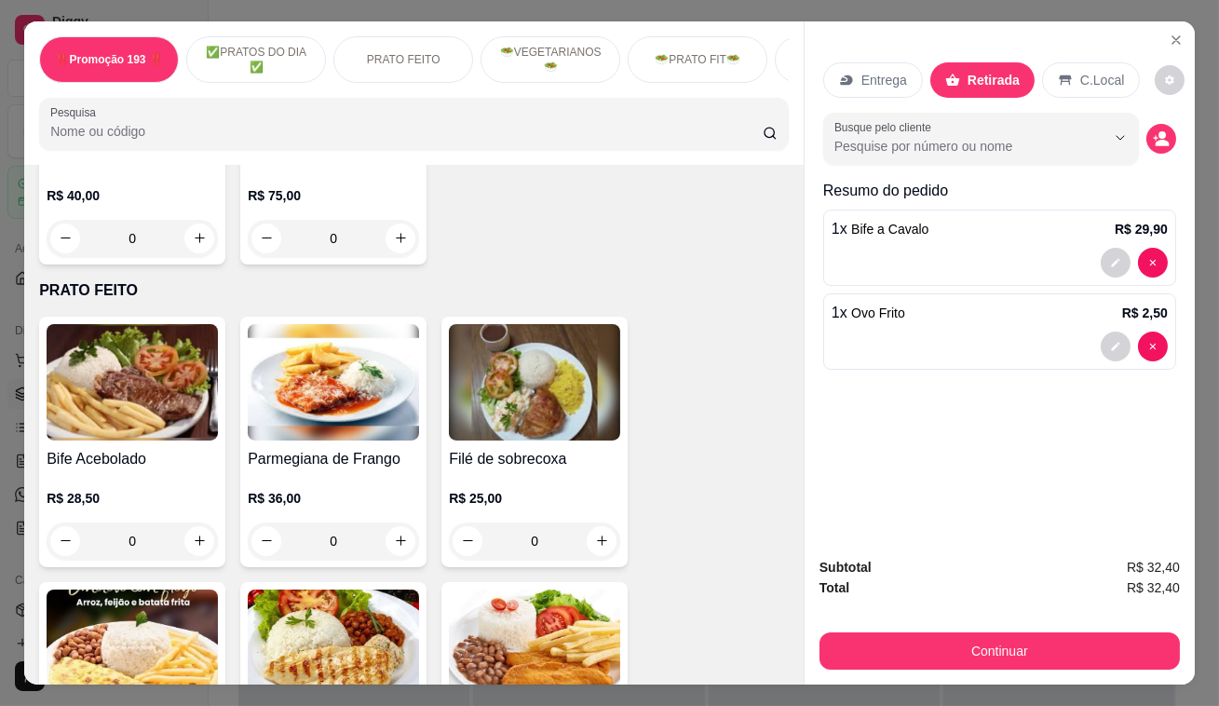
drag, startPoint x: 932, startPoint y: 676, endPoint x: 931, endPoint y: 658, distance: 18.7
click at [931, 676] on div "Subtotal R$ 32,40 Total R$ 32,40 Continuar" at bounding box center [1000, 613] width 390 height 143
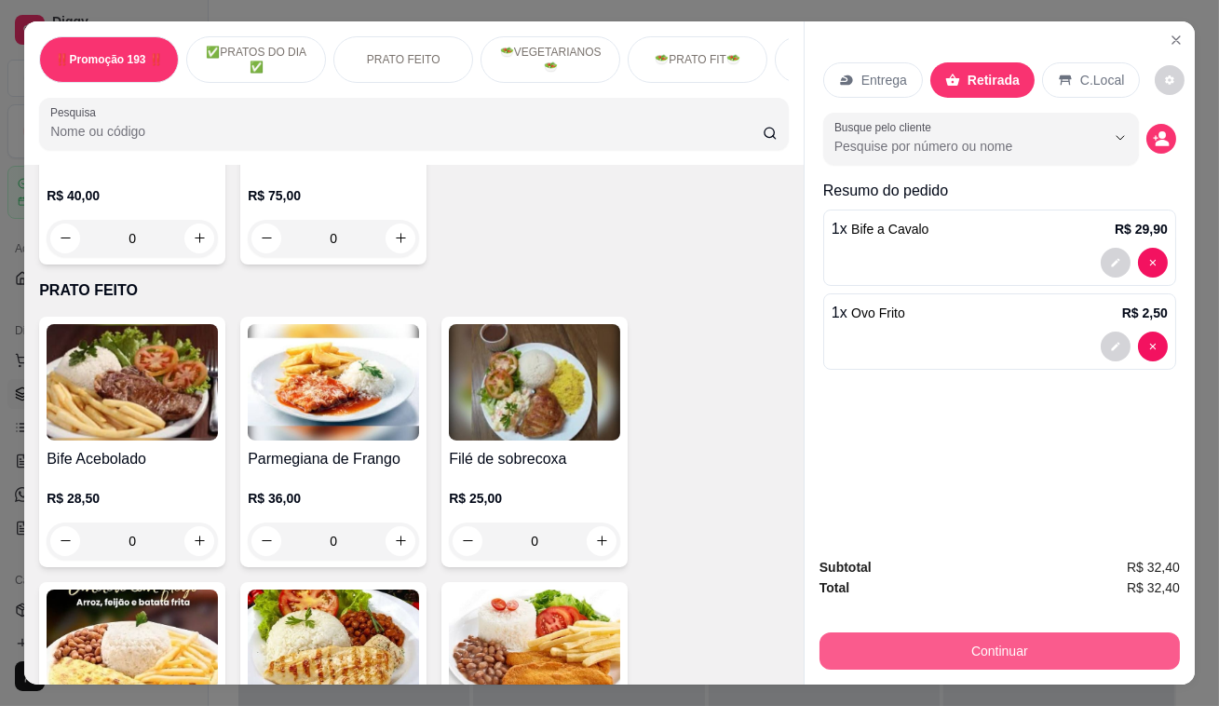
click at [927, 655] on button "Continuar" at bounding box center [1000, 650] width 360 height 37
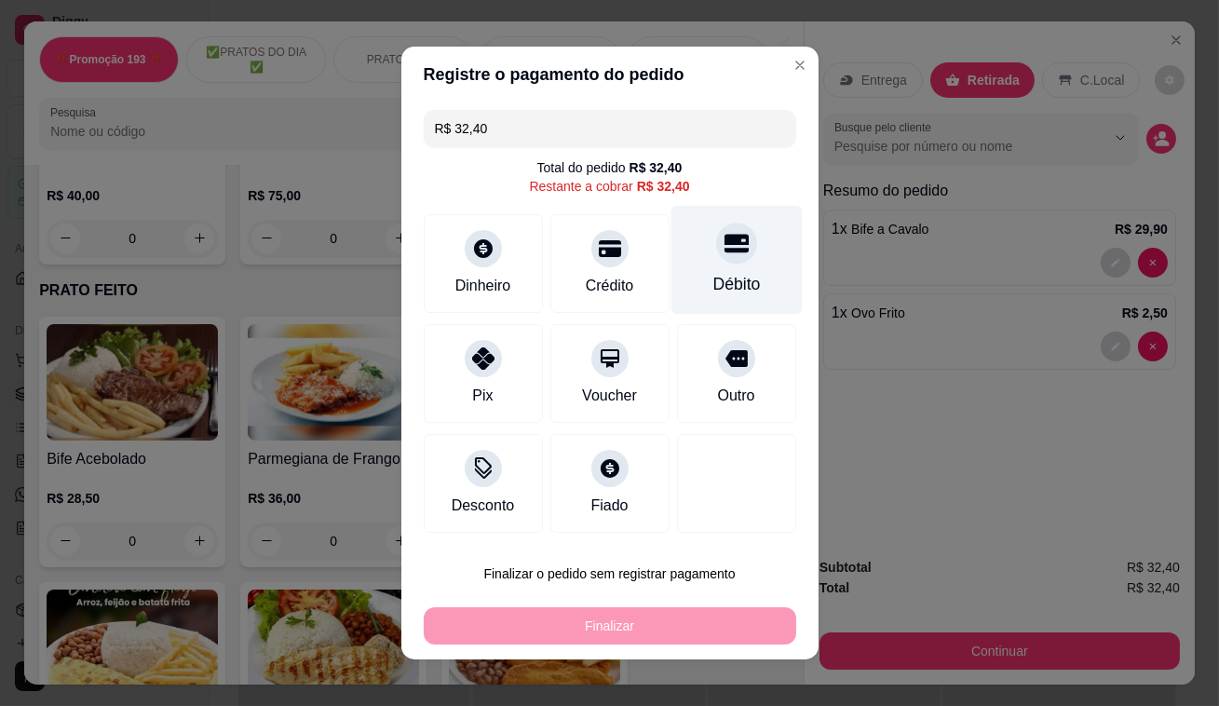
click at [755, 261] on div "Débito" at bounding box center [736, 260] width 131 height 109
type input "R$ 0,00"
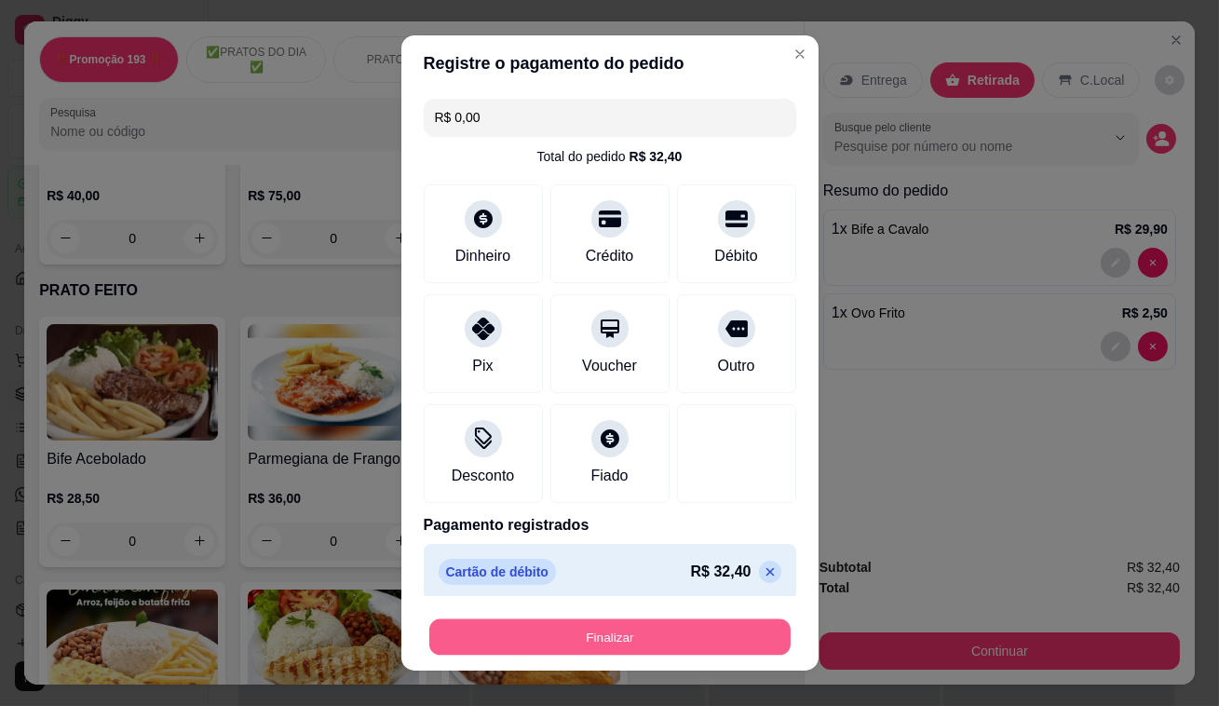
click at [687, 651] on button "Finalizar" at bounding box center [609, 637] width 361 height 36
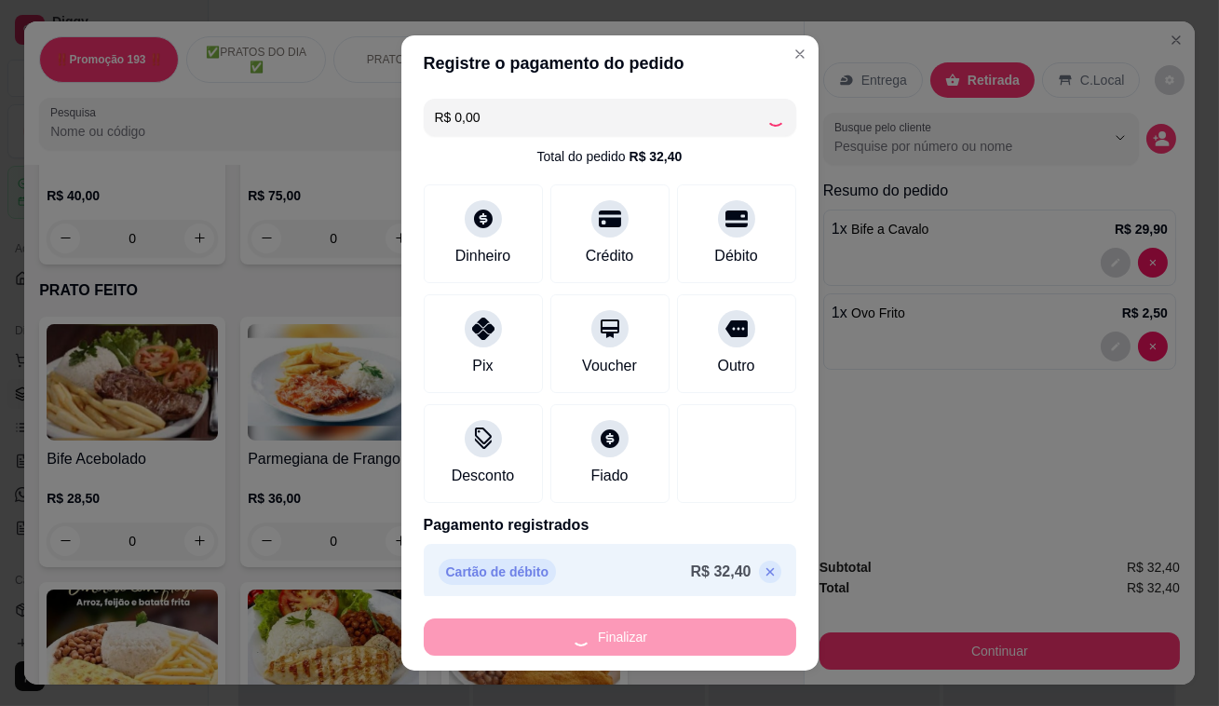
type input "0"
type input "-R$ 32,40"
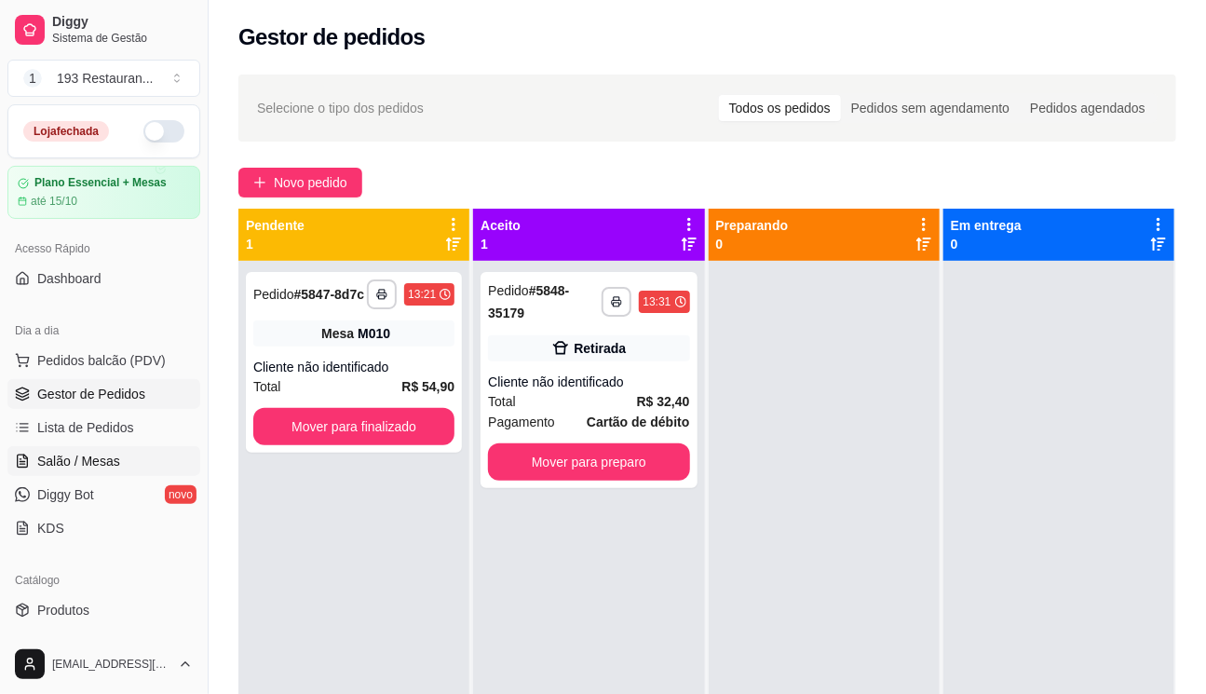
click at [111, 463] on span "Salão / Mesas" at bounding box center [78, 461] width 83 height 19
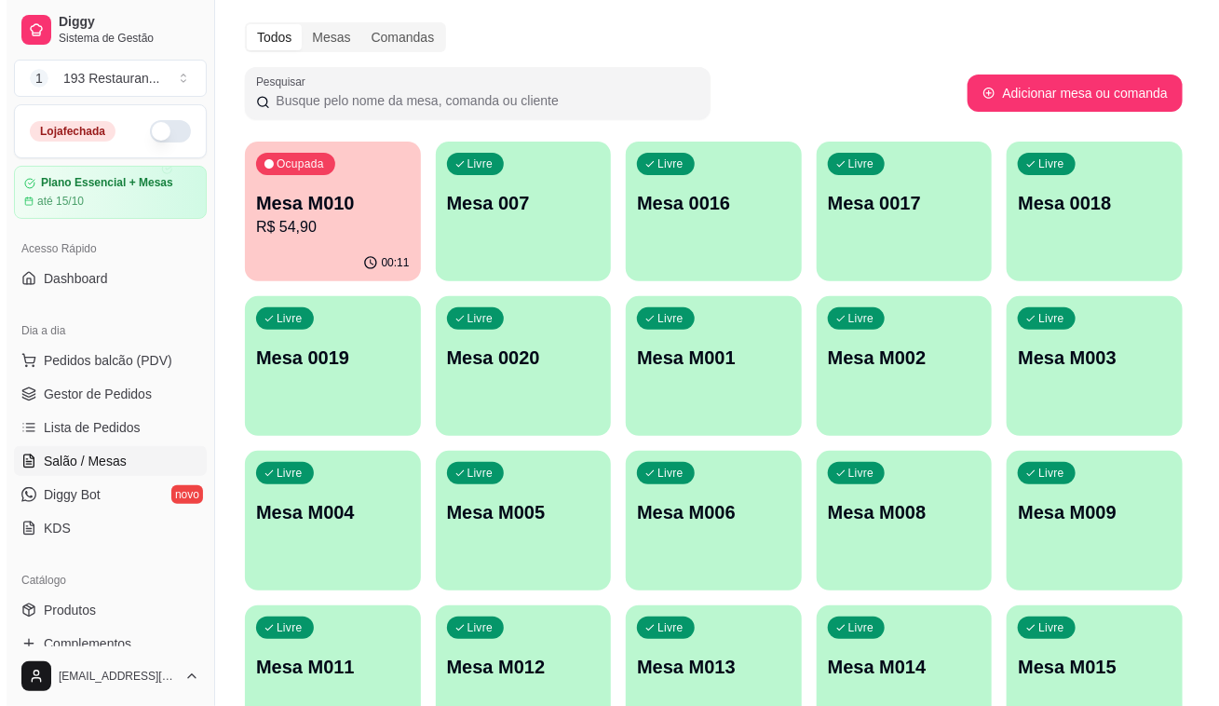
scroll to position [84, 0]
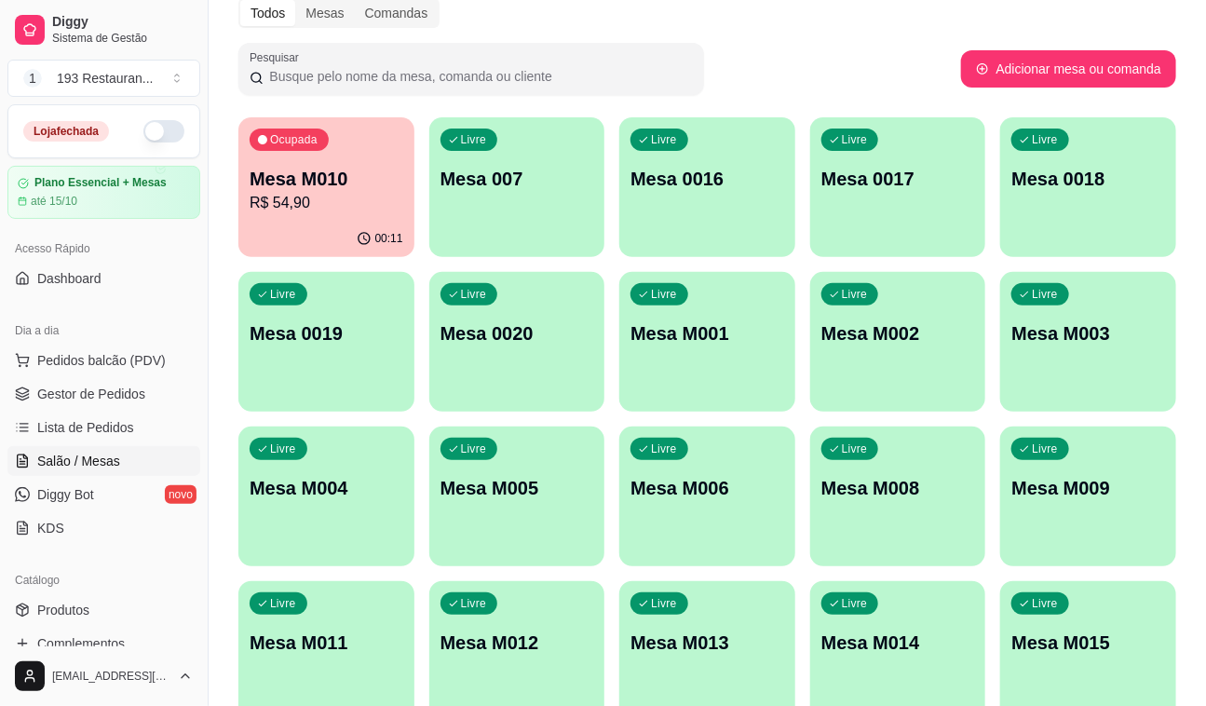
click at [318, 654] on div "Livre Mesa M011" at bounding box center [326, 639] width 176 height 117
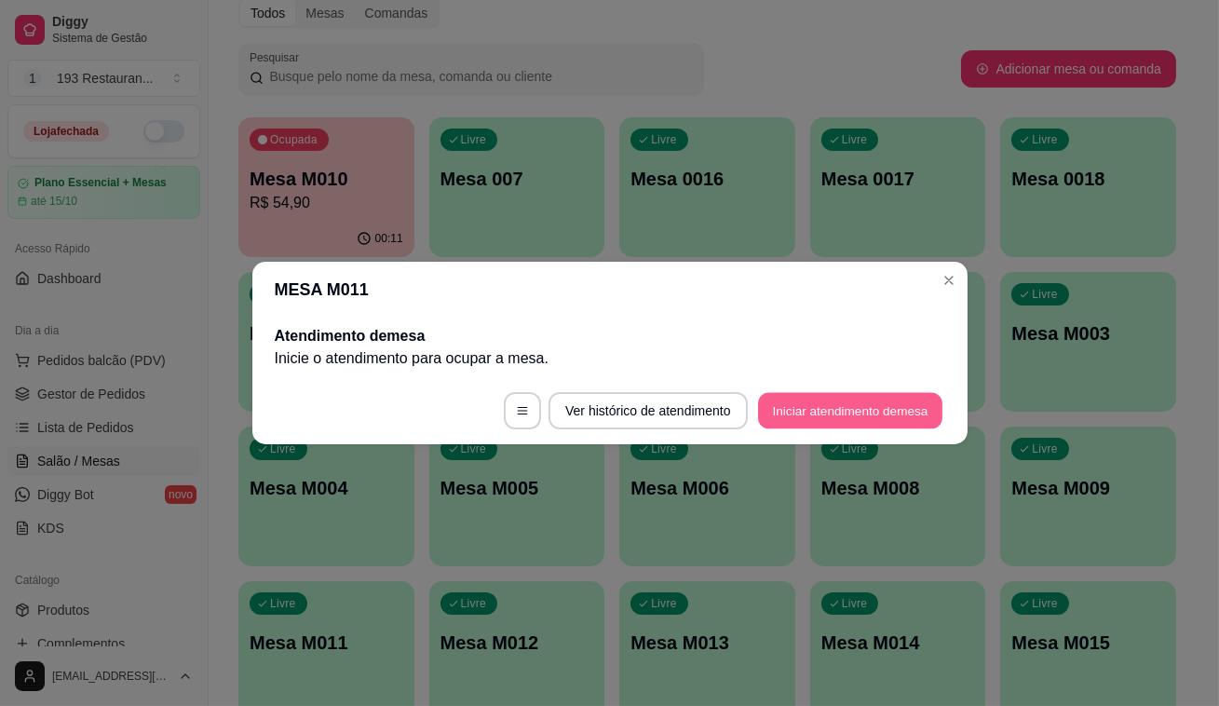
click at [845, 399] on button "Iniciar atendimento de mesa" at bounding box center [850, 411] width 184 height 36
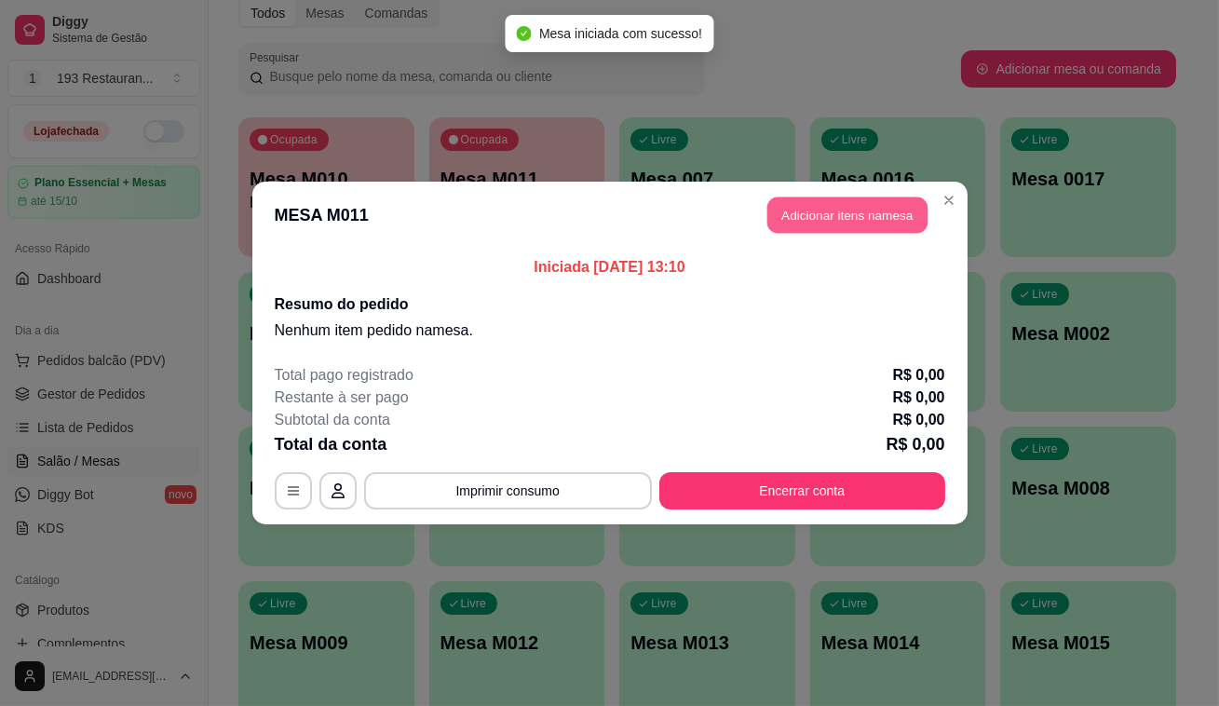
click at [819, 220] on button "Adicionar itens na mesa" at bounding box center [848, 215] width 160 height 36
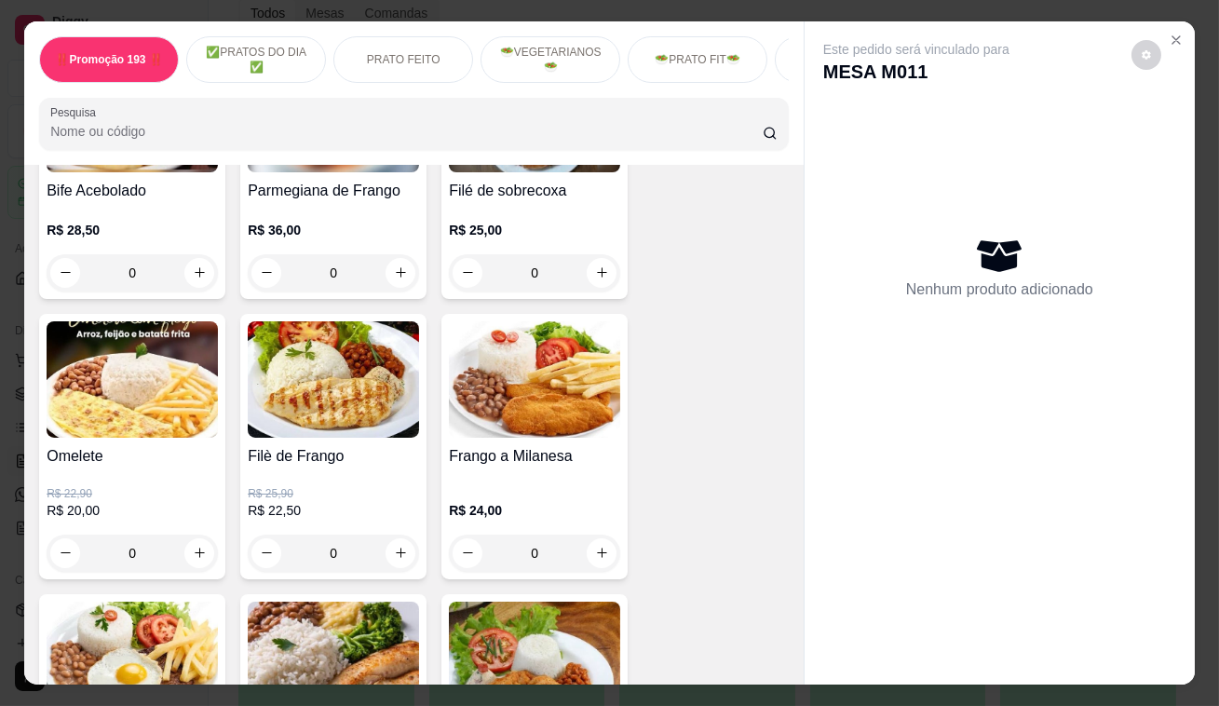
scroll to position [762, 0]
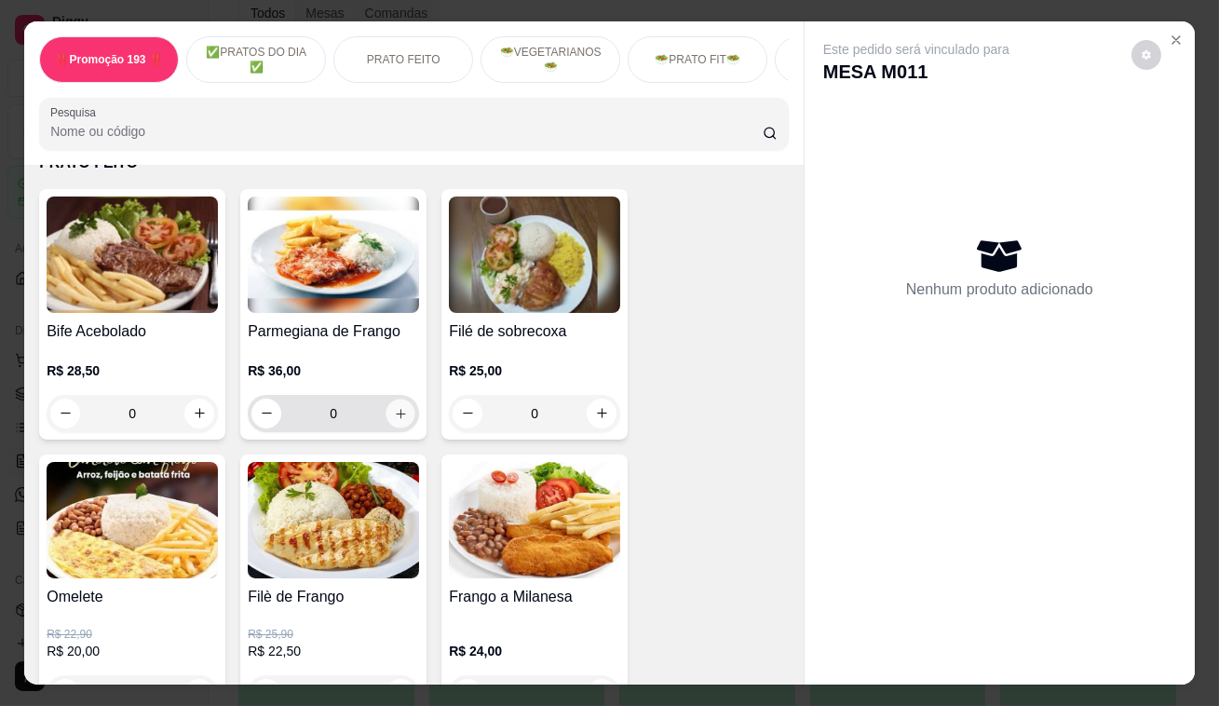
click at [394, 420] on icon "increase-product-quantity" at bounding box center [401, 413] width 14 height 14
type input "1"
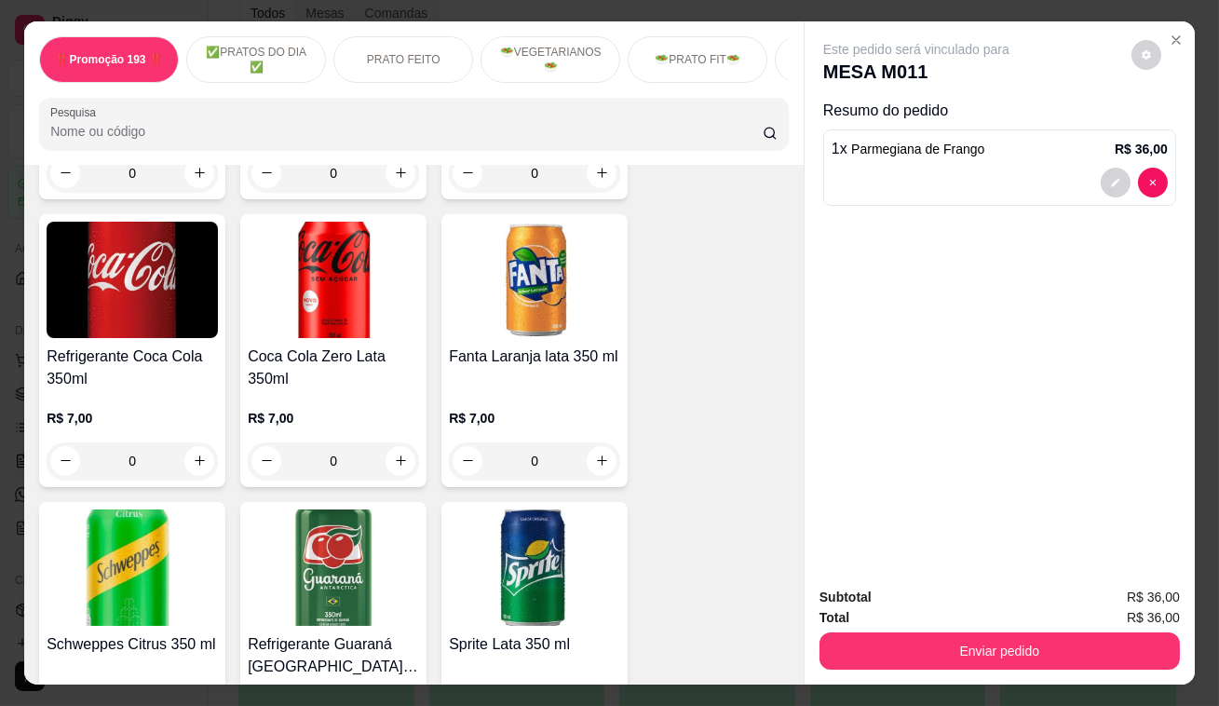
scroll to position [6689, 0]
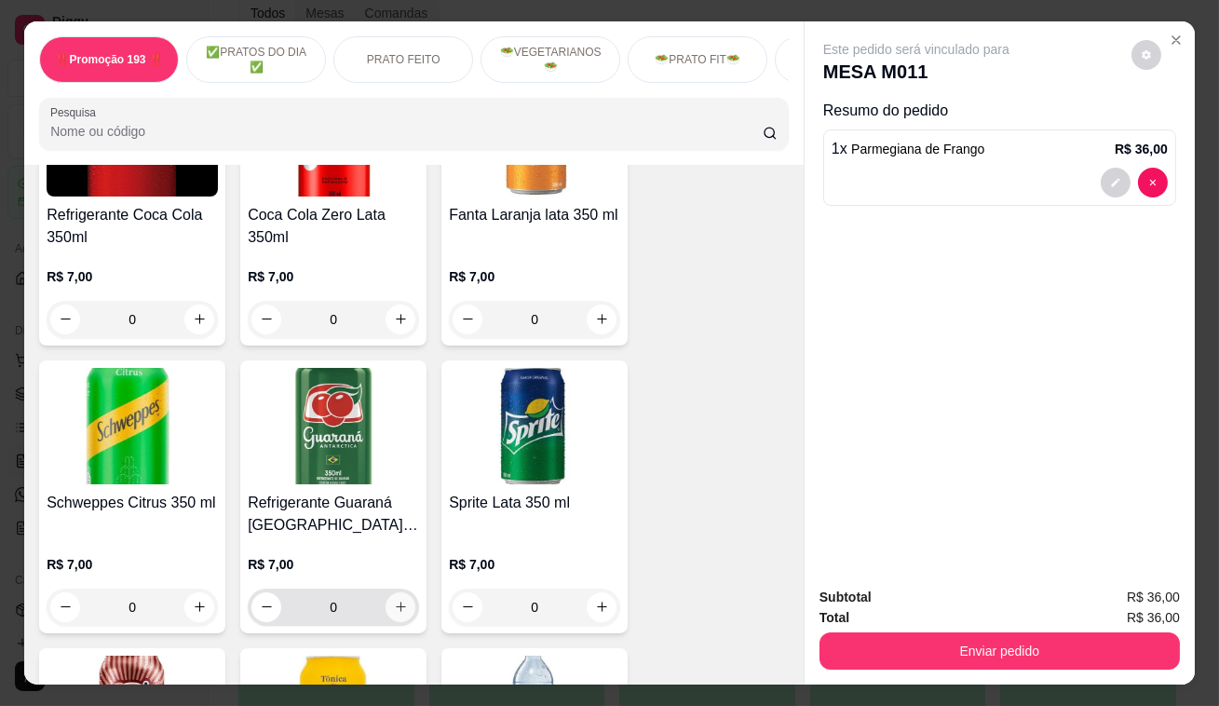
click at [392, 592] on button "increase-product-quantity" at bounding box center [401, 607] width 30 height 30
type input "1"
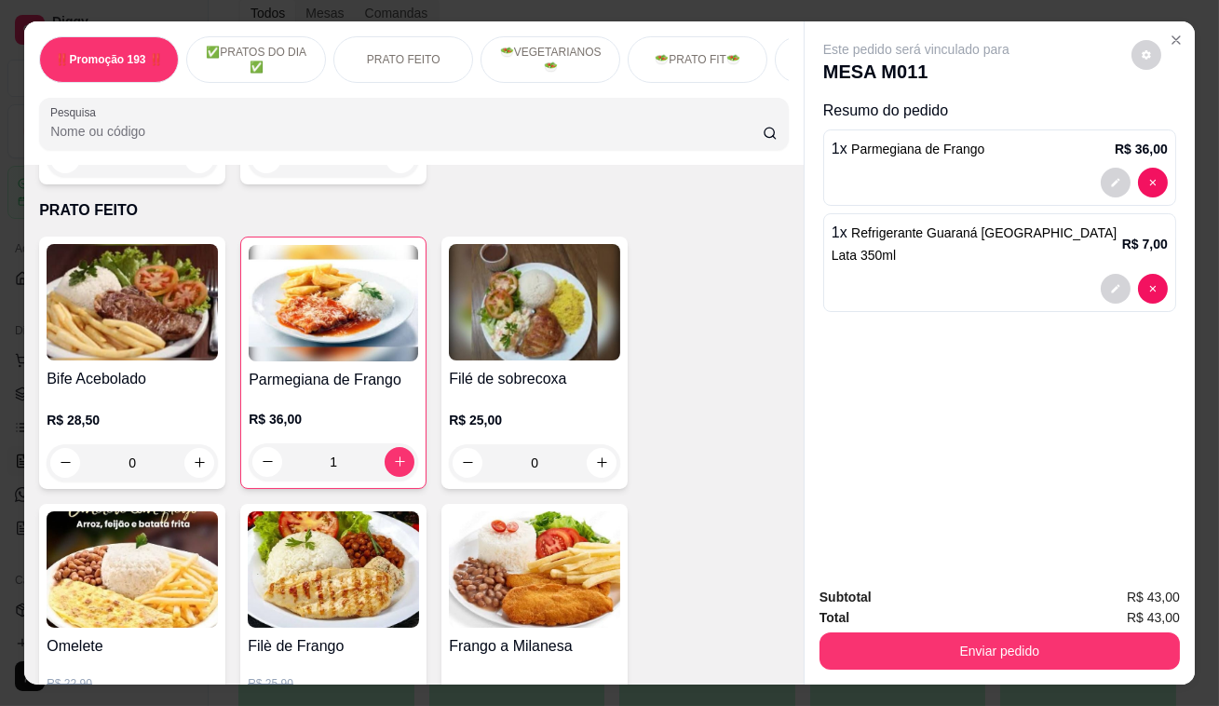
scroll to position [975, 0]
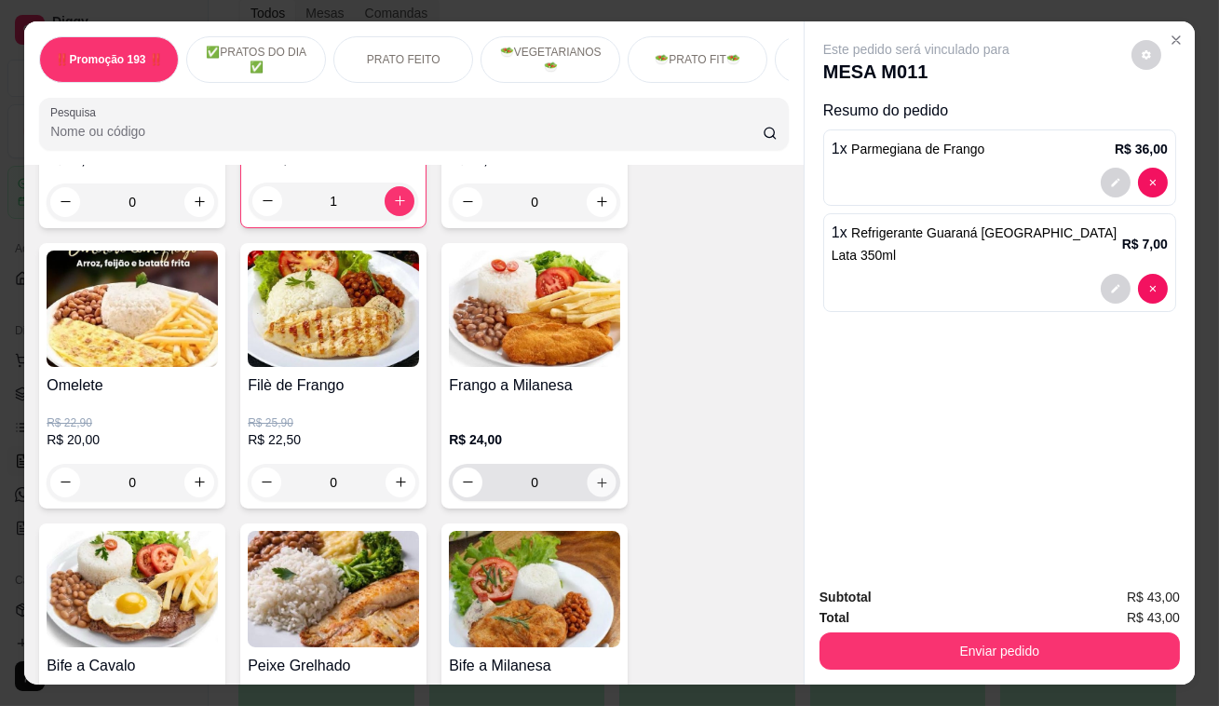
click at [600, 487] on icon "increase-product-quantity" at bounding box center [601, 482] width 9 height 9
type input "1"
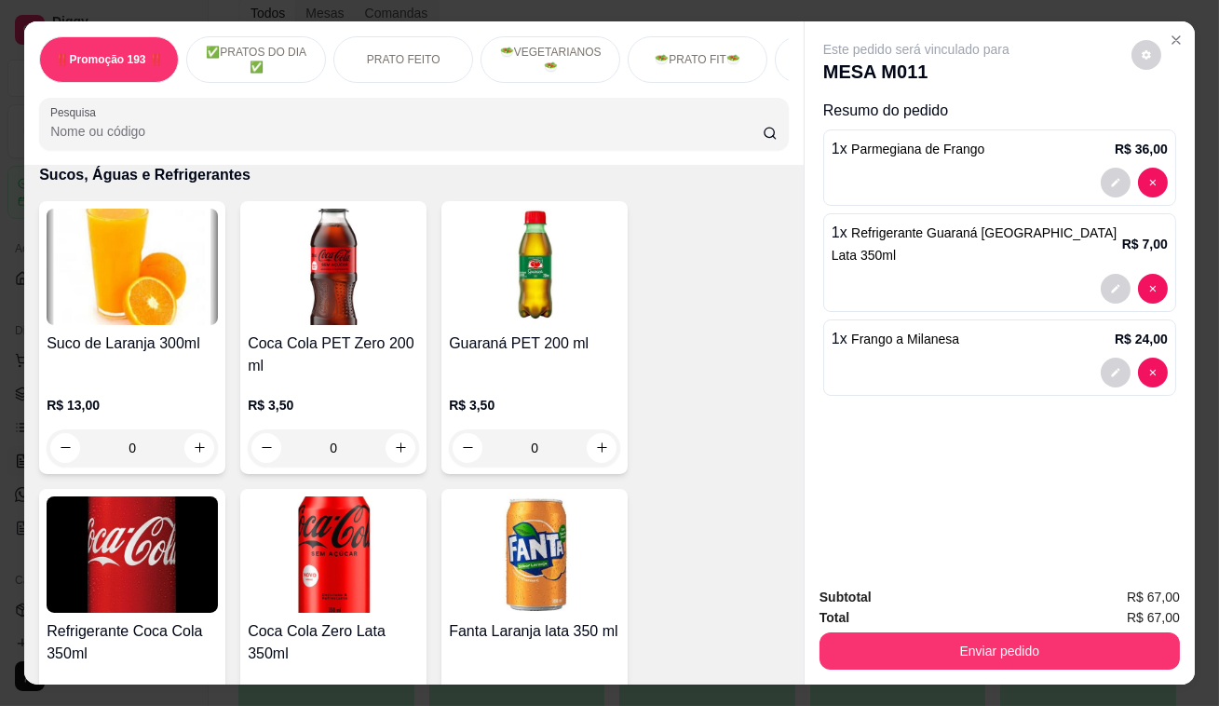
scroll to position [6310, 0]
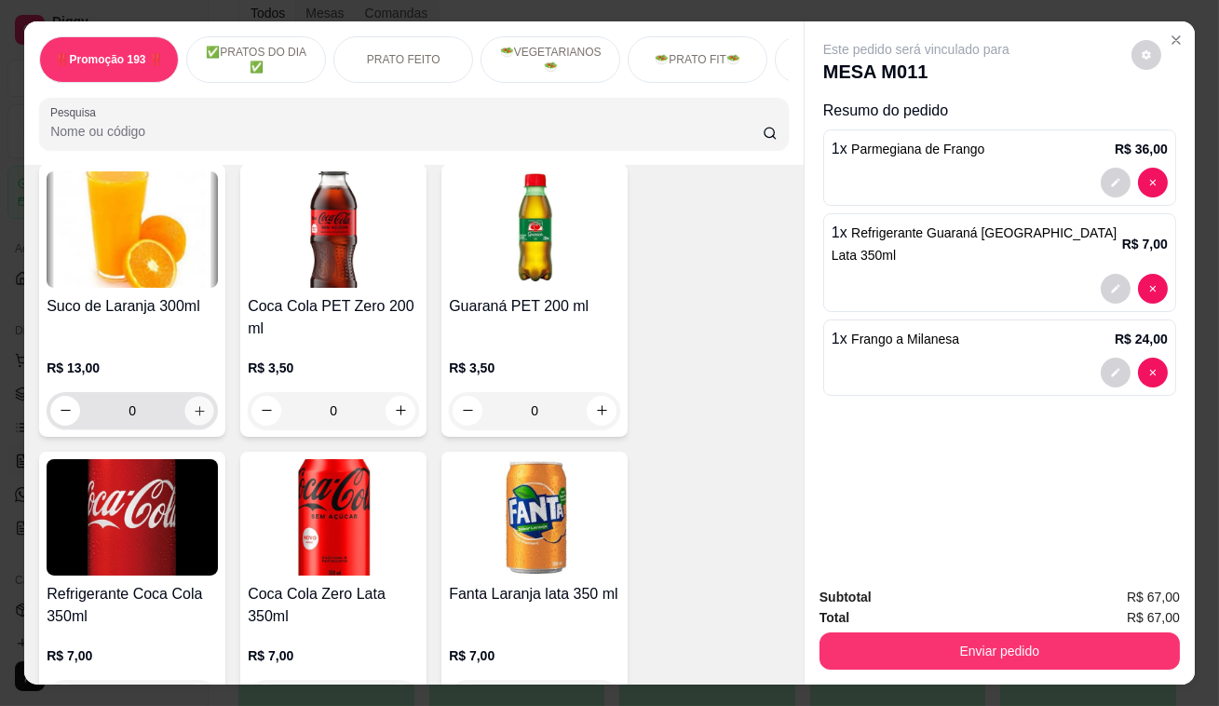
click at [185, 396] on button "increase-product-quantity" at bounding box center [199, 410] width 29 height 29
click at [193, 403] on icon "increase-product-quantity" at bounding box center [200, 410] width 14 height 14
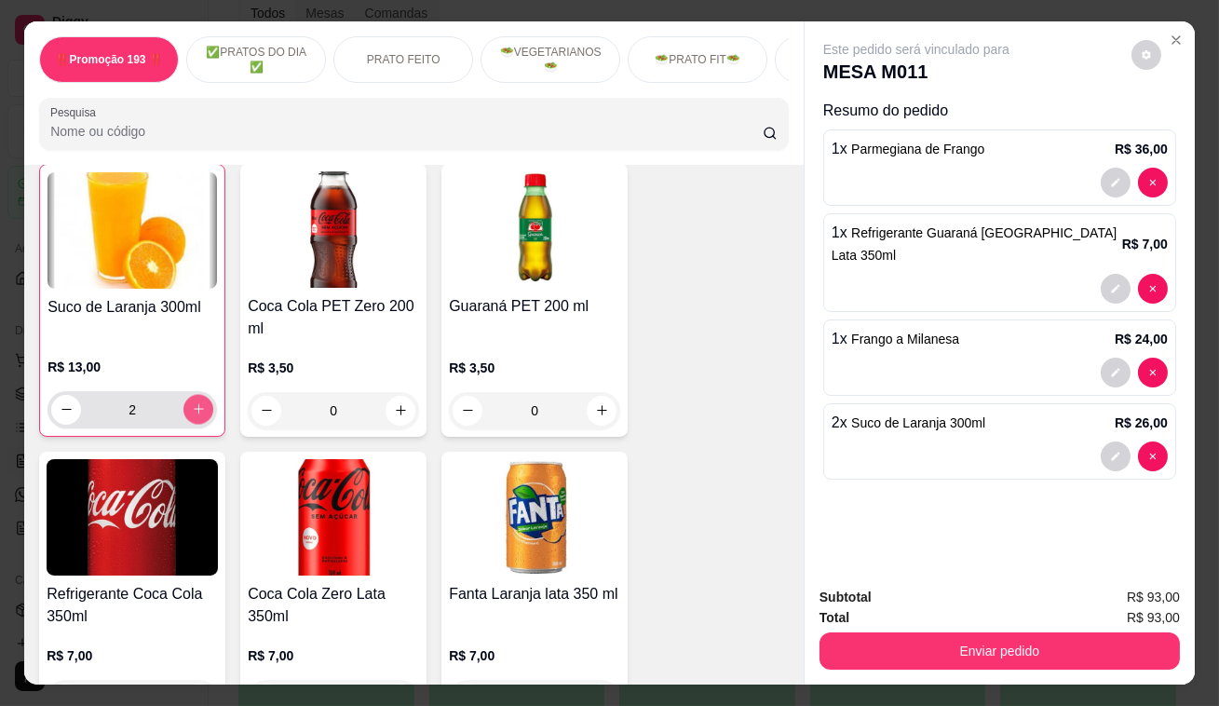
scroll to position [6311, 0]
click at [192, 401] on icon "increase-product-quantity" at bounding box center [199, 408] width 14 height 14
type input "3"
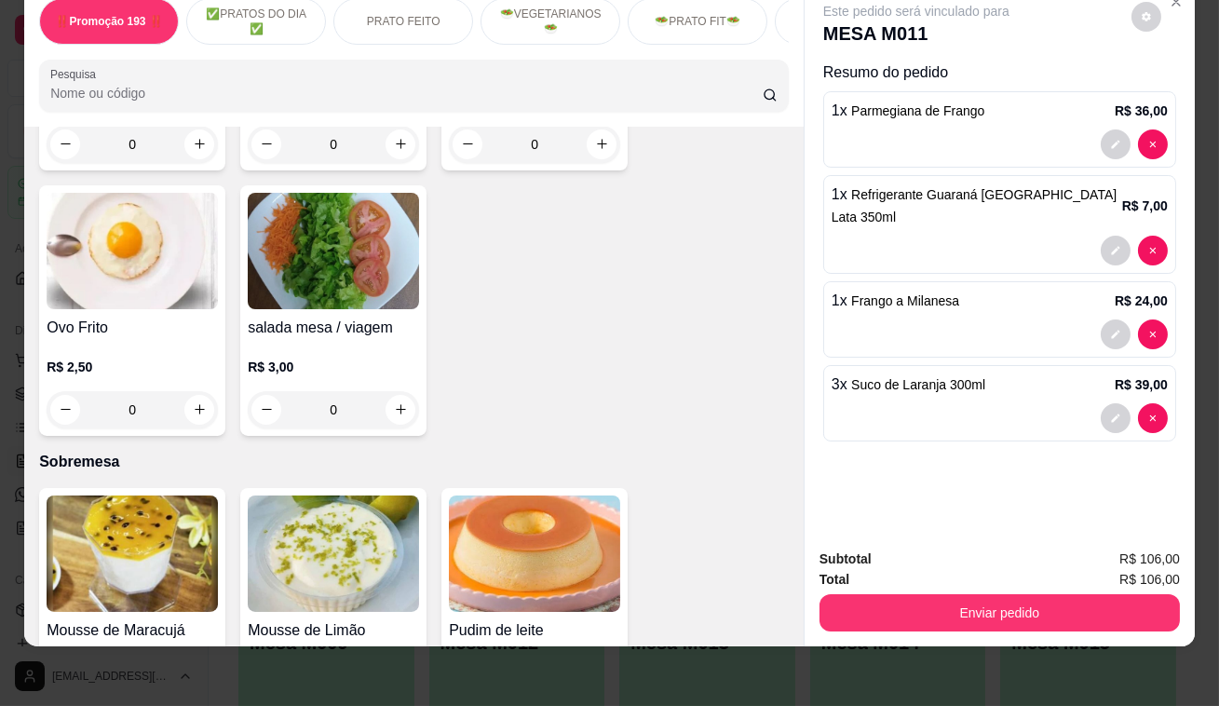
scroll to position [5887, 0]
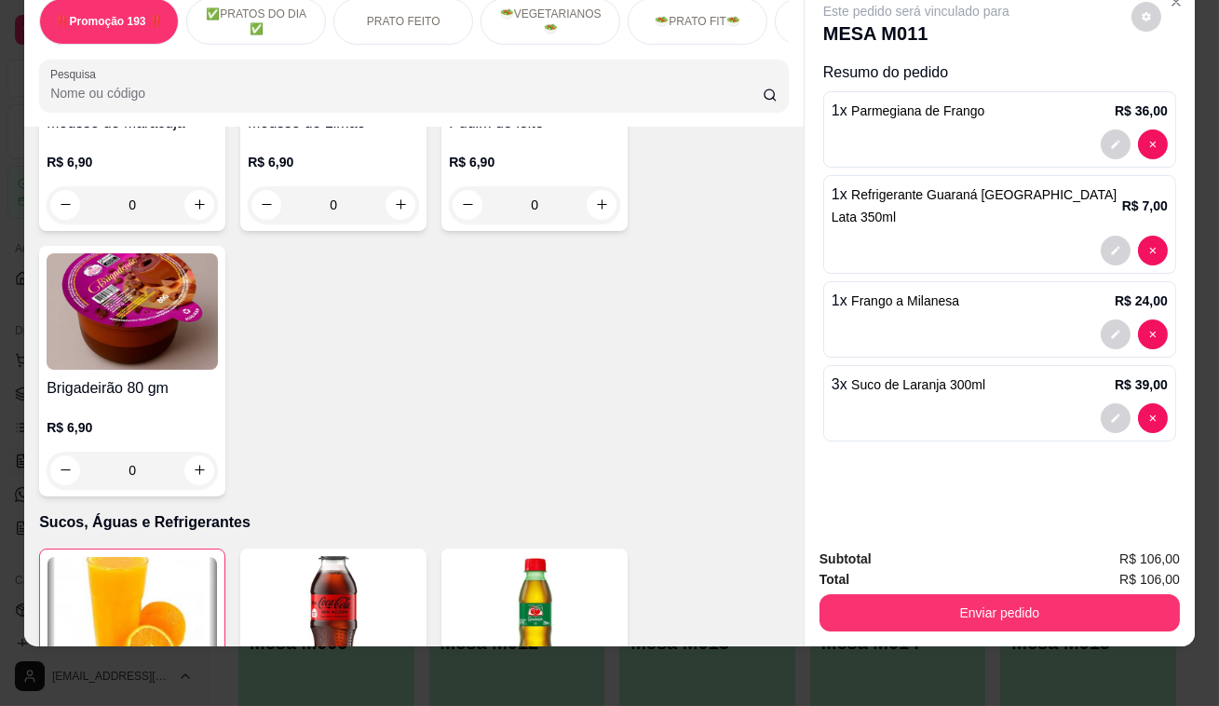
drag, startPoint x: 156, startPoint y: 240, endPoint x: 671, endPoint y: 459, distance: 559.7
click at [669, 477] on div "Item avulso ‼️Promoção 193 ‼️ Espaguete ao Molho C/ Filé de Sobrecoxa R$ 26,90 …" at bounding box center [414, 387] width 780 height 521
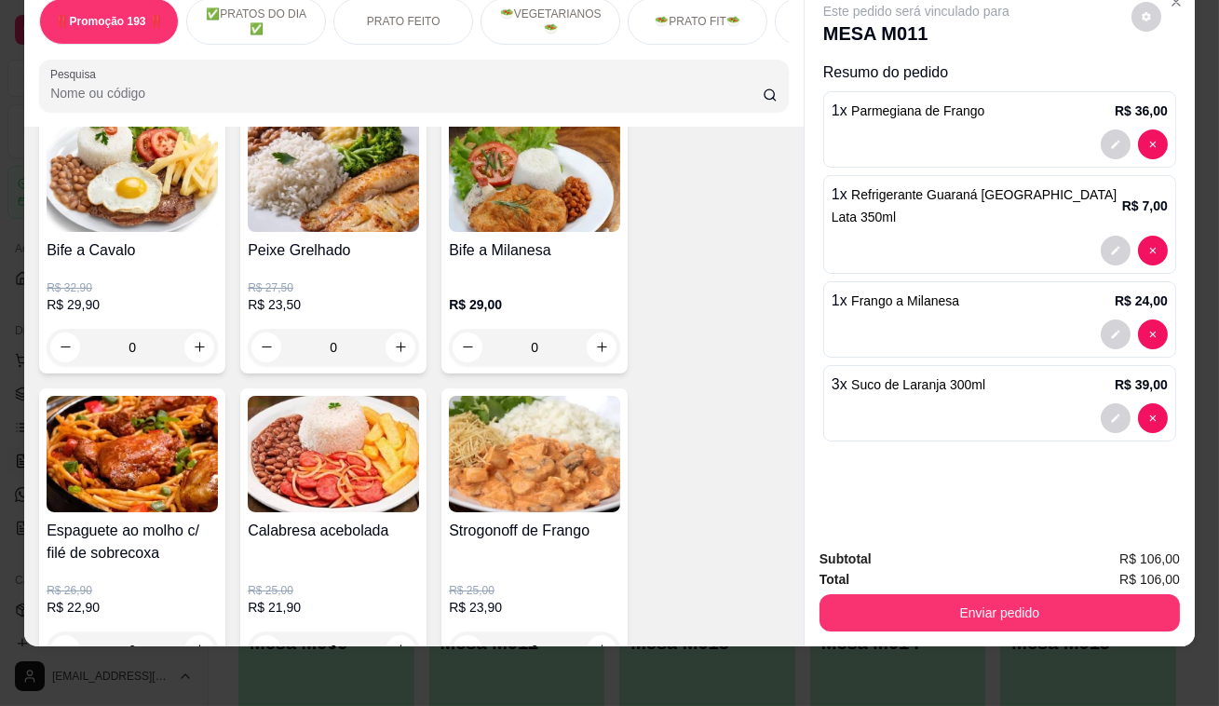
scroll to position [1354, 0]
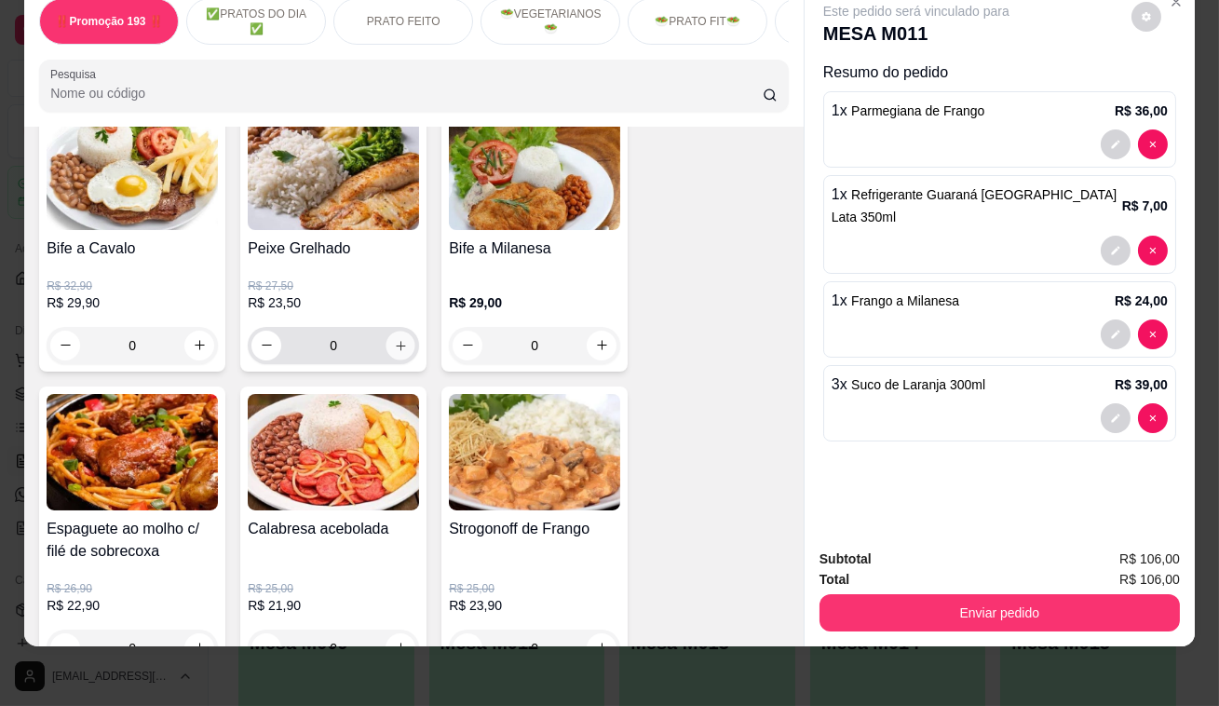
click at [394, 340] on icon "increase-product-quantity" at bounding box center [401, 345] width 14 height 14
type input "1"
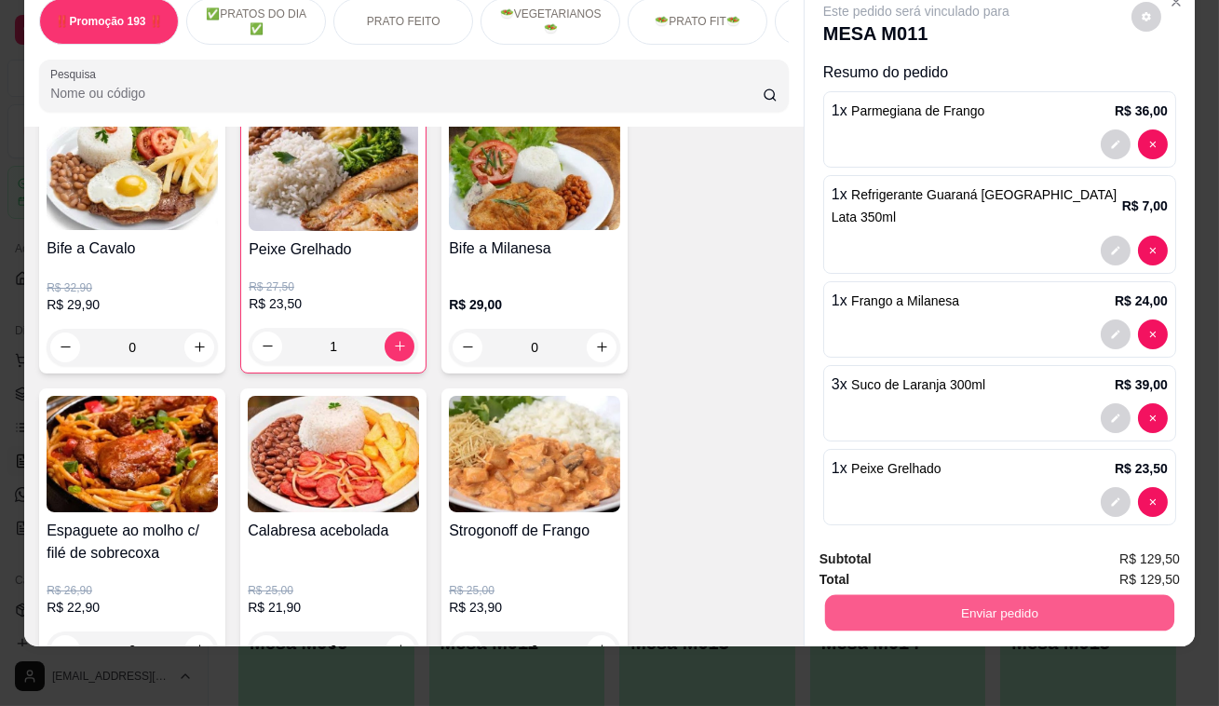
click at [1064, 604] on button "Enviar pedido" at bounding box center [999, 613] width 349 height 36
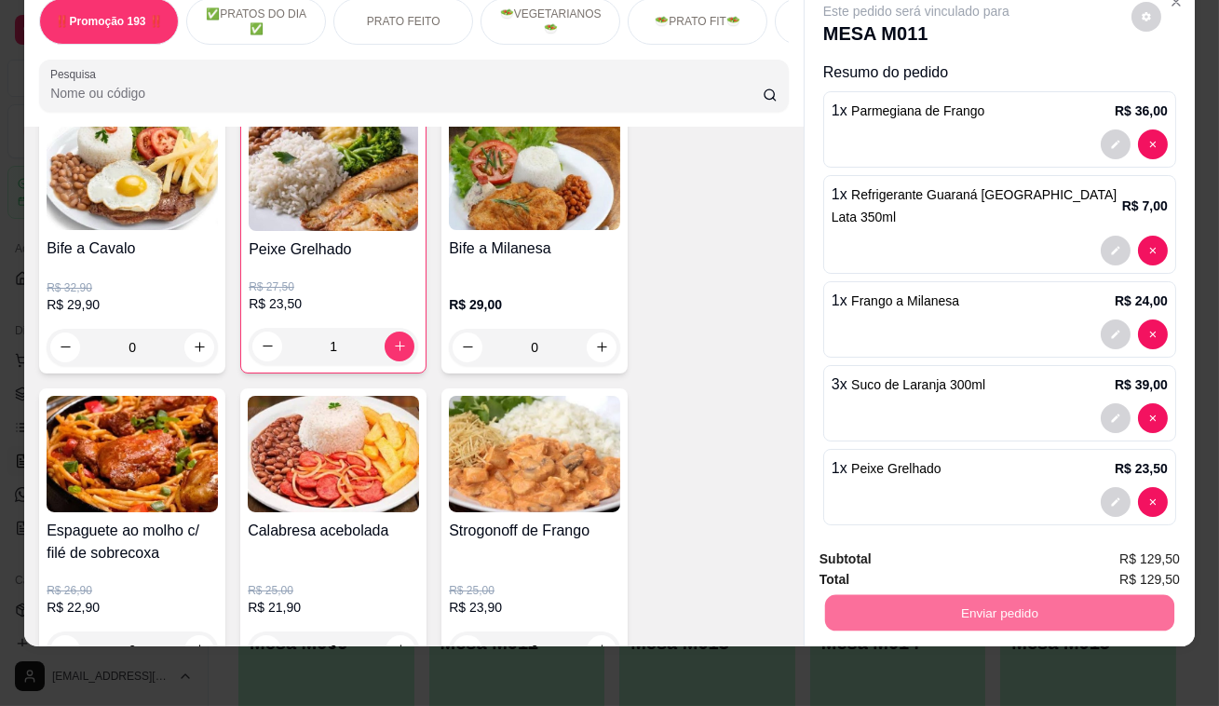
click at [1143, 564] on button "Enviar pedido" at bounding box center [1132, 554] width 102 height 34
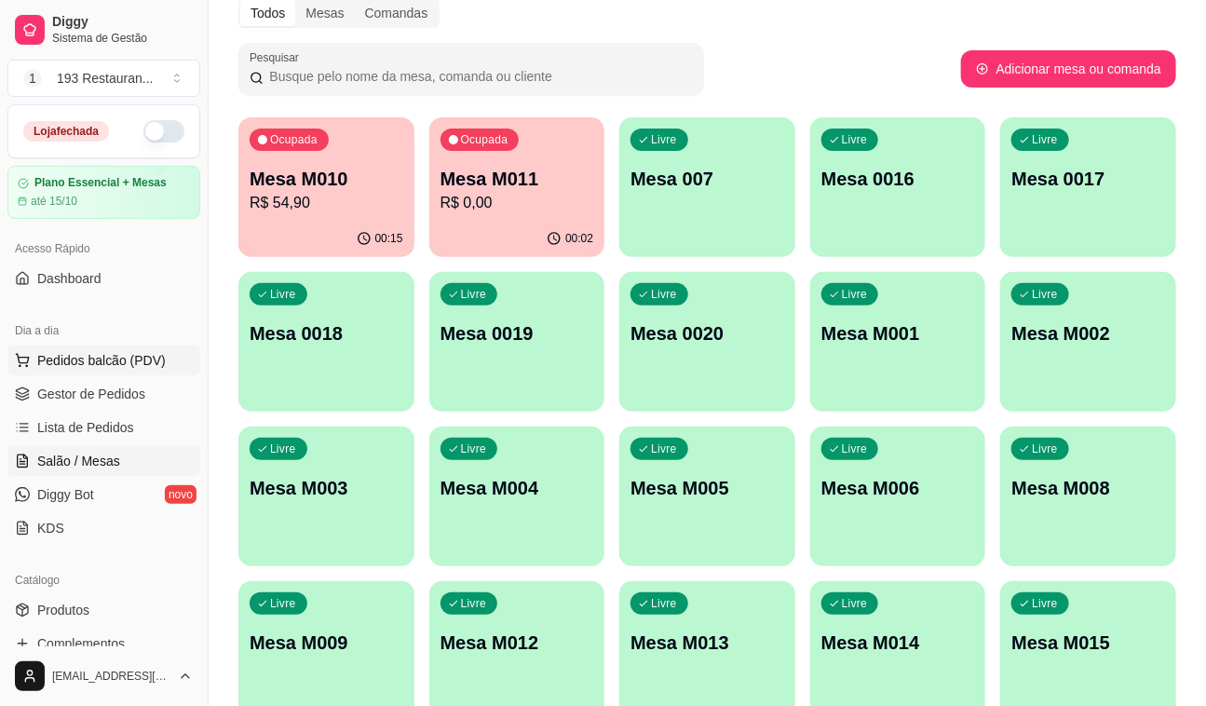
click at [113, 365] on span "Pedidos balcão (PDV)" at bounding box center [101, 360] width 129 height 19
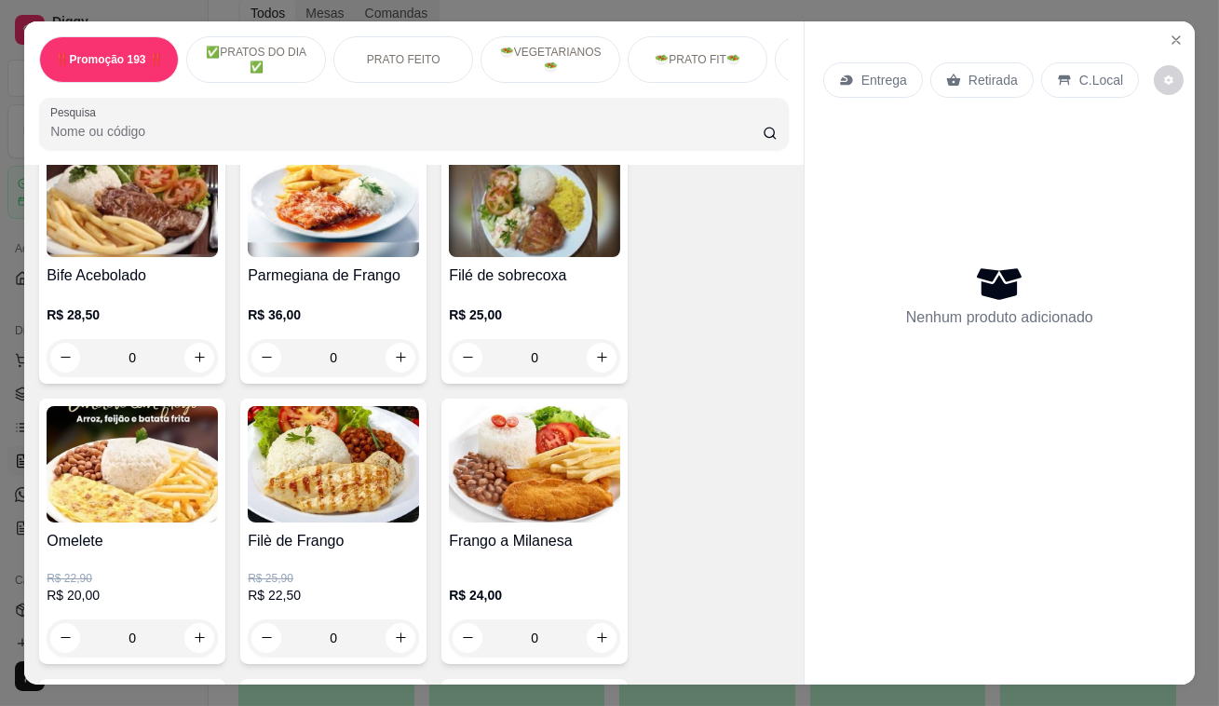
scroll to position [847, 0]
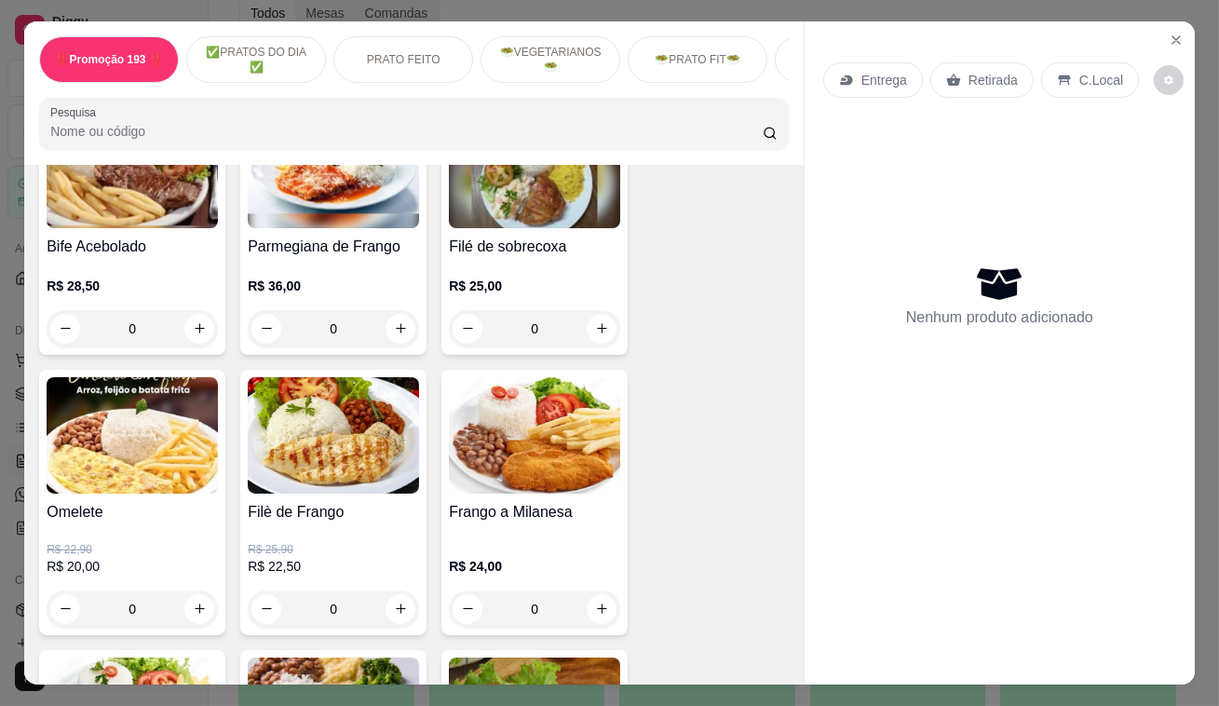
click at [612, 397] on img at bounding box center [534, 435] width 171 height 116
click at [1183, 27] on button "Close" at bounding box center [1177, 40] width 30 height 30
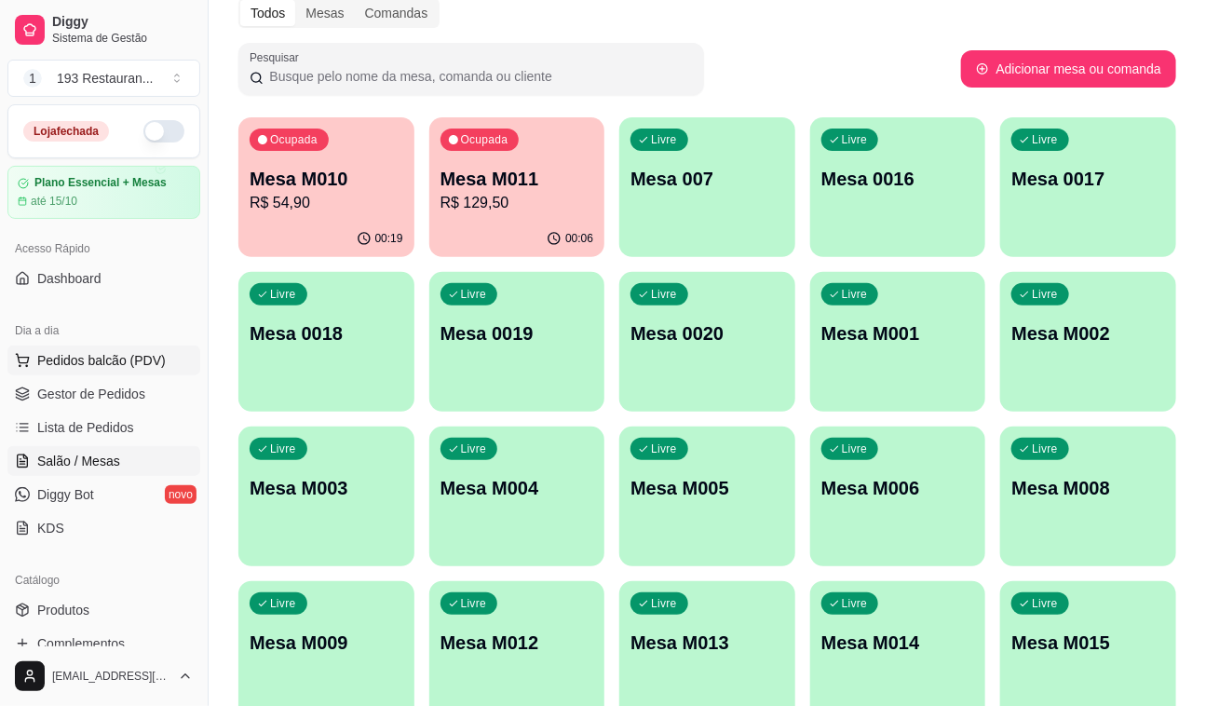
click at [138, 352] on span "Pedidos balcão (PDV)" at bounding box center [101, 360] width 129 height 19
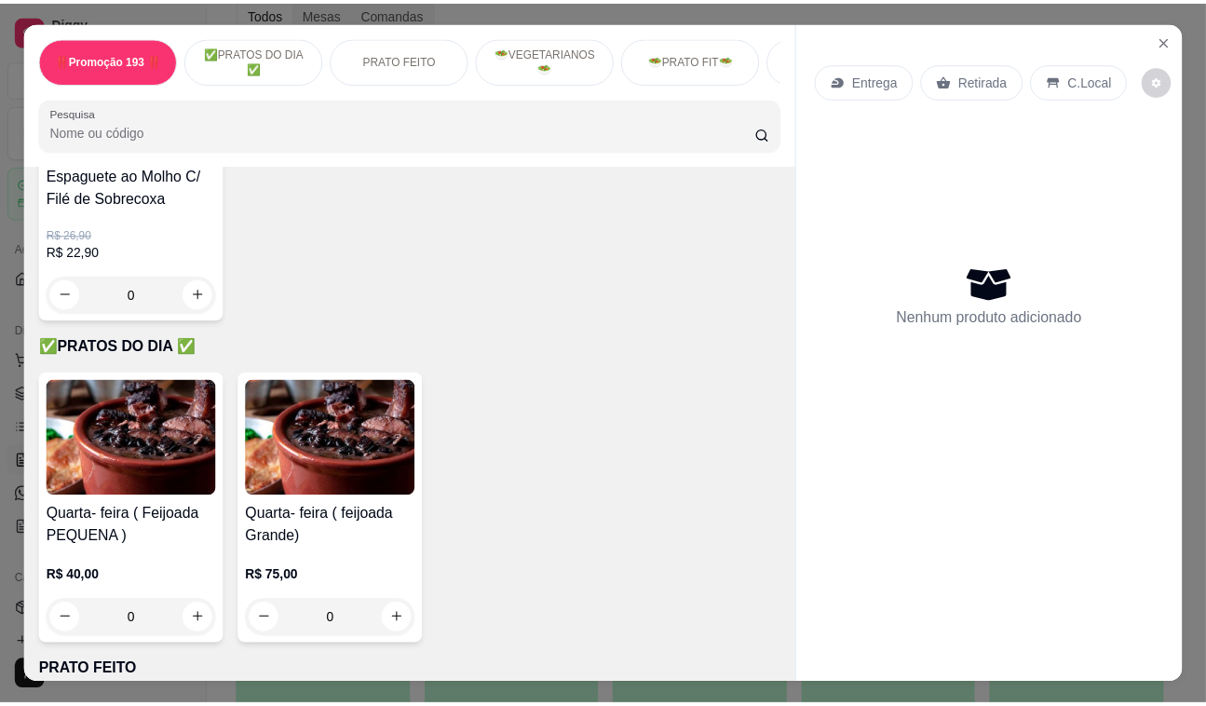
scroll to position [592, 0]
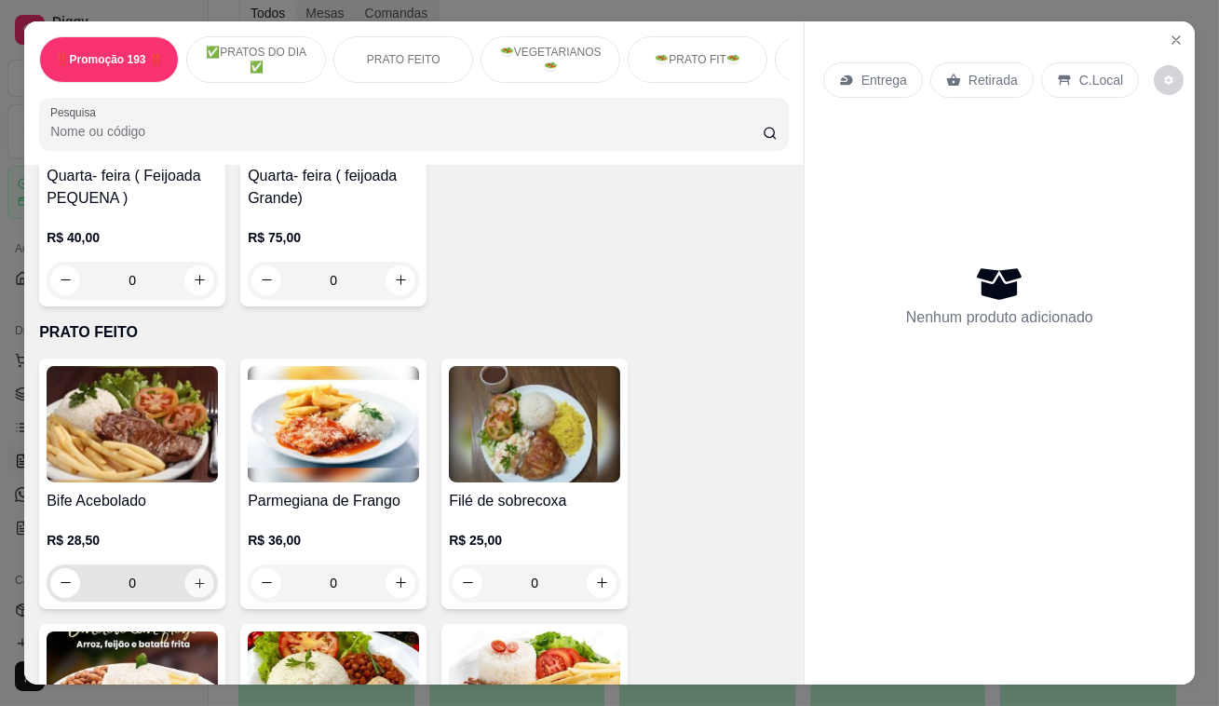
click at [193, 586] on icon "increase-product-quantity" at bounding box center [200, 583] width 14 height 14
type input "1"
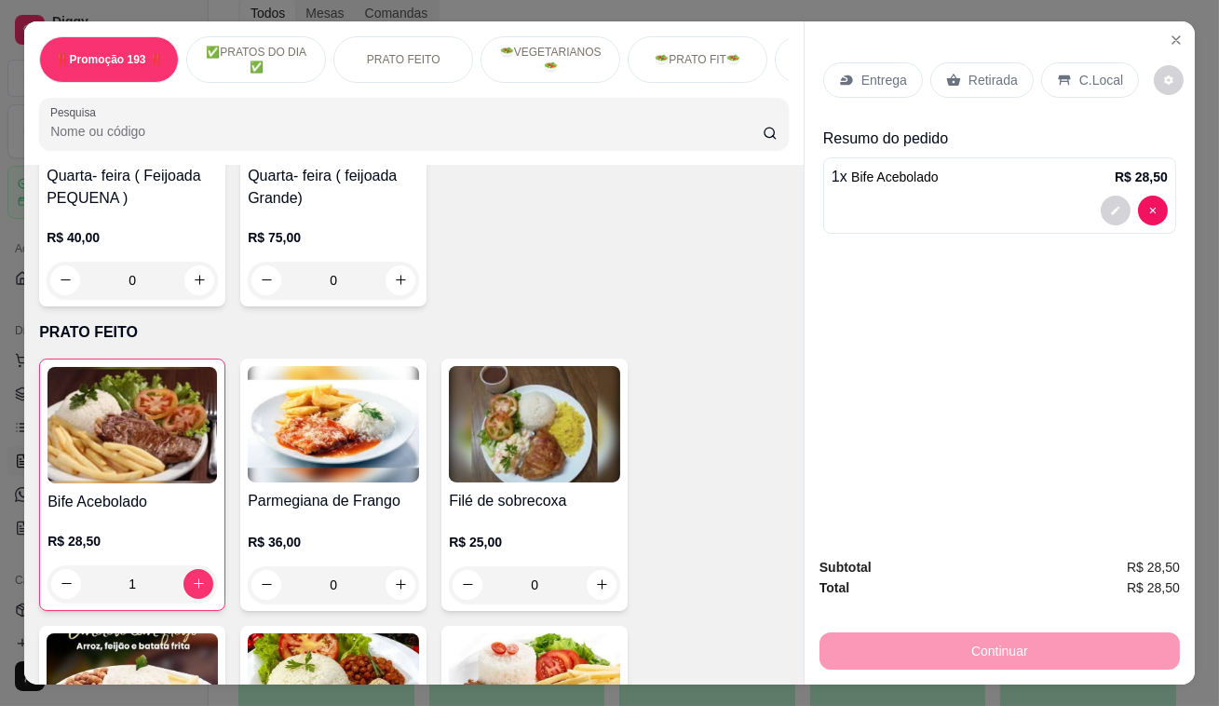
click at [1102, 211] on button "decrease-product-quantity" at bounding box center [1116, 211] width 30 height 30
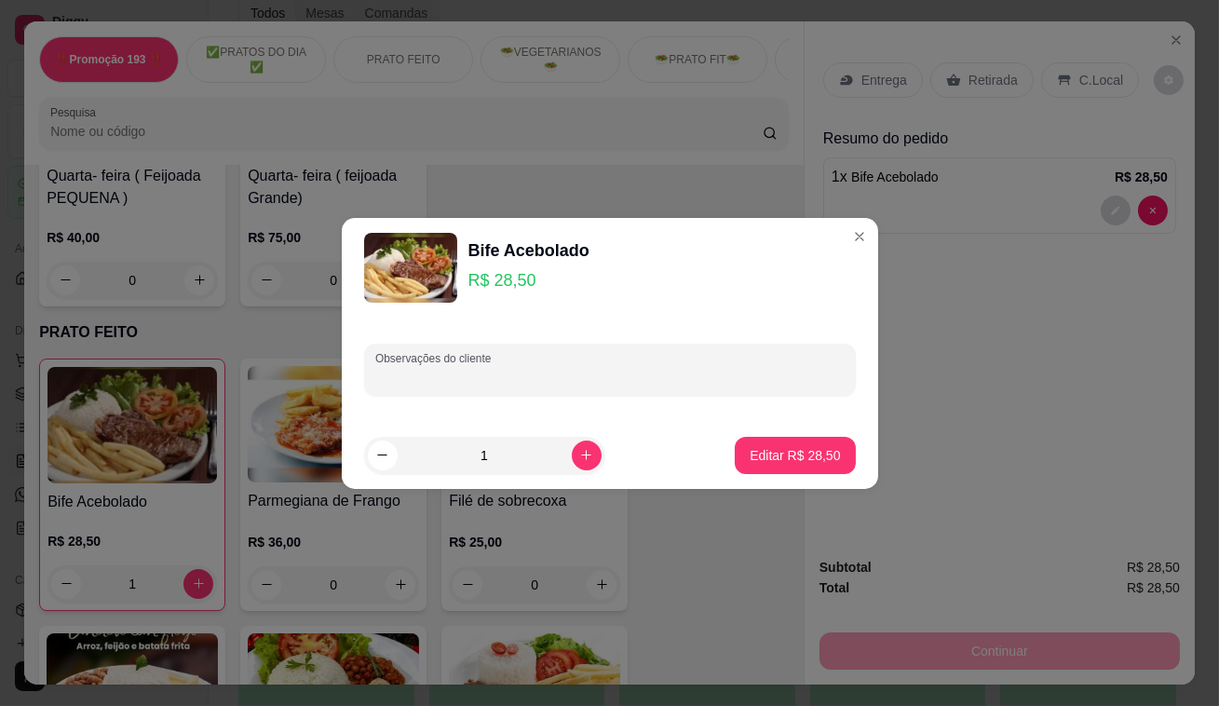
click at [650, 374] on input "Observações do cliente" at bounding box center [609, 377] width 469 height 19
type input "COM LEGUMES"
click at [809, 446] on p "Editar R$ 28,50" at bounding box center [795, 455] width 90 height 19
type input "0"
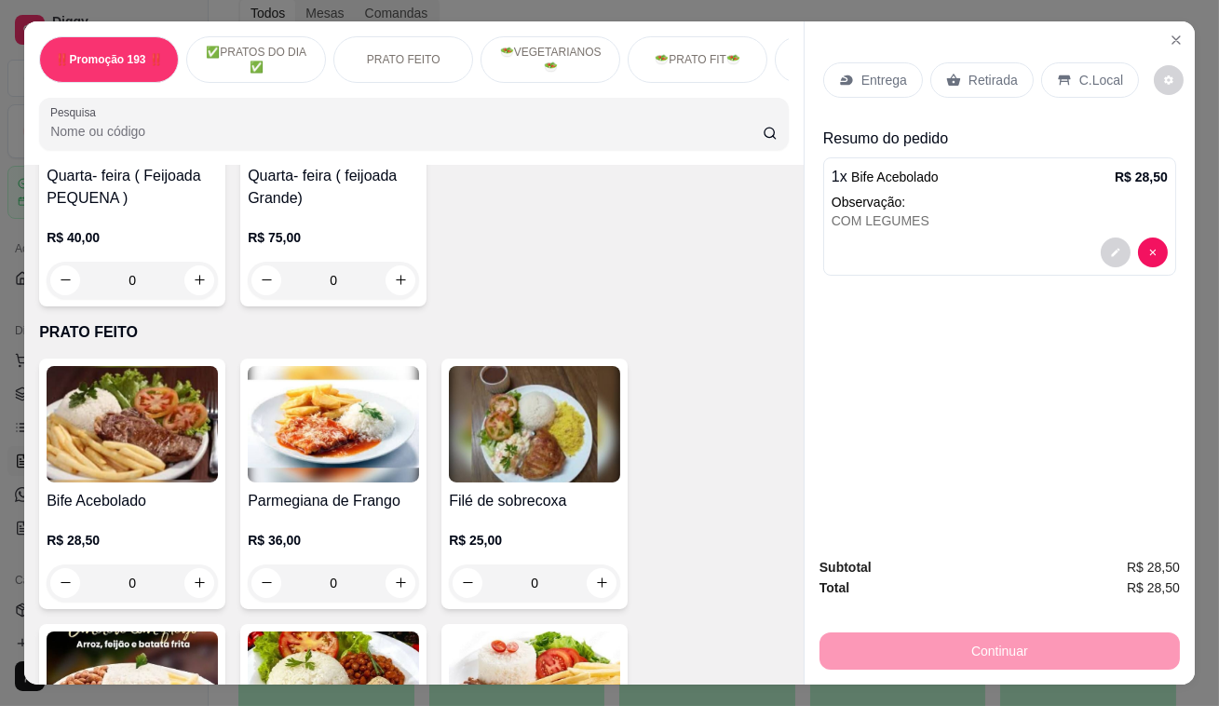
click at [970, 83] on div "Retirada" at bounding box center [982, 79] width 103 height 35
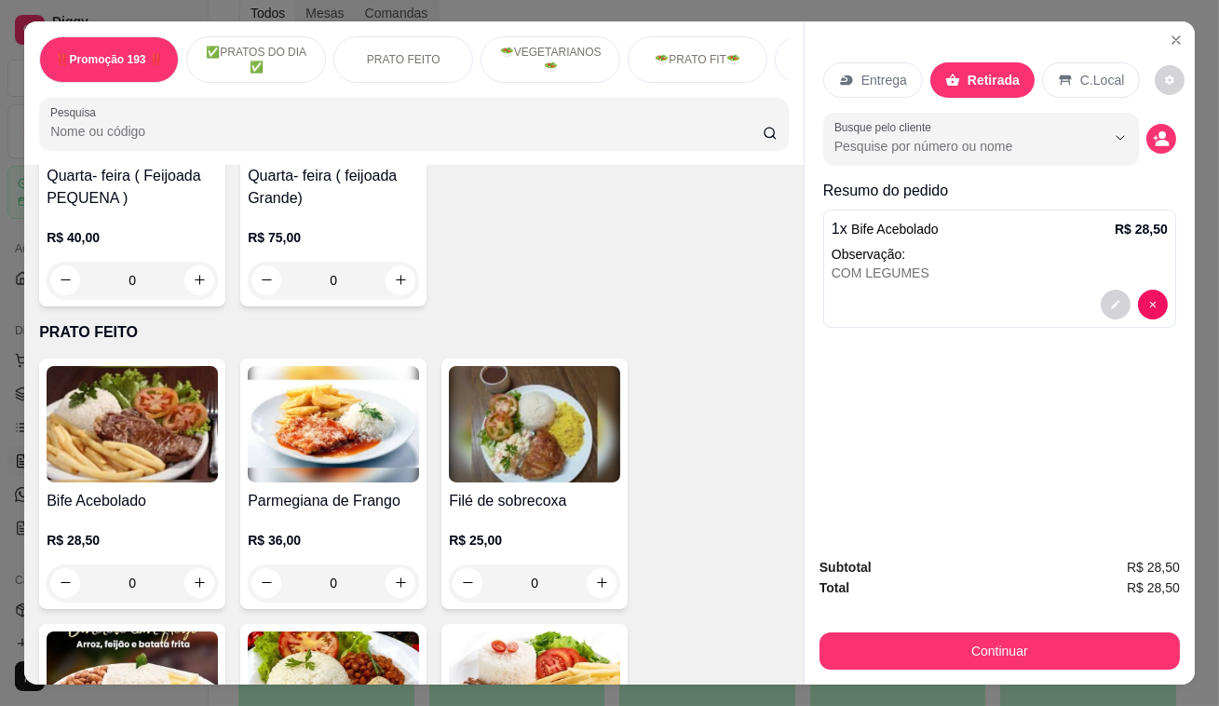
click at [1043, 655] on button "Continuar" at bounding box center [1000, 650] width 360 height 37
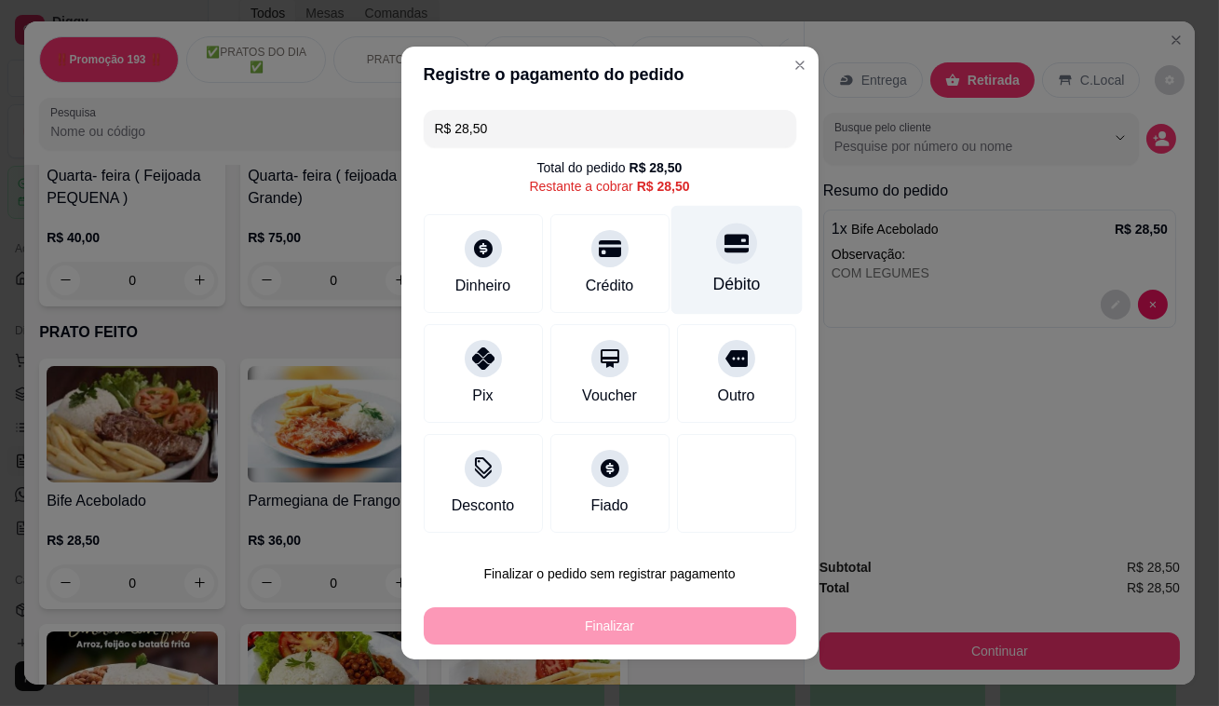
click at [724, 240] on icon at bounding box center [736, 244] width 24 height 19
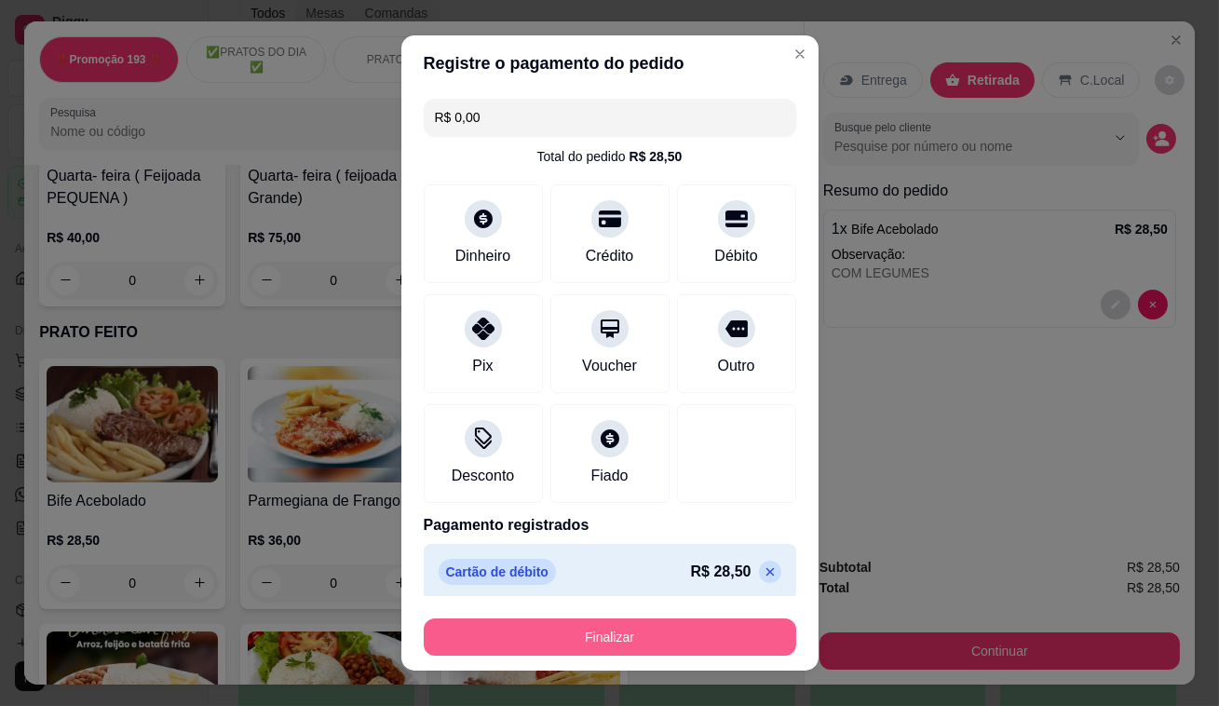
click at [603, 633] on button "Finalizar" at bounding box center [610, 636] width 373 height 37
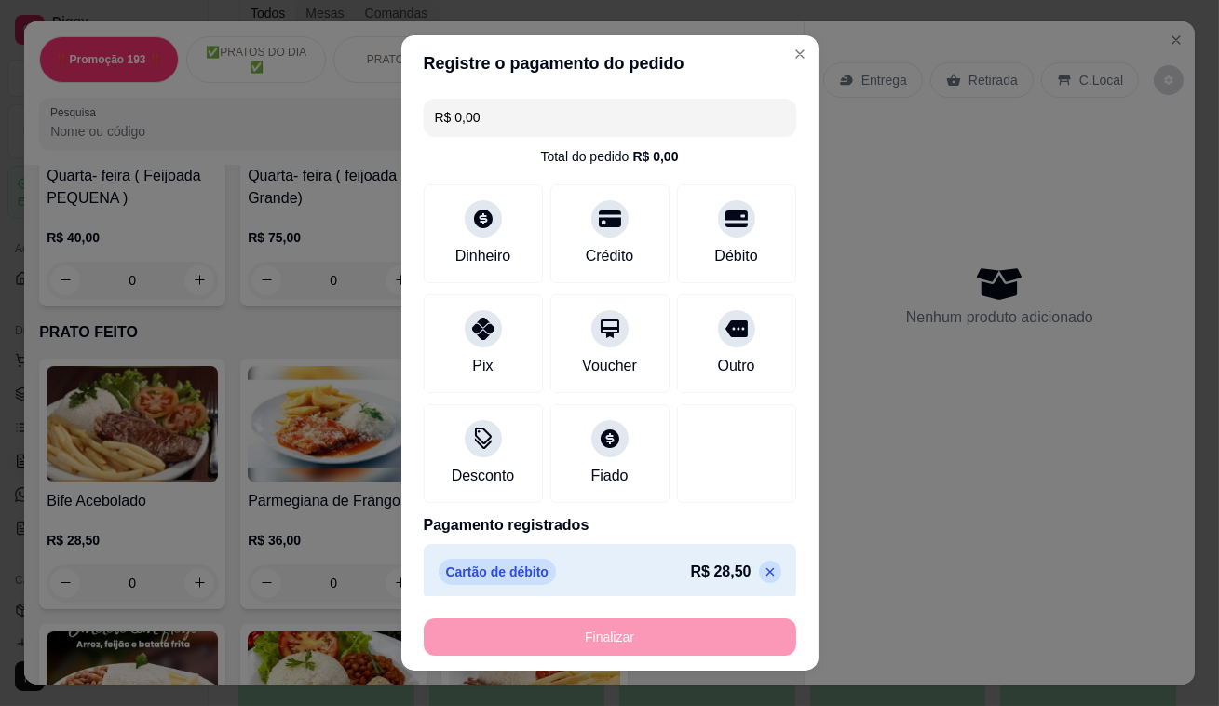
type input "-R$ 28,50"
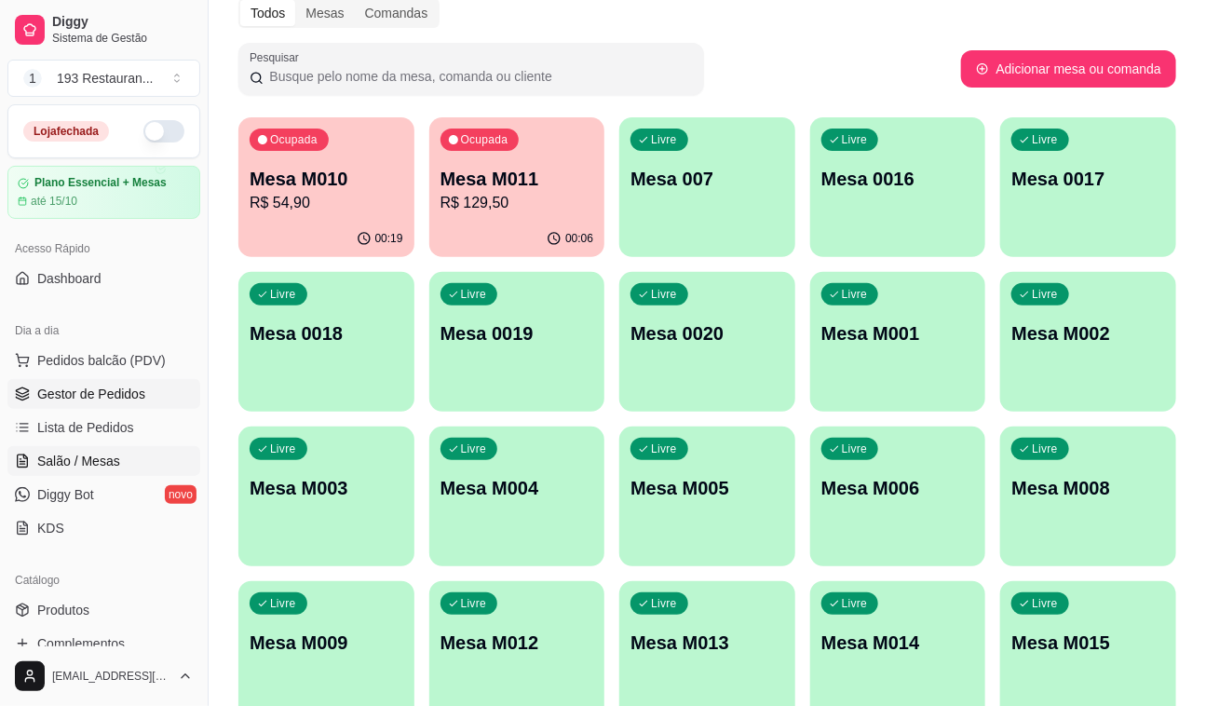
click at [114, 398] on span "Gestor de Pedidos" at bounding box center [91, 394] width 108 height 19
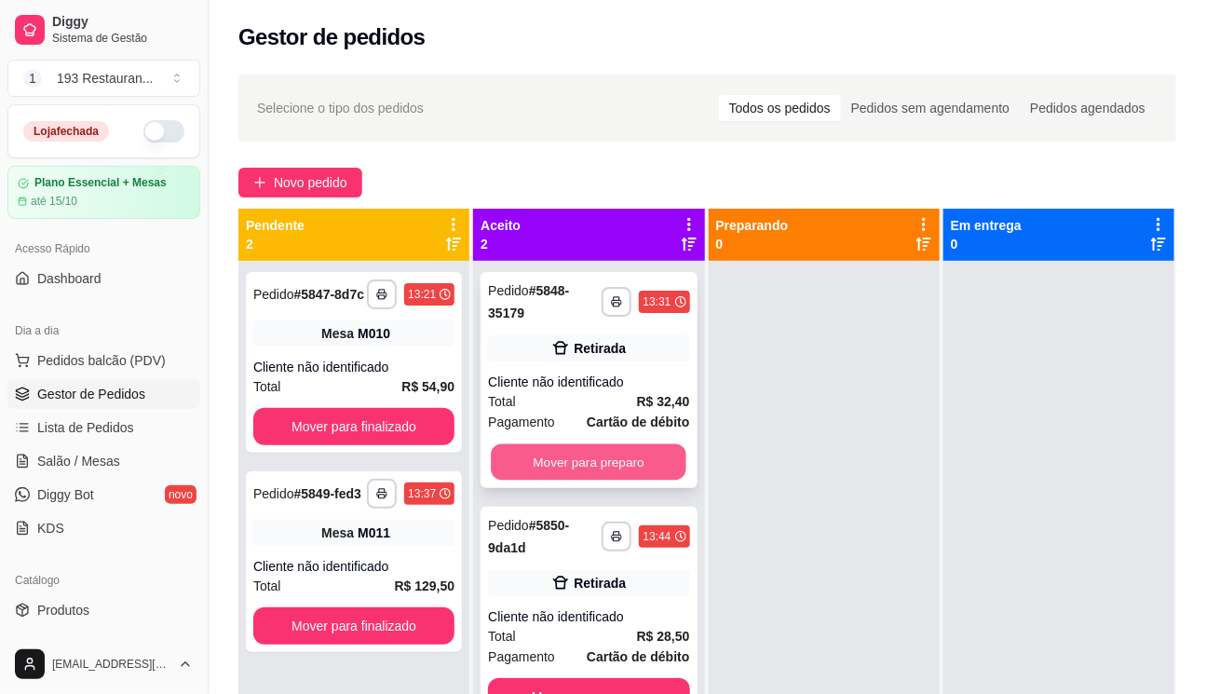
click at [596, 454] on button "Mover para preparo" at bounding box center [589, 462] width 196 height 36
click at [596, 678] on button "Mover para preparo" at bounding box center [588, 696] width 201 height 37
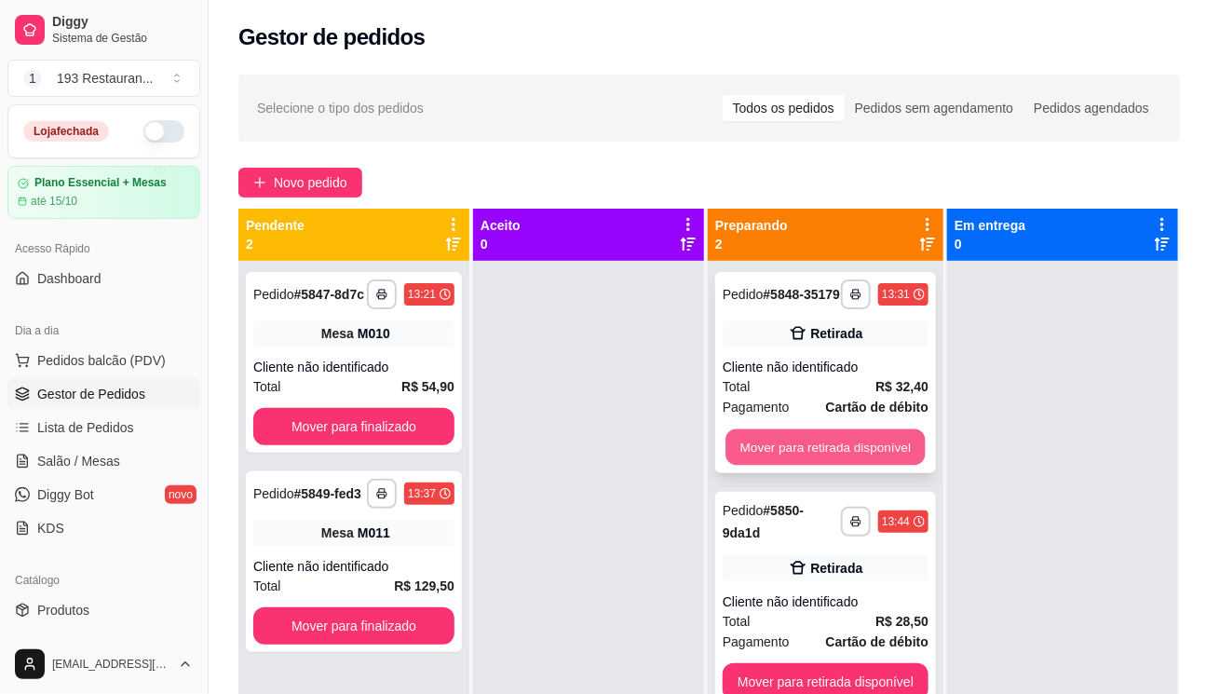
click at [804, 442] on button "Mover para retirada disponível" at bounding box center [825, 447] width 199 height 36
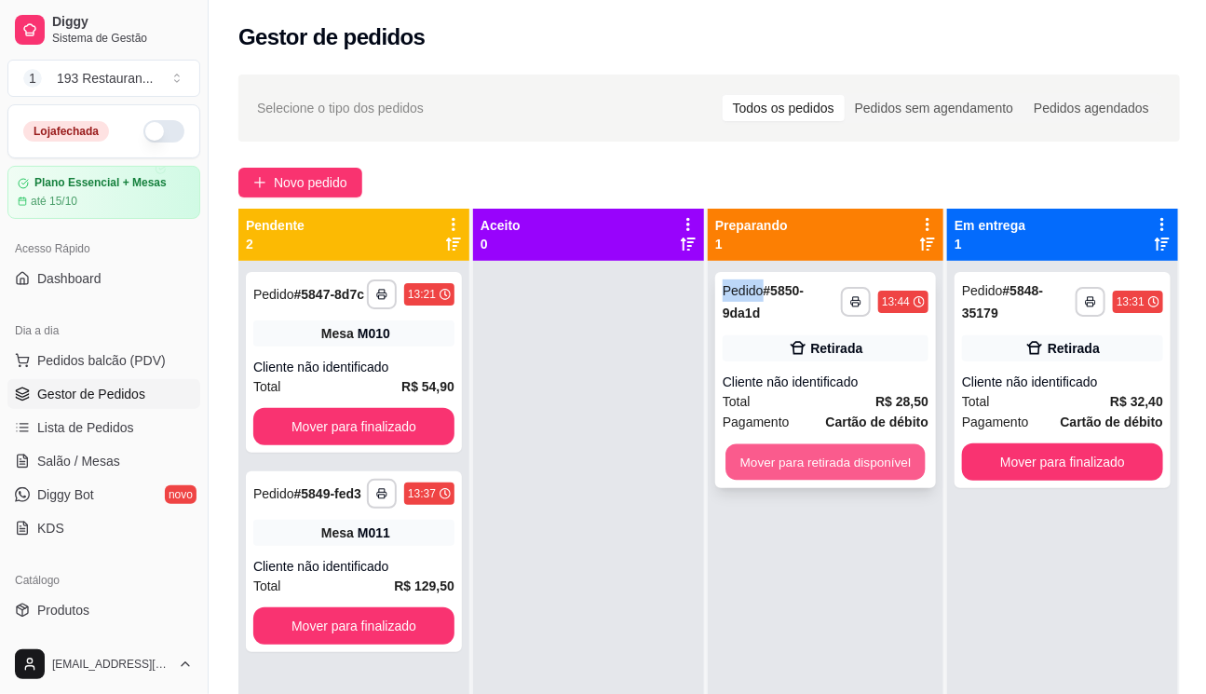
click at [906, 451] on button "Mover para retirada disponível" at bounding box center [825, 462] width 199 height 36
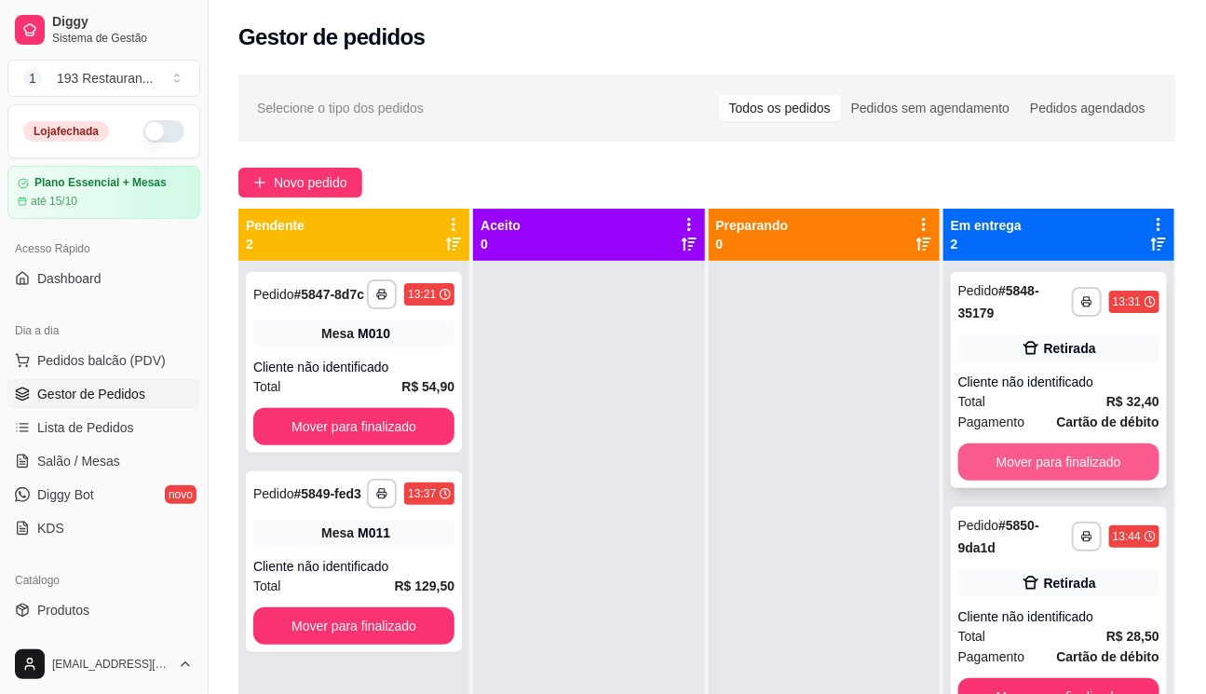
click at [1115, 457] on button "Mover para finalizado" at bounding box center [1058, 461] width 201 height 37
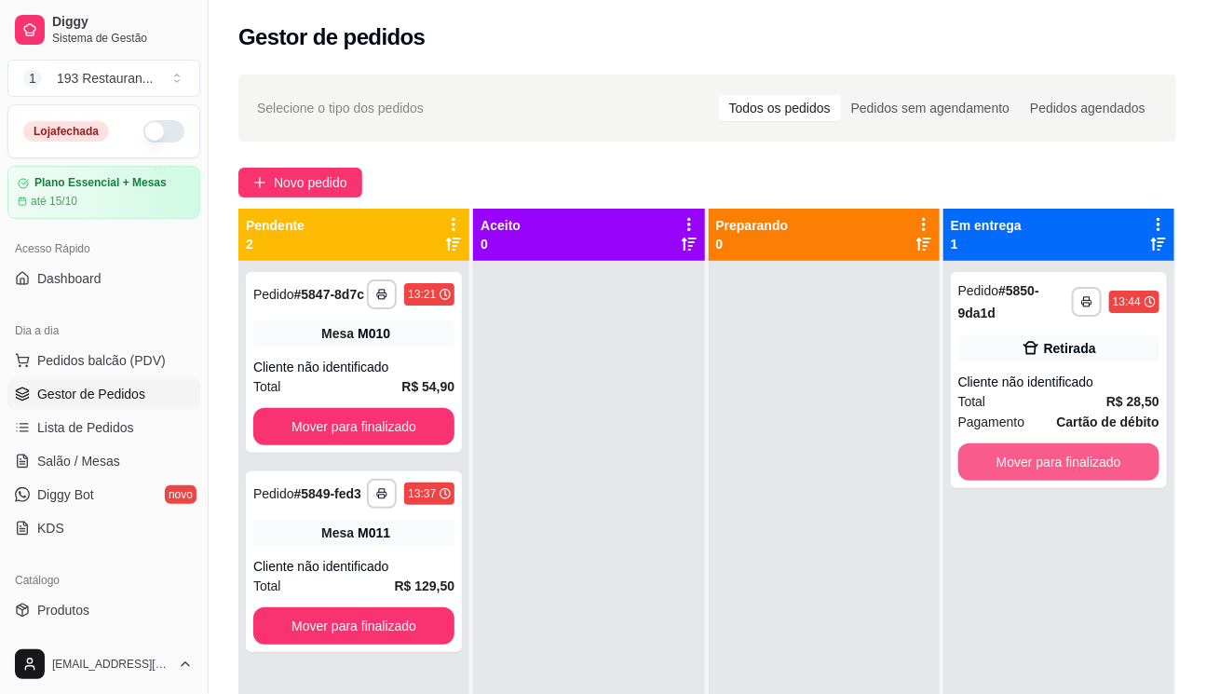
click at [1116, 457] on button "Mover para finalizado" at bounding box center [1058, 461] width 201 height 37
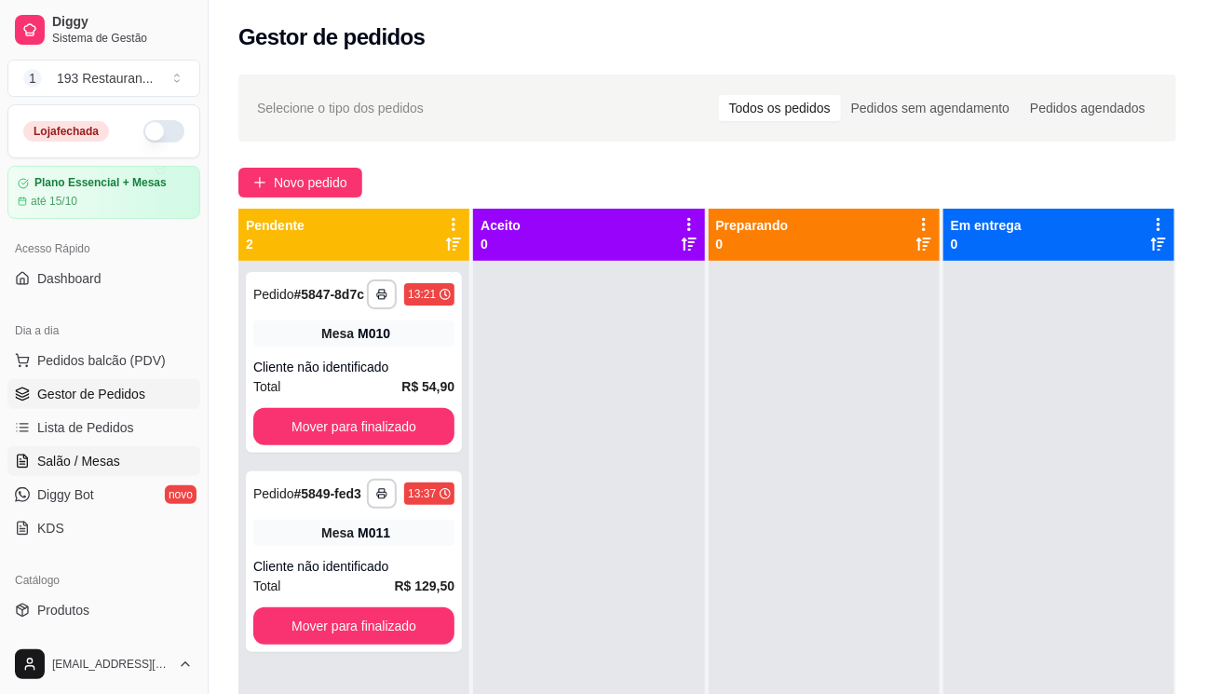
click at [106, 452] on span "Salão / Mesas" at bounding box center [78, 461] width 83 height 19
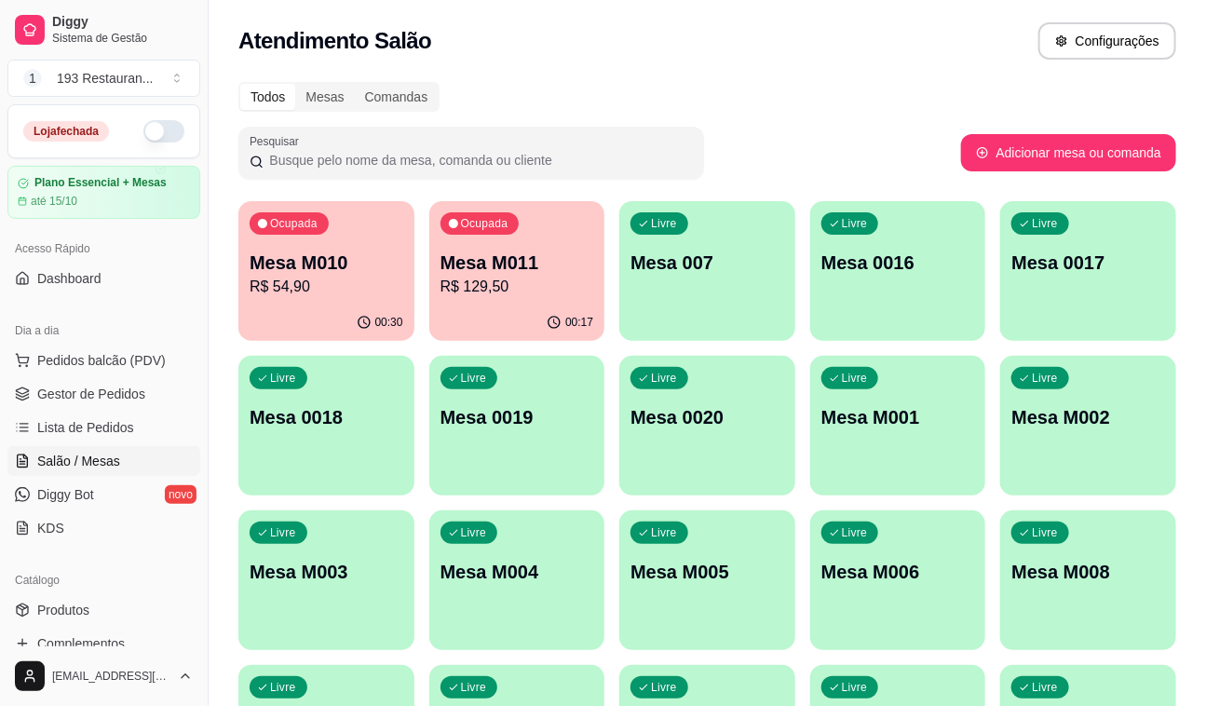
click at [328, 281] on p "R$ 54,90" at bounding box center [327, 287] width 154 height 22
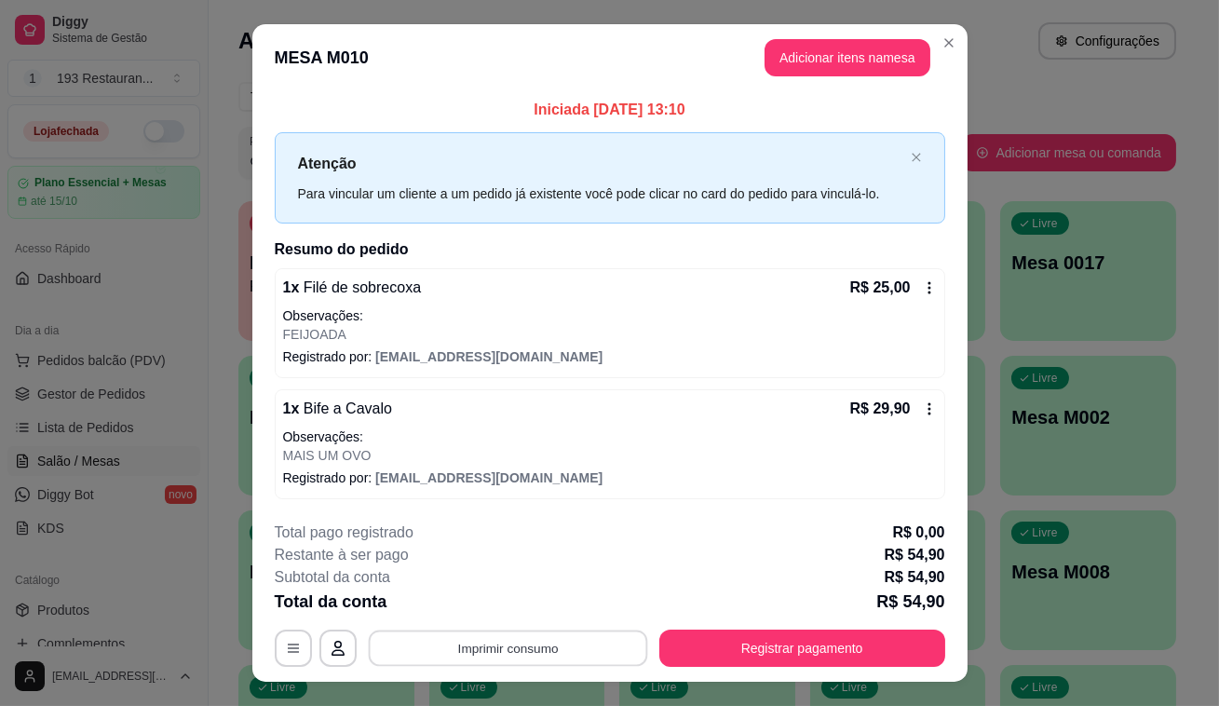
click at [571, 635] on button "Imprimir consumo" at bounding box center [507, 648] width 279 height 36
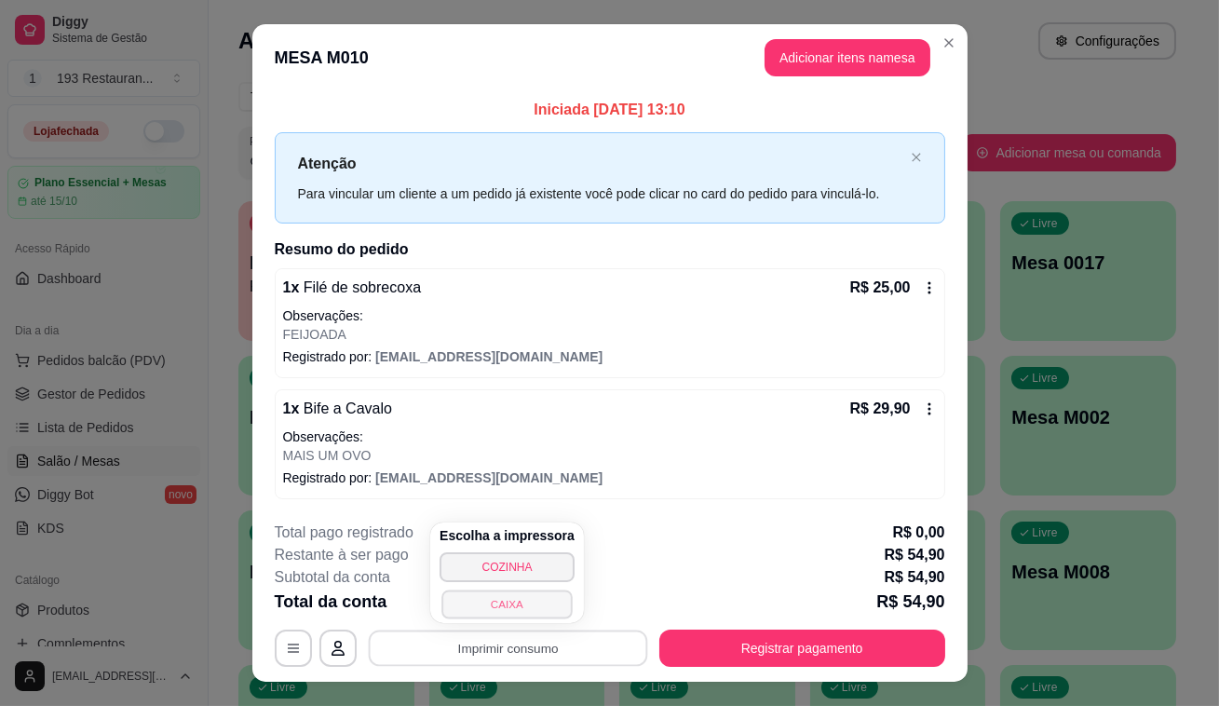
click at [533, 608] on button "CAIXA" at bounding box center [507, 604] width 130 height 29
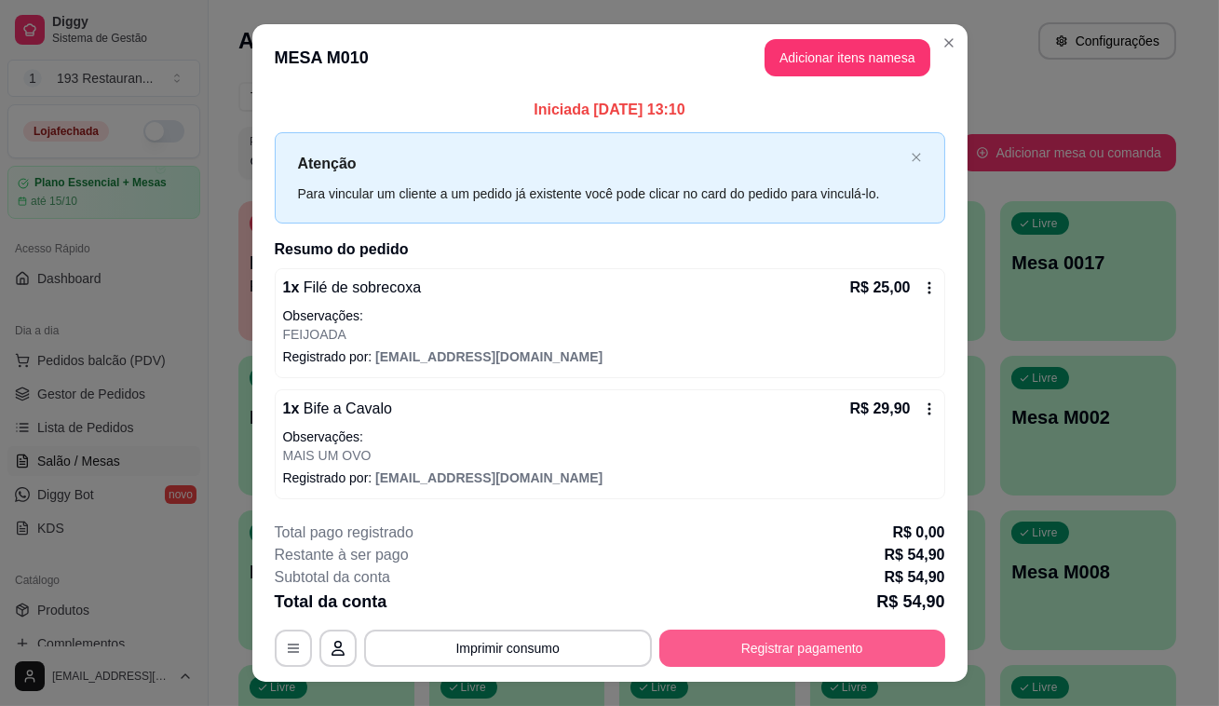
click at [785, 649] on button "Registrar pagamento" at bounding box center [802, 648] width 286 height 37
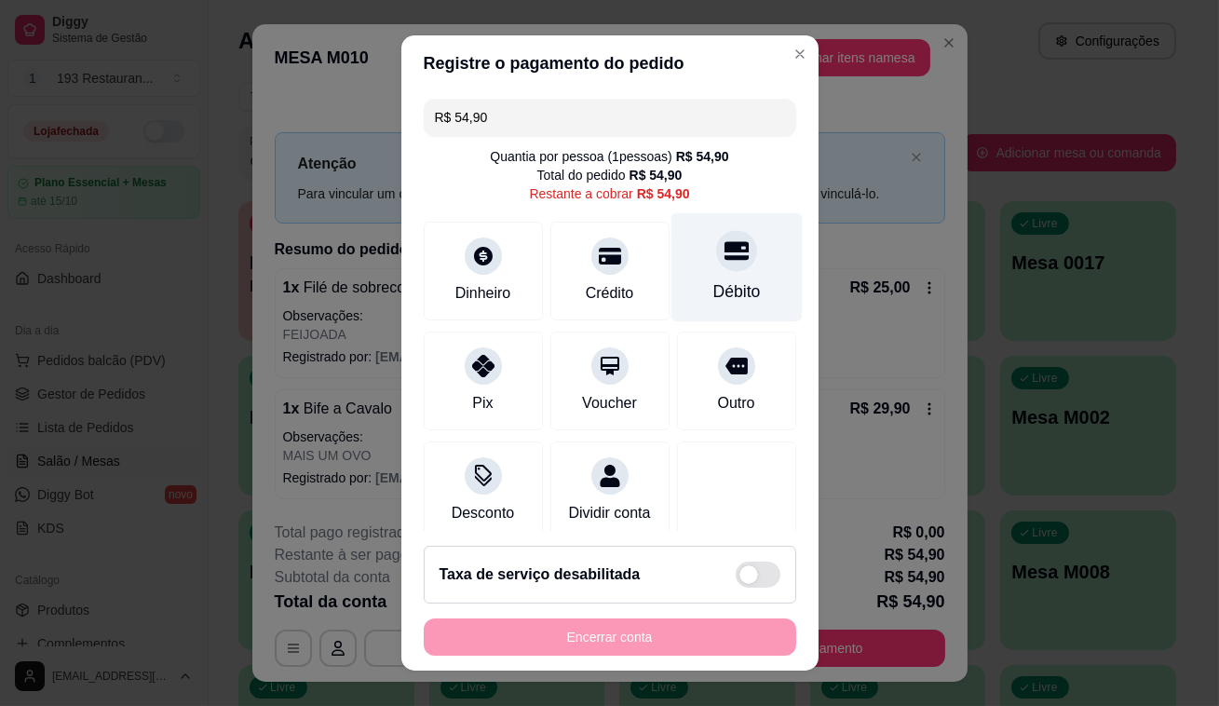
click at [733, 230] on div "Débito" at bounding box center [736, 267] width 131 height 109
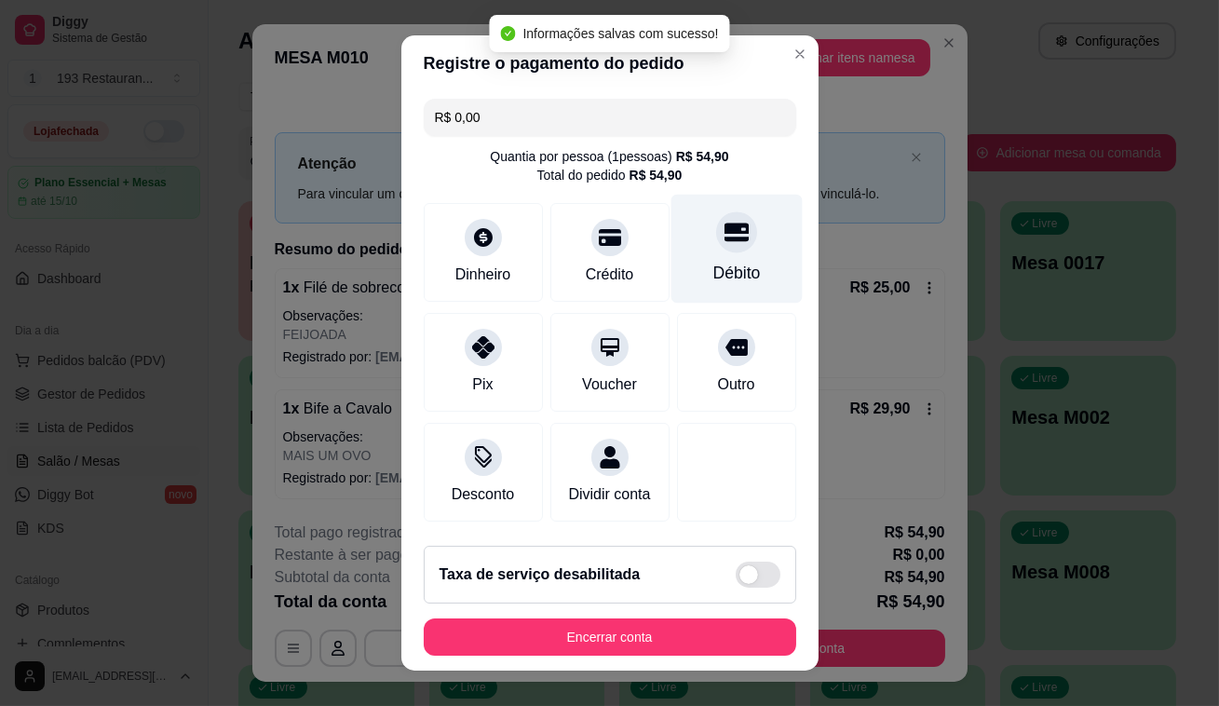
type input "R$ 0,00"
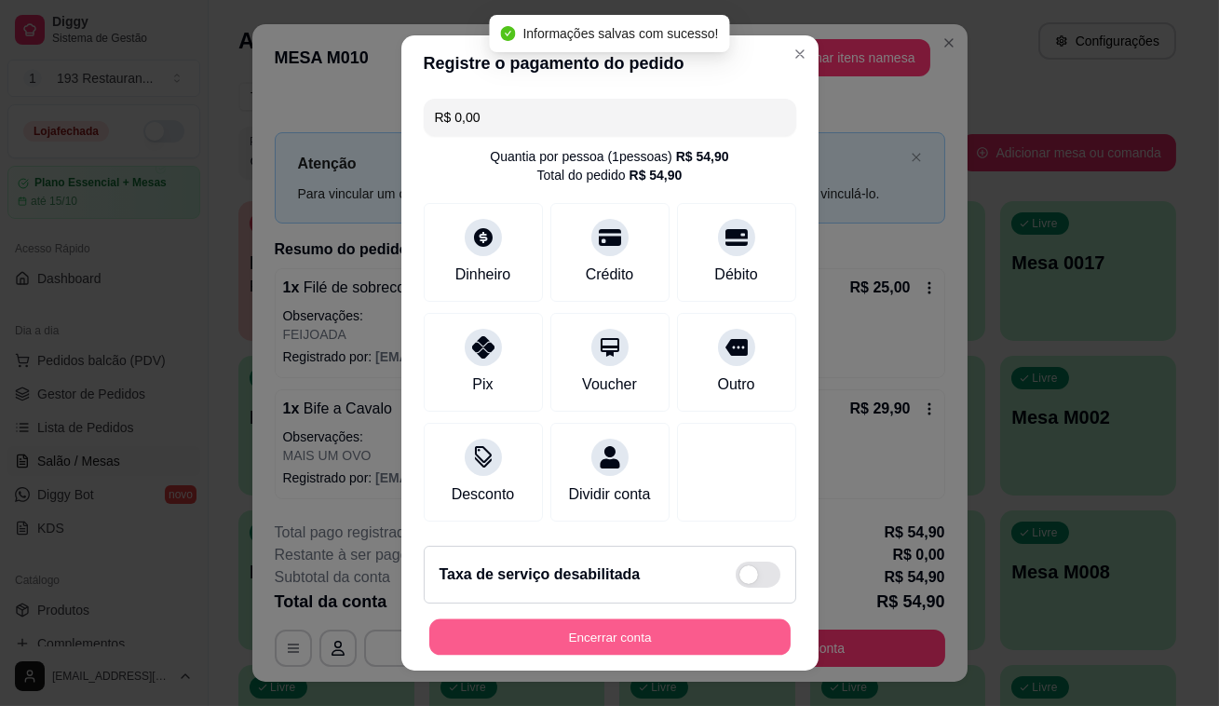
click at [621, 636] on button "Encerrar conta" at bounding box center [609, 637] width 361 height 36
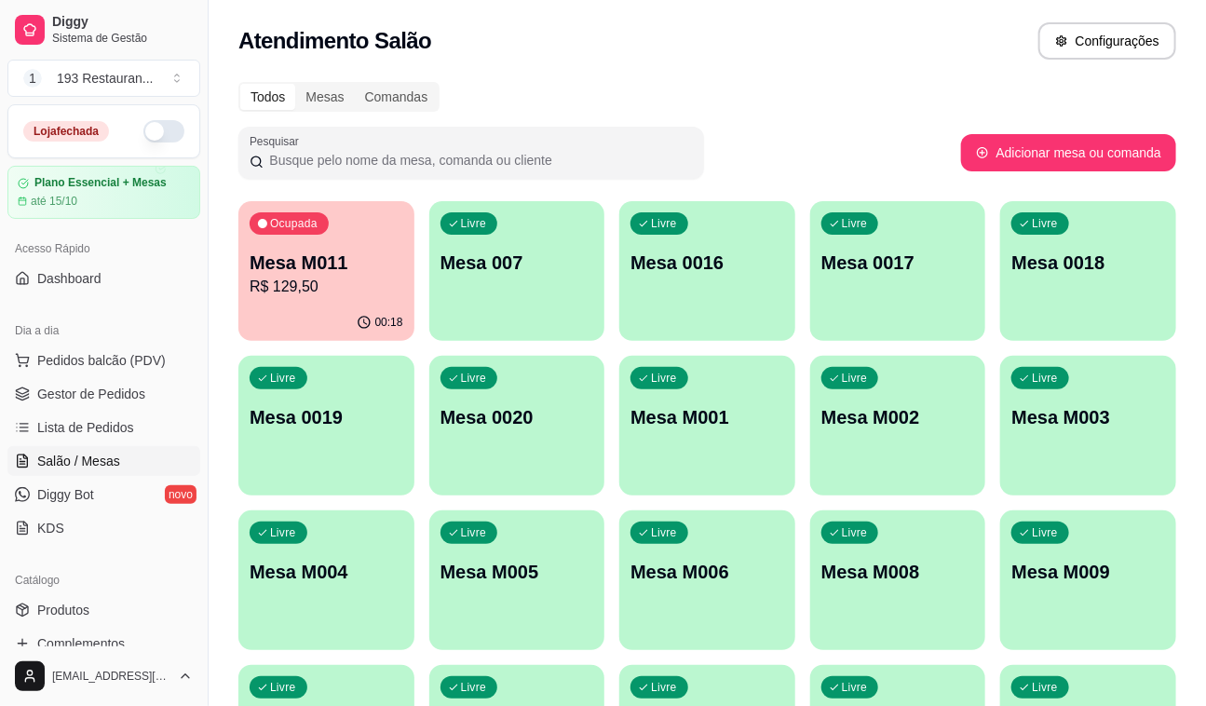
click at [315, 273] on p "Mesa M011" at bounding box center [327, 263] width 154 height 26
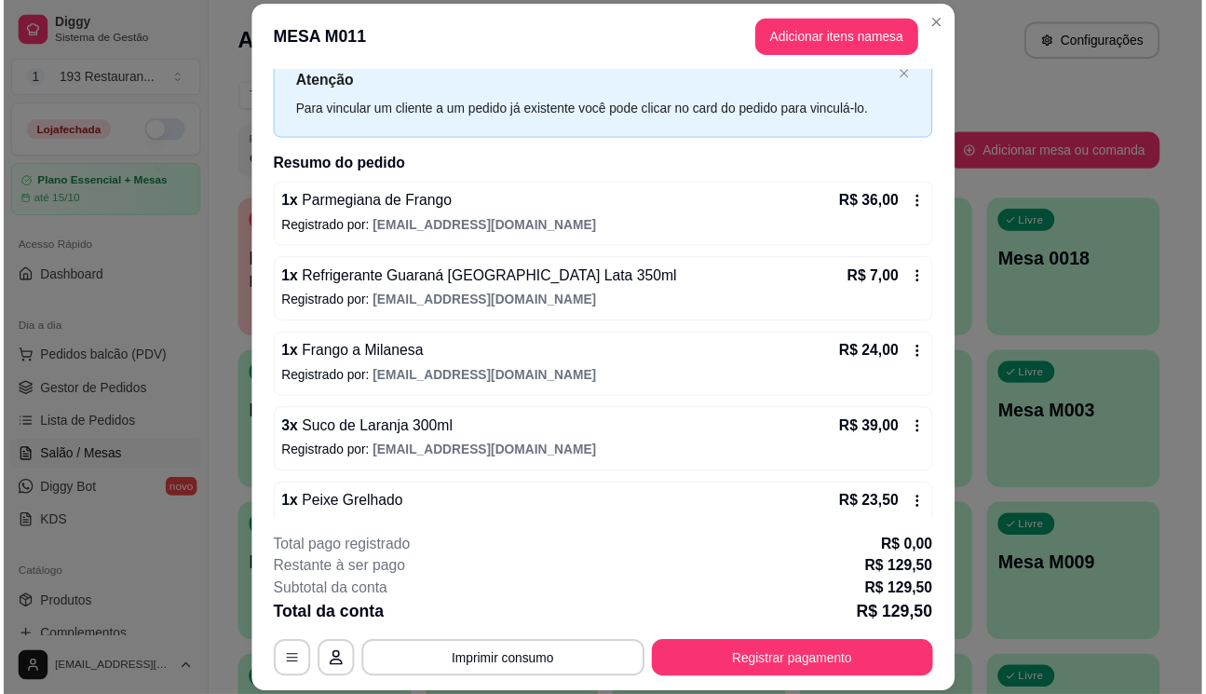
scroll to position [95, 0]
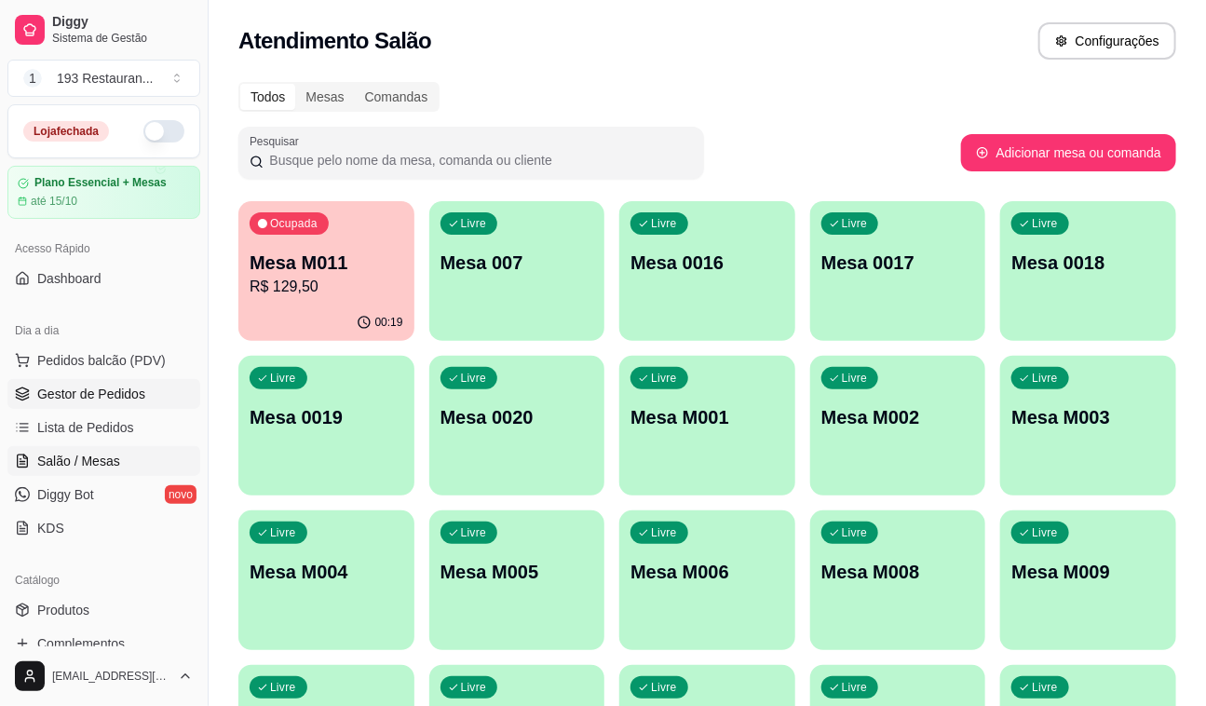
click at [80, 392] on span "Gestor de Pedidos" at bounding box center [91, 394] width 108 height 19
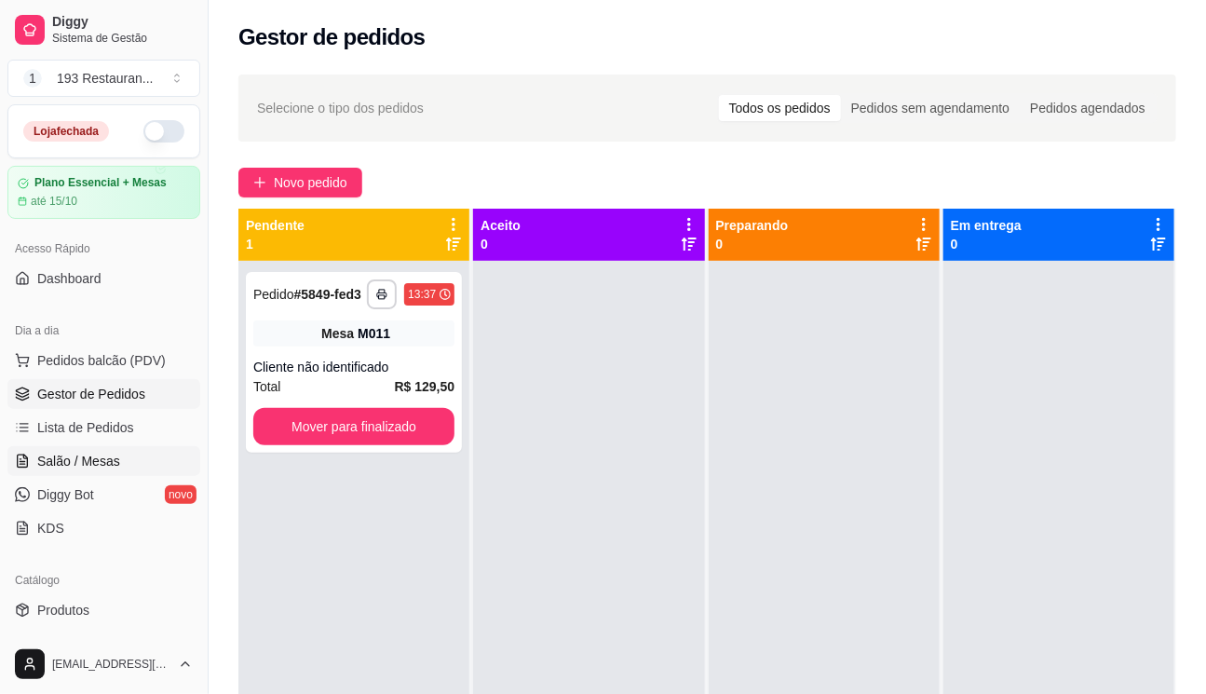
click at [143, 456] on link "Salão / Mesas" at bounding box center [103, 461] width 193 height 30
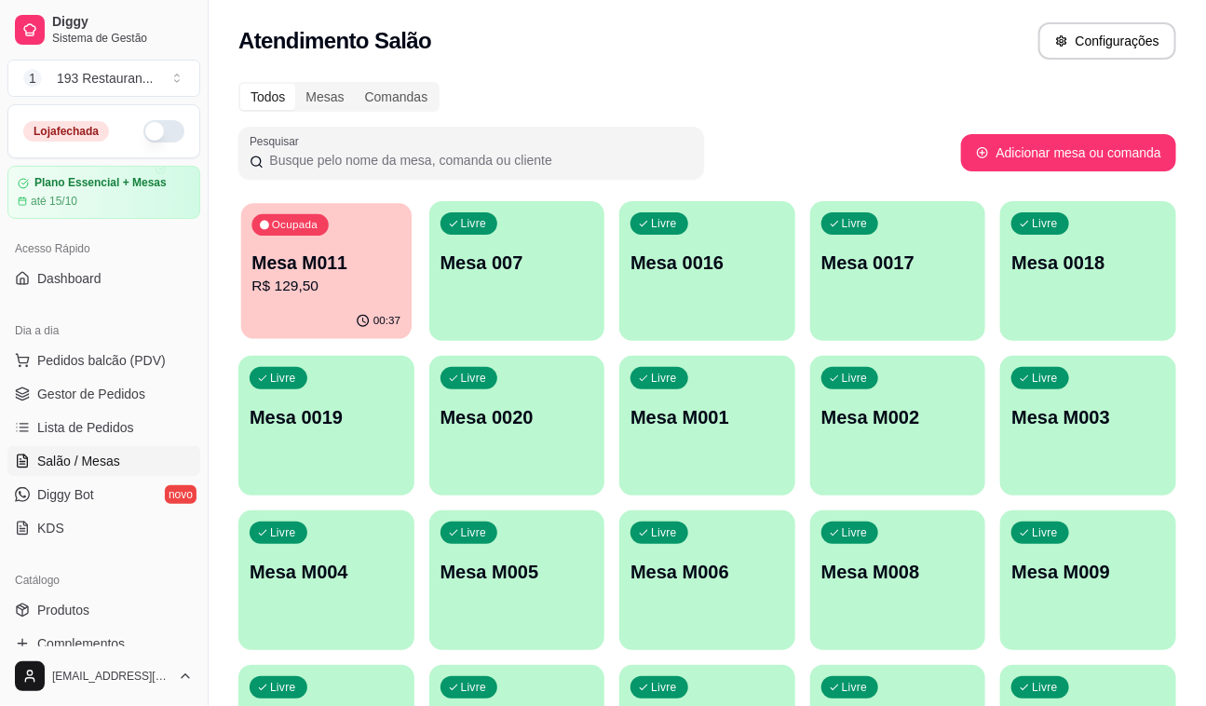
click at [275, 278] on p "R$ 129,50" at bounding box center [325, 286] width 149 height 21
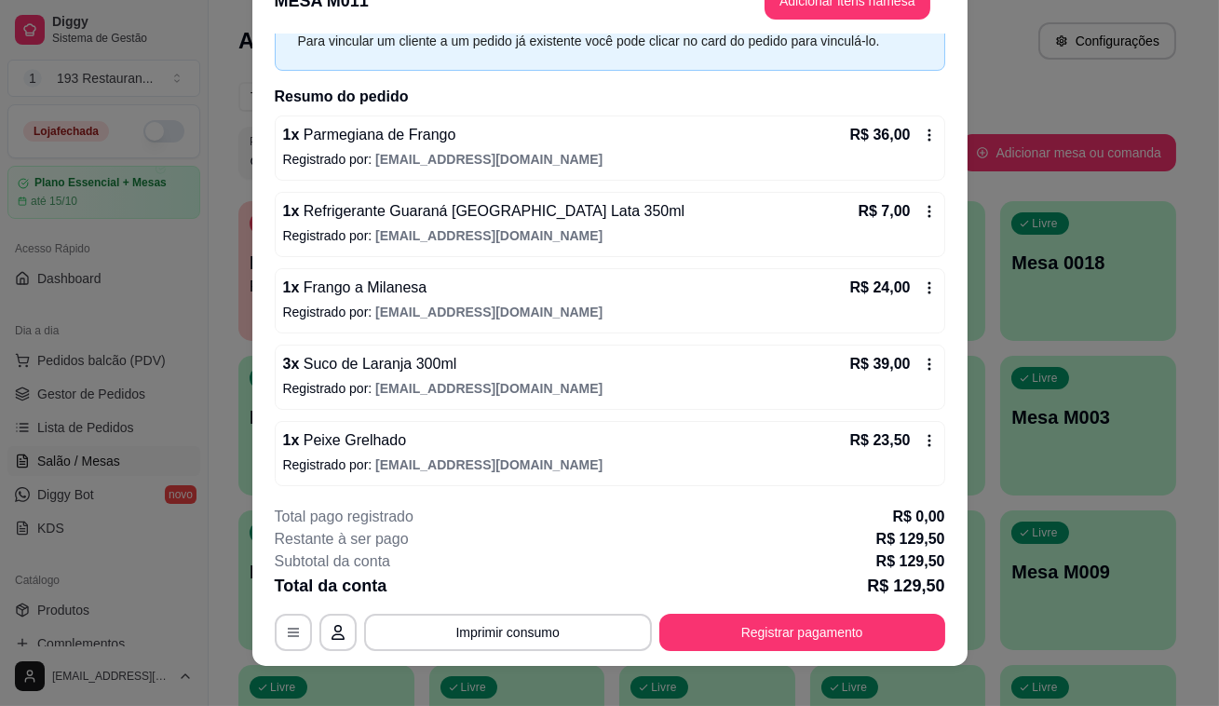
scroll to position [56, 0]
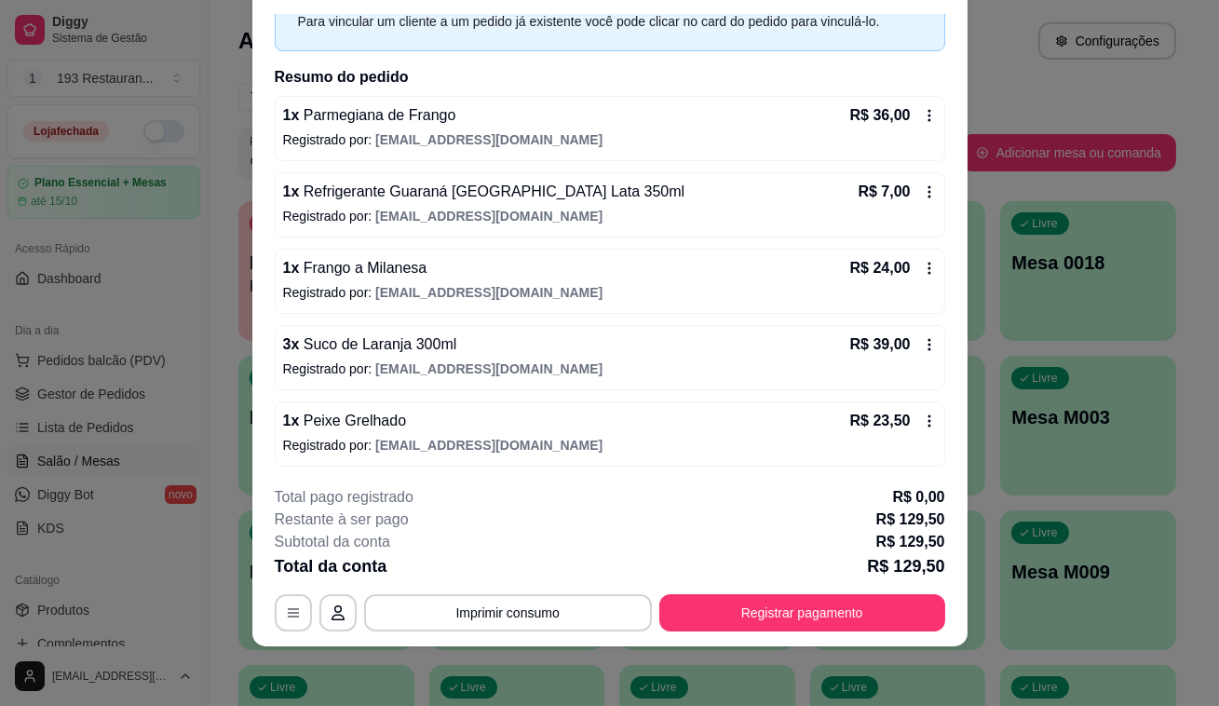
click at [895, 425] on div "R$ 23,50" at bounding box center [893, 421] width 87 height 22
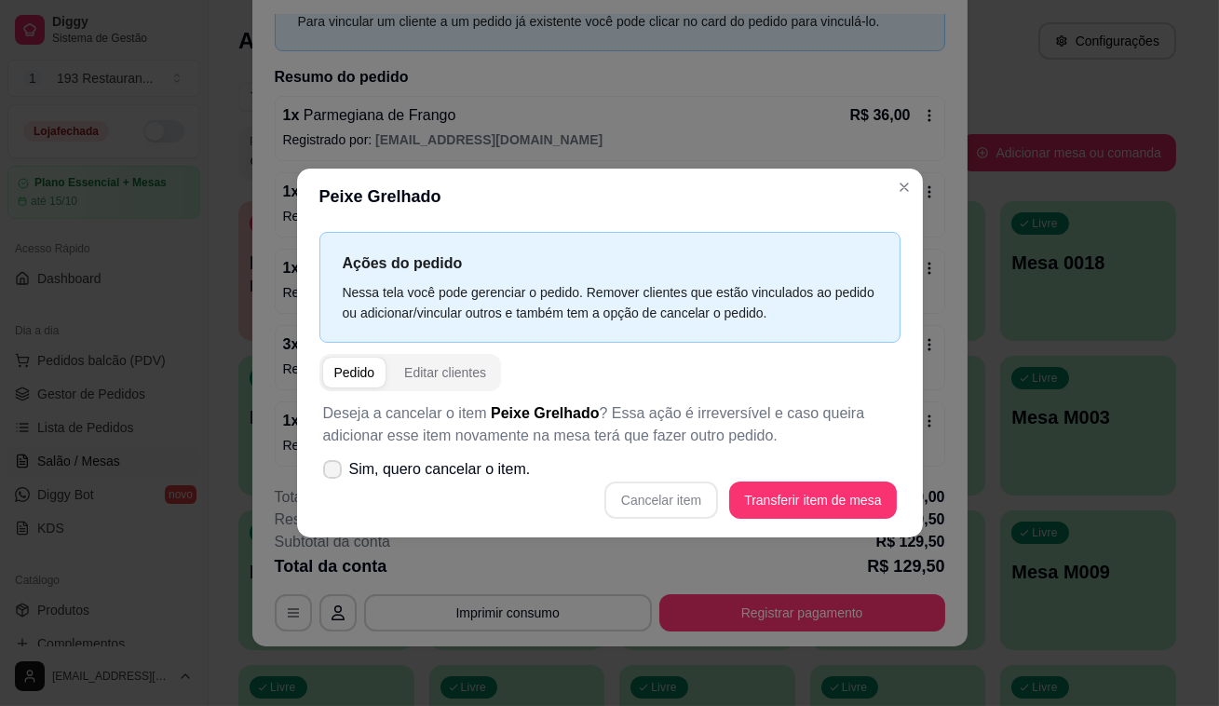
click at [321, 460] on label "Sim, quero cancelar o item." at bounding box center [427, 469] width 223 height 37
click at [322, 473] on input "Sim, quero cancelar o item." at bounding box center [328, 479] width 12 height 12
checkbox input "true"
click at [667, 491] on button "Cancelar item" at bounding box center [662, 500] width 114 height 37
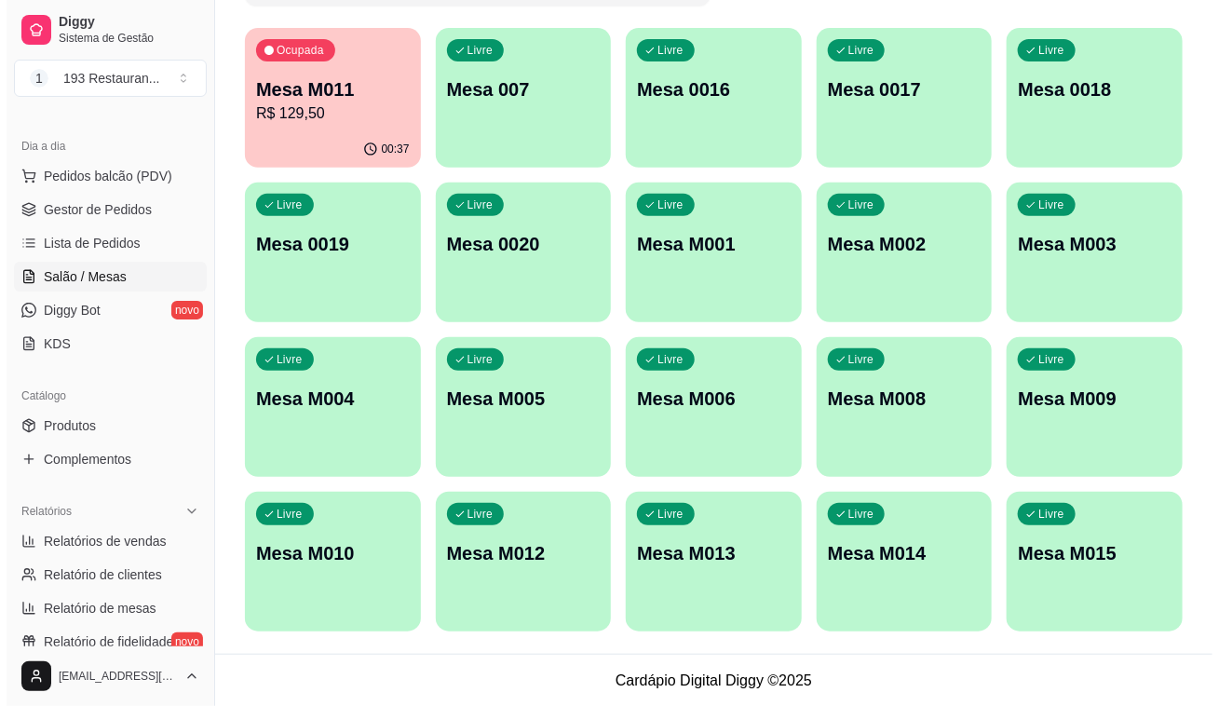
scroll to position [169, 0]
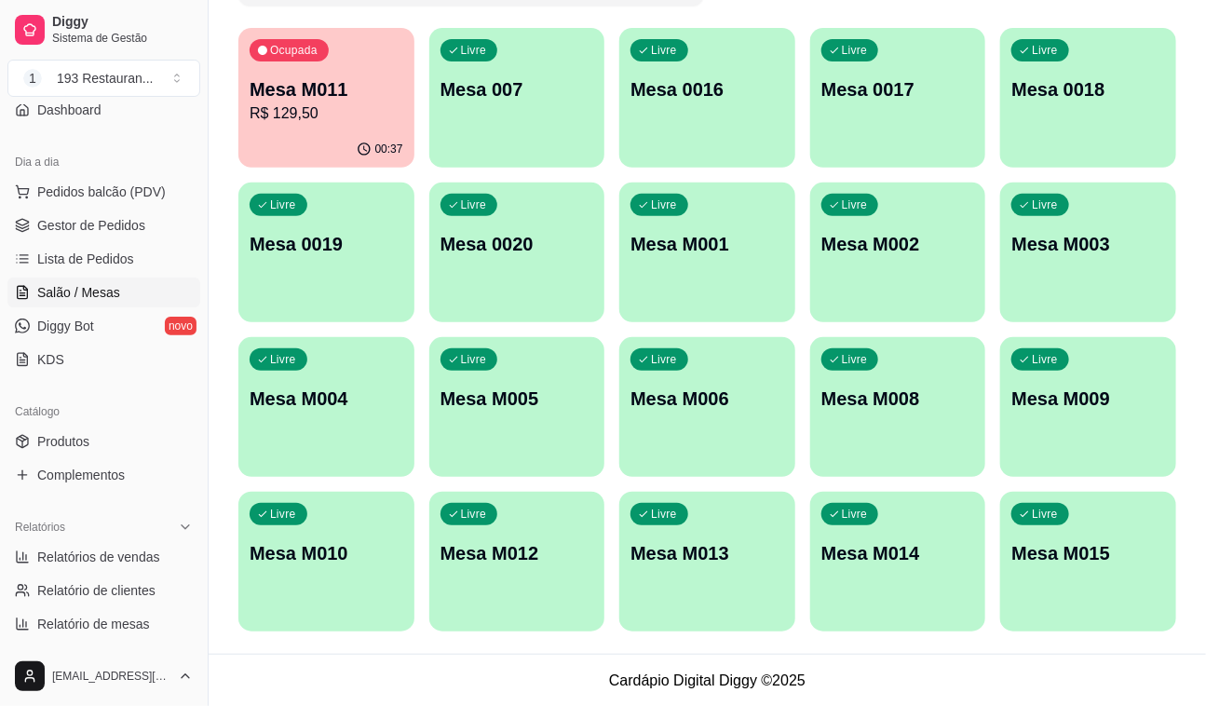
click at [332, 37] on div "Ocupada Mesa M011 R$ 129,50" at bounding box center [326, 79] width 176 height 103
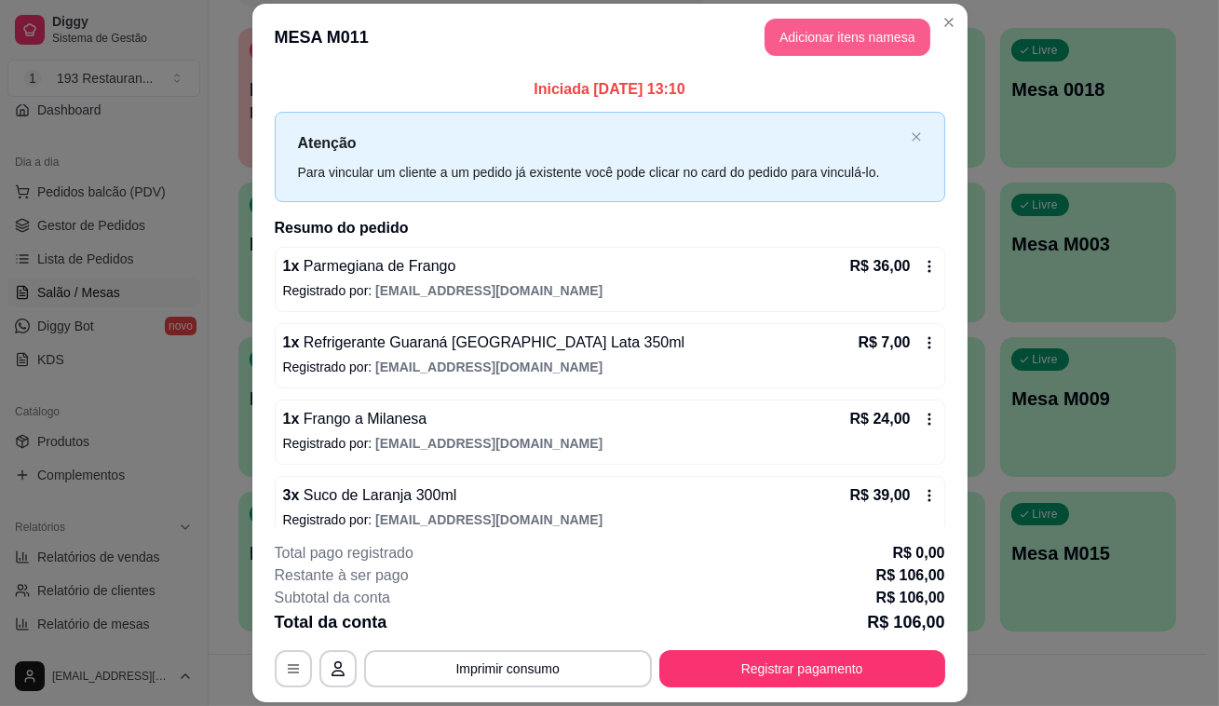
click at [803, 38] on button "Adicionar itens na mesa" at bounding box center [848, 37] width 166 height 37
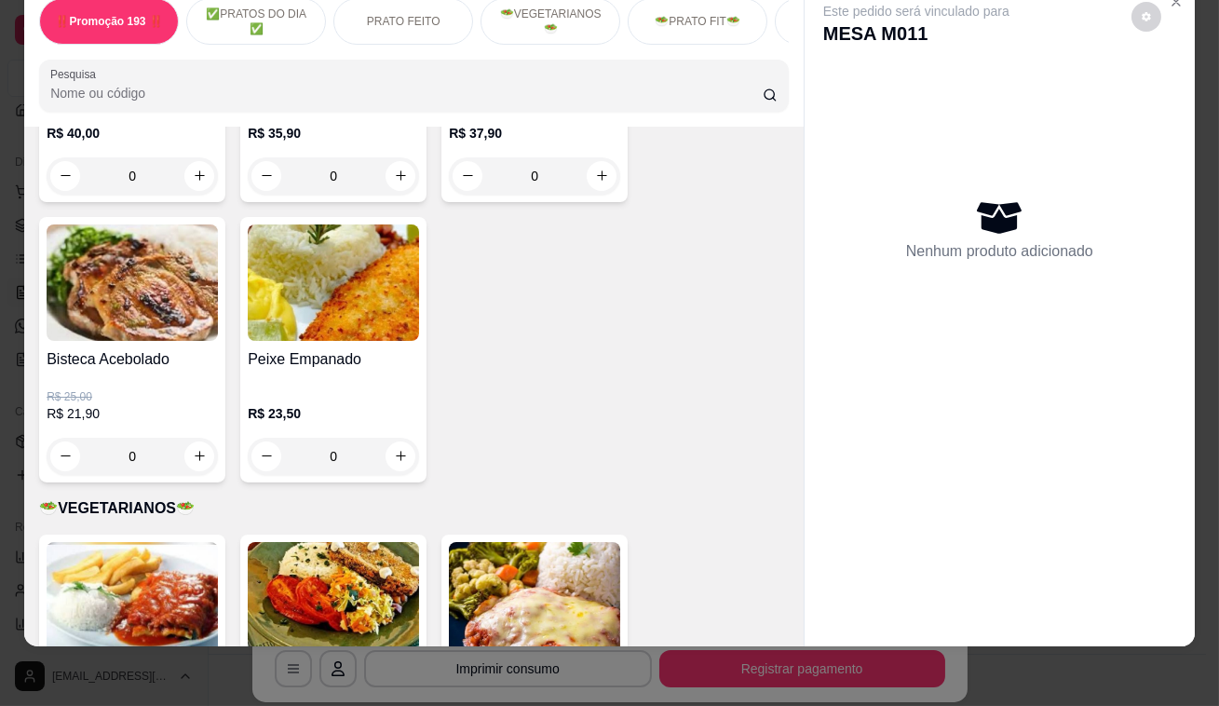
scroll to position [2116, 0]
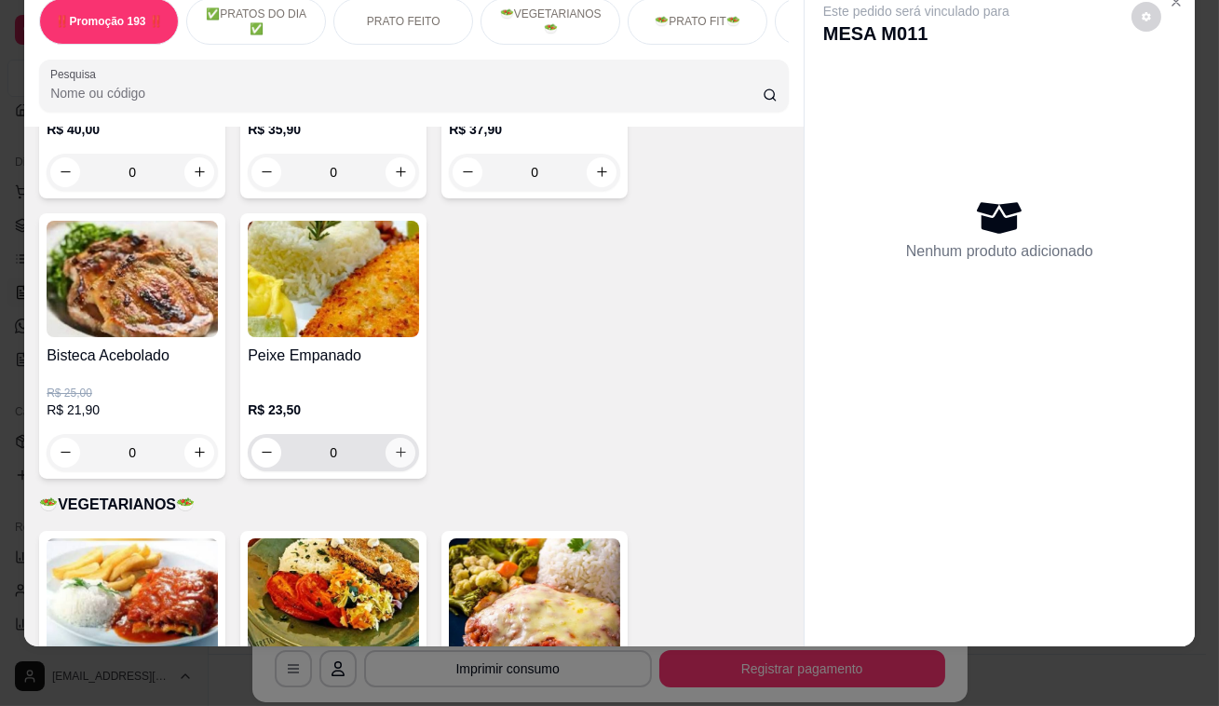
click at [394, 445] on icon "increase-product-quantity" at bounding box center [401, 452] width 14 height 14
type input "1"
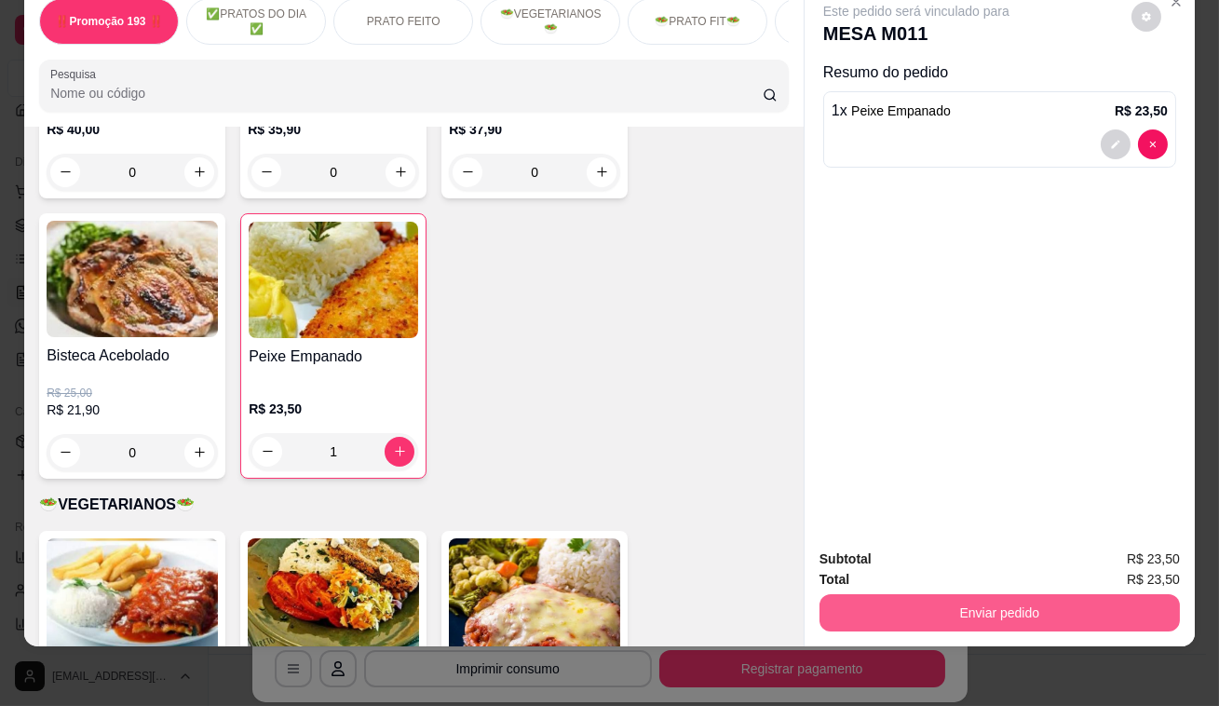
click at [932, 598] on button "Enviar pedido" at bounding box center [1000, 612] width 360 height 37
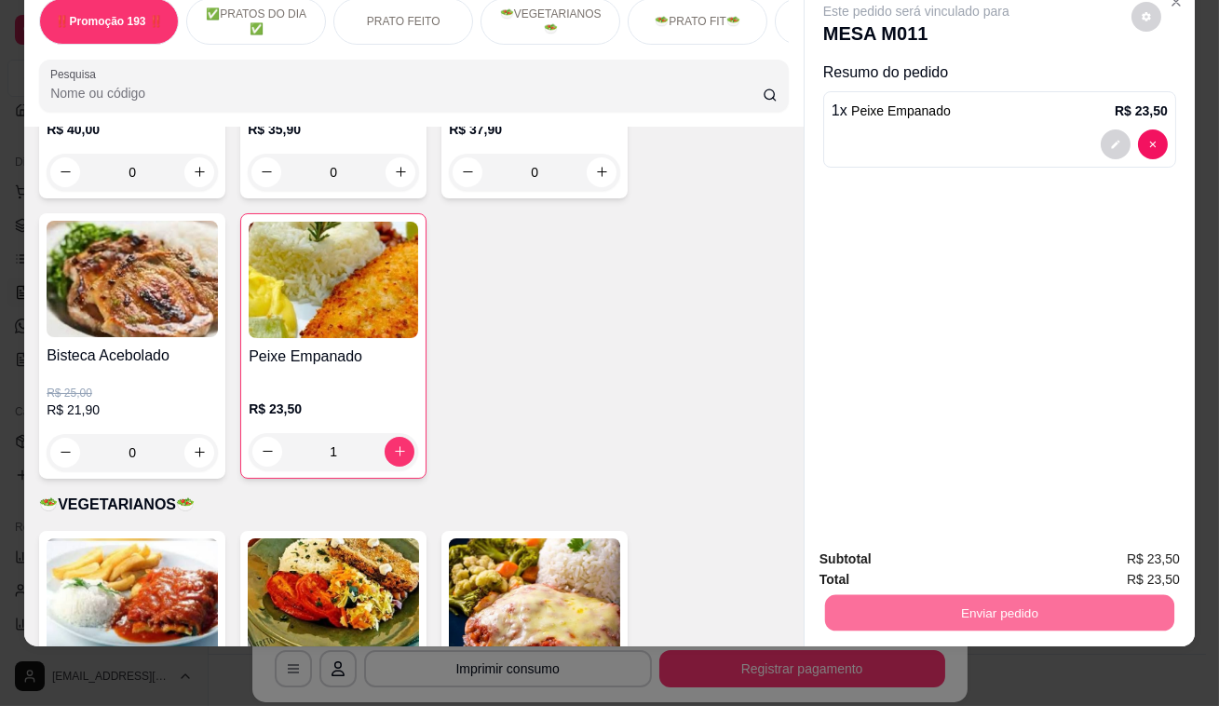
click at [1088, 540] on button "Enviar pedido" at bounding box center [1132, 554] width 102 height 34
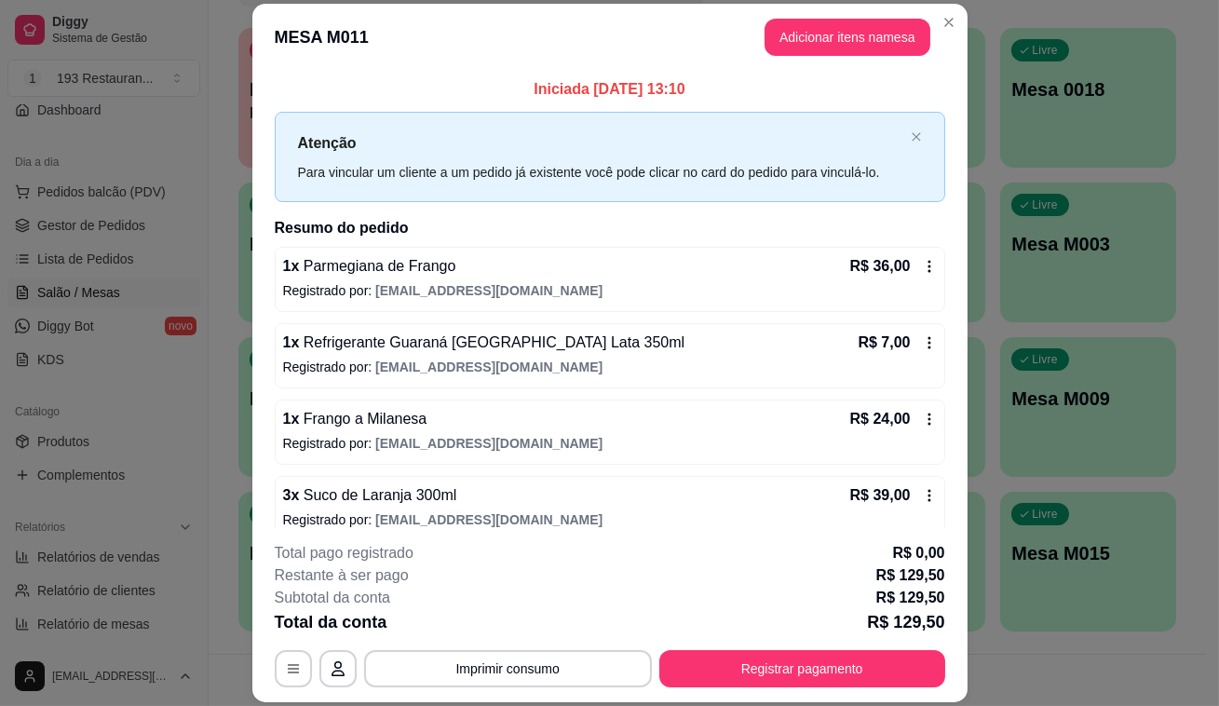
click at [1088, 540] on p "Mesa M015" at bounding box center [1089, 553] width 154 height 26
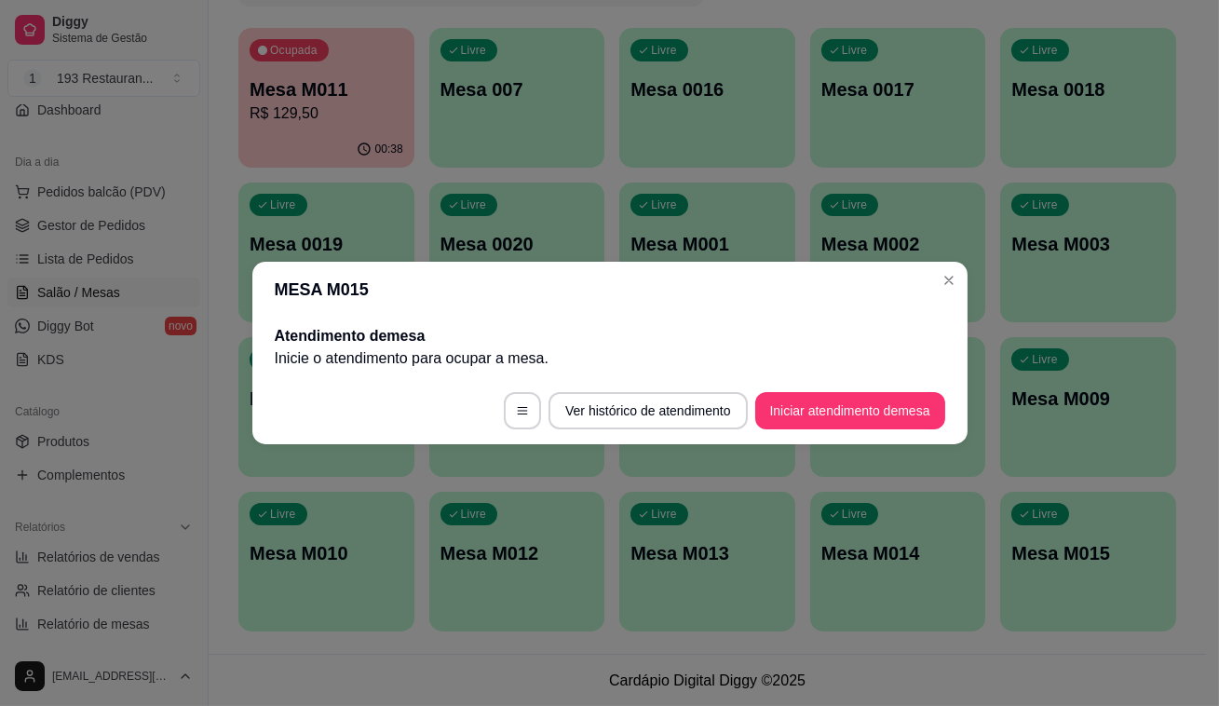
drag, startPoint x: 482, startPoint y: 273, endPoint x: 381, endPoint y: 166, distance: 146.9
click at [476, 265] on header "MESA M015" at bounding box center [609, 290] width 715 height 56
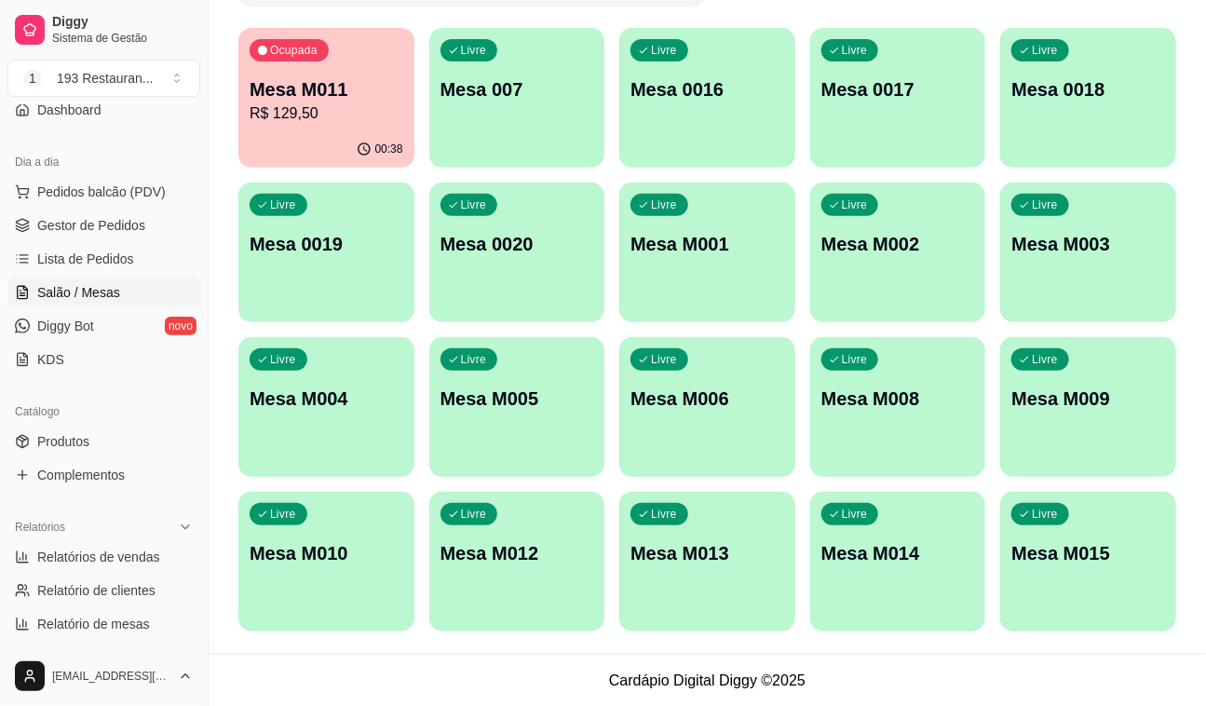
click at [334, 93] on p "Mesa M011" at bounding box center [327, 89] width 154 height 26
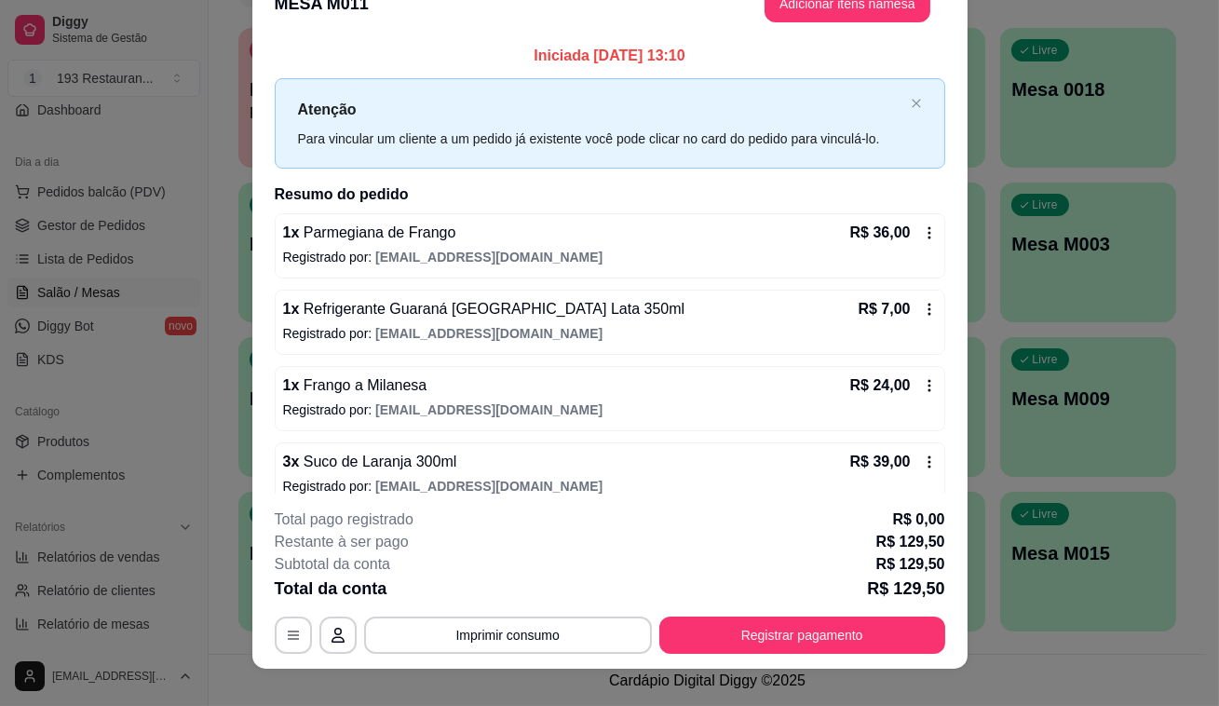
scroll to position [0, 0]
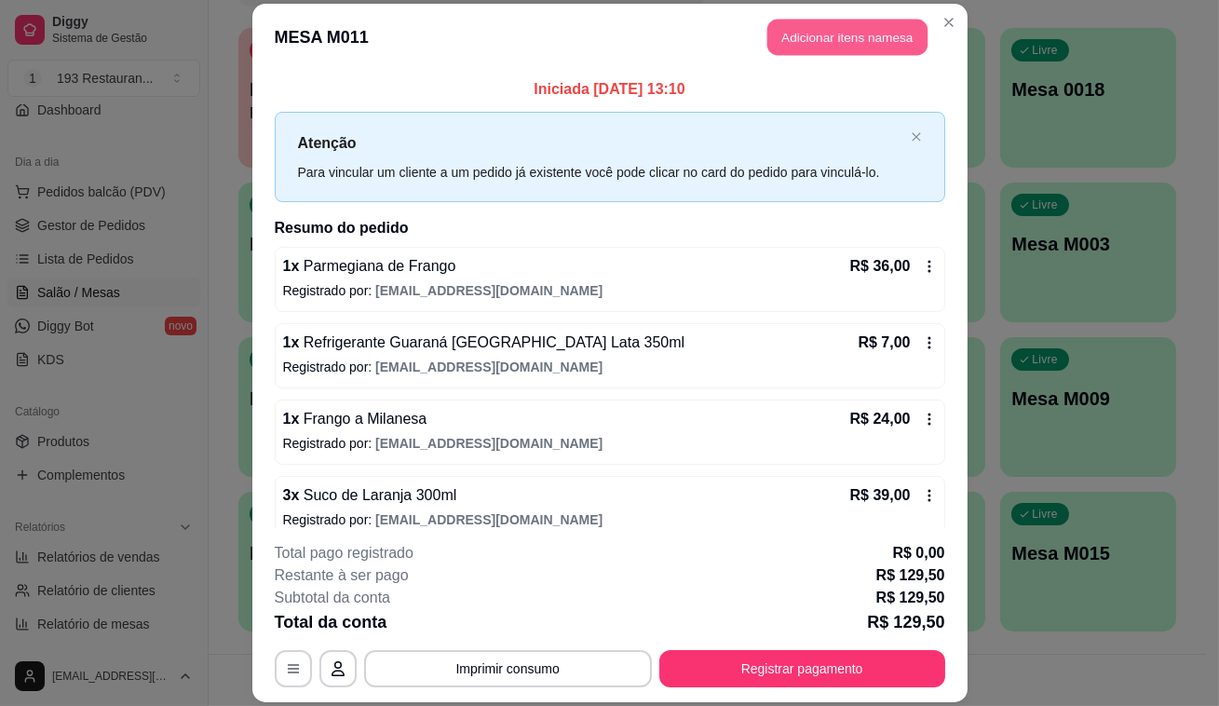
click at [786, 29] on button "Adicionar itens na mesa" at bounding box center [848, 37] width 160 height 36
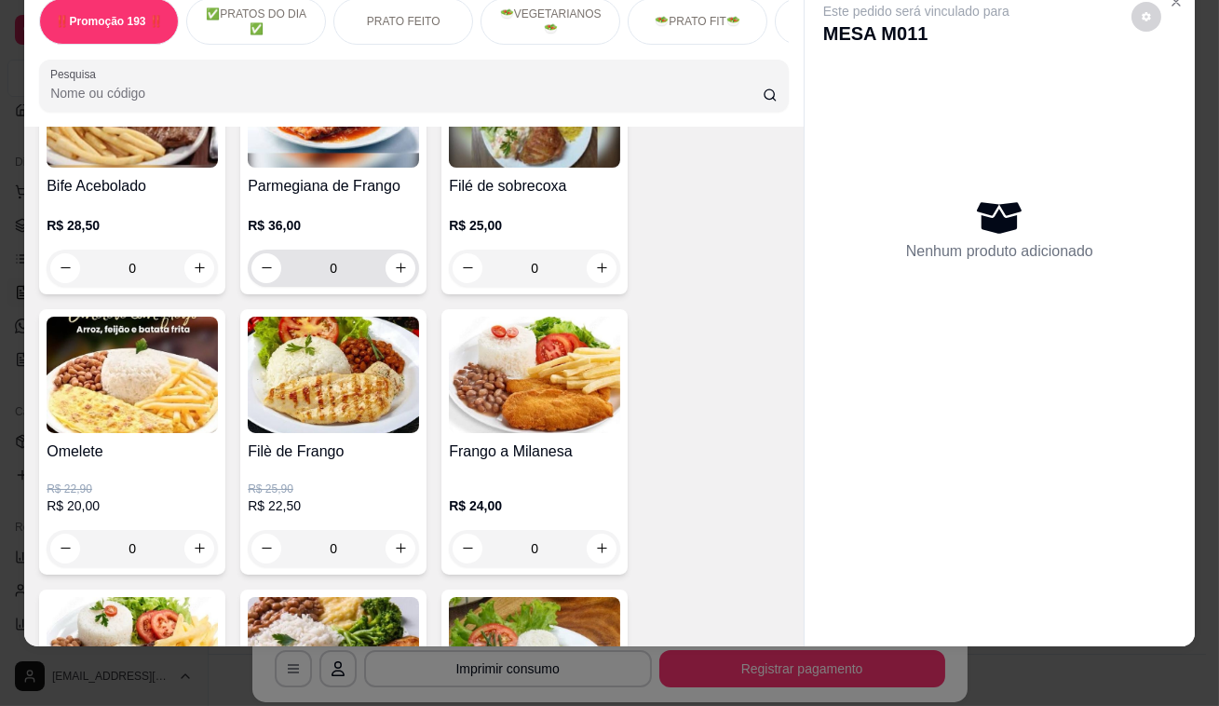
scroll to position [1015, 0]
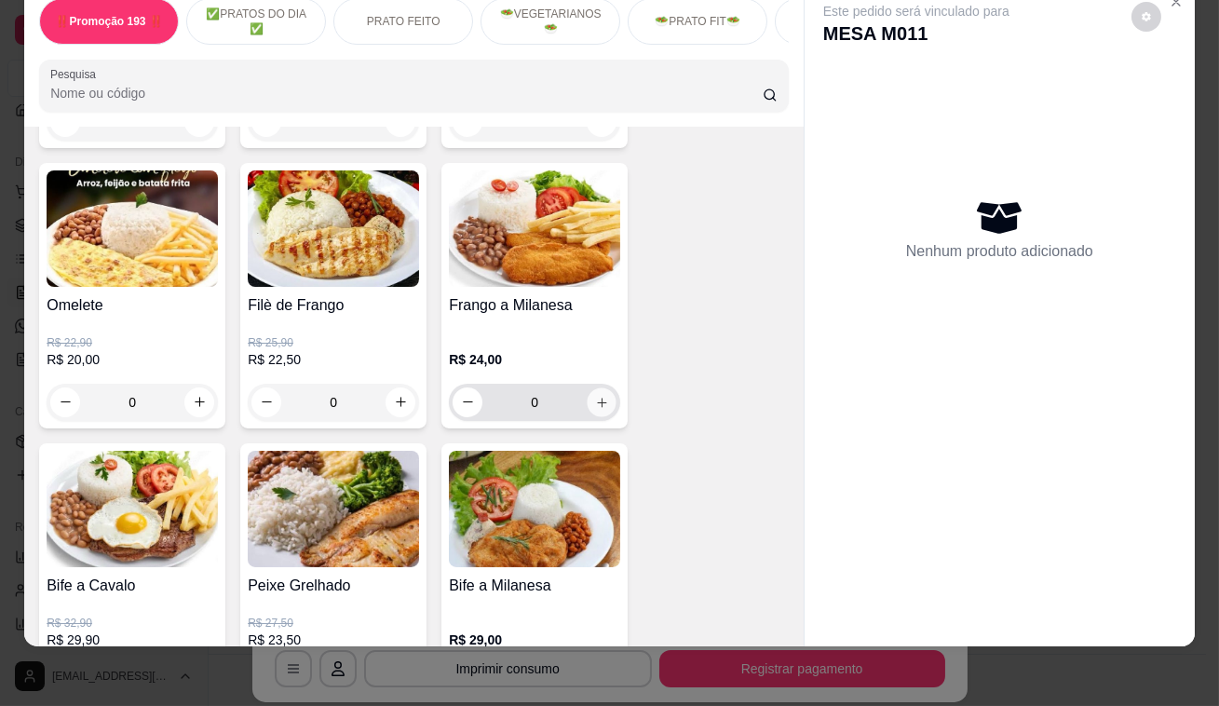
click at [595, 401] on icon "increase-product-quantity" at bounding box center [602, 402] width 14 height 14
type input "1"
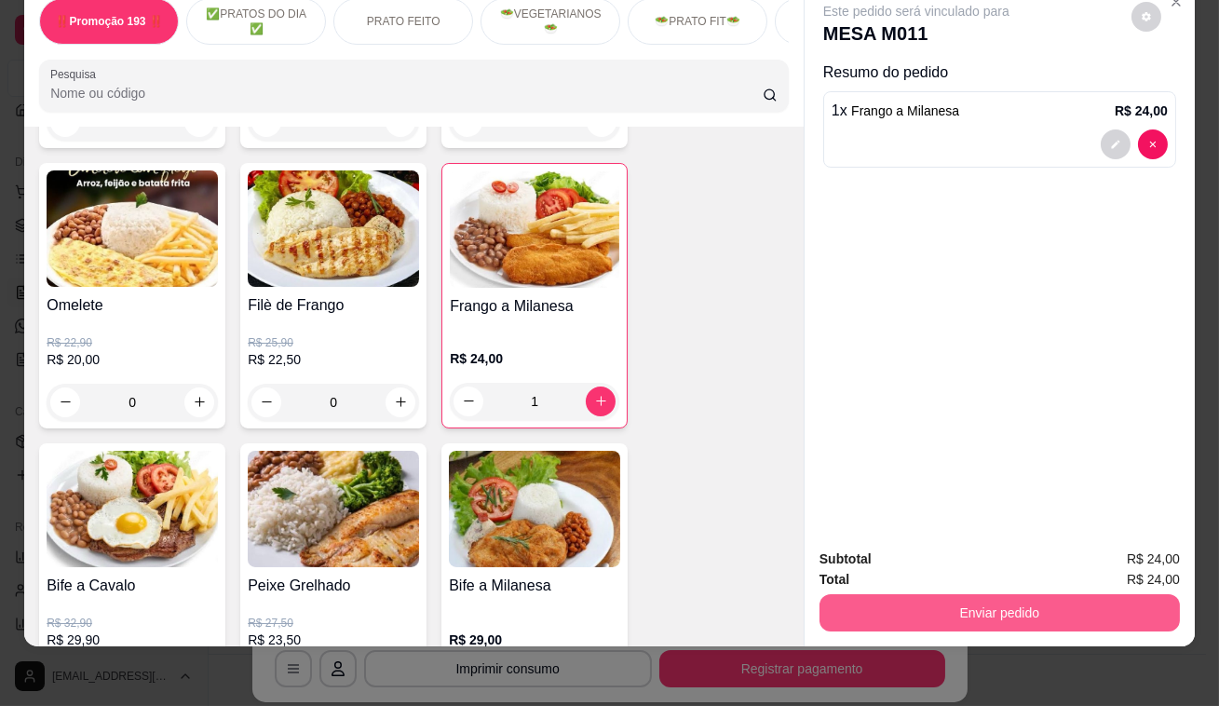
click at [944, 607] on button "Enviar pedido" at bounding box center [1000, 612] width 360 height 37
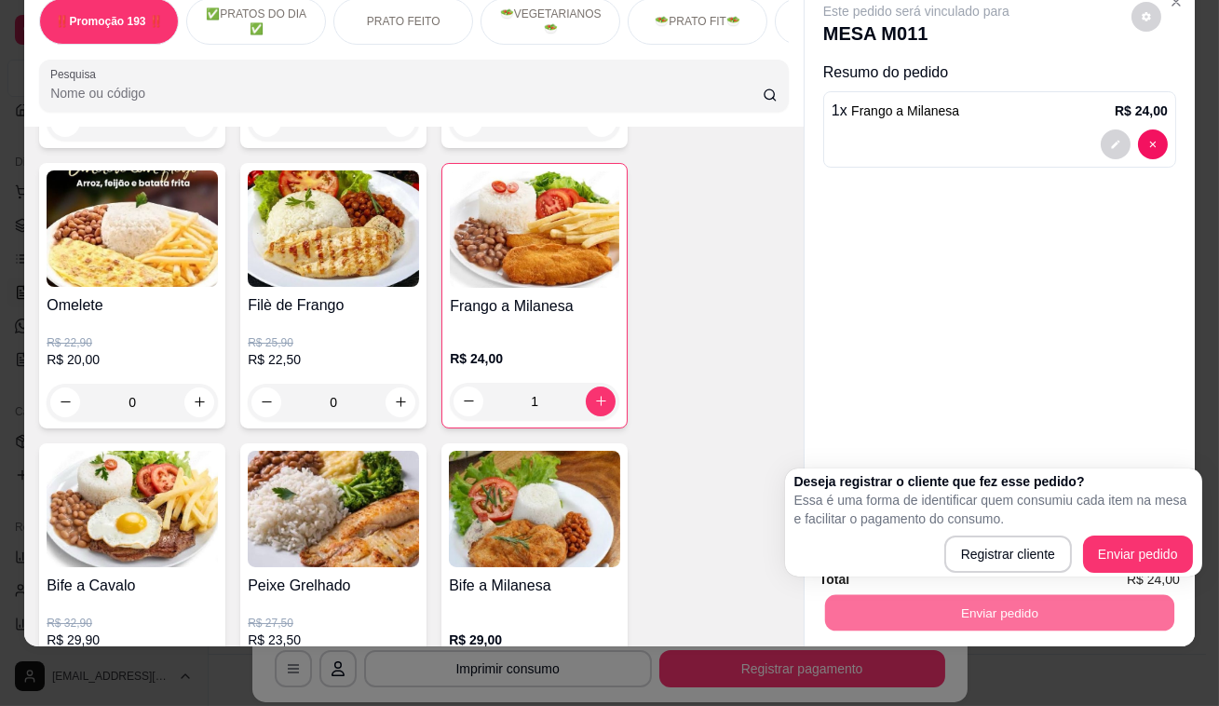
scroll to position [0, 655]
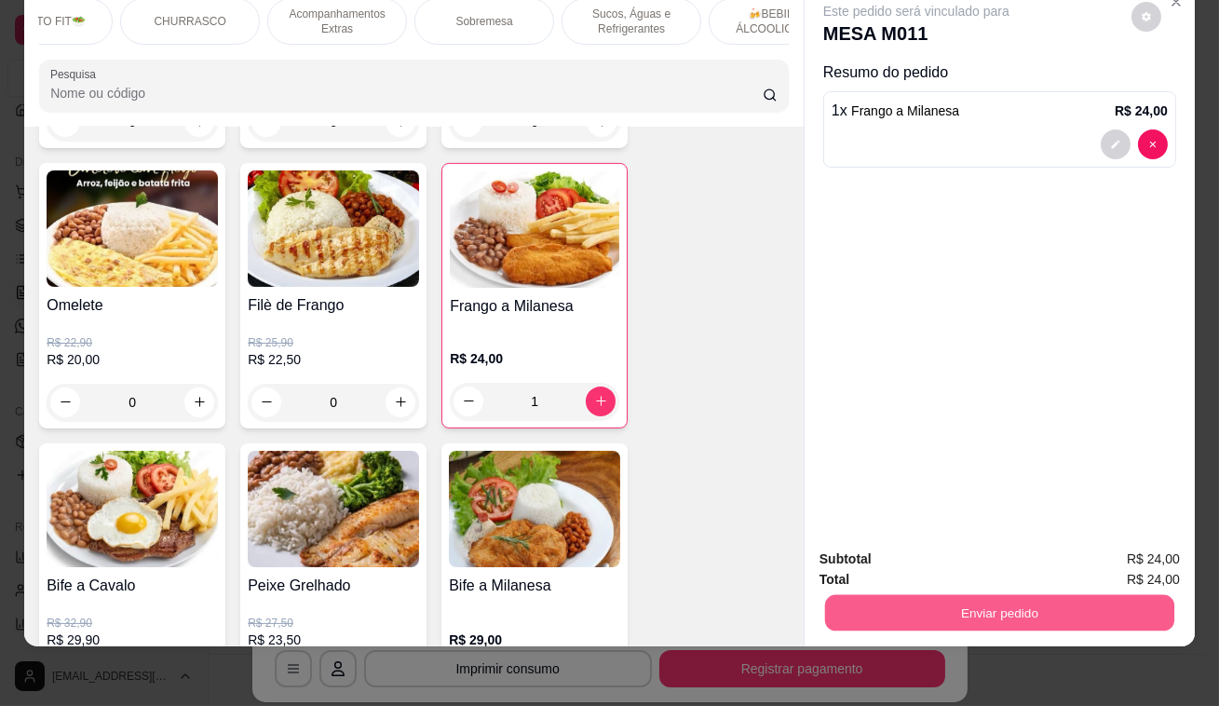
click at [1150, 611] on button "Enviar pedido" at bounding box center [999, 613] width 349 height 36
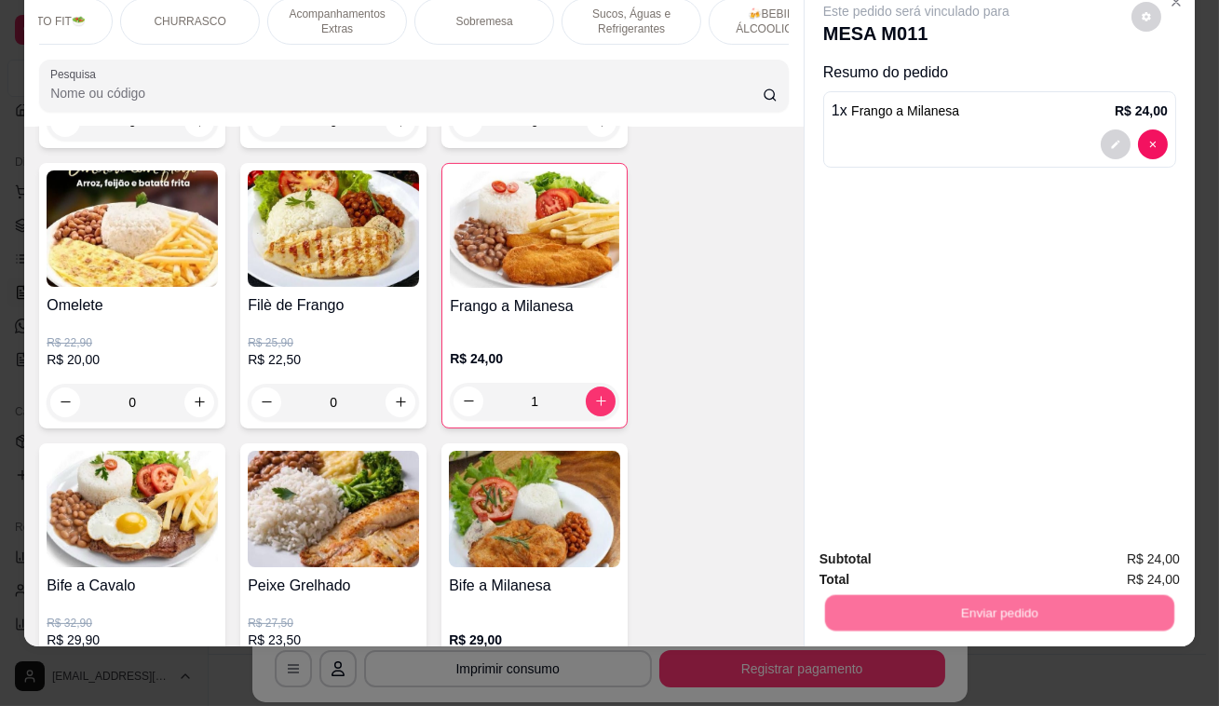
click at [1162, 549] on button "Enviar pedido" at bounding box center [1132, 554] width 105 height 35
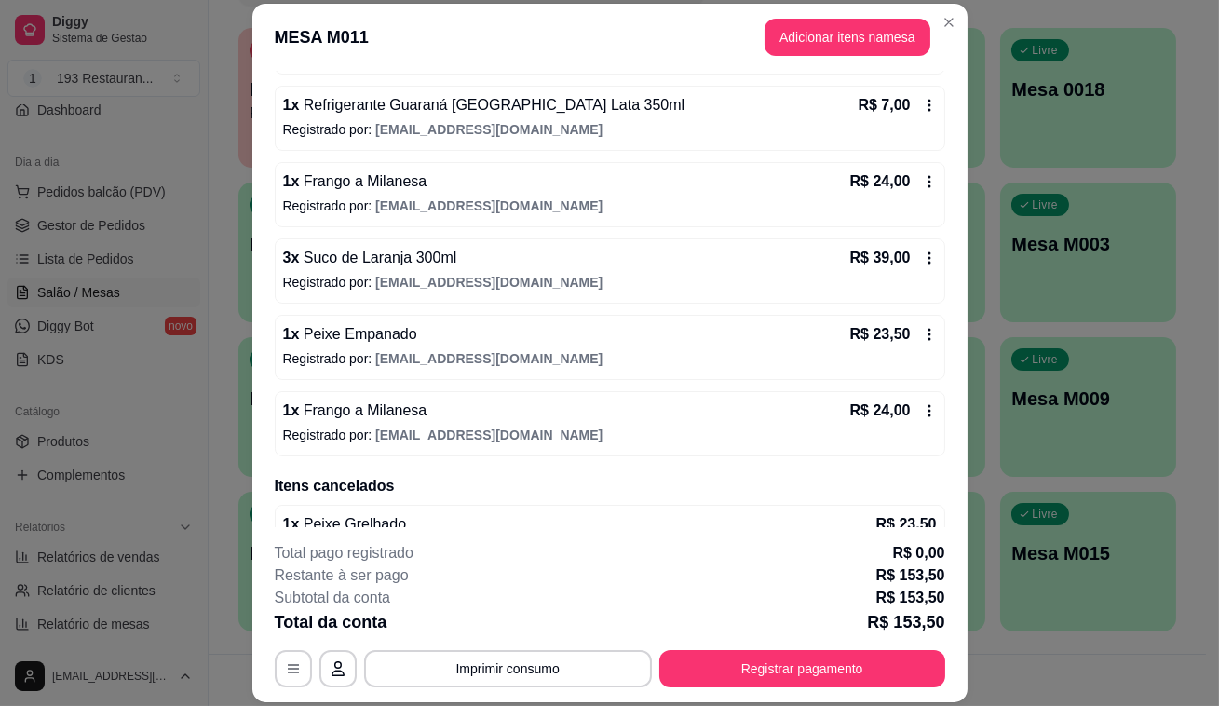
scroll to position [278, 0]
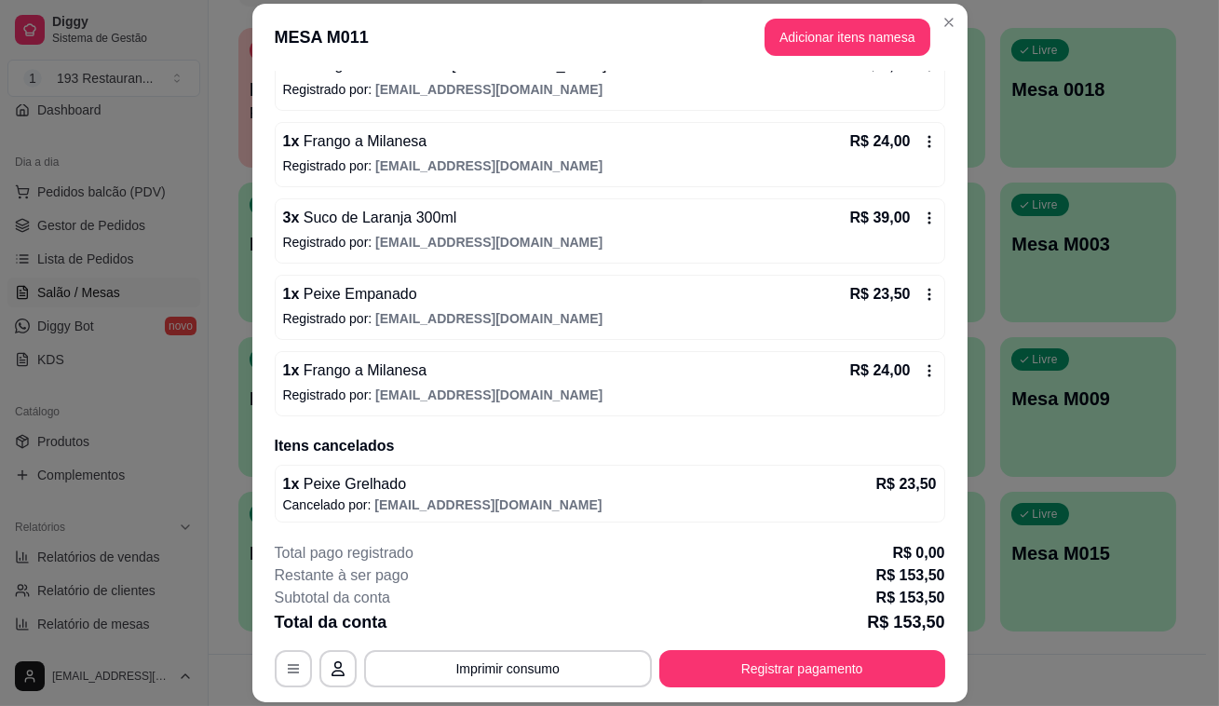
click at [311, 335] on div "1 x Peixe Empanado R$ 23,50 Registrado por: restaurante193pedidos@gmail.com" at bounding box center [610, 307] width 671 height 65
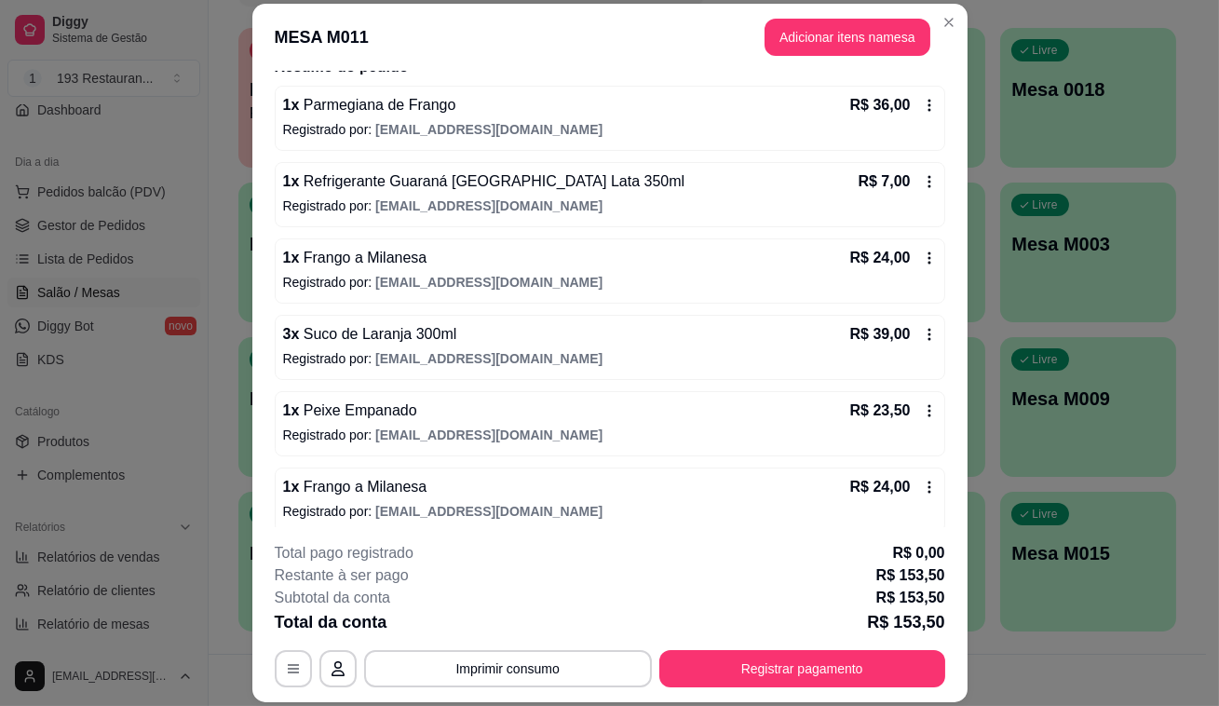
scroll to position [24, 0]
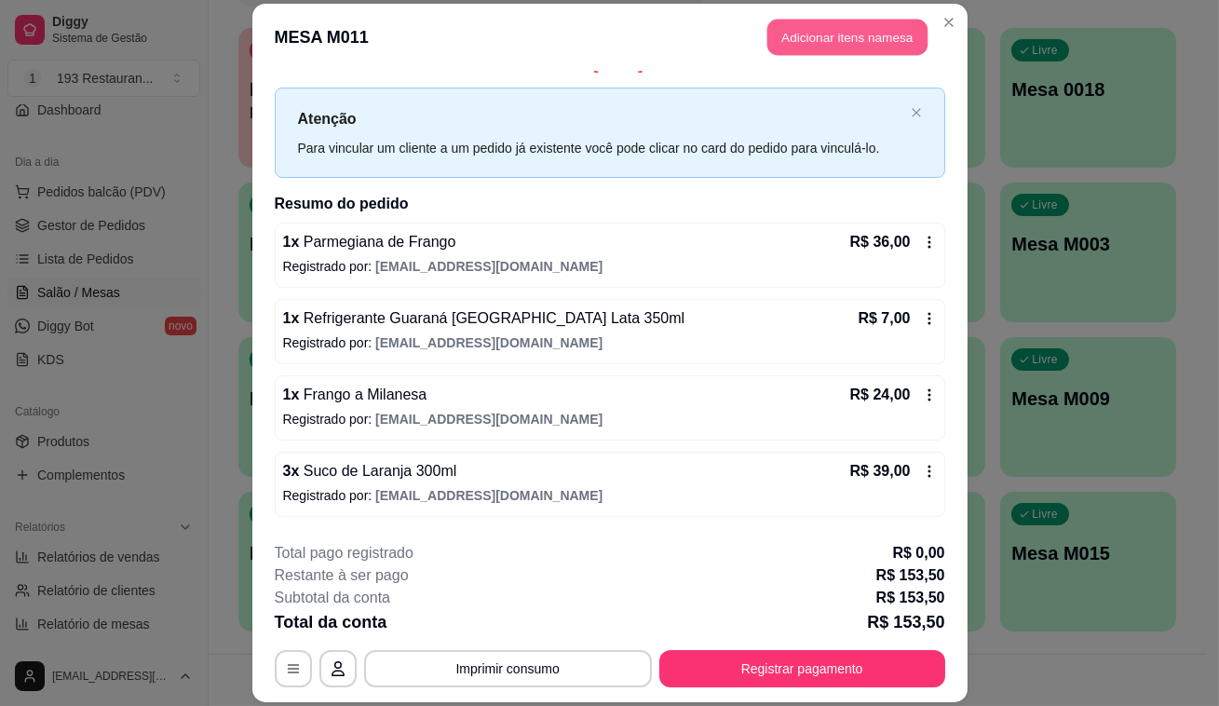
click at [842, 48] on button "Adicionar itens na mesa" at bounding box center [848, 37] width 160 height 36
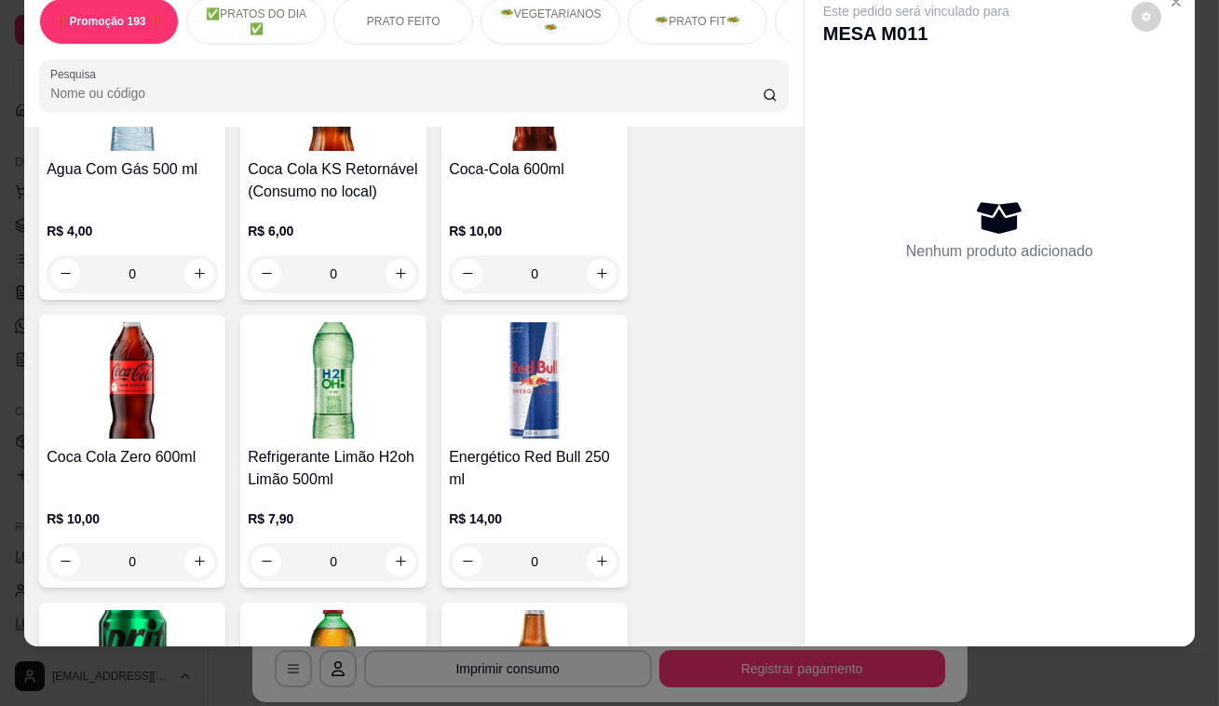
scroll to position [7790, 0]
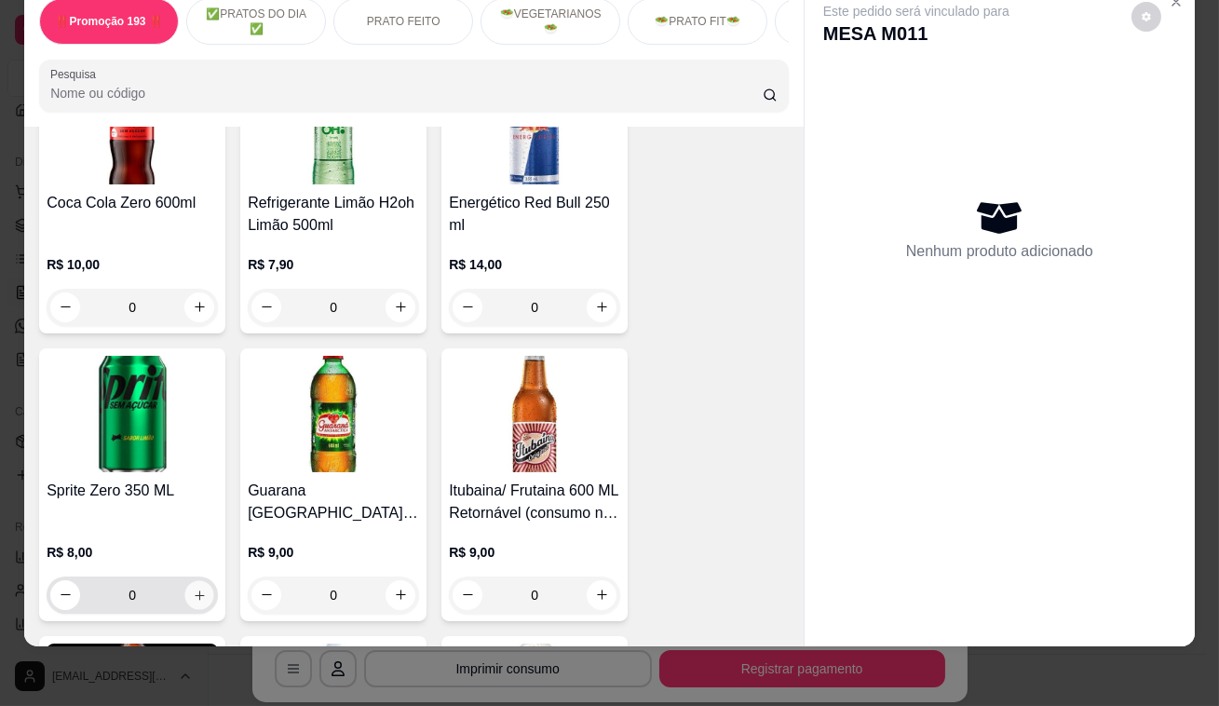
click at [194, 588] on icon "increase-product-quantity" at bounding box center [200, 595] width 14 height 14
click at [195, 591] on icon "increase-product-quantity" at bounding box center [199, 595] width 9 height 9
type input "2"
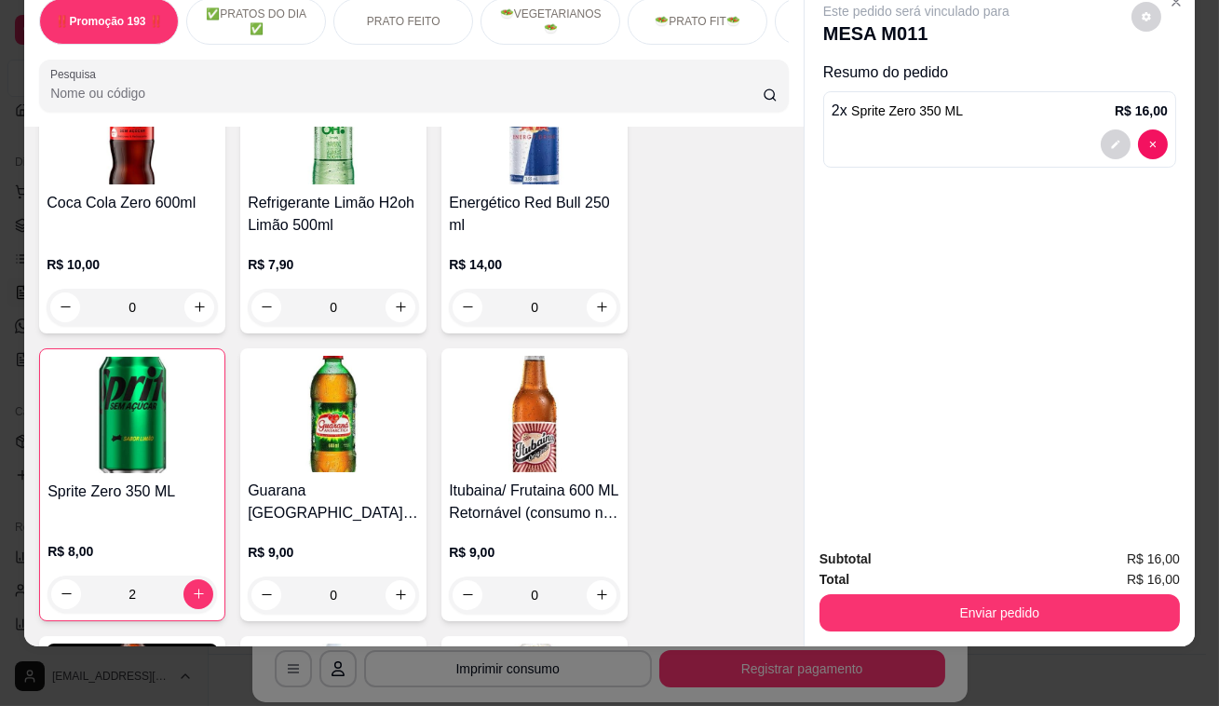
click at [1080, 576] on div "Total R$ 16,00" at bounding box center [1000, 579] width 360 height 20
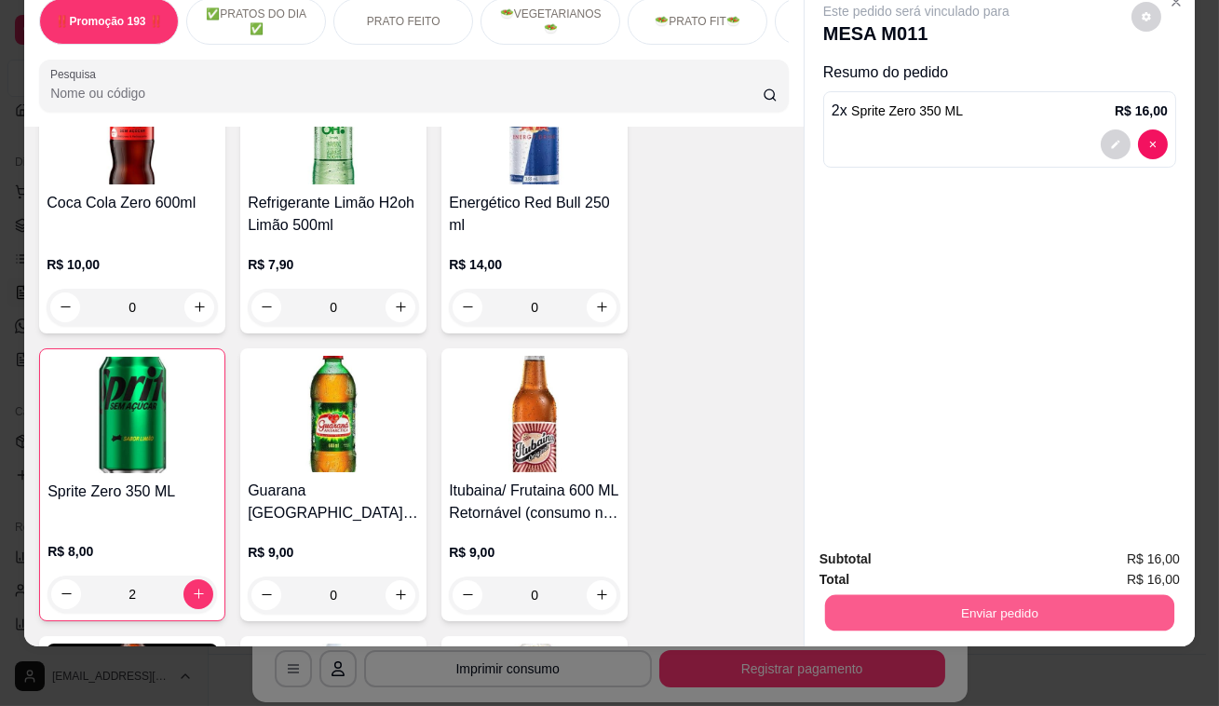
click at [1077, 595] on button "Enviar pedido" at bounding box center [999, 613] width 349 height 36
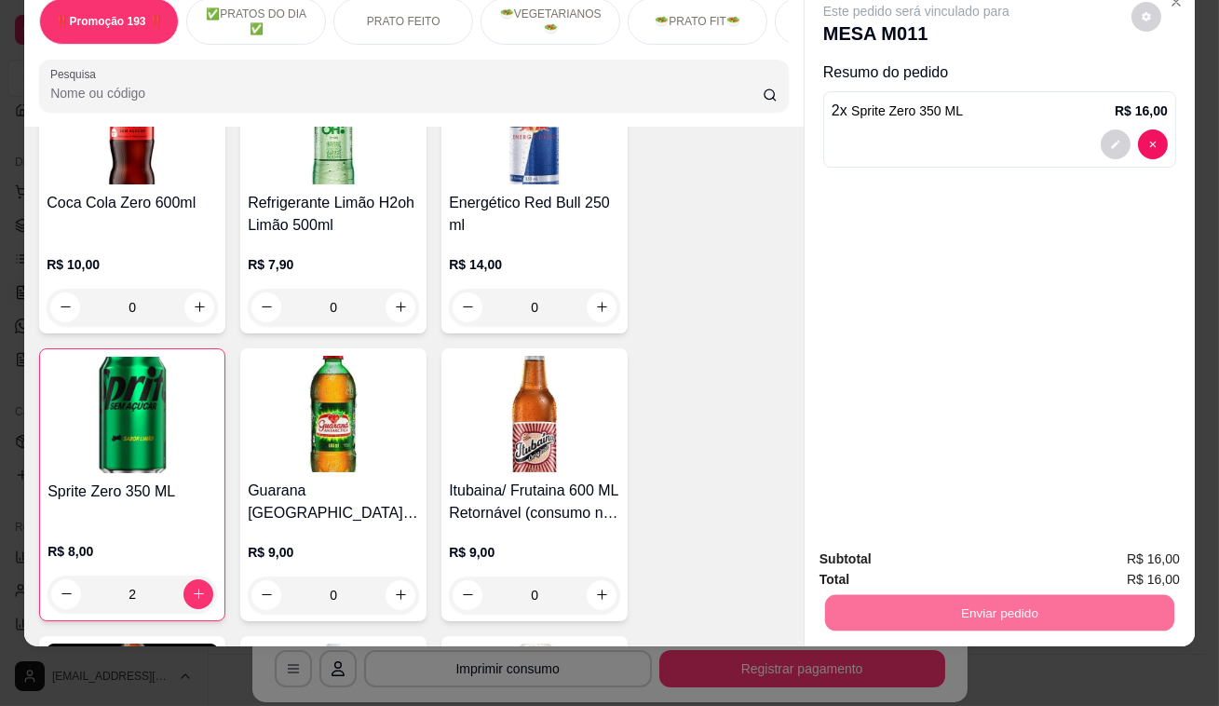
click at [1180, 537] on button "Enviar pedido" at bounding box center [1132, 554] width 102 height 34
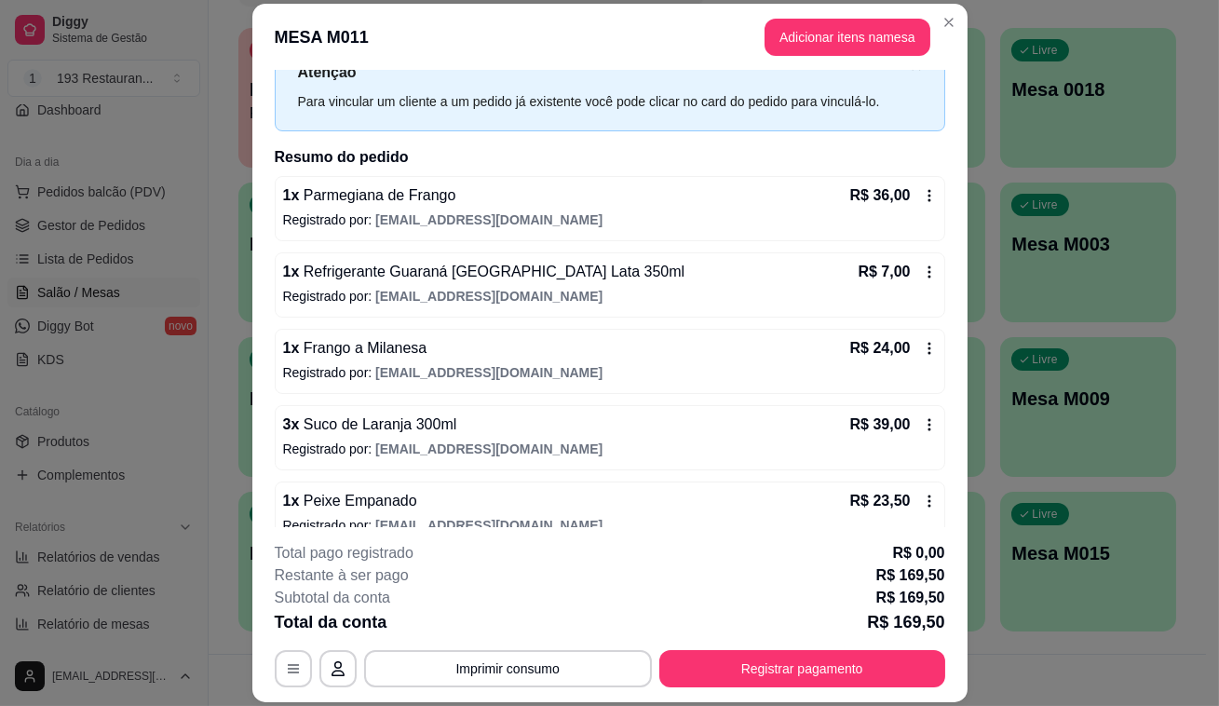
scroll to position [16, 0]
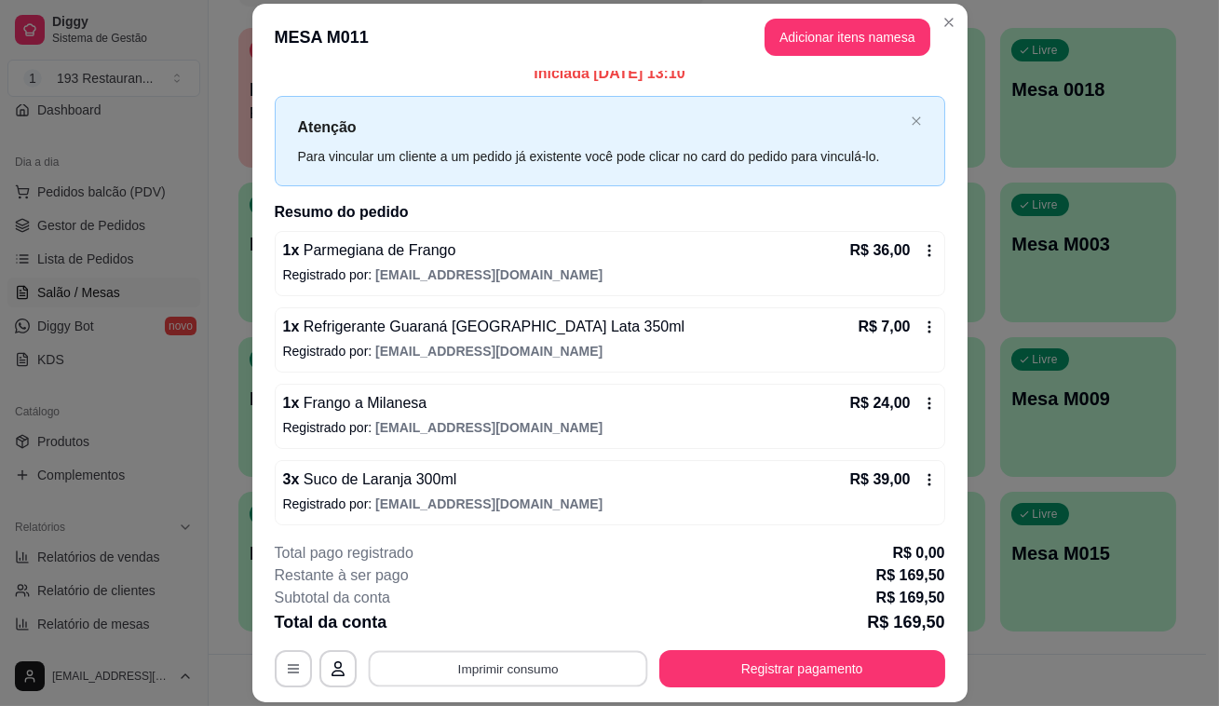
click at [518, 675] on button "Imprimir consumo" at bounding box center [507, 669] width 279 height 36
click at [526, 657] on button "Imprimir consumo" at bounding box center [507, 669] width 279 height 36
drag, startPoint x: 524, startPoint y: 645, endPoint x: 501, endPoint y: 684, distance: 45.5
click at [501, 684] on div "**********" at bounding box center [610, 614] width 671 height 145
click at [505, 670] on button "Imprimir consumo" at bounding box center [507, 669] width 279 height 36
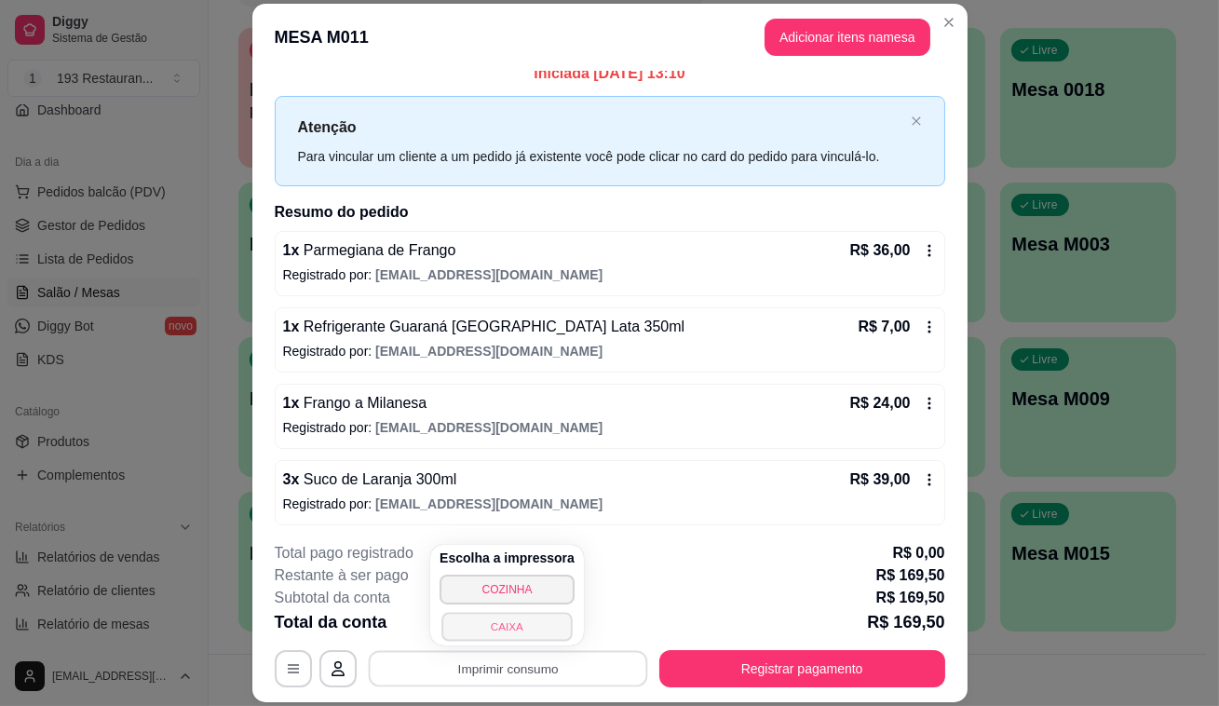
click at [509, 632] on button "CAIXA" at bounding box center [507, 626] width 130 height 29
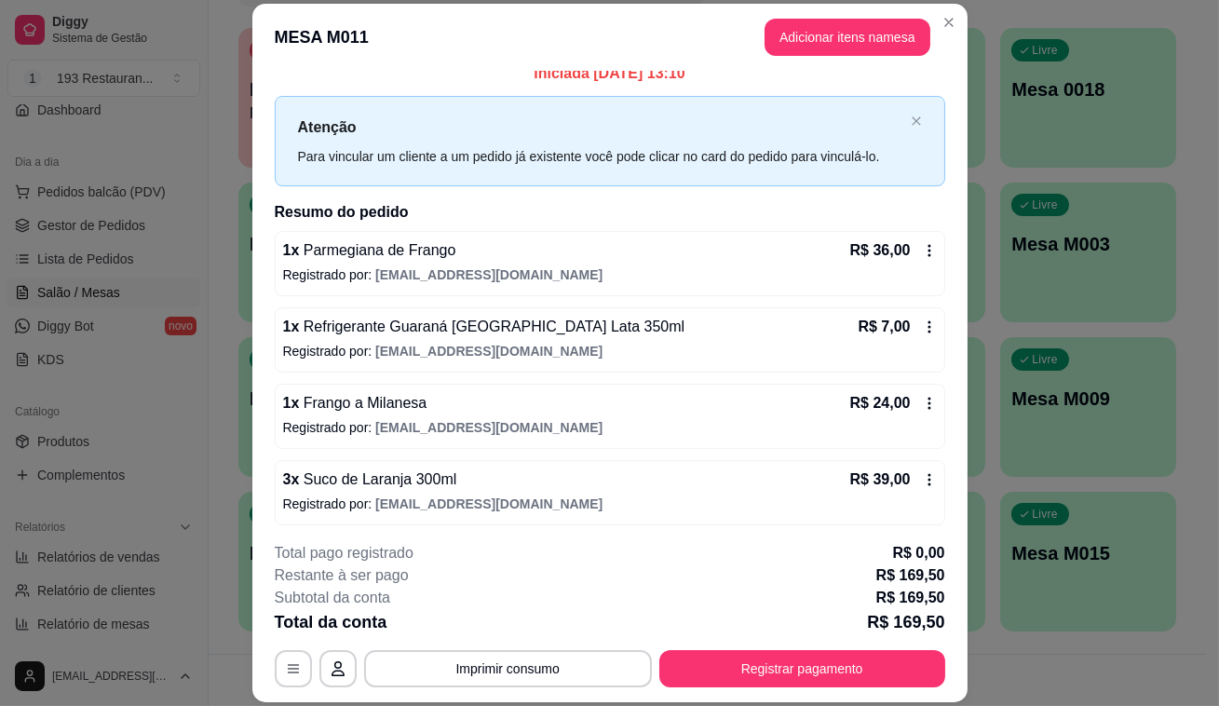
click at [924, 313] on div "1 x Refrigerante Guaraná Antarctica Lata 350ml R$ 7,00 Registrado por: restaura…" at bounding box center [610, 339] width 671 height 65
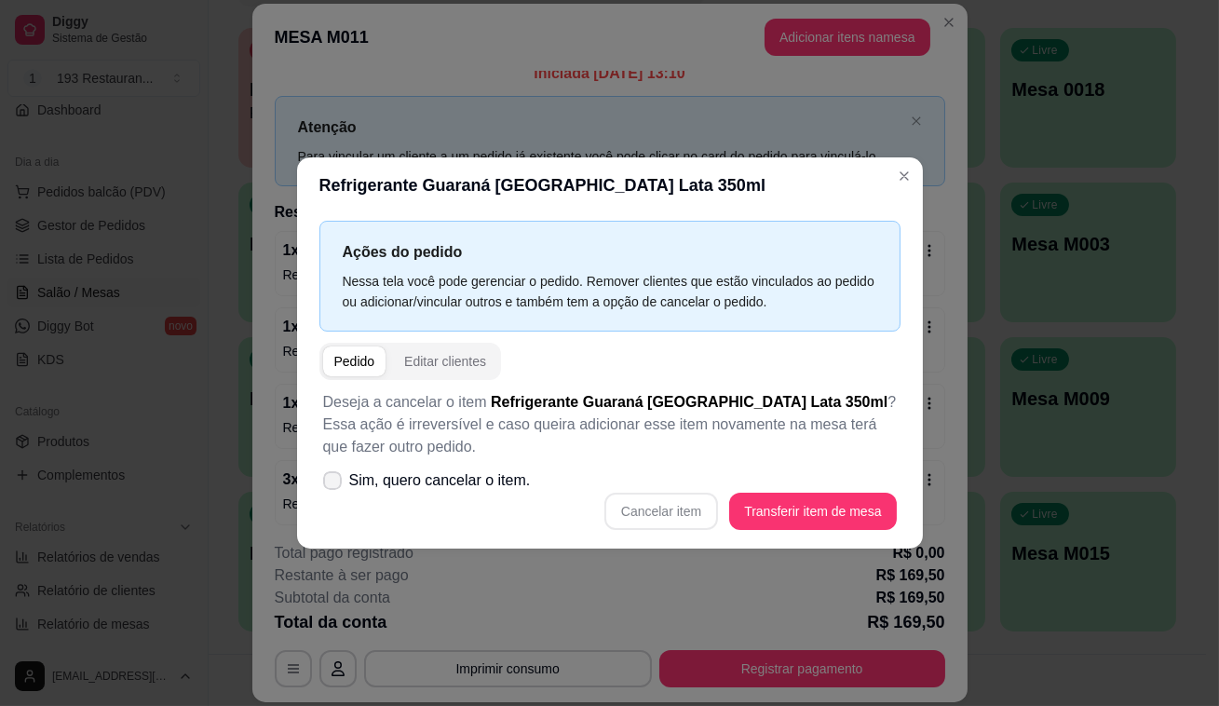
click at [335, 482] on icon at bounding box center [332, 480] width 15 height 11
click at [334, 484] on input "Sim, quero cancelar o item." at bounding box center [328, 490] width 12 height 12
checkbox input "true"
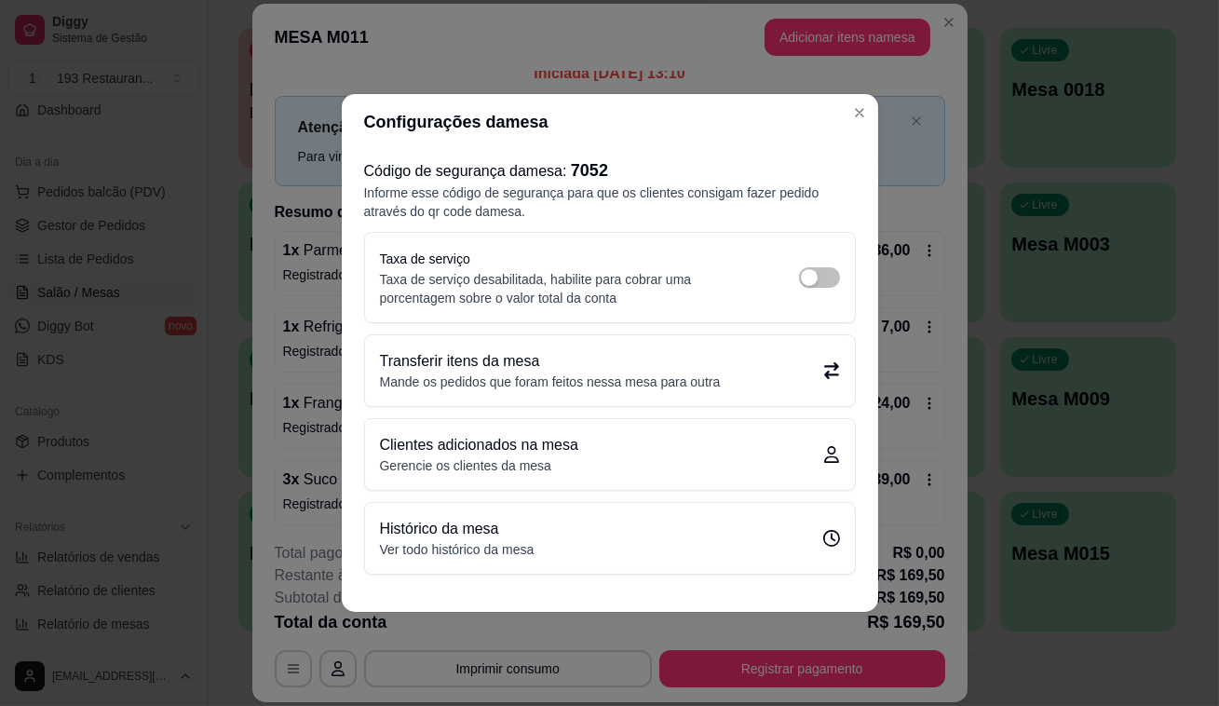
click at [838, 272] on div "Taxa de serviço Taxa de serviço desabilitada, habilite para cobrar uma porcenta…" at bounding box center [610, 278] width 460 height 60
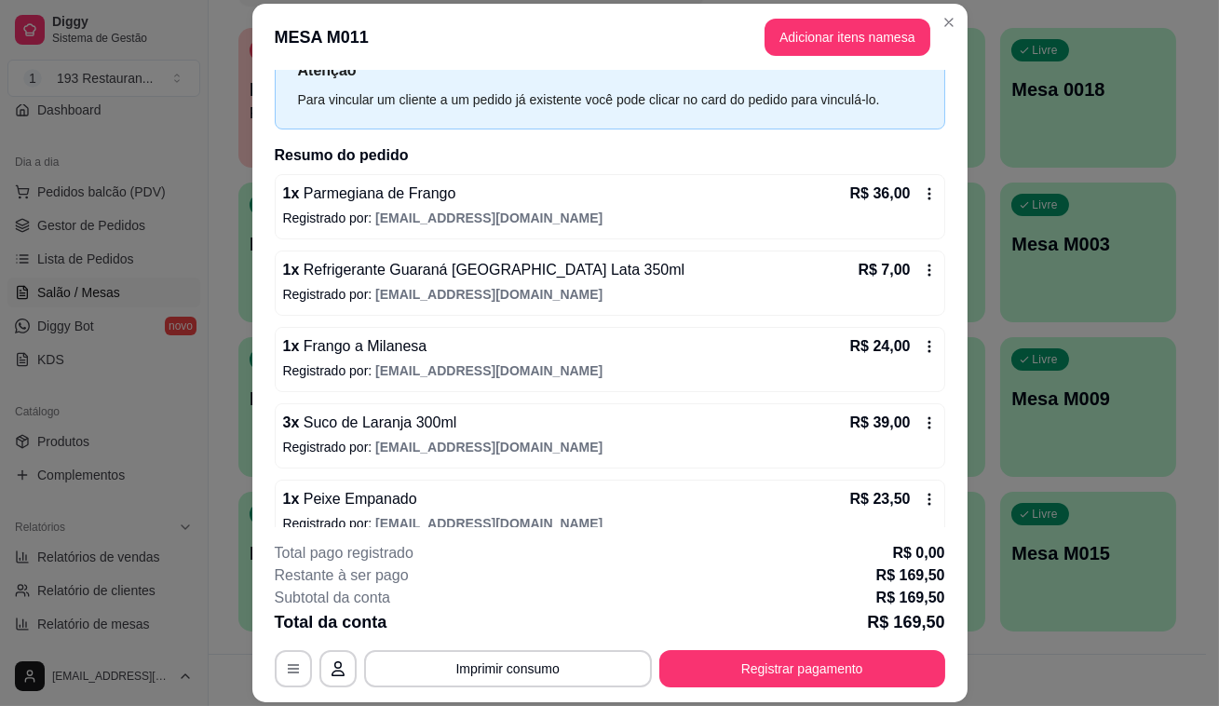
scroll to position [101, 0]
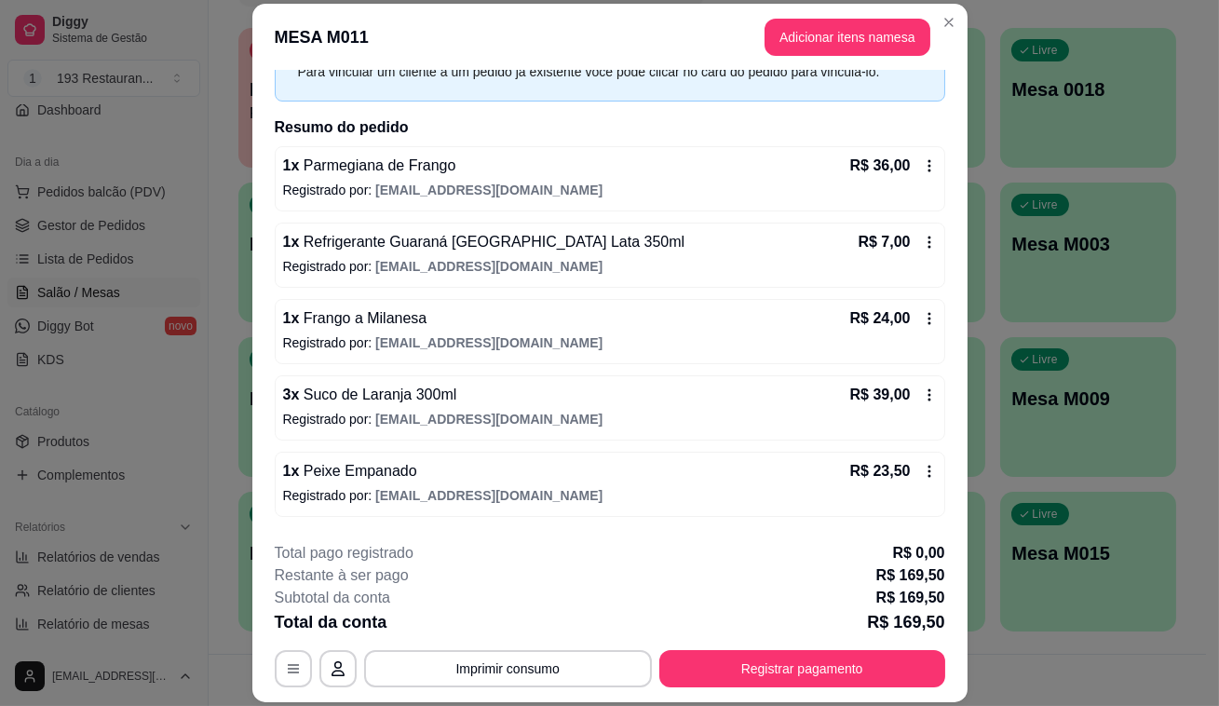
click at [902, 235] on div "R$ 7,00" at bounding box center [897, 242] width 78 height 22
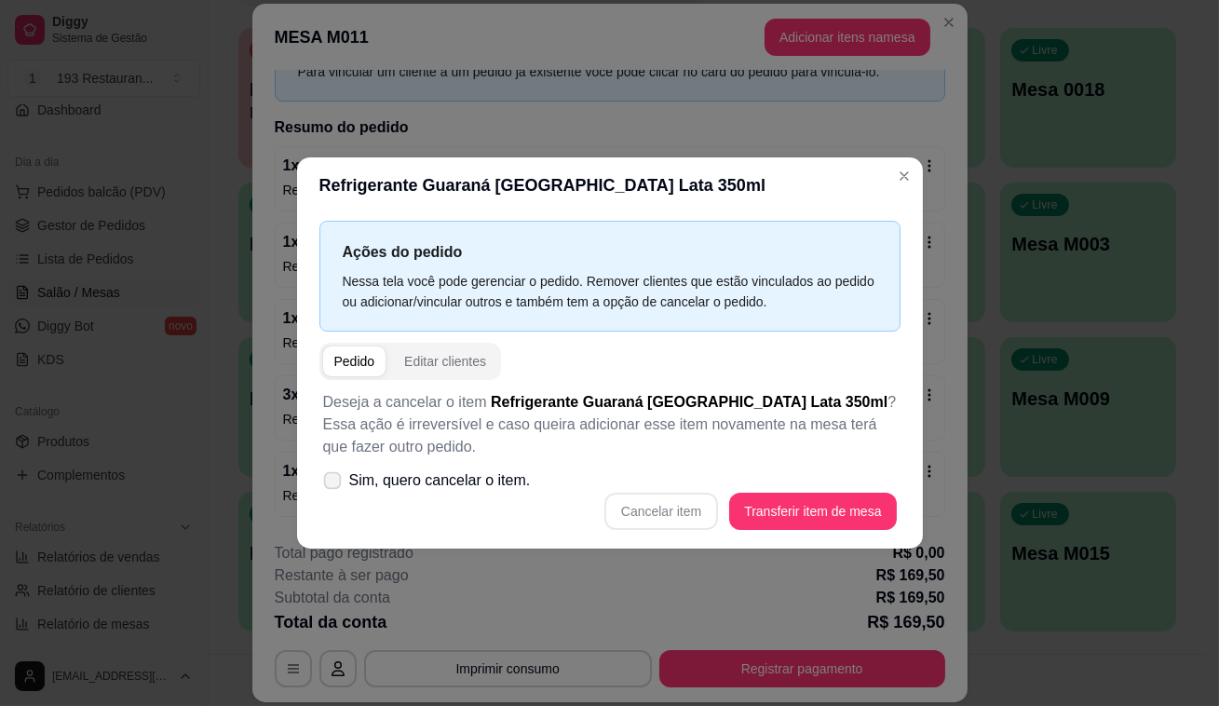
click at [328, 484] on icon at bounding box center [332, 480] width 14 height 10
click at [328, 484] on input "Sim, quero cancelar o item." at bounding box center [328, 490] width 12 height 12
checkbox input "true"
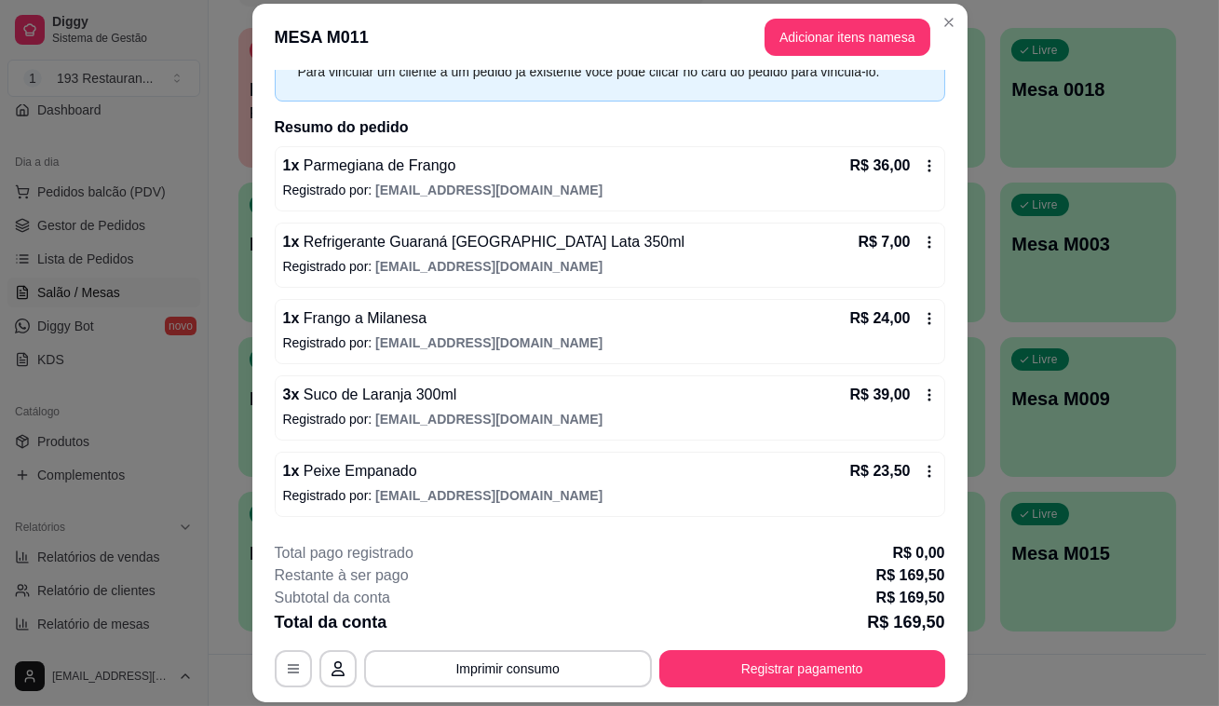
click at [922, 242] on icon at bounding box center [929, 242] width 15 height 15
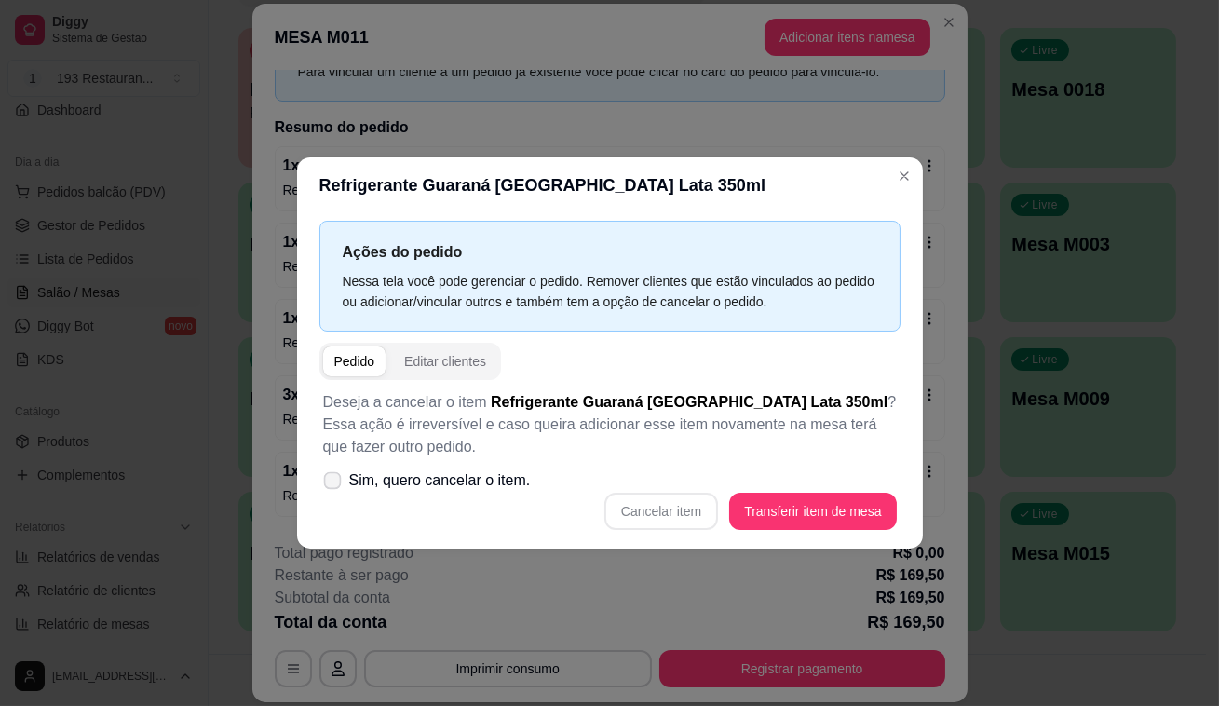
click at [329, 473] on span at bounding box center [332, 481] width 18 height 18
click at [329, 484] on input "Sim, quero cancelar o item." at bounding box center [328, 490] width 12 height 12
checkbox input "true"
click at [687, 511] on button "Cancelar item" at bounding box center [661, 512] width 111 height 36
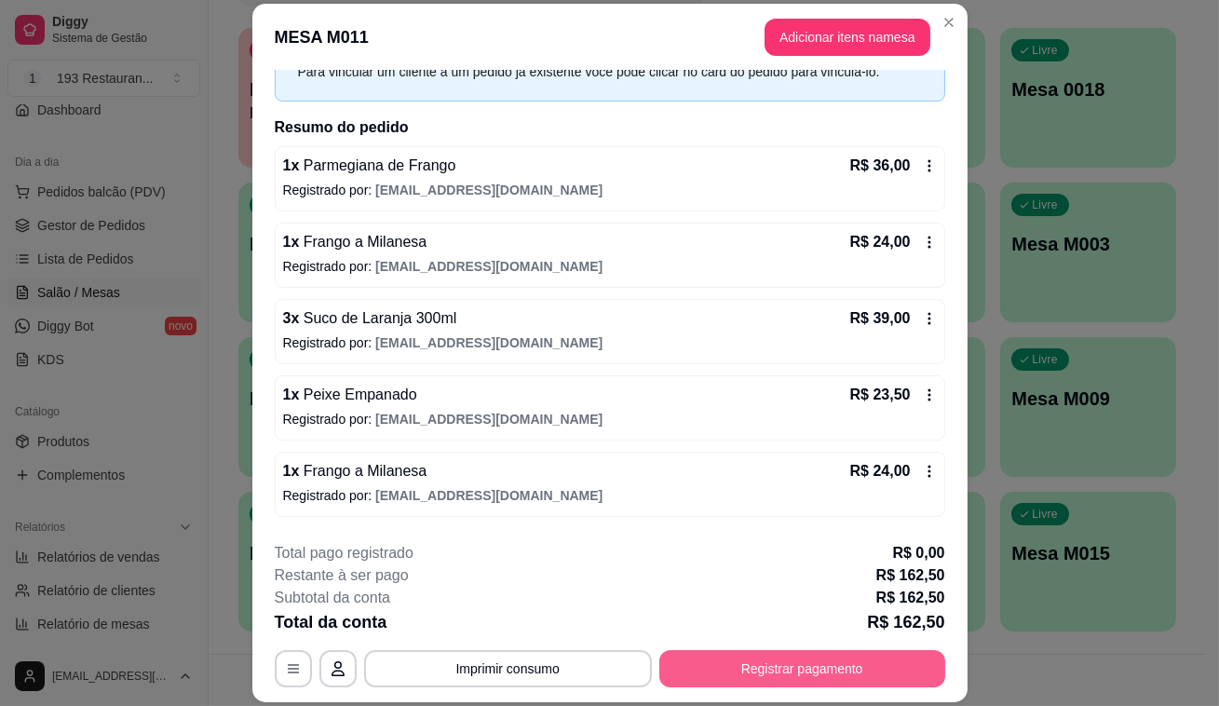
click at [783, 652] on button "Registrar pagamento" at bounding box center [802, 668] width 286 height 37
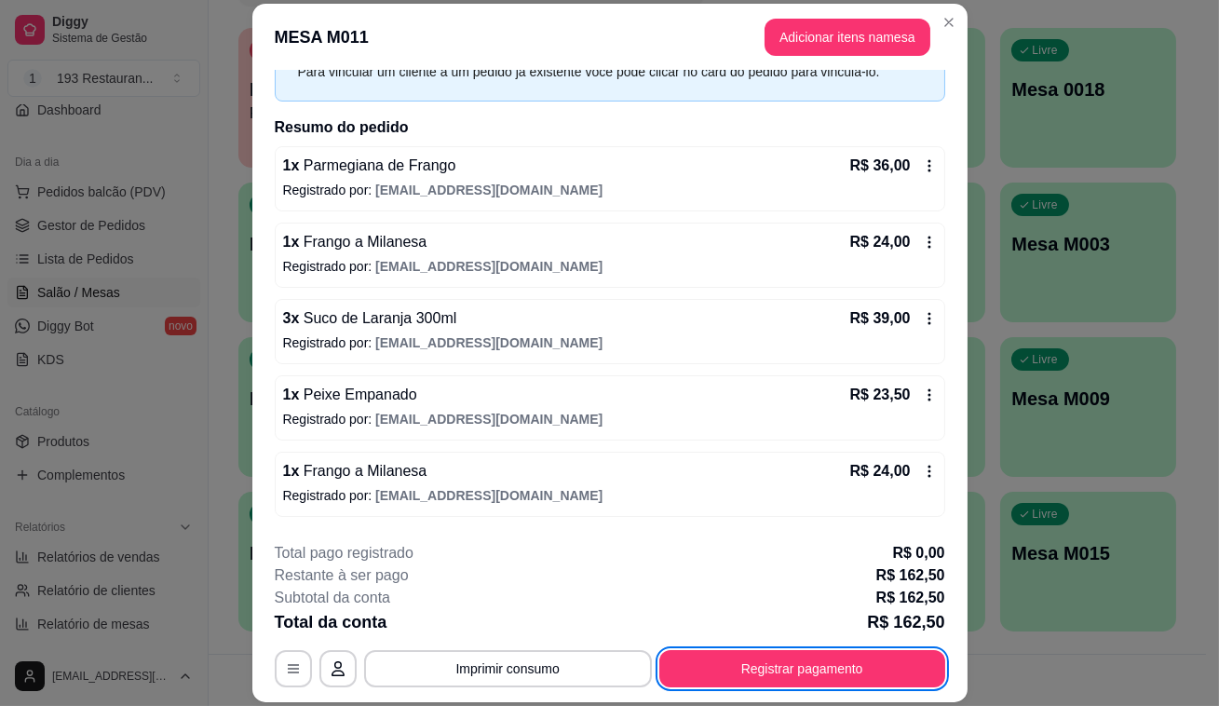
click at [562, 694] on footer "**********" at bounding box center [609, 614] width 715 height 175
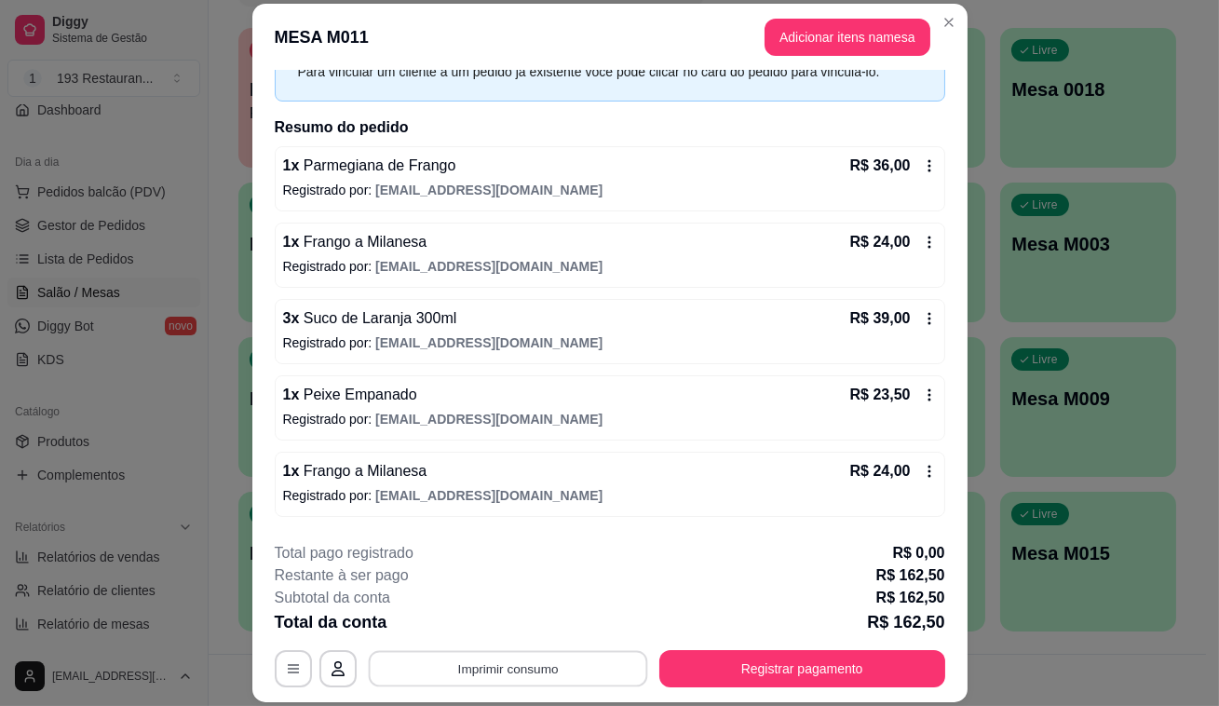
click at [568, 672] on button "Imprimir consumo" at bounding box center [507, 669] width 279 height 36
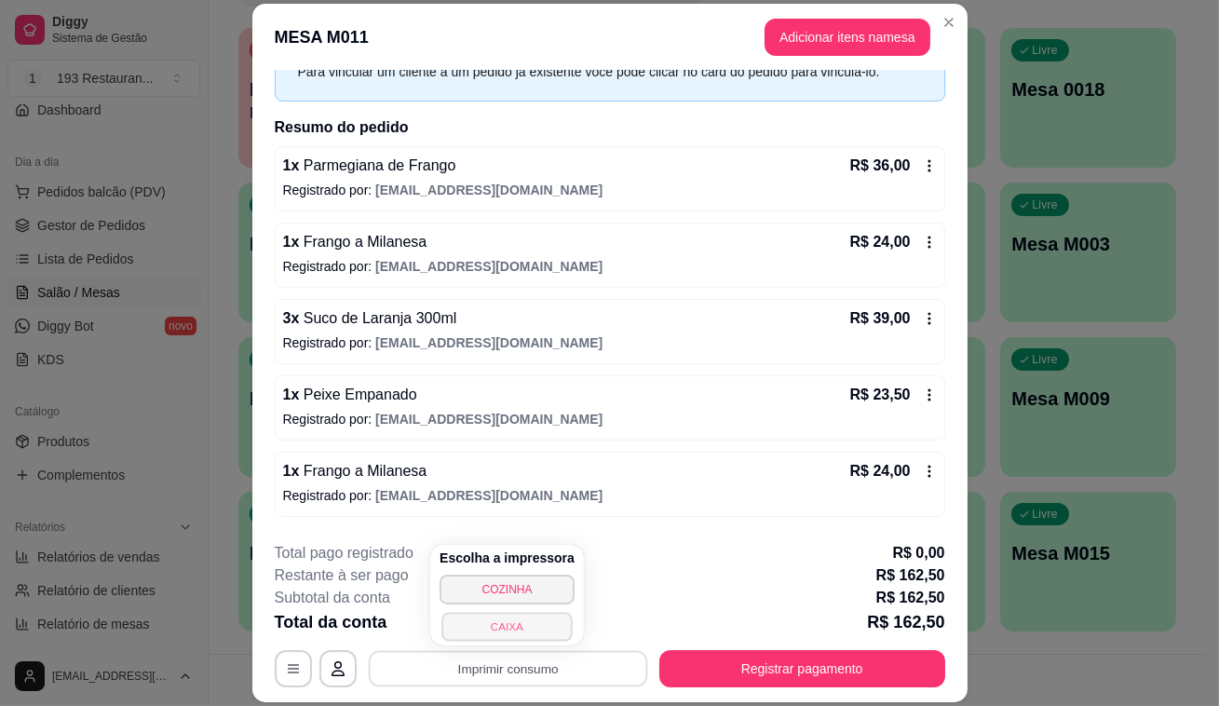
click at [537, 626] on button "CAIXA" at bounding box center [507, 626] width 130 height 29
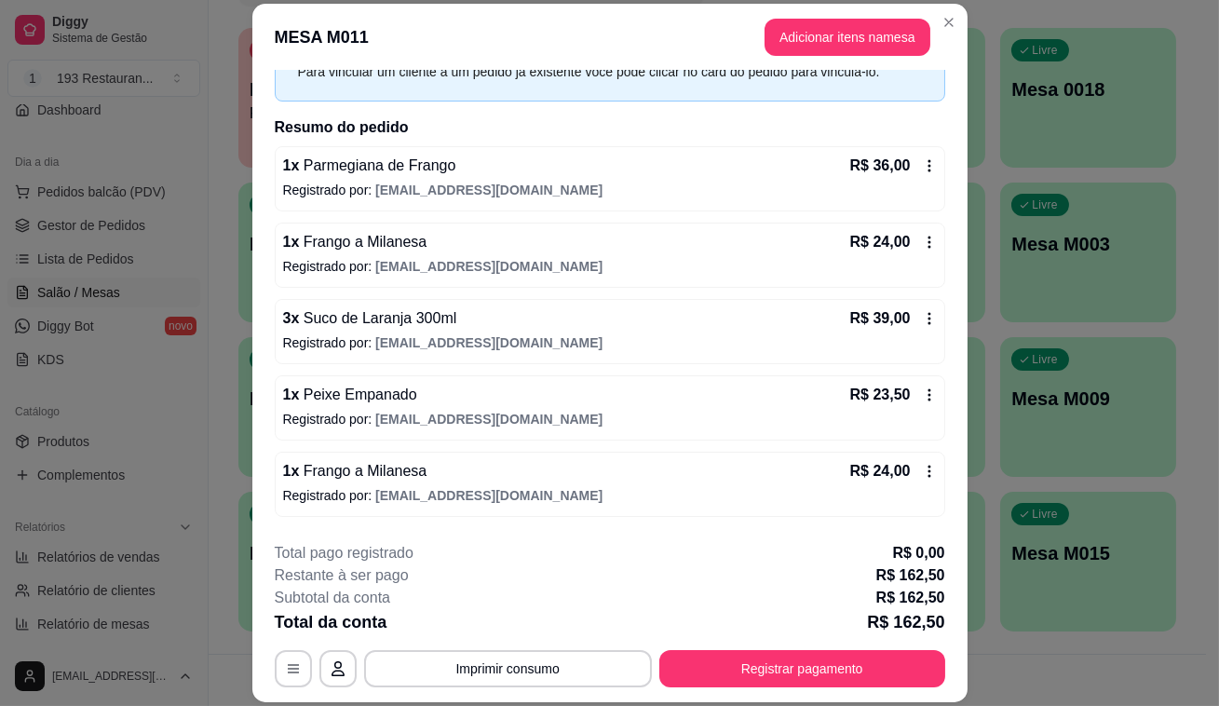
click at [537, 626] on div "Total da conta R$ 162,50" at bounding box center [610, 622] width 671 height 26
click at [487, 680] on button "Imprimir consumo" at bounding box center [507, 669] width 279 height 36
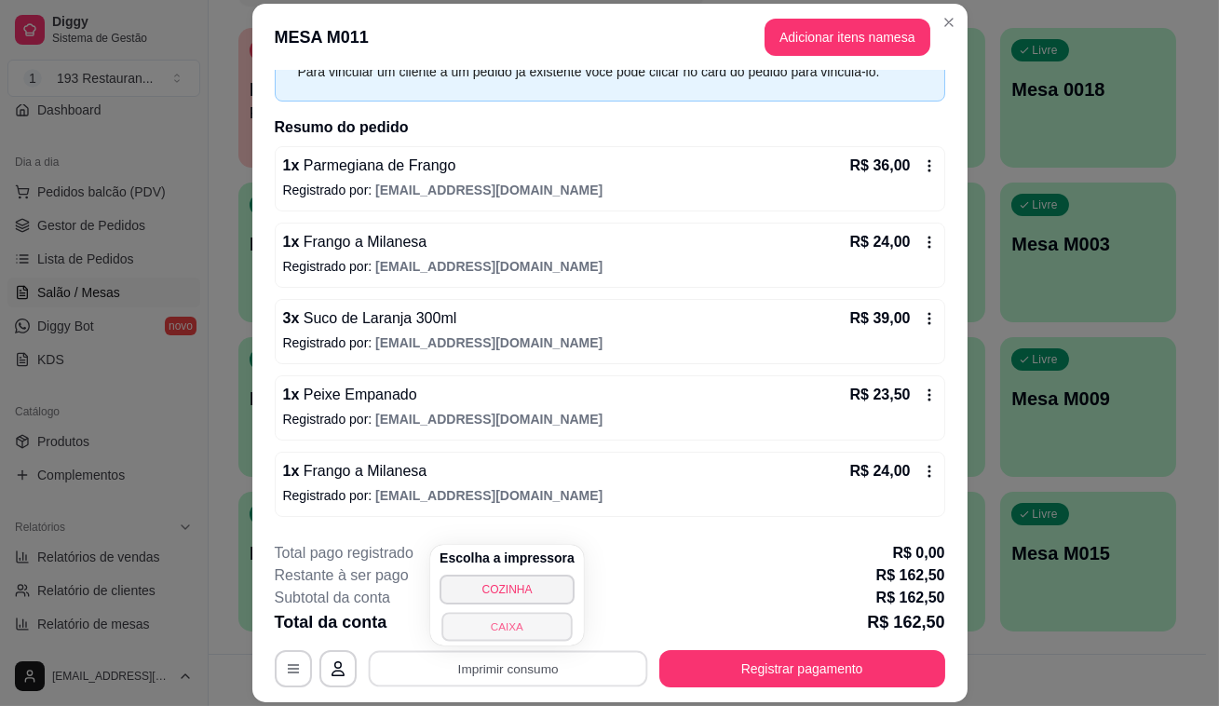
click at [527, 634] on button "CAIXA" at bounding box center [507, 626] width 130 height 29
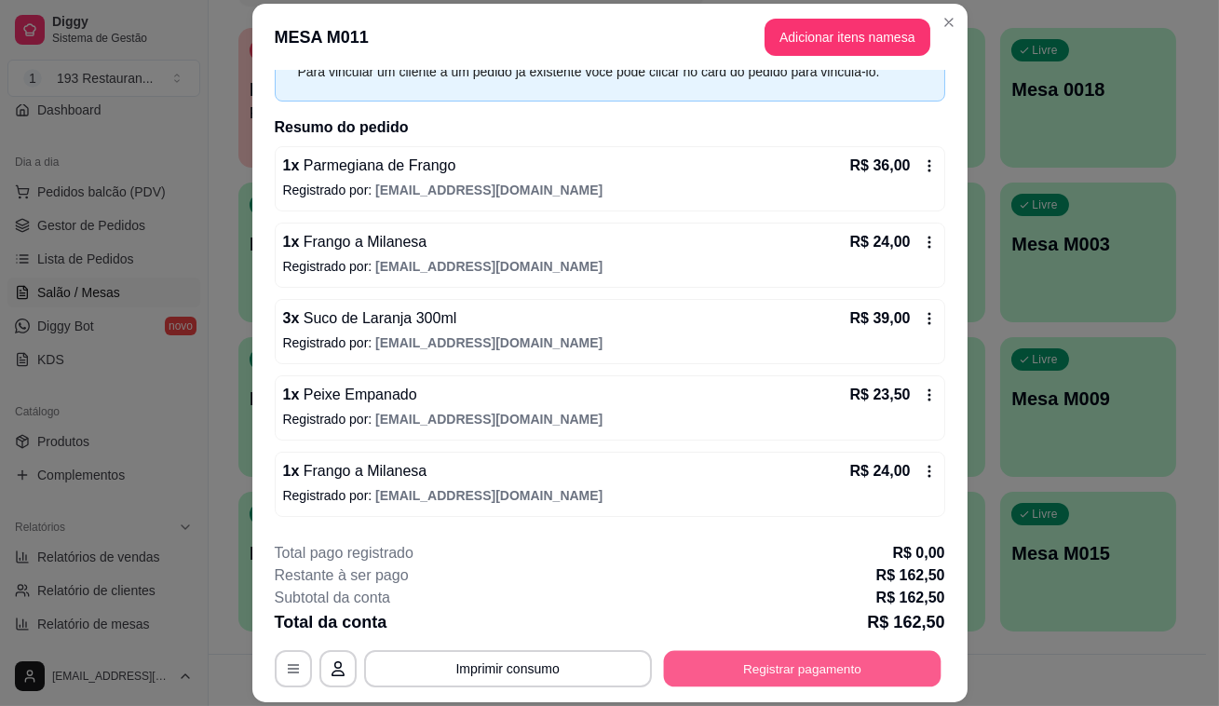
click at [727, 665] on button "Registrar pagamento" at bounding box center [802, 669] width 278 height 36
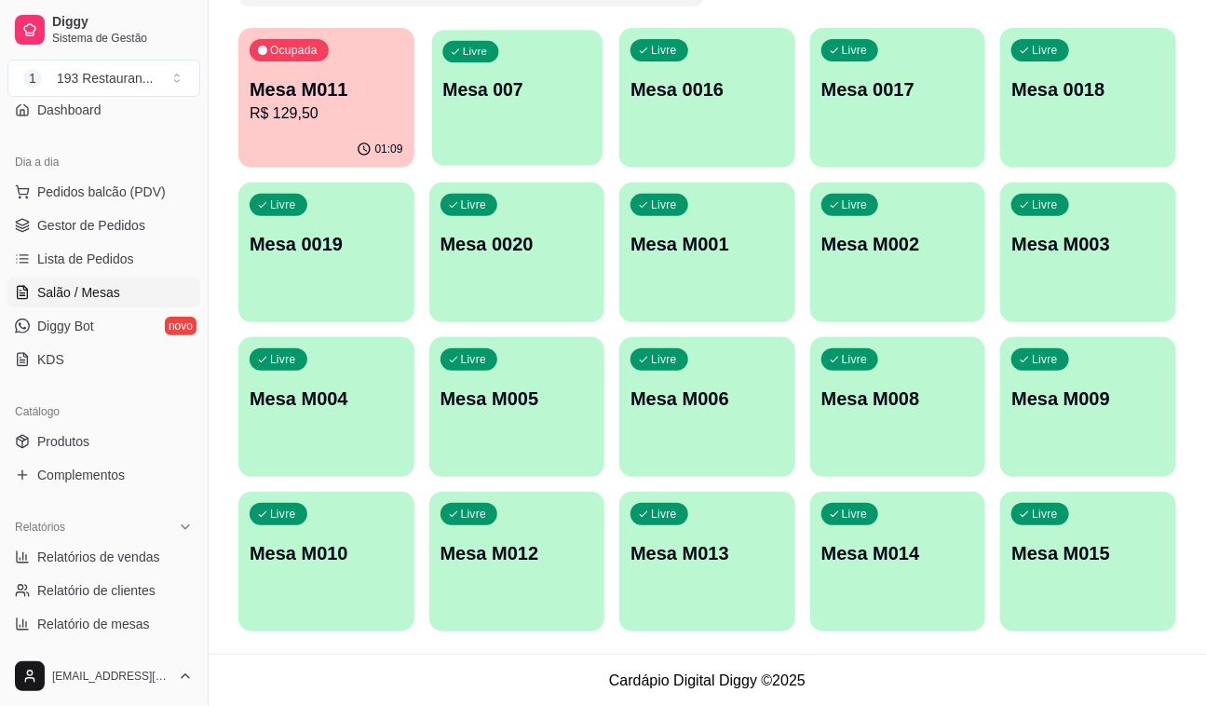
click at [559, 102] on div "Livre Mesa 007" at bounding box center [516, 87] width 170 height 114
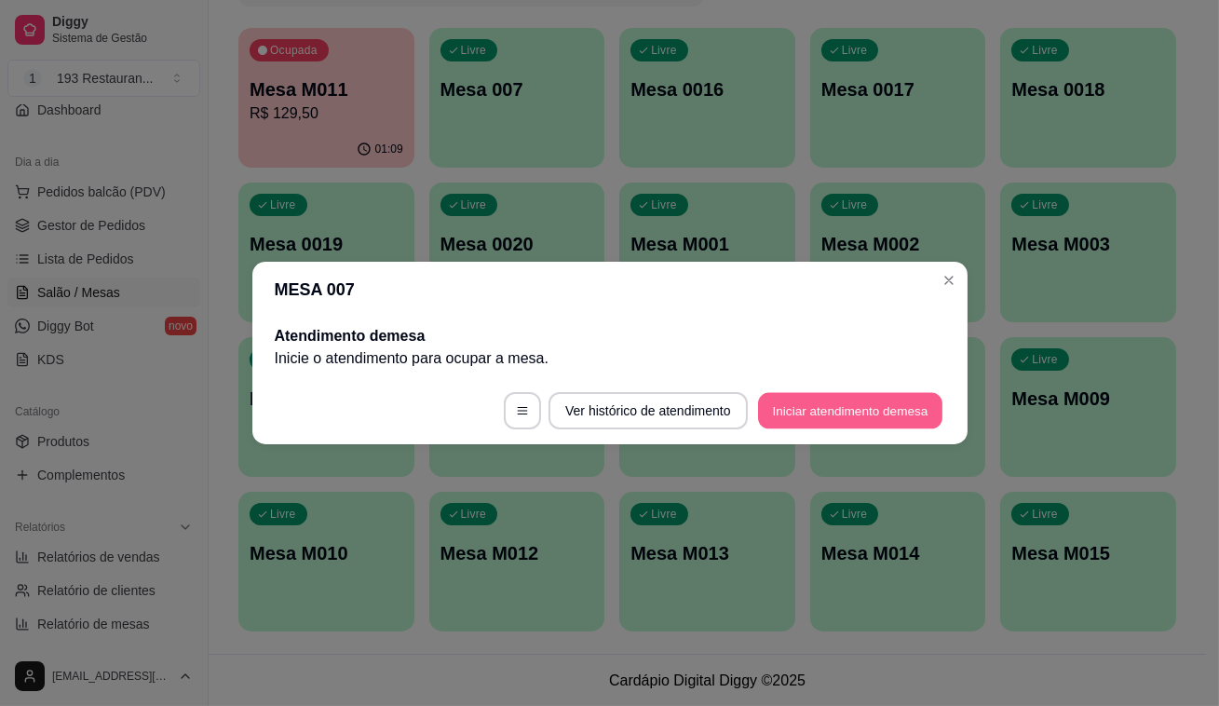
click at [903, 396] on button "Iniciar atendimento de mesa" at bounding box center [850, 411] width 184 height 36
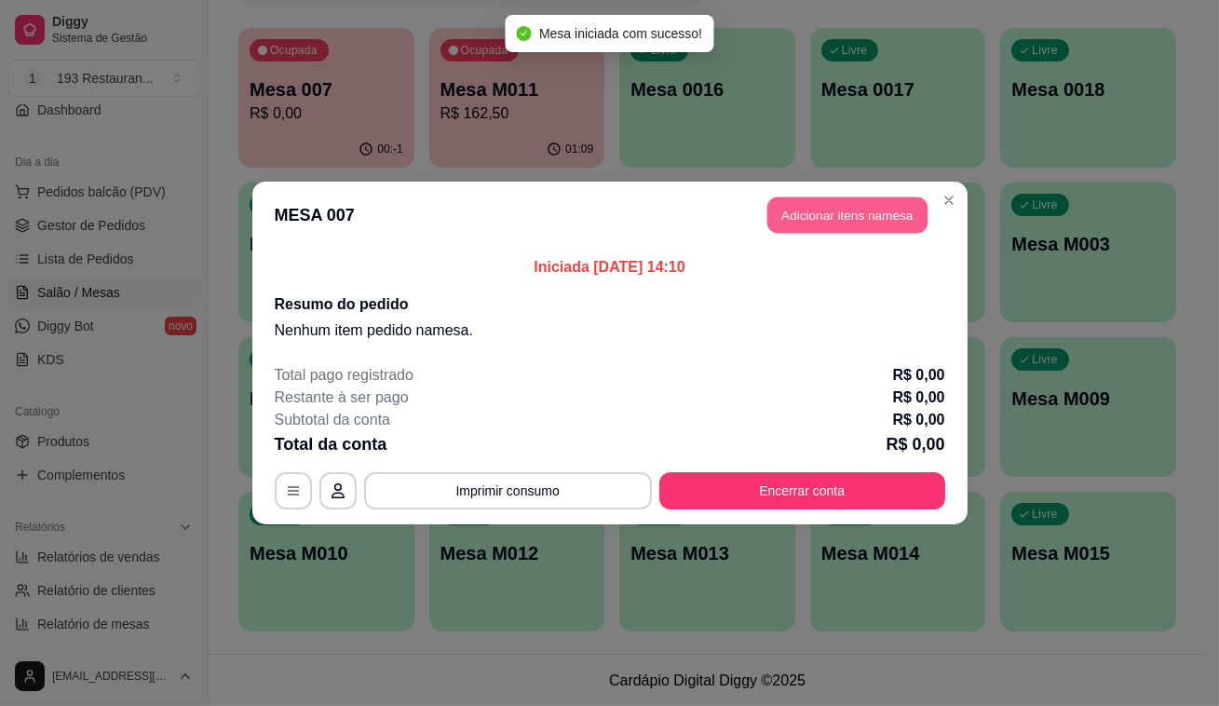
click at [856, 207] on button "Adicionar itens na mesa" at bounding box center [848, 215] width 160 height 36
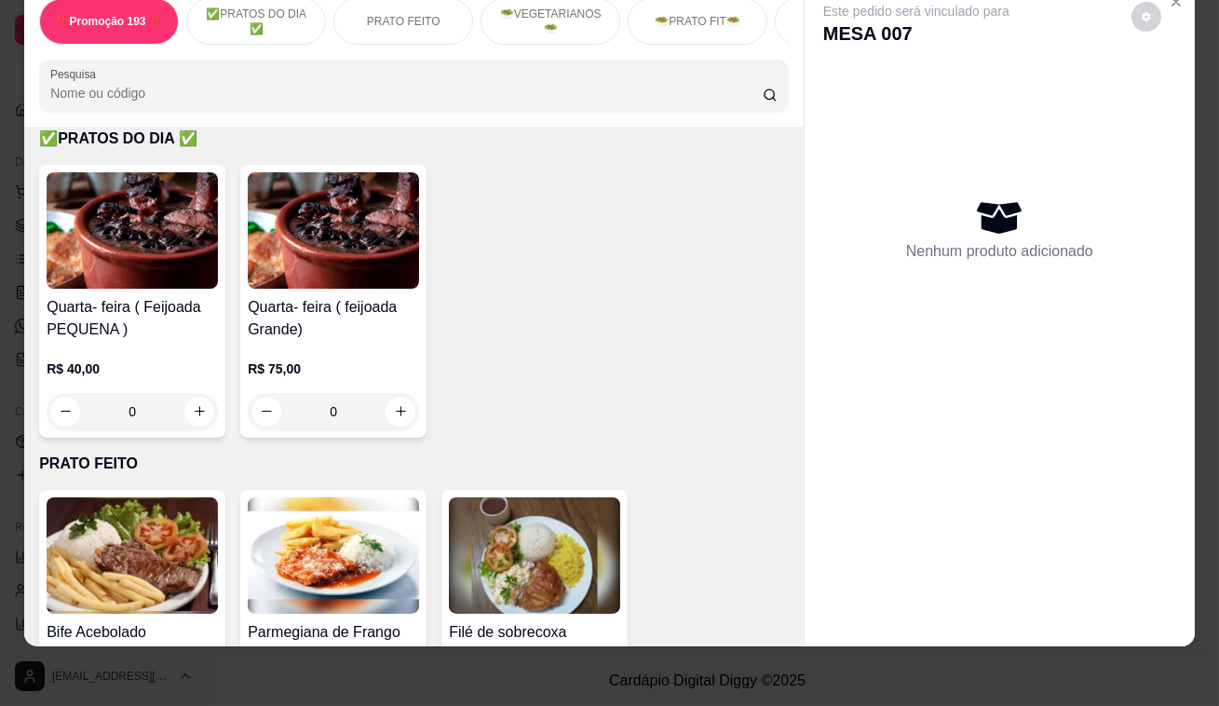
scroll to position [592, 0]
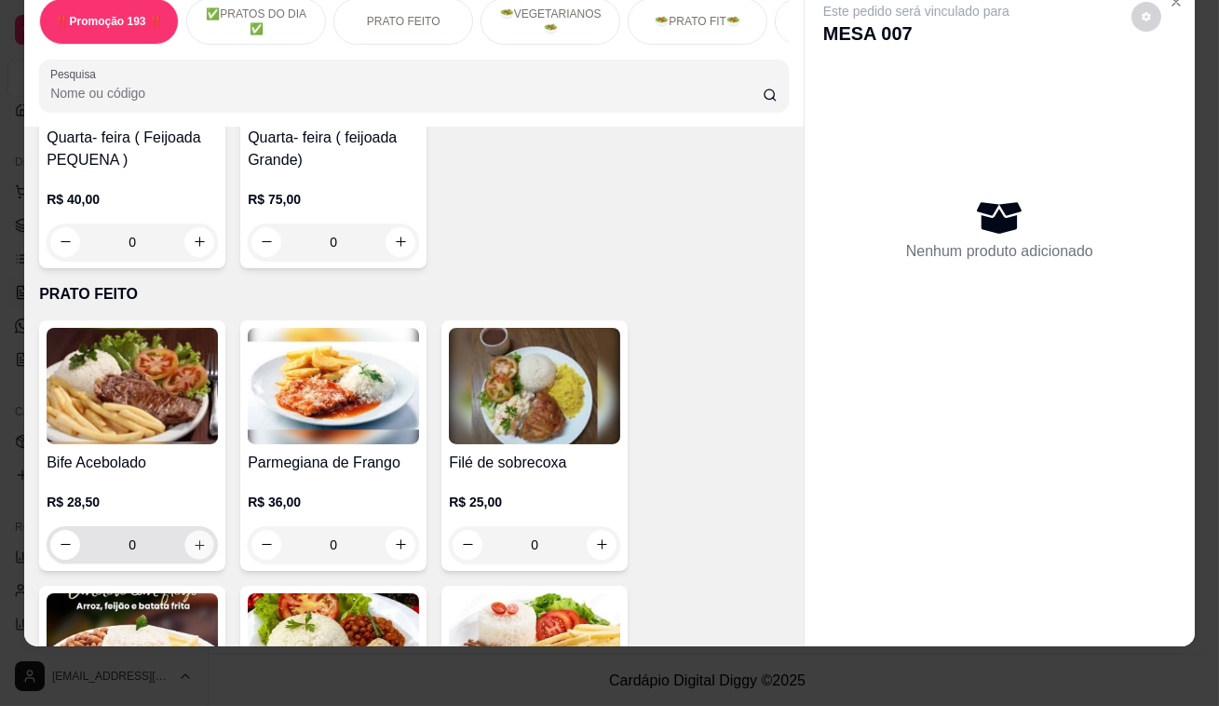
click at [192, 551] on button "increase-product-quantity" at bounding box center [199, 544] width 29 height 29
type input "1"
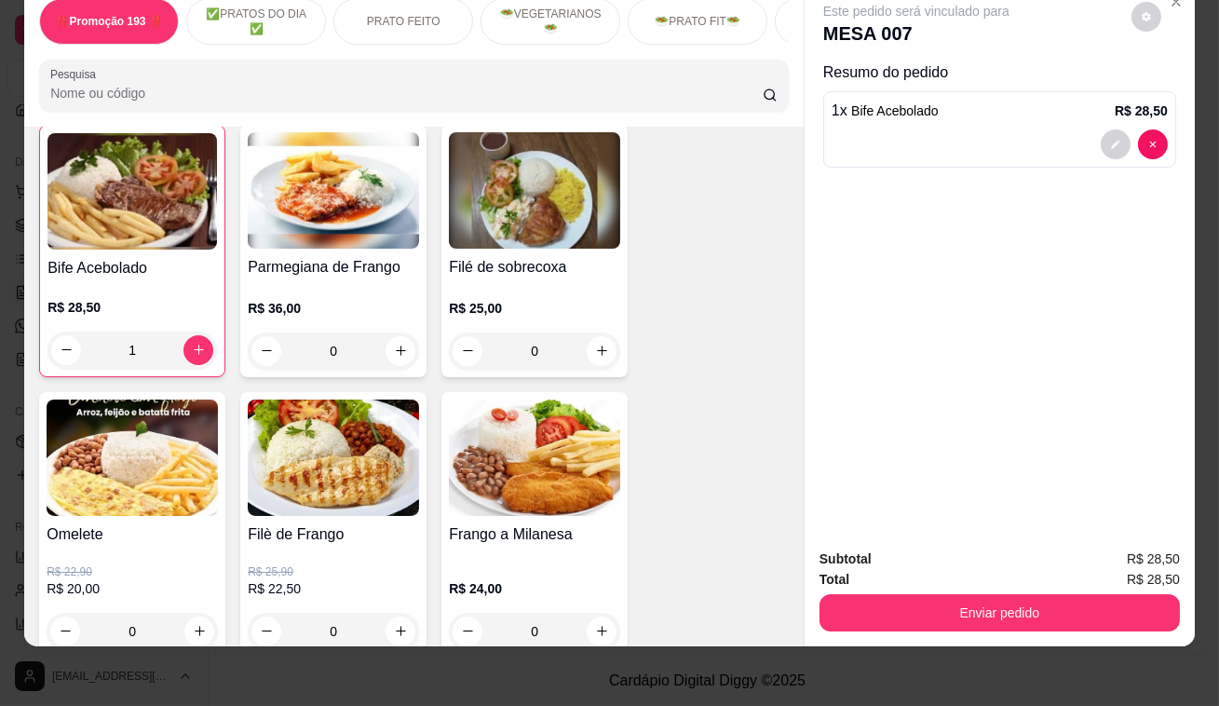
scroll to position [1100, 0]
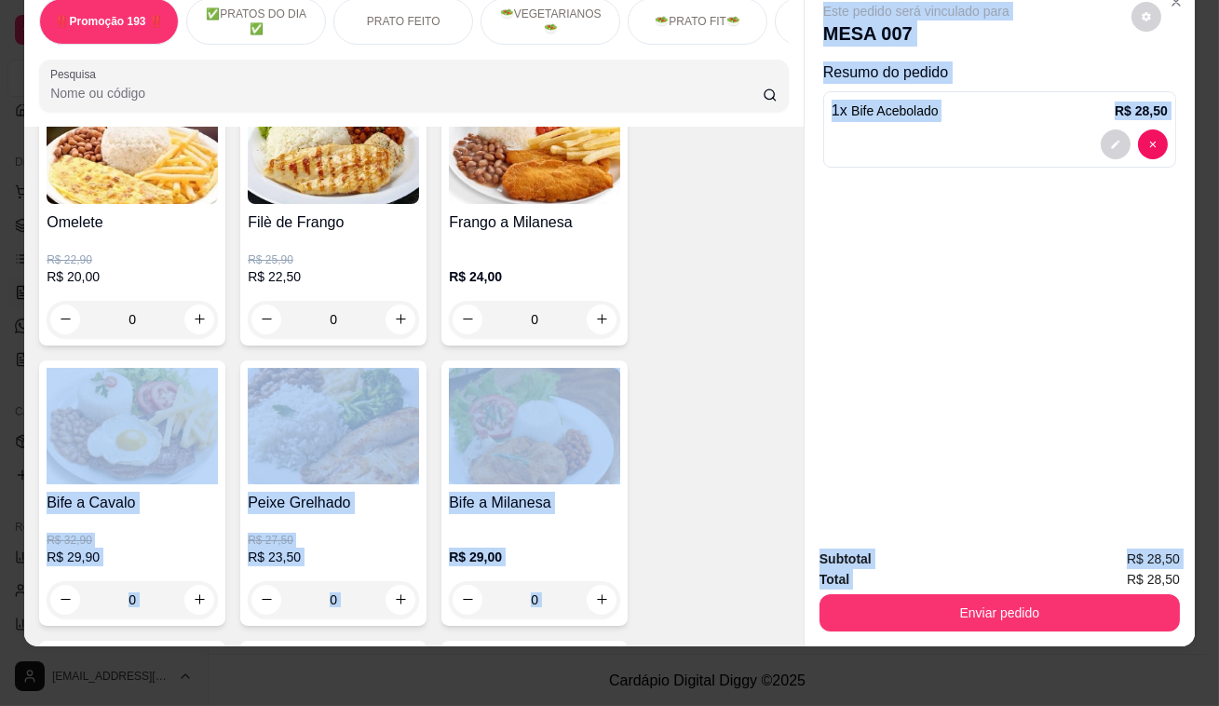
drag, startPoint x: 1117, startPoint y: 563, endPoint x: 662, endPoint y: 330, distance: 510.7
click at [687, 339] on div "‼️Promoção 193 ‼️ ✅PRATOS DO DIA ✅ PRATO FEITO 🥗VEGETARIANOS🥗 🥗PRATO FIT🥗 CHURR…" at bounding box center [609, 315] width 1171 height 664
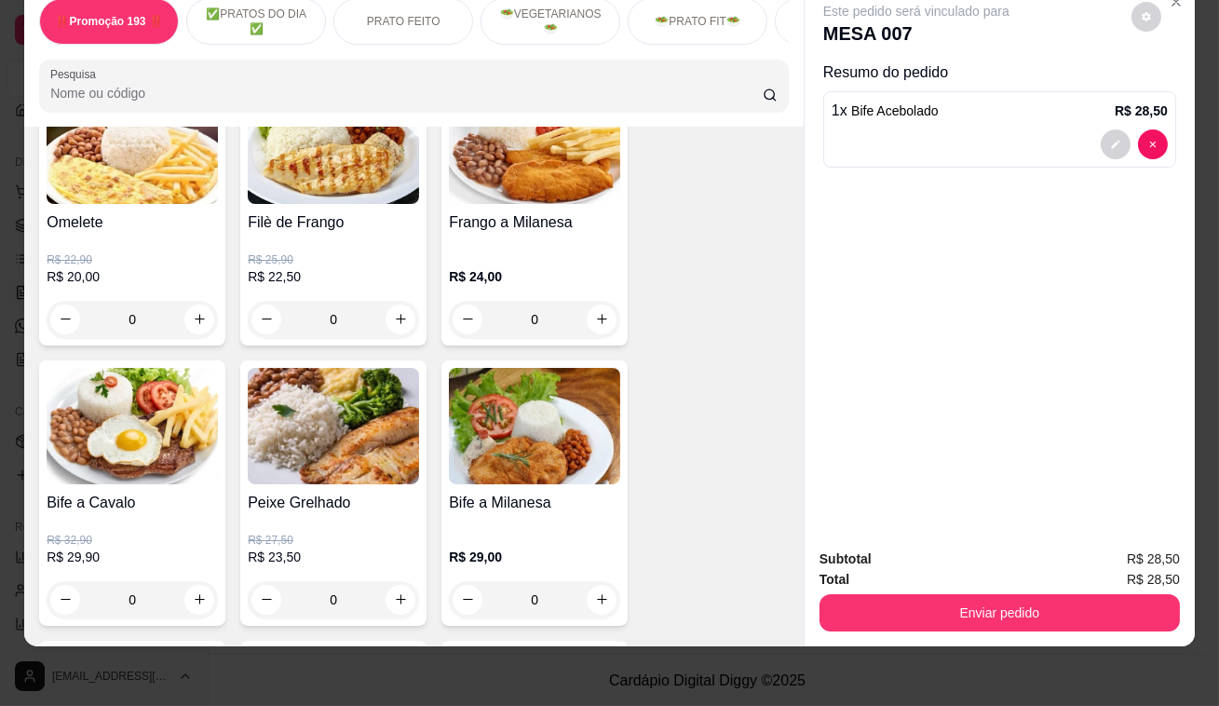
click at [682, 321] on div "Bife Acebolado R$ 28,50 1 Parmegiana de Frango R$ 36,00 0 Filé de sobrecoxa R$ …" at bounding box center [414, 655] width 750 height 1684
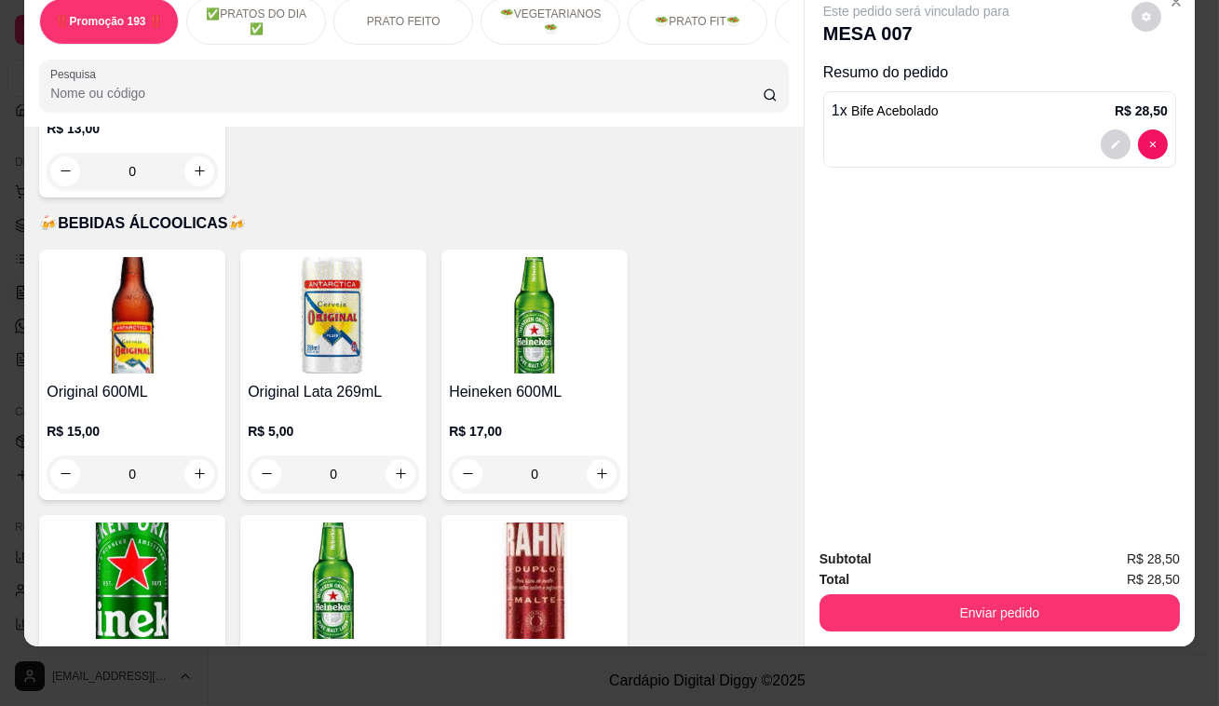
scroll to position [8806, 0]
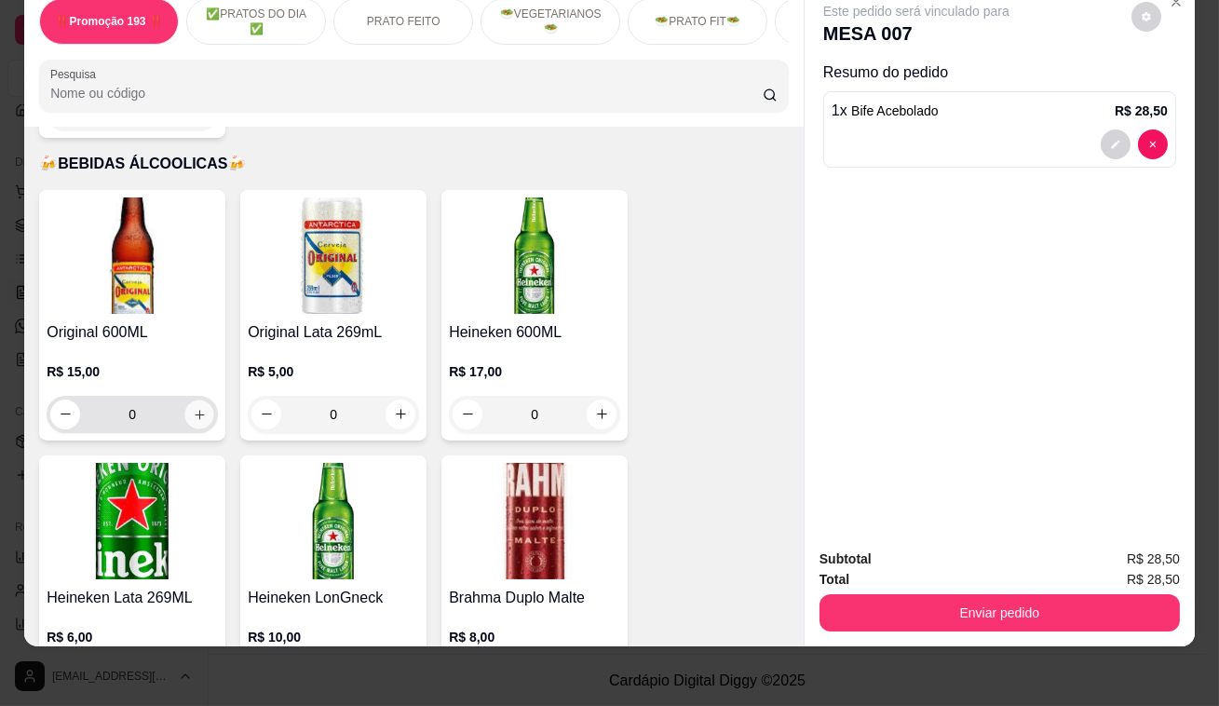
click at [200, 400] on button "increase-product-quantity" at bounding box center [199, 414] width 29 height 29
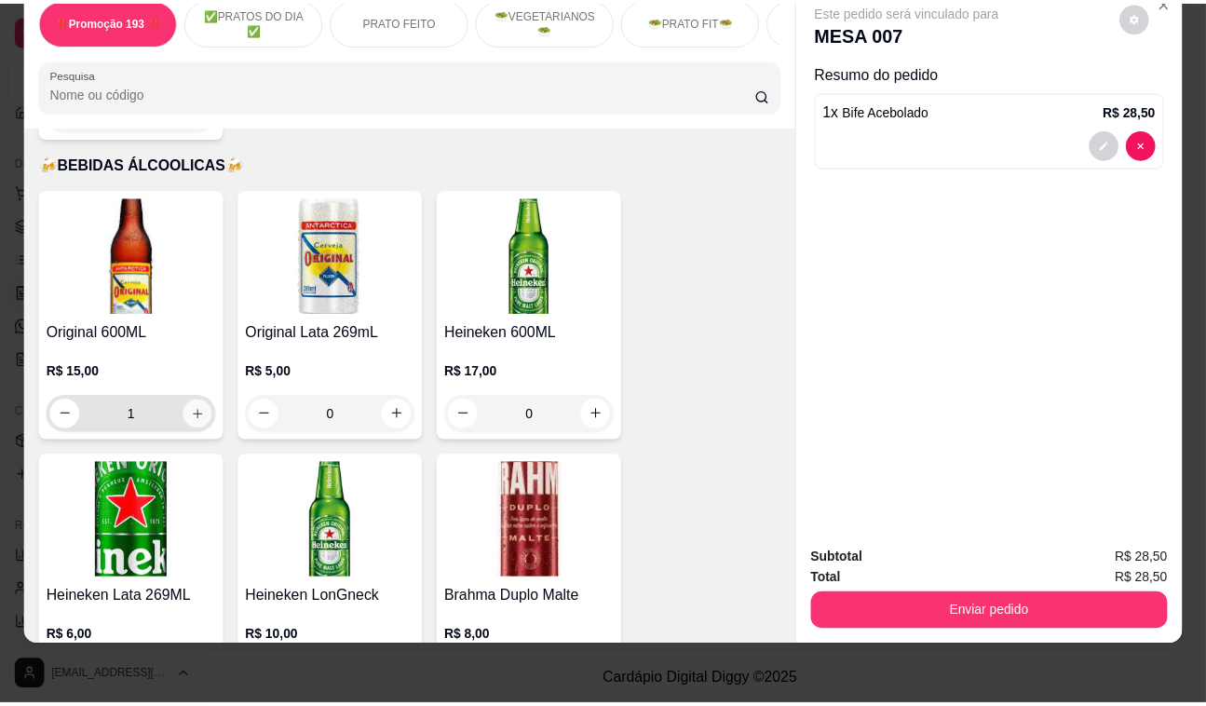
scroll to position [8807, 0]
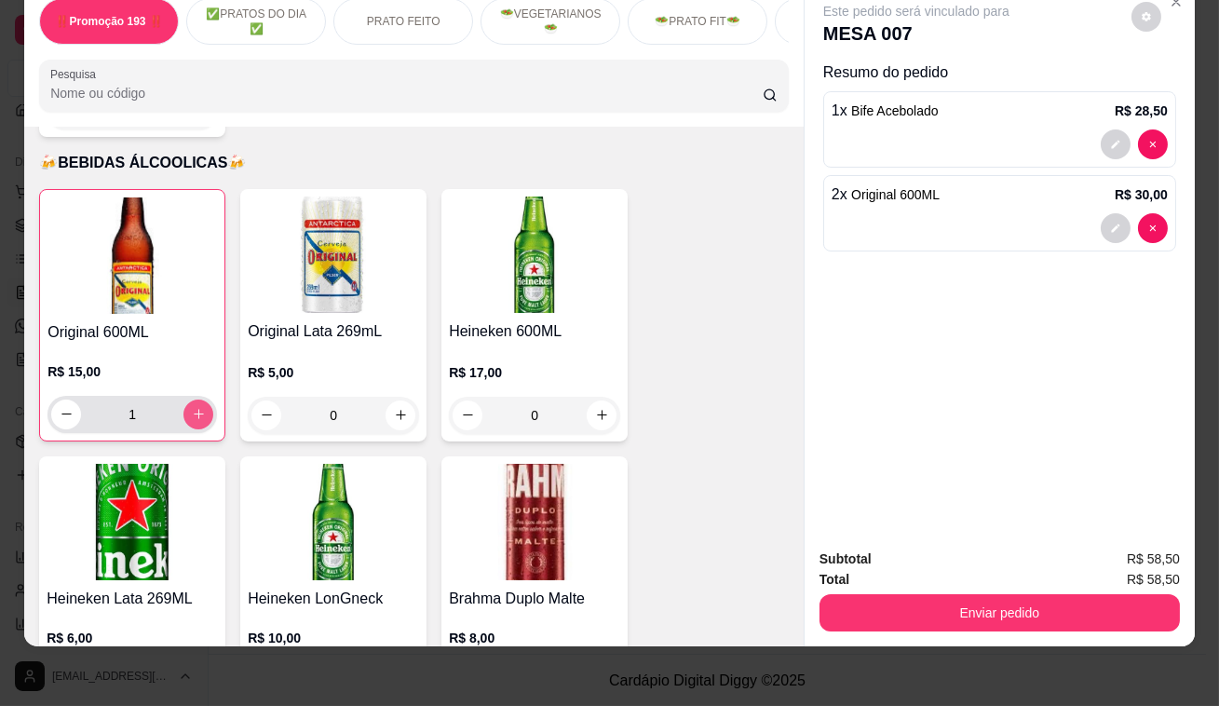
type input "2"
drag, startPoint x: 1148, startPoint y: 566, endPoint x: 1076, endPoint y: 589, distance: 76.0
click at [1129, 578] on div "Subtotal R$ 58,50 Total R$ 58,50 Enviar pedido" at bounding box center [1000, 590] width 360 height 83
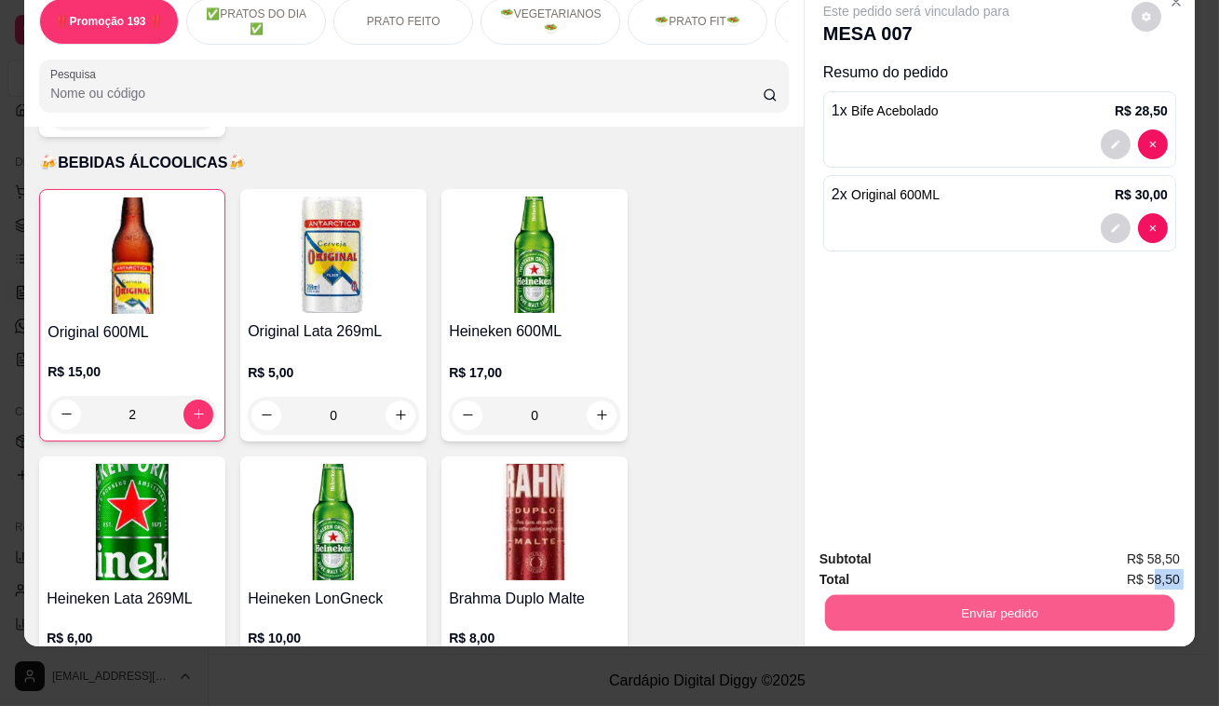
click at [971, 616] on button "Enviar pedido" at bounding box center [999, 613] width 349 height 36
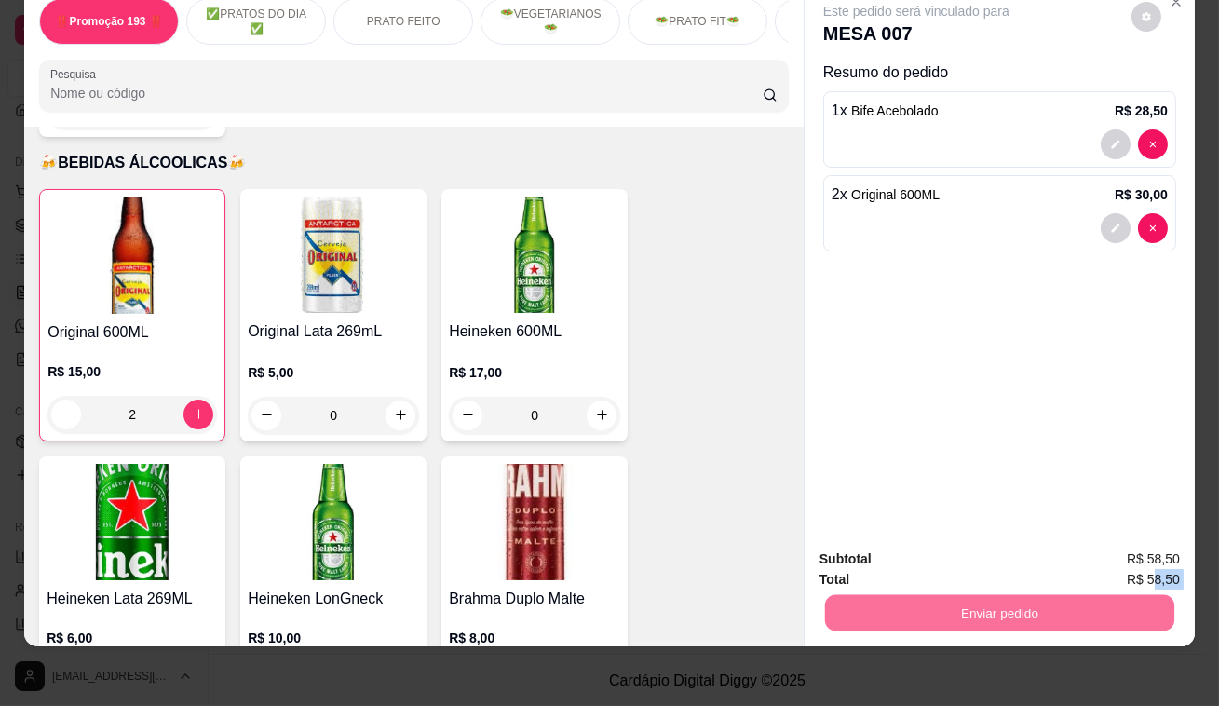
click at [1119, 564] on button "Enviar pedido" at bounding box center [1132, 554] width 105 height 35
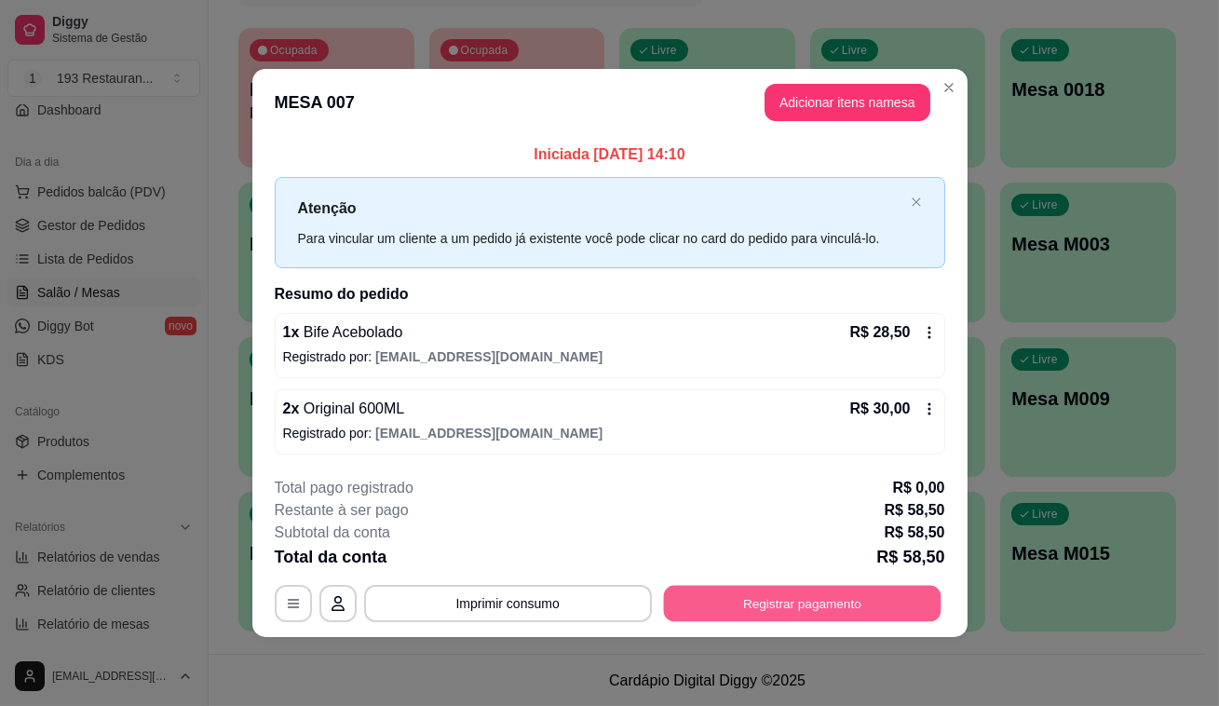
click at [876, 590] on button "Registrar pagamento" at bounding box center [802, 603] width 278 height 36
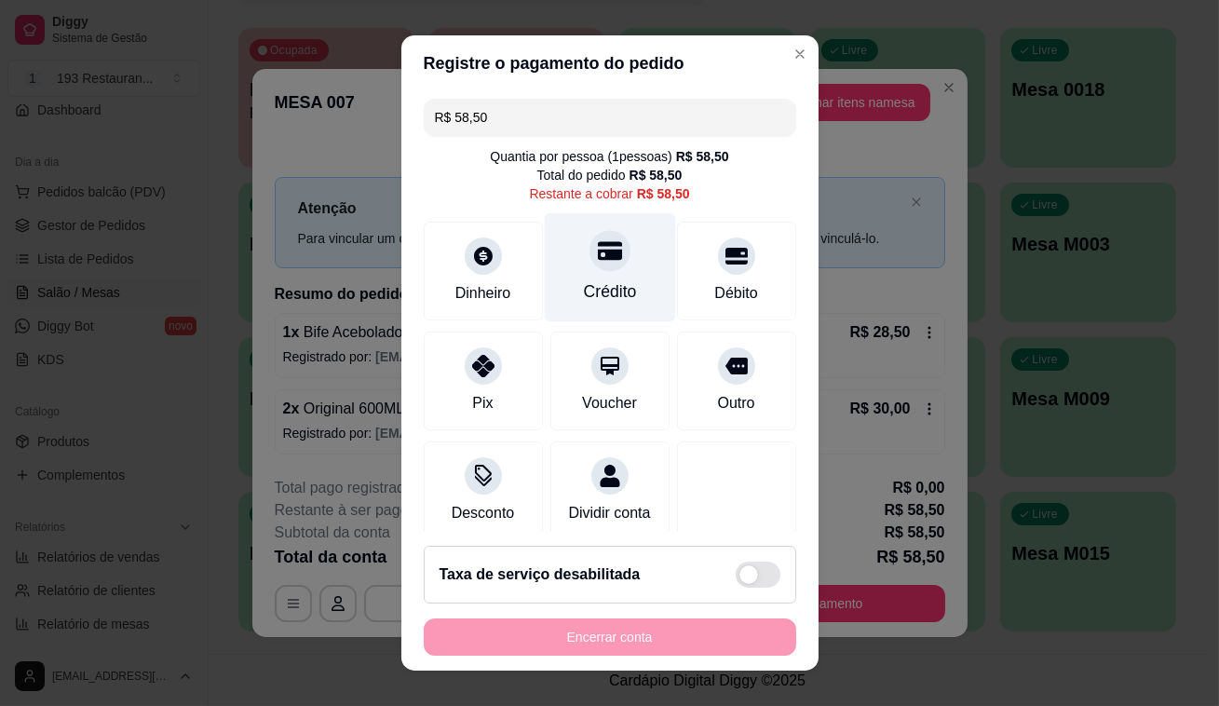
click at [597, 251] on icon at bounding box center [609, 250] width 24 height 24
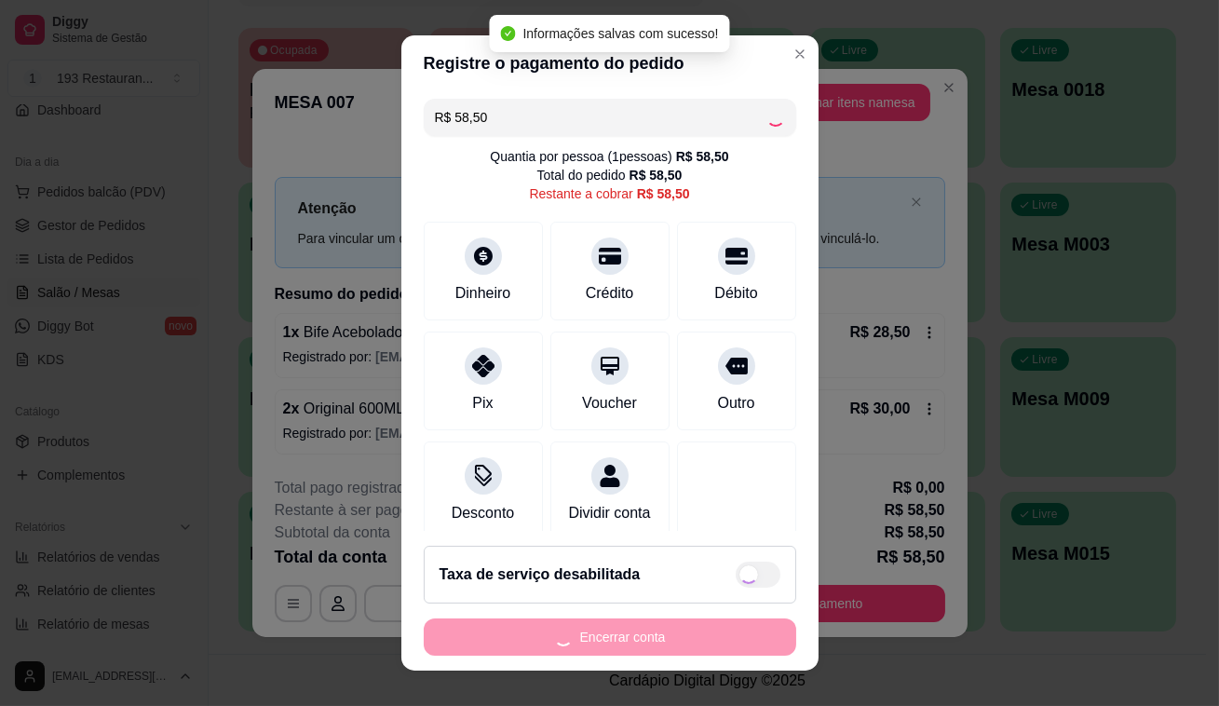
type input "R$ 0,00"
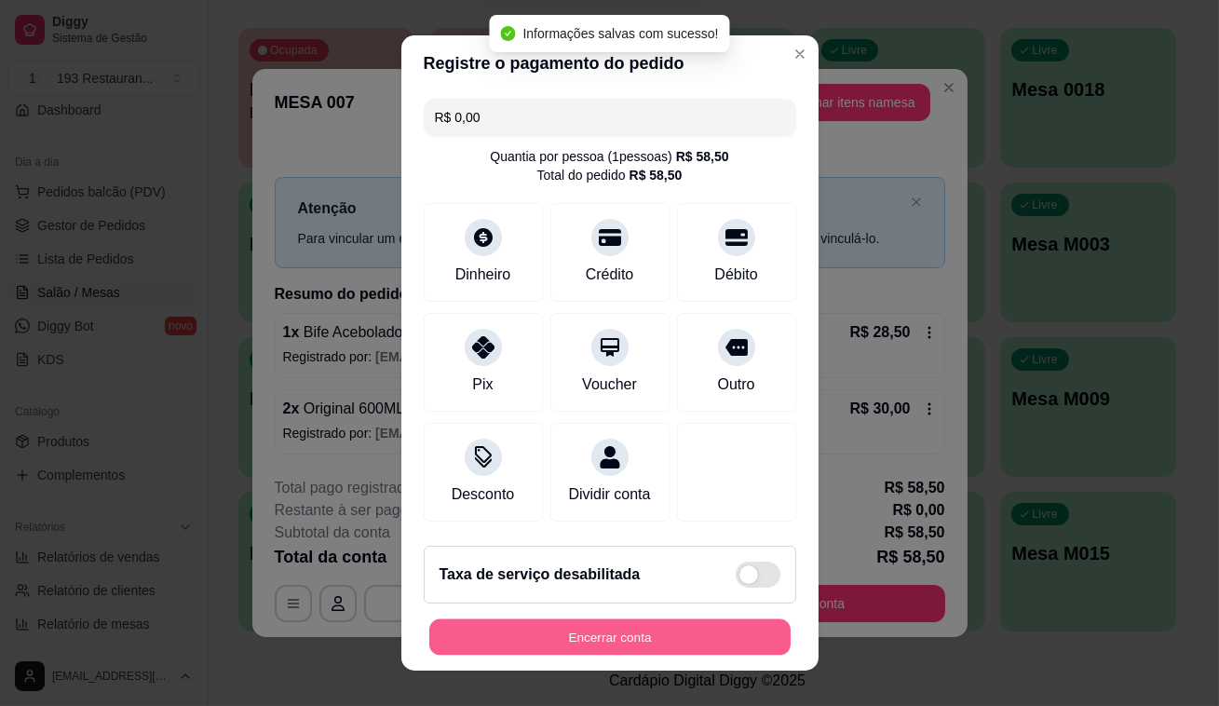
click at [606, 639] on button "Encerrar conta" at bounding box center [609, 637] width 361 height 36
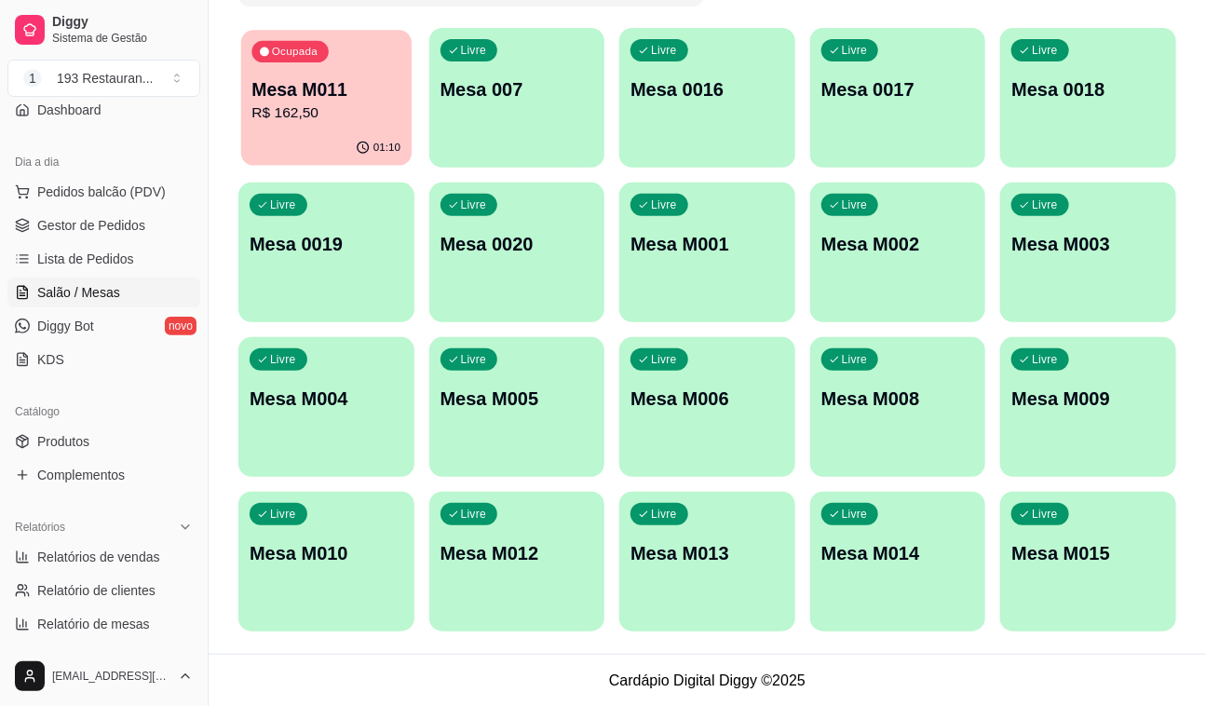
click at [391, 50] on div "Ocupada Mesa M011 R$ 162,50" at bounding box center [326, 80] width 170 height 101
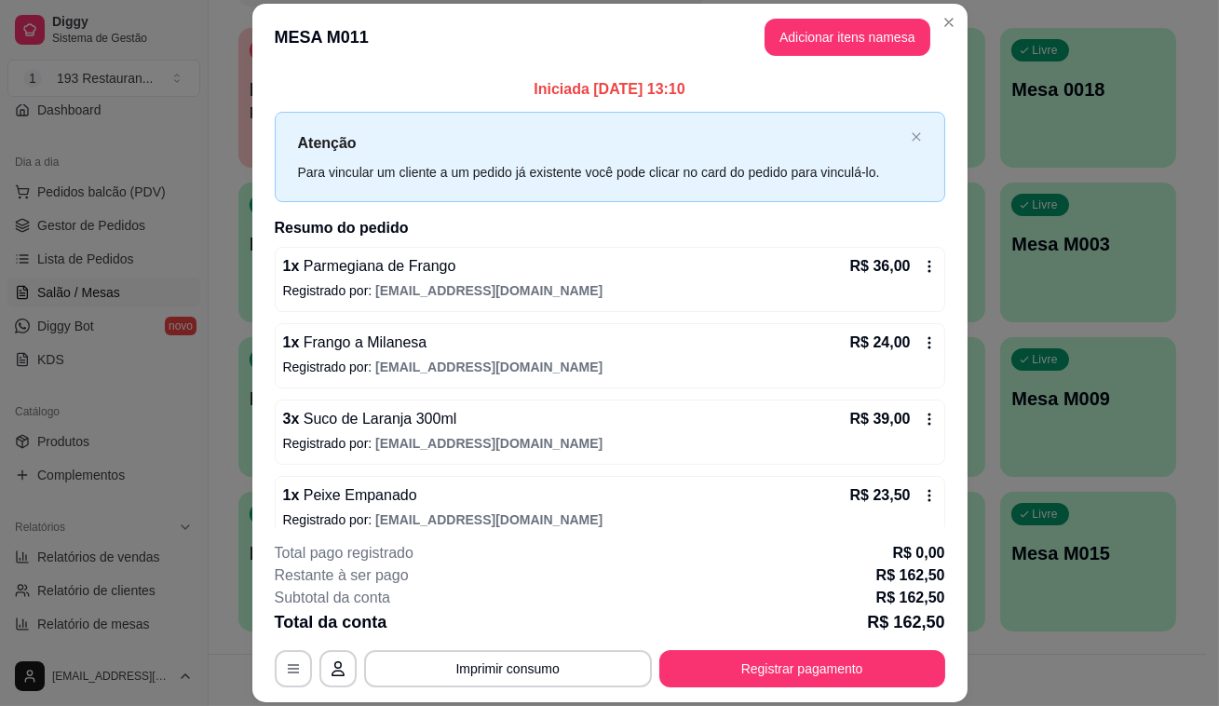
click at [708, 694] on footer "**********" at bounding box center [609, 614] width 715 height 175
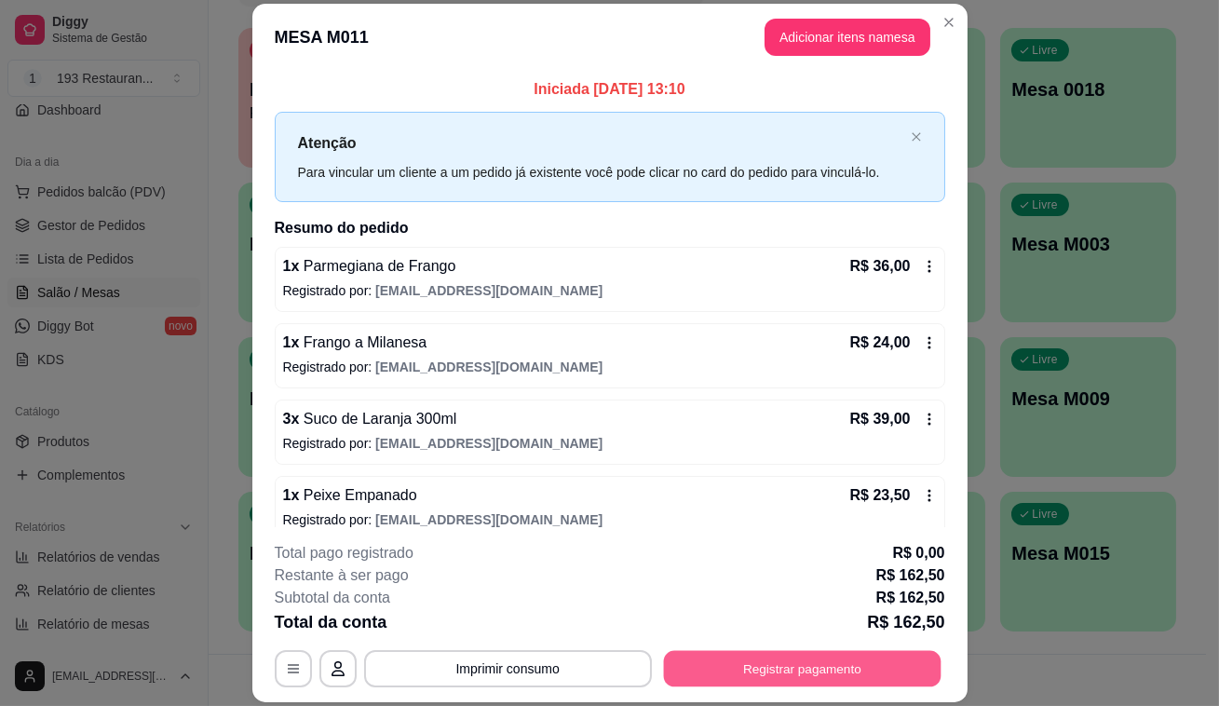
click at [745, 662] on button "Registrar pagamento" at bounding box center [802, 669] width 278 height 36
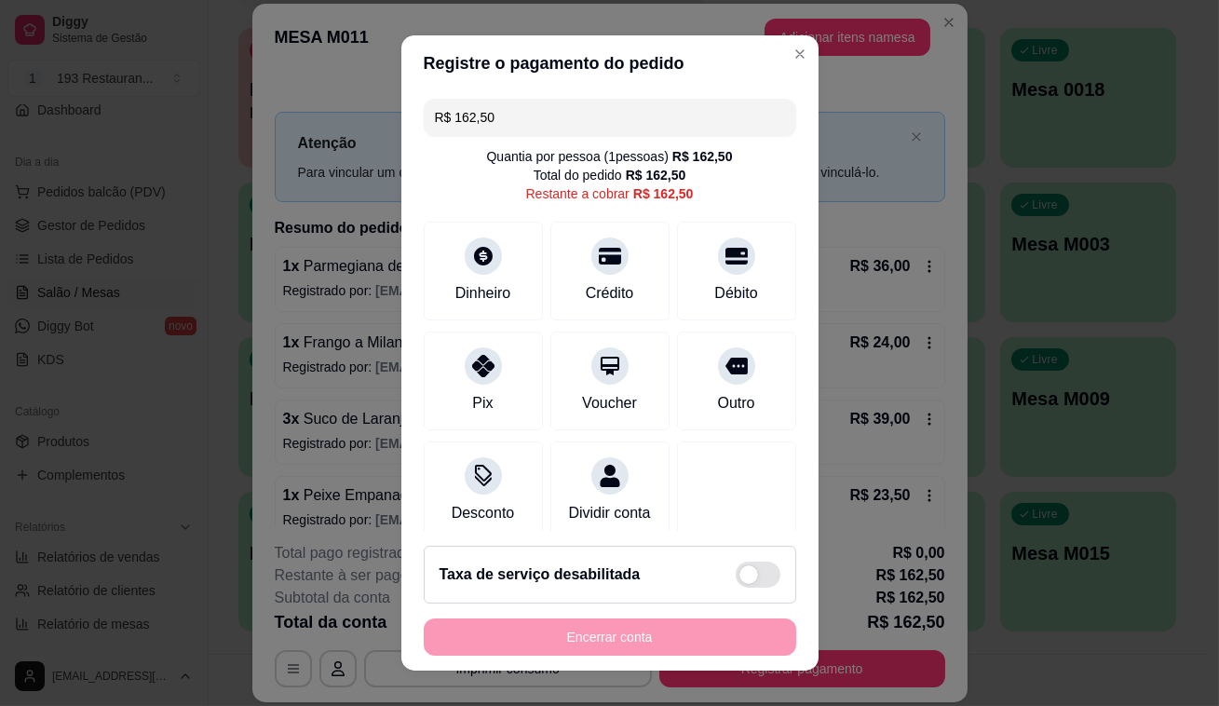
click at [657, 133] on input "R$ 162,50" at bounding box center [610, 117] width 350 height 37
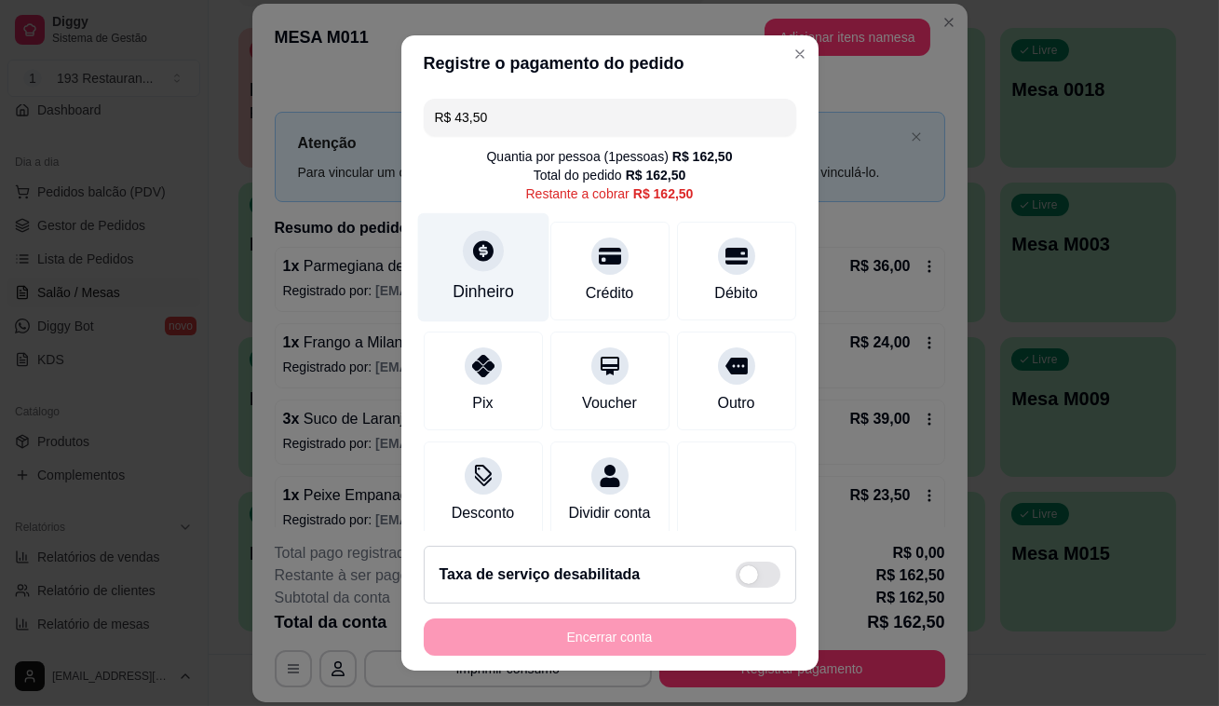
type input "R$ 43,50"
click at [463, 270] on div at bounding box center [483, 250] width 41 height 41
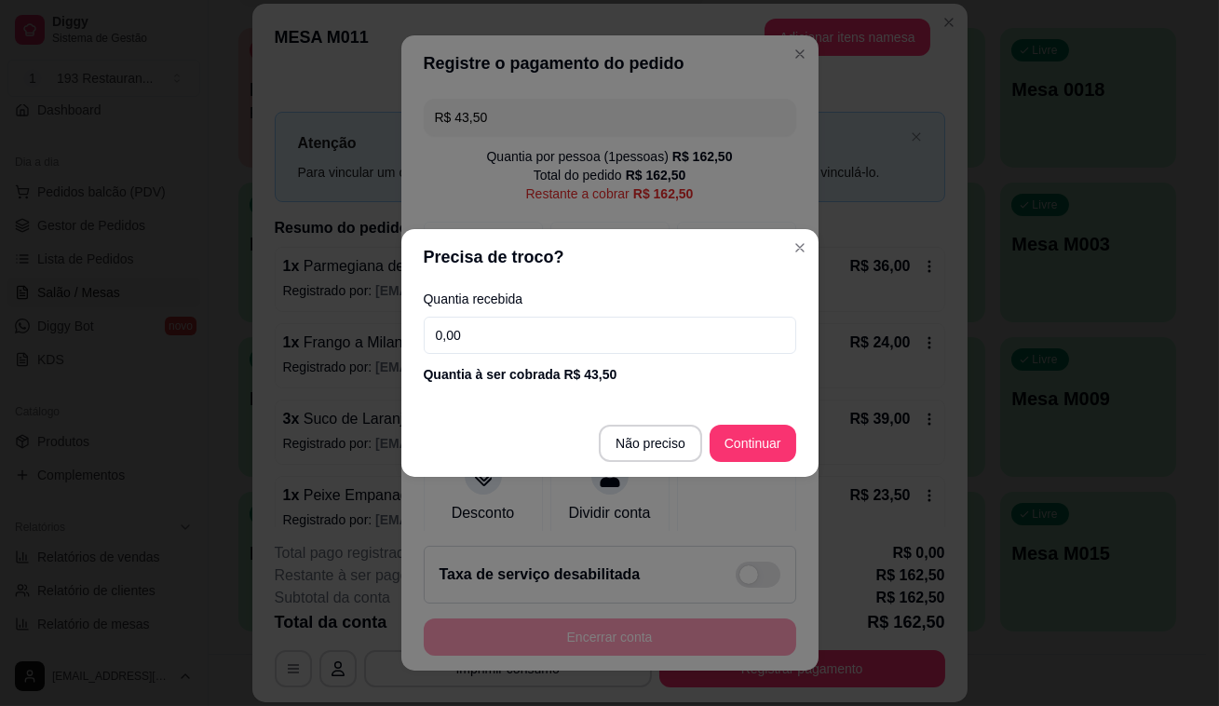
click at [697, 333] on input "0,00" at bounding box center [610, 335] width 373 height 37
type input "43,50"
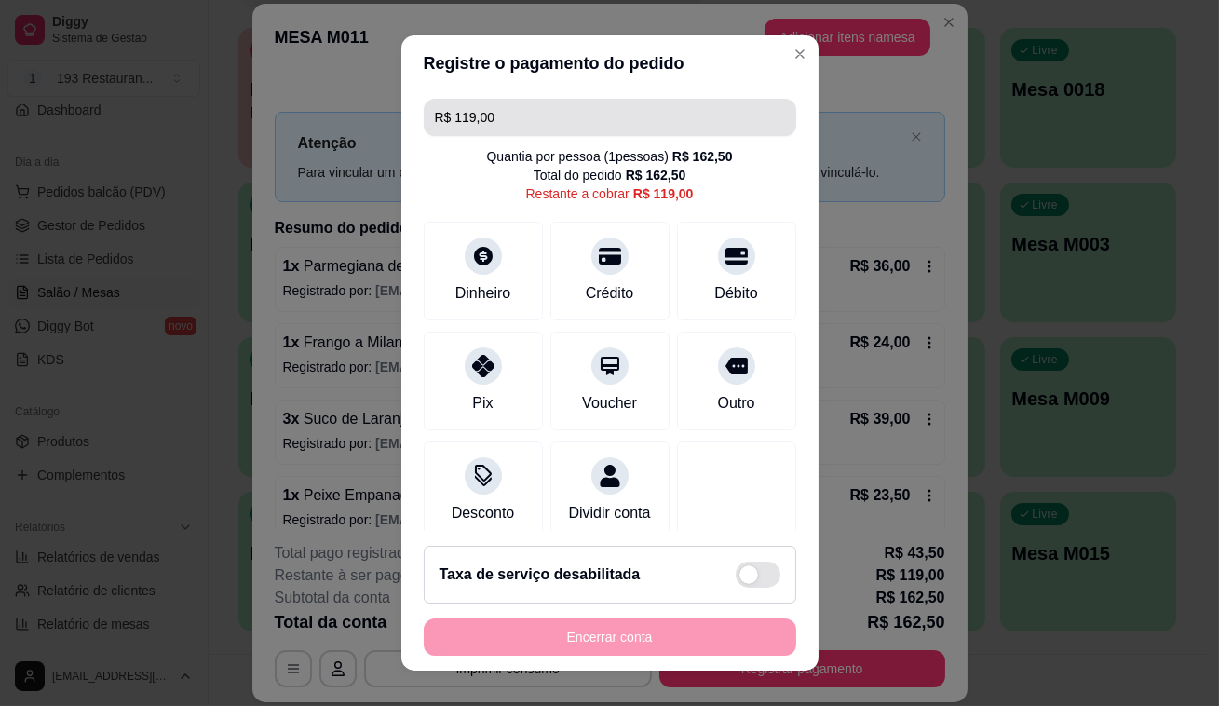
click at [734, 121] on input "R$ 119,00" at bounding box center [610, 117] width 350 height 37
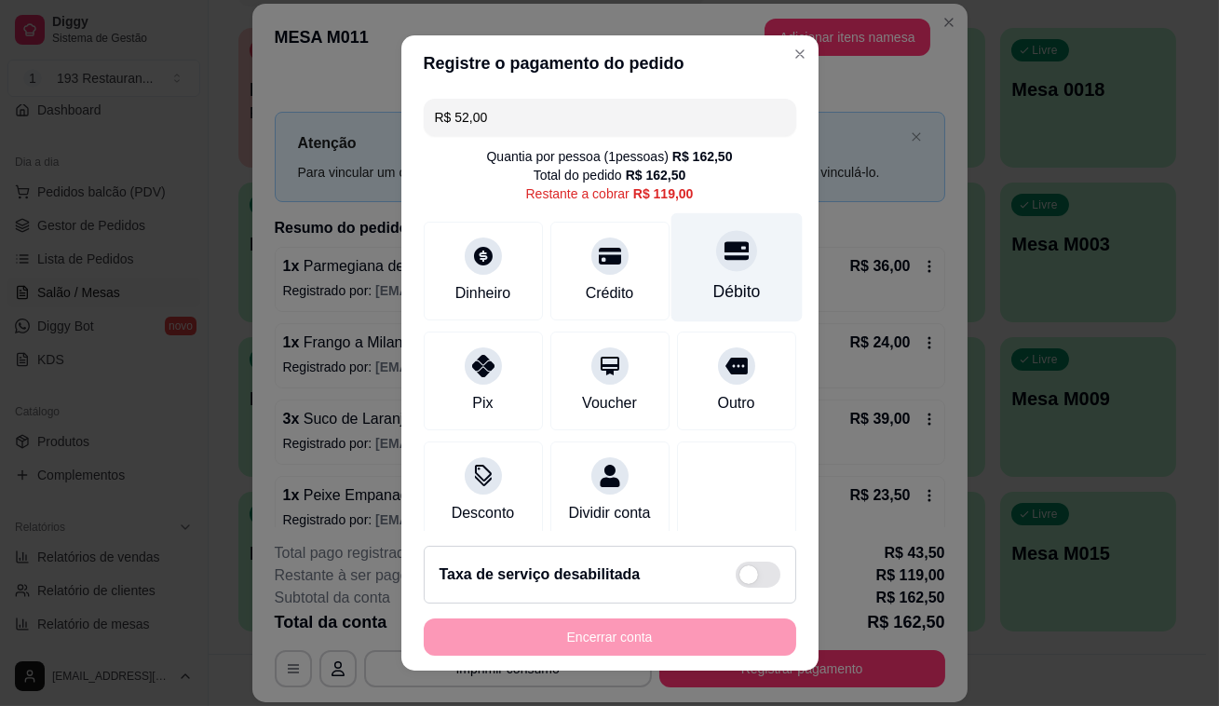
click at [715, 289] on div "Débito" at bounding box center [737, 291] width 48 height 24
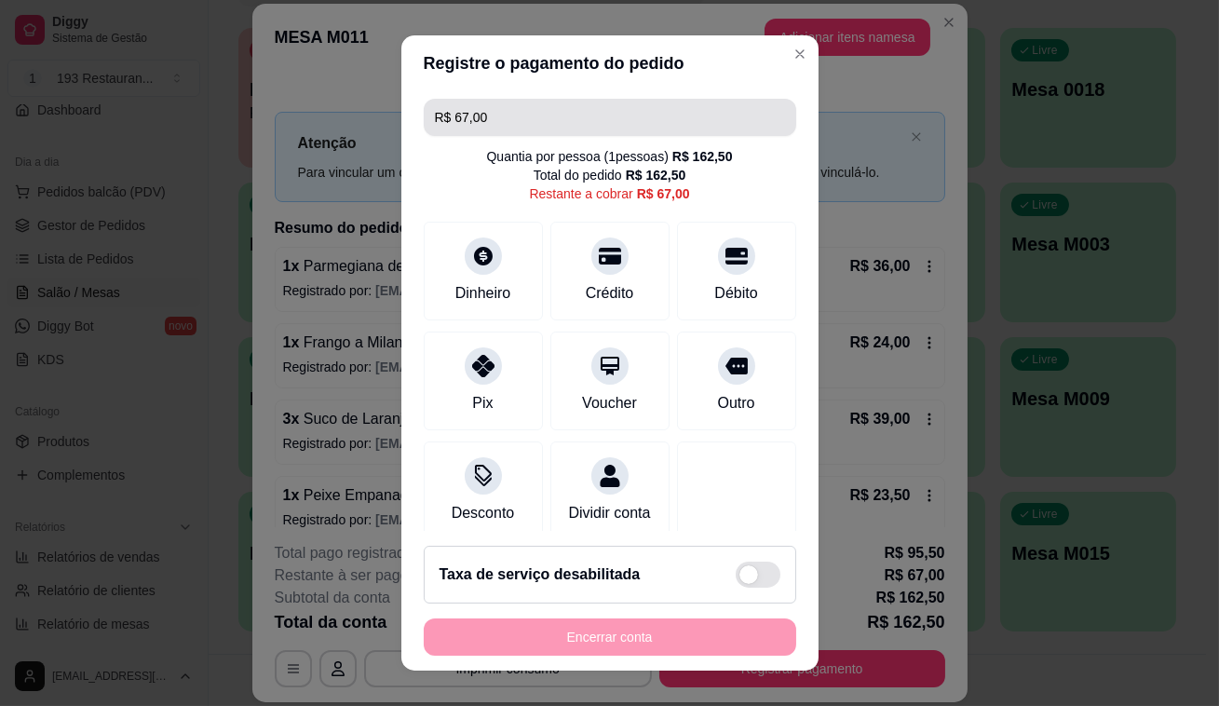
click at [699, 109] on input "R$ 67,00" at bounding box center [610, 117] width 350 height 37
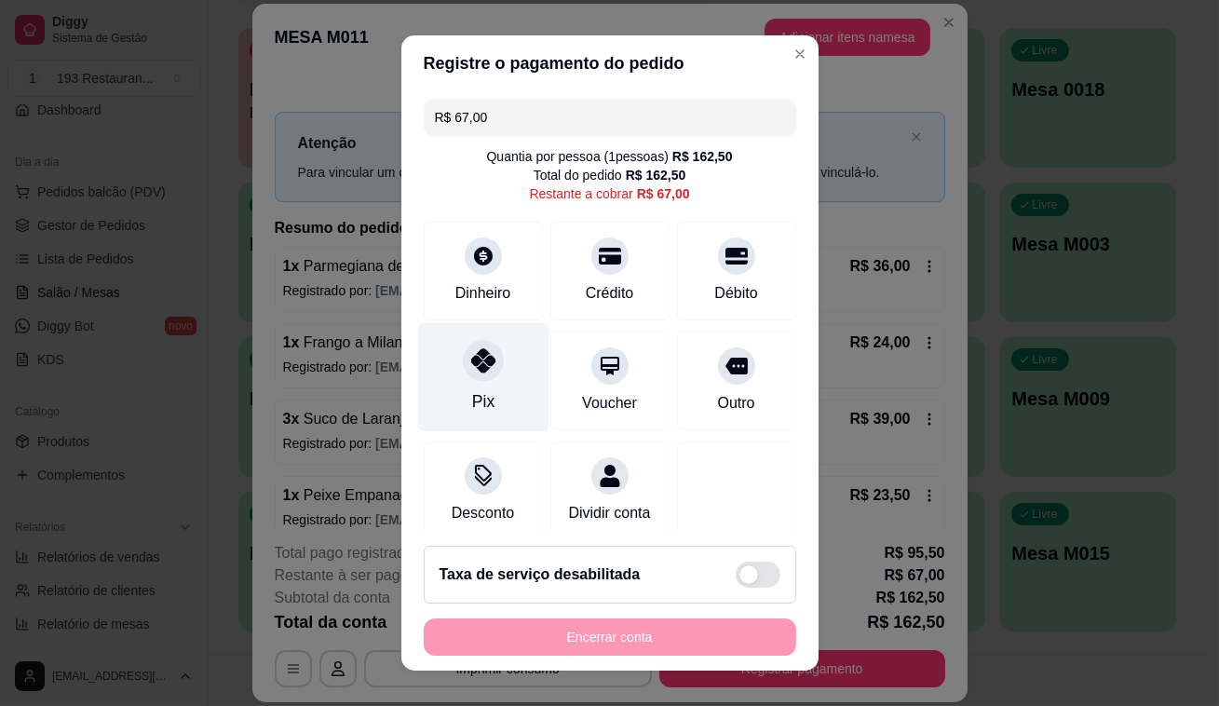
click at [484, 394] on div "Pix" at bounding box center [482, 377] width 131 height 109
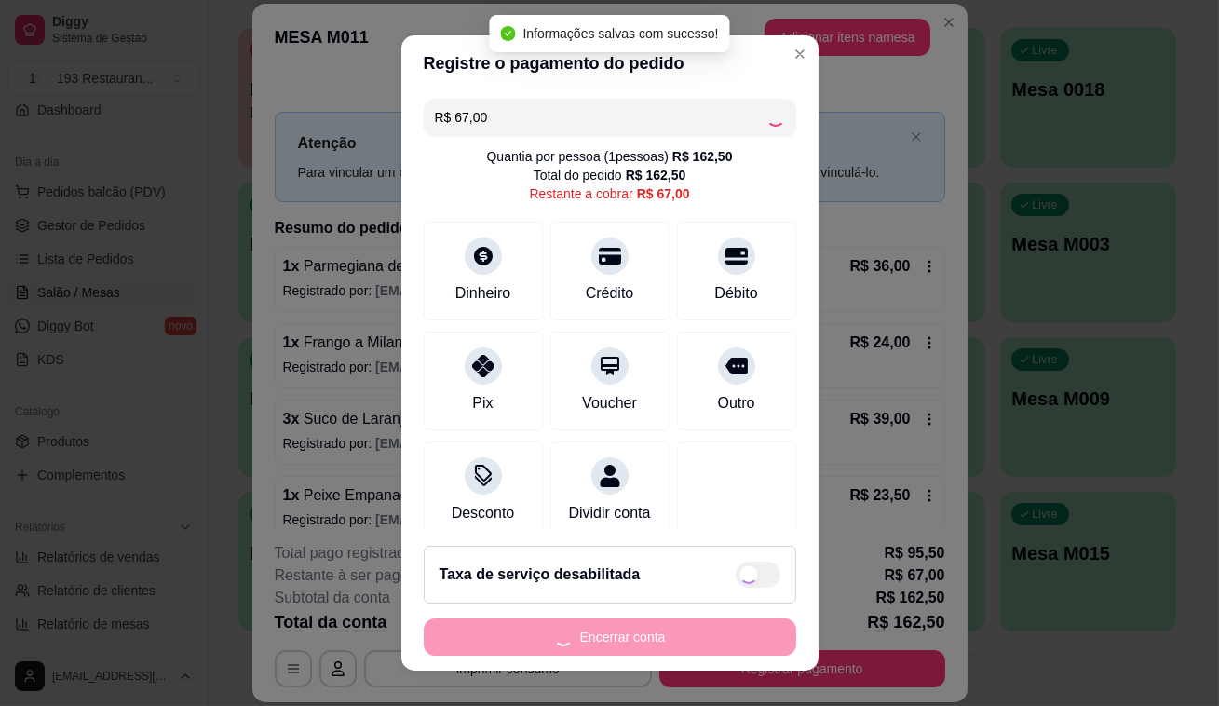
type input "R$ 0,00"
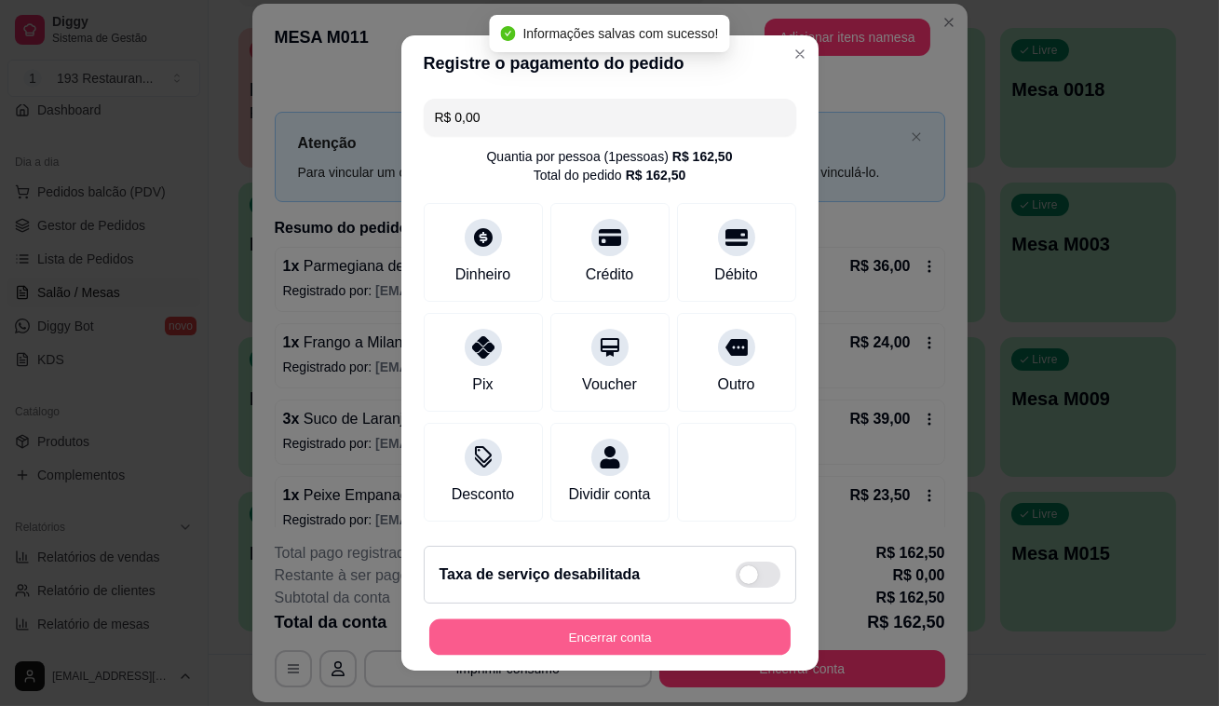
click at [512, 625] on button "Encerrar conta" at bounding box center [609, 637] width 361 height 36
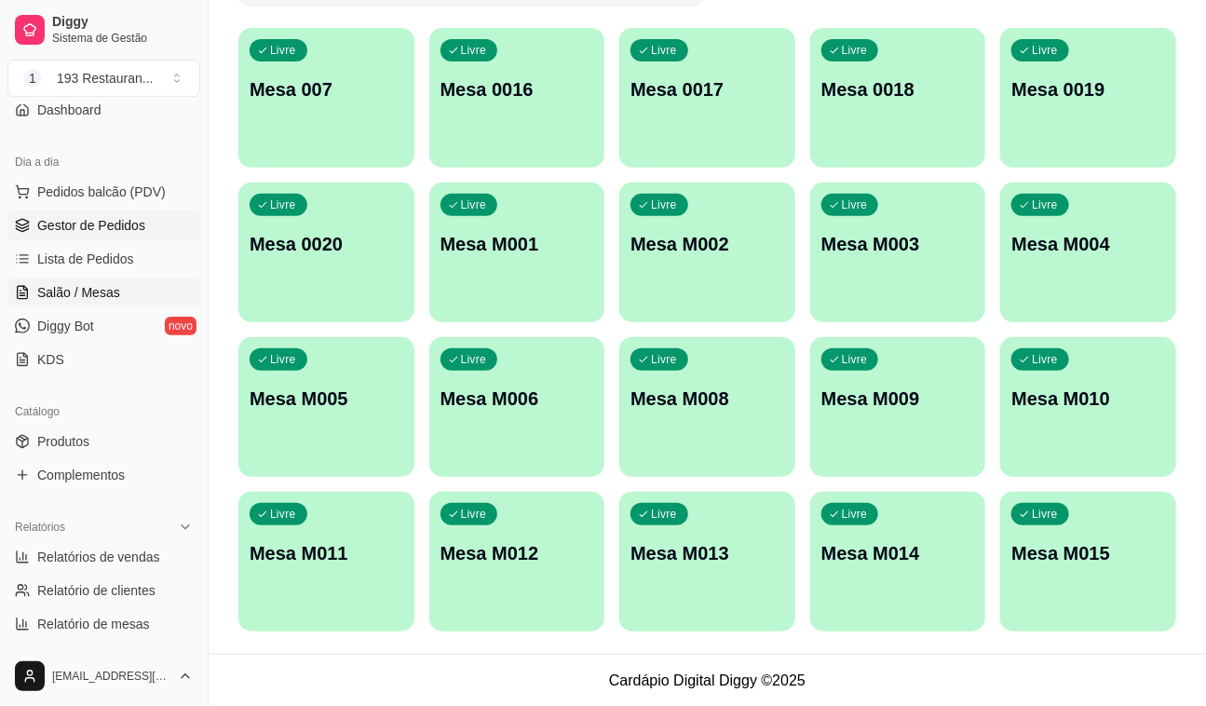
click at [93, 231] on span "Gestor de Pedidos" at bounding box center [91, 225] width 108 height 19
